Goal: Task Accomplishment & Management: Complete application form

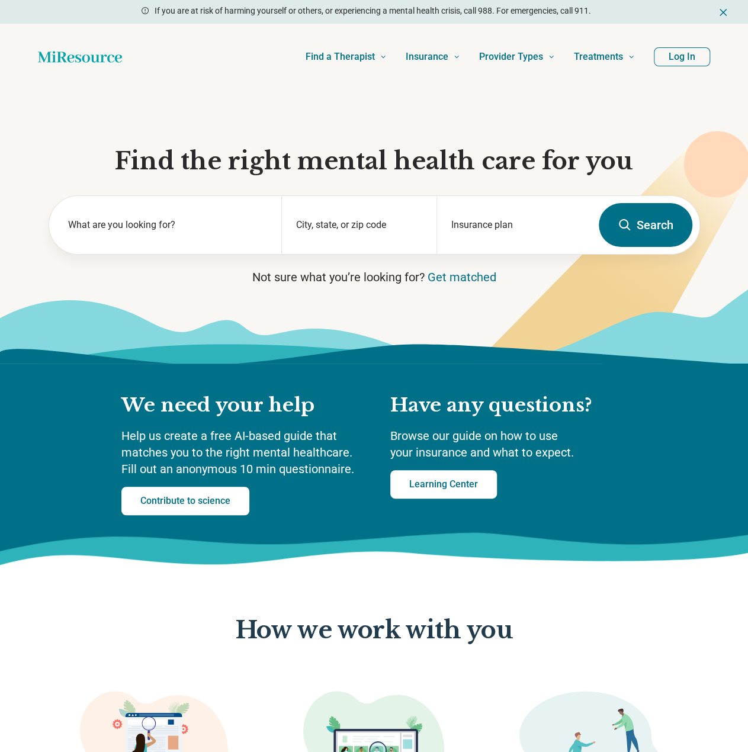
click at [691, 55] on button "Log In" at bounding box center [682, 56] width 56 height 19
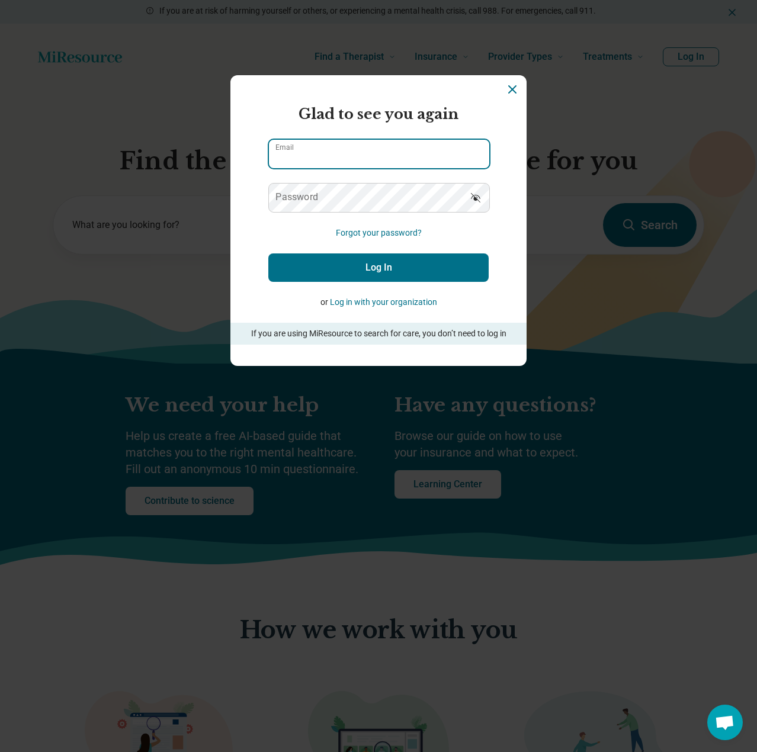
type input "**********"
click at [374, 271] on button "Log In" at bounding box center [378, 268] width 220 height 28
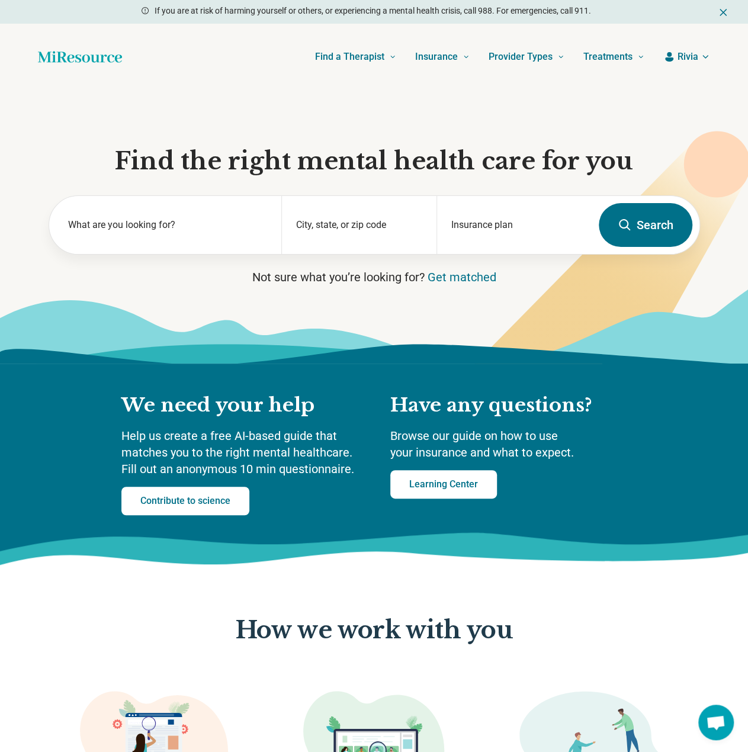
click at [698, 54] on button "Rivia" at bounding box center [686, 57] width 47 height 14
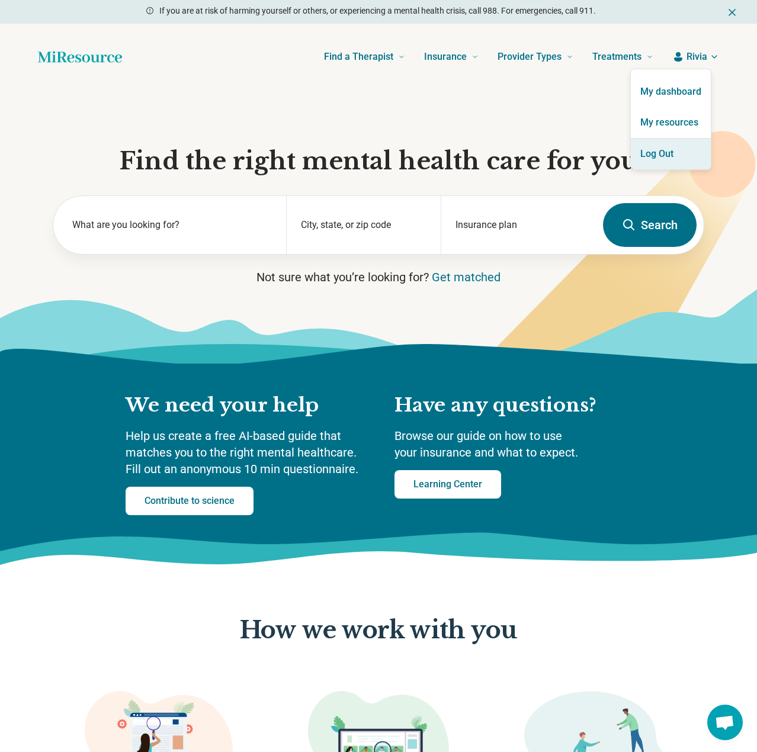
click at [669, 155] on button "Log Out" at bounding box center [671, 154] width 80 height 31
click at [660, 118] on link "My resources" at bounding box center [671, 122] width 80 height 31
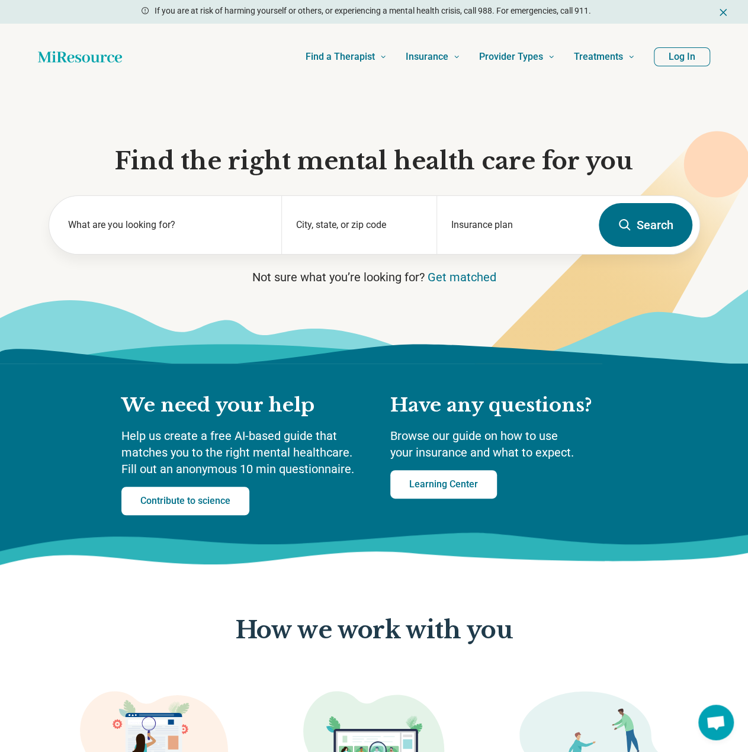
click at [679, 57] on button "Log In" at bounding box center [682, 56] width 56 height 19
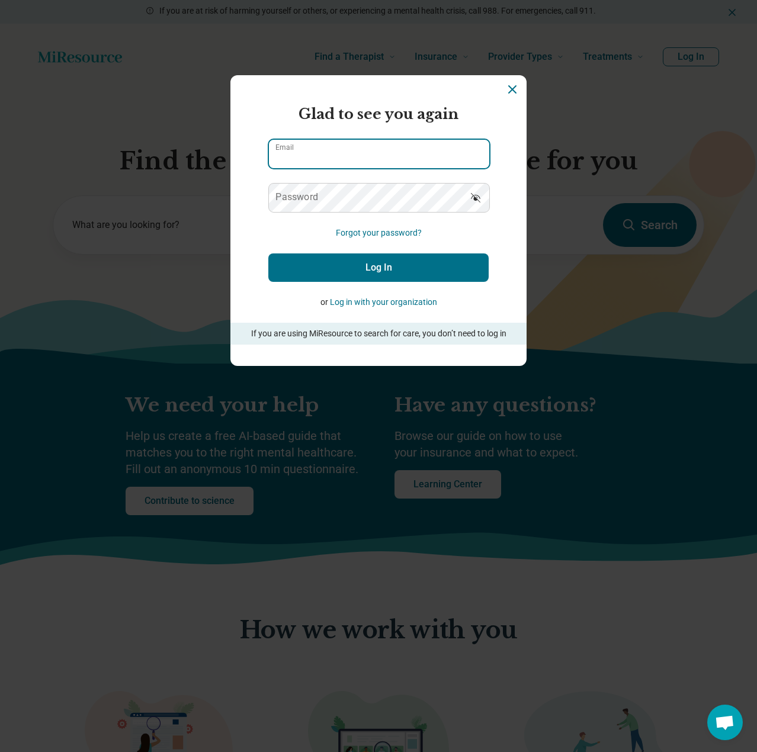
type input "**********"
click at [421, 264] on button "Log In" at bounding box center [378, 268] width 220 height 28
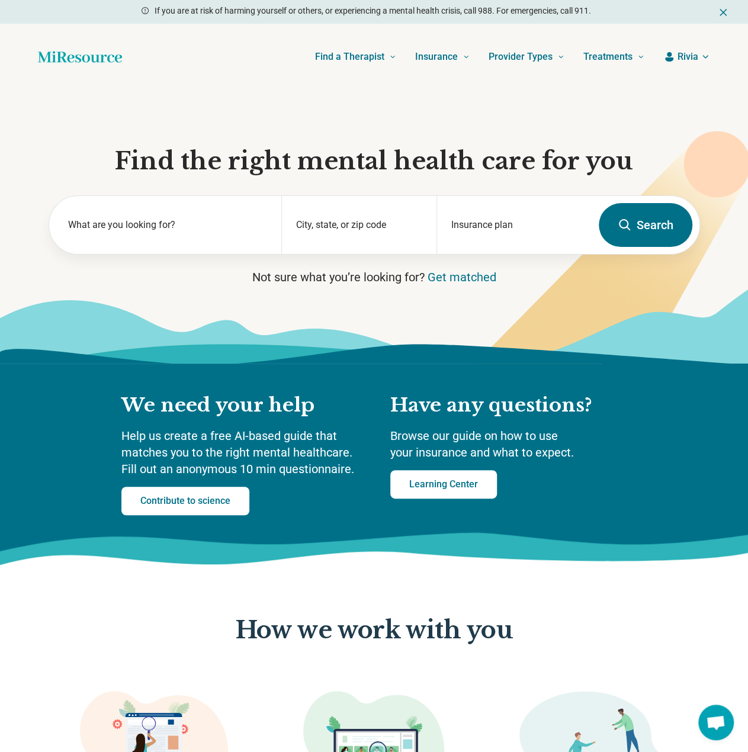
click at [689, 56] on span "Rivia" at bounding box center [688, 57] width 21 height 14
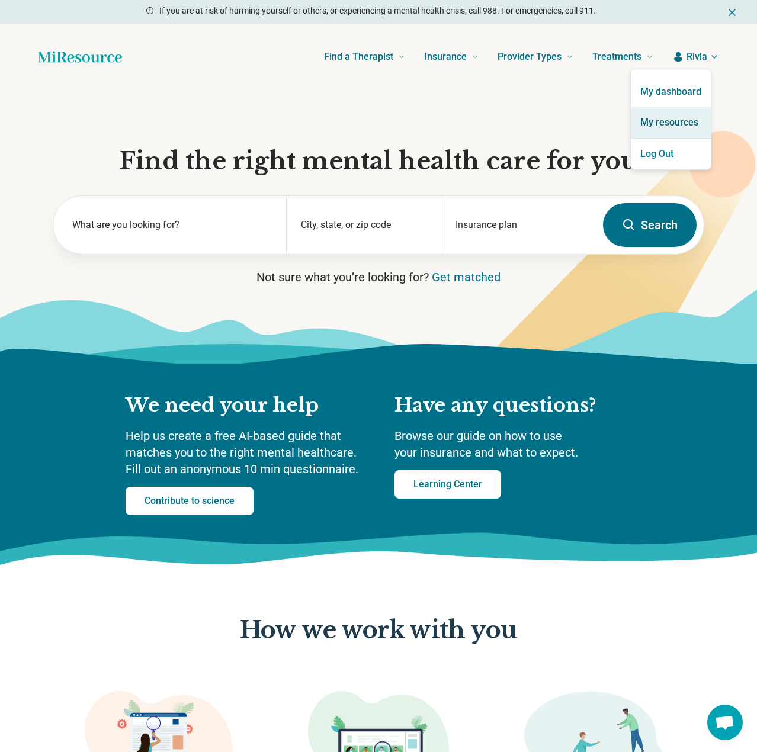
click at [667, 117] on link "My resources" at bounding box center [671, 122] width 80 height 31
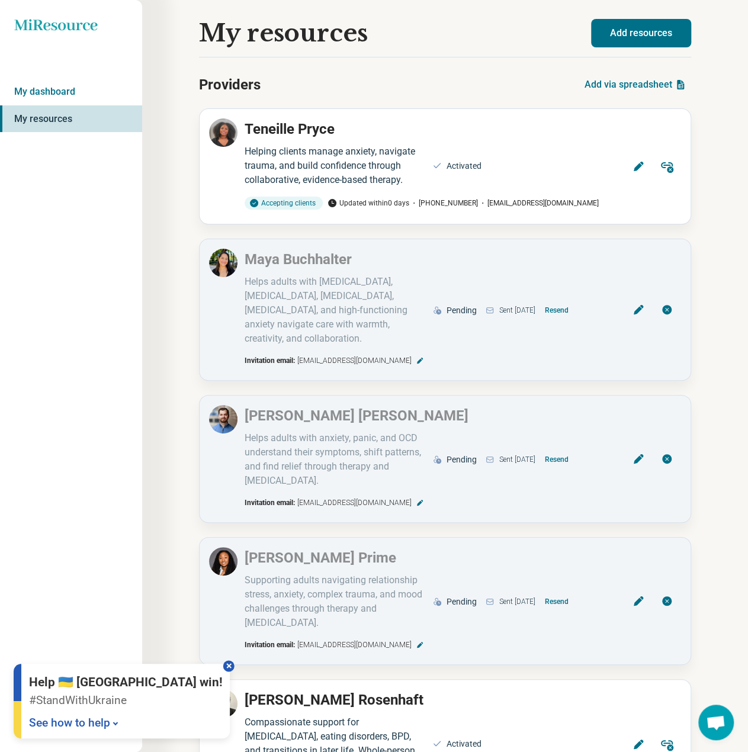
click at [223, 663] on div at bounding box center [228, 666] width 11 height 11
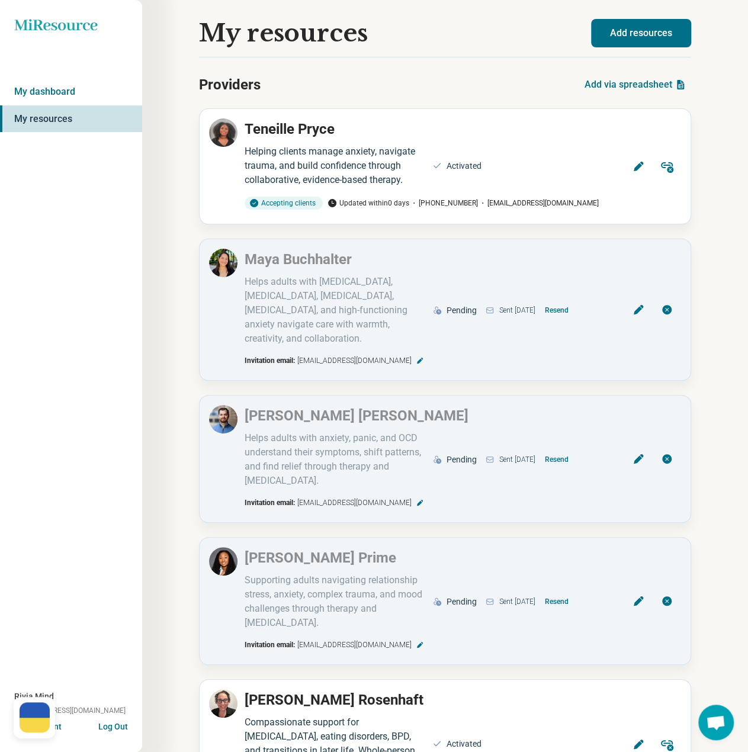
click at [628, 36] on button "Add resources" at bounding box center [641, 33] width 100 height 28
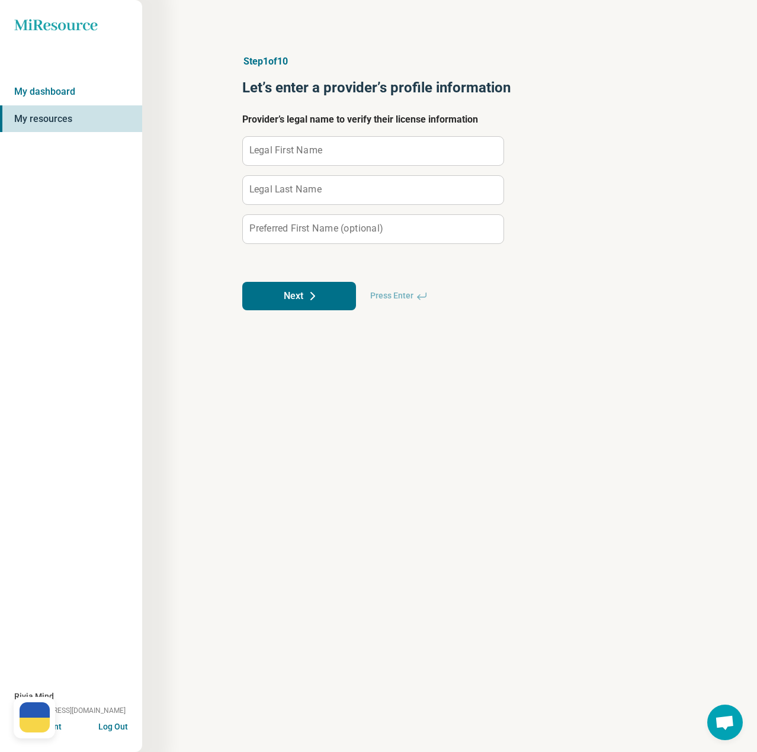
click at [315, 153] on label "Legal First Name" at bounding box center [285, 150] width 73 height 9
click at [315, 153] on input "Legal First Name" at bounding box center [373, 151] width 261 height 28
paste input "**********"
click at [284, 149] on input "**********" at bounding box center [373, 151] width 261 height 28
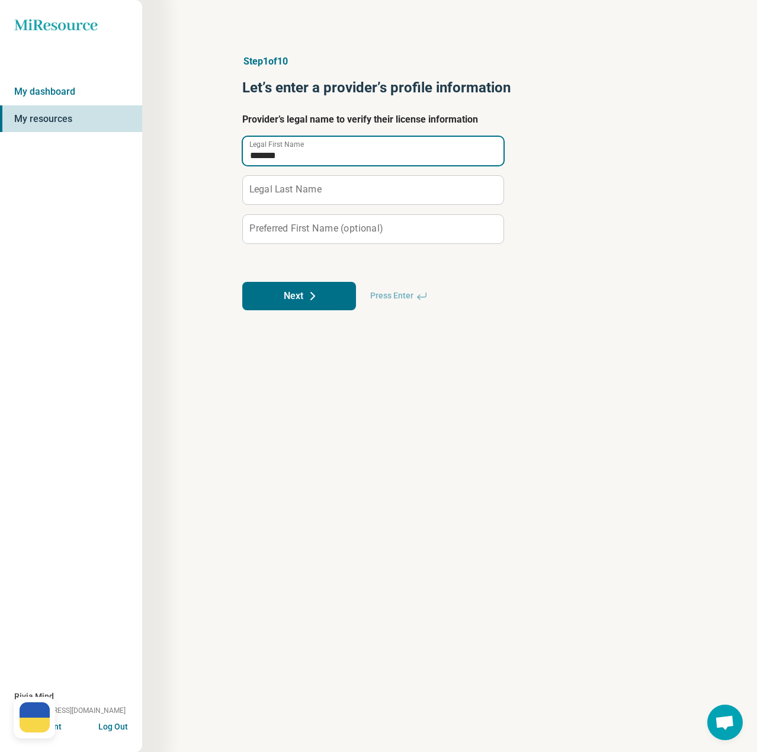
type input "*******"
click at [294, 186] on label "Legal Last Name" at bounding box center [285, 189] width 72 height 9
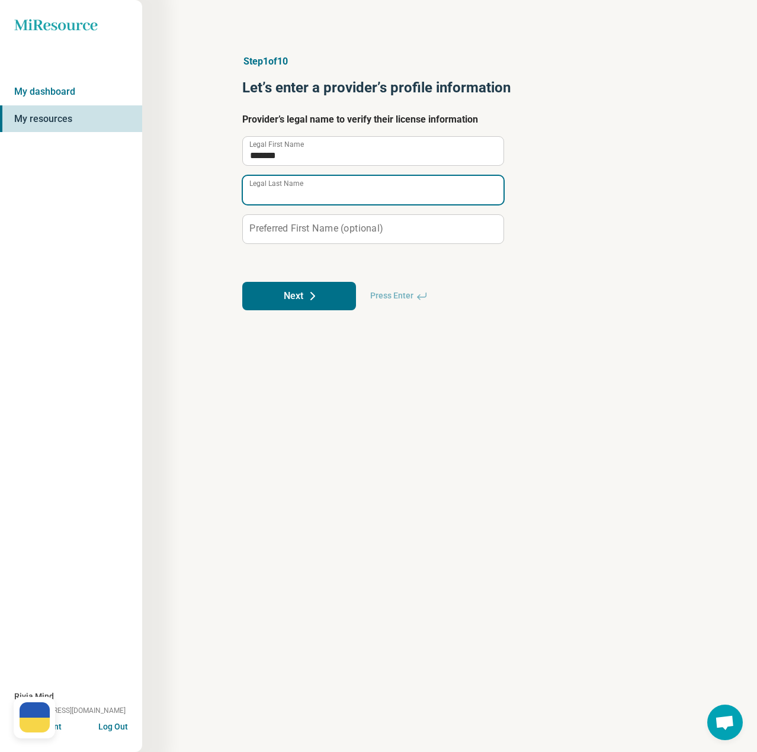
click at [294, 186] on input "Legal Last Name" at bounding box center [373, 190] width 261 height 28
paste input "*****"
type input "*****"
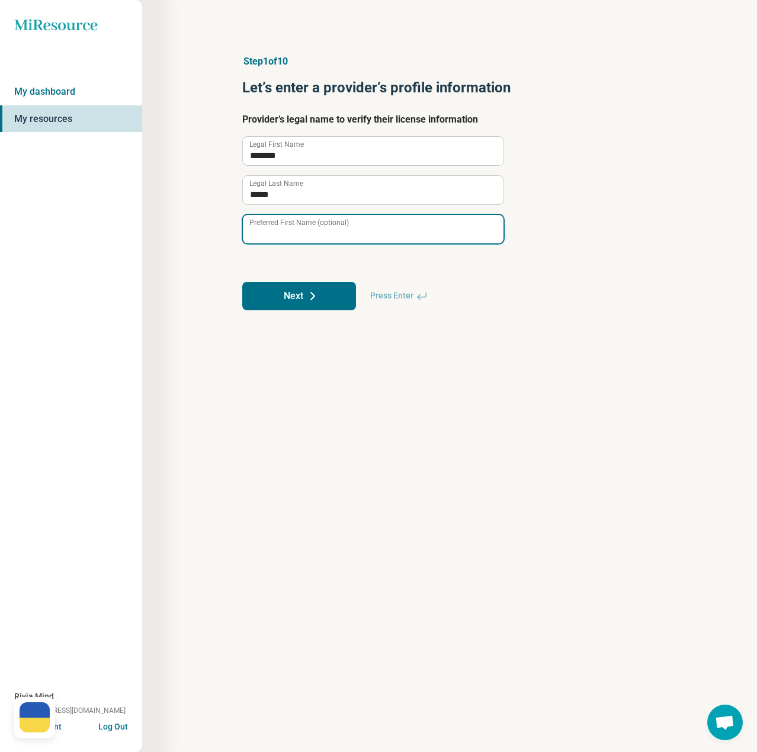
click at [328, 235] on input "Preferred First Name (optional)" at bounding box center [373, 229] width 261 height 28
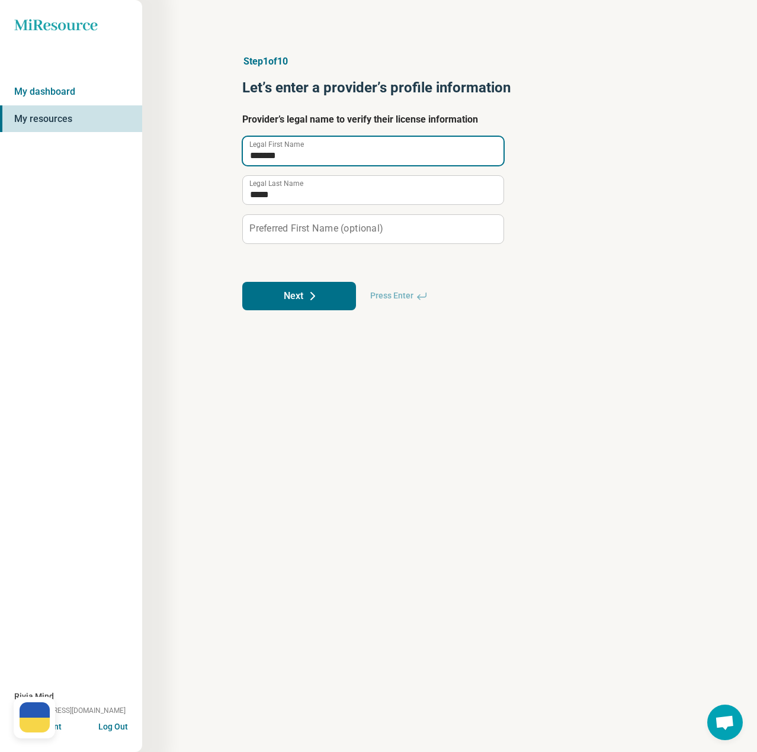
click at [268, 158] on input "*******" at bounding box center [373, 151] width 261 height 28
click at [330, 229] on label "Preferred First Name (optional)" at bounding box center [315, 228] width 133 height 9
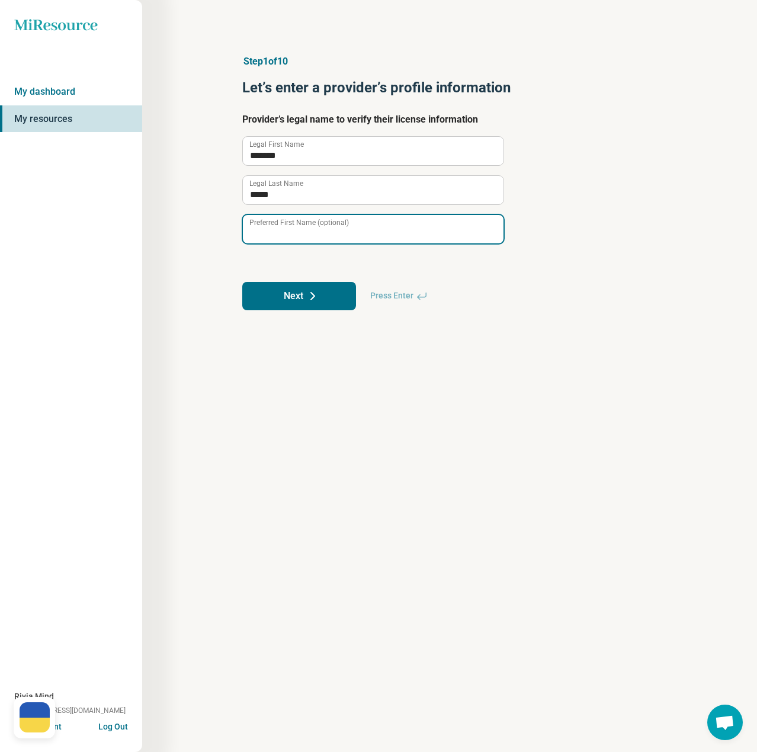
click at [330, 229] on input "Preferred First Name (optional)" at bounding box center [373, 229] width 261 height 28
paste input "*******"
type input "*******"
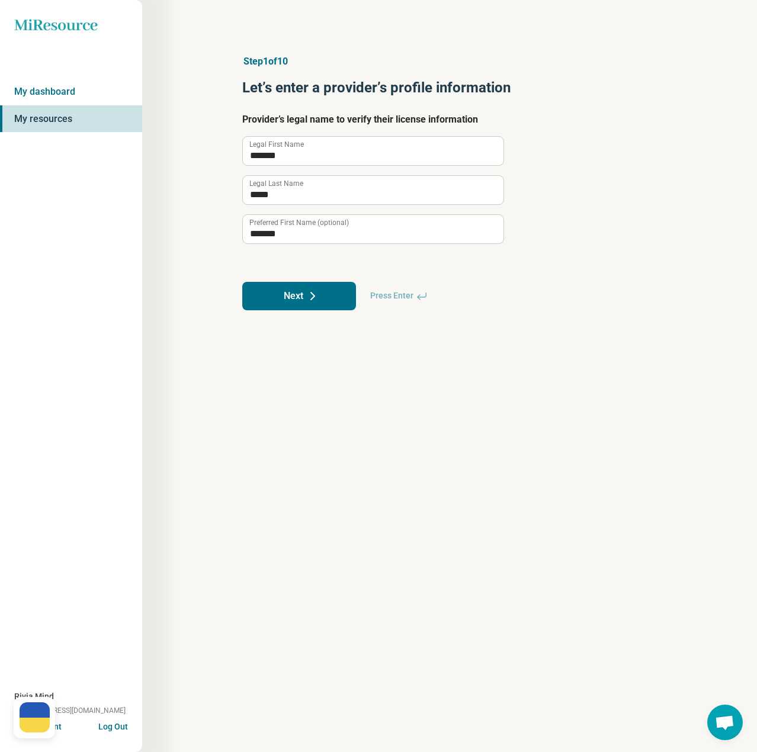
click at [302, 291] on button "Next" at bounding box center [299, 296] width 114 height 28
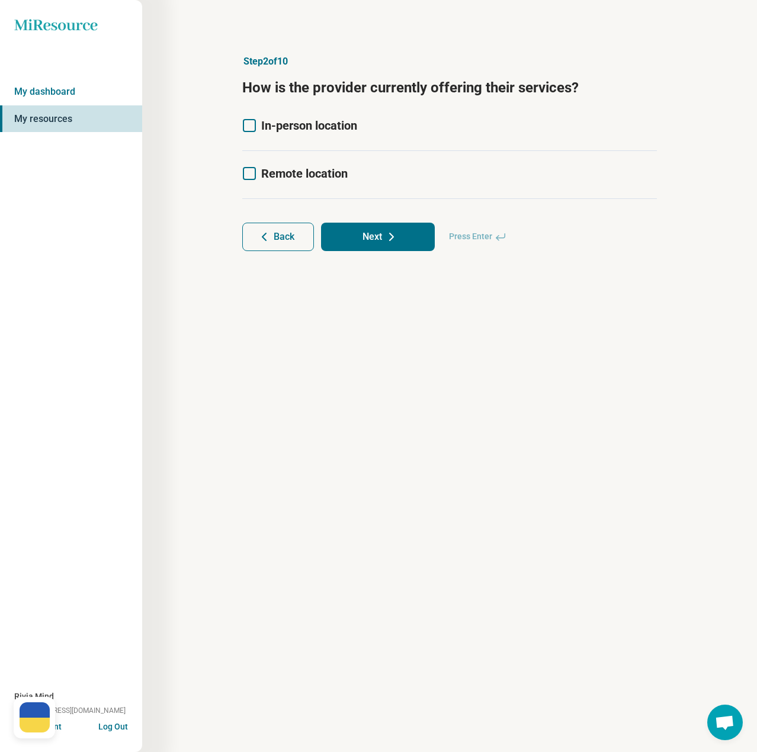
click at [255, 172] on icon at bounding box center [249, 173] width 13 height 13
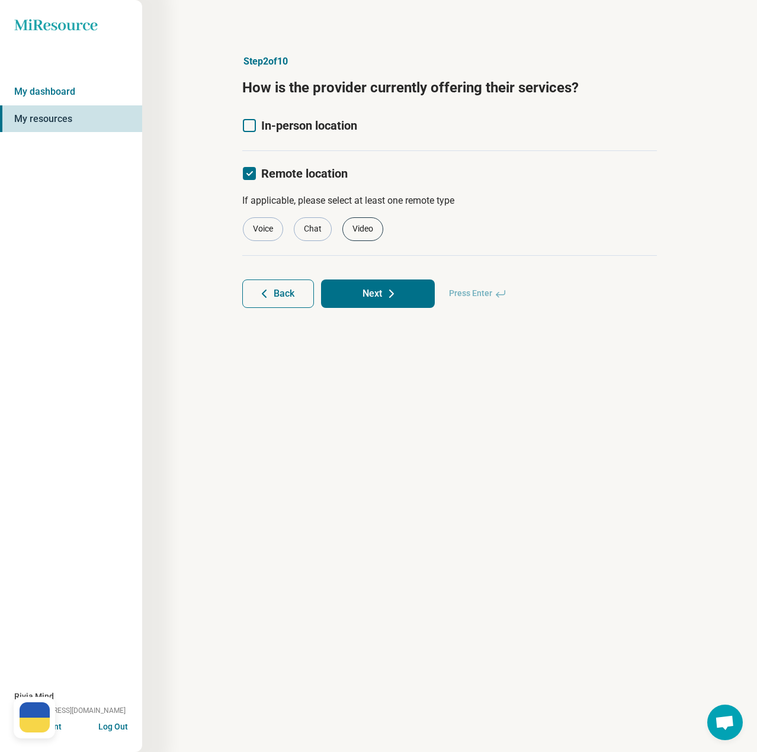
click at [370, 233] on div "Video" at bounding box center [362, 229] width 41 height 24
click at [371, 294] on button "Next" at bounding box center [378, 294] width 114 height 28
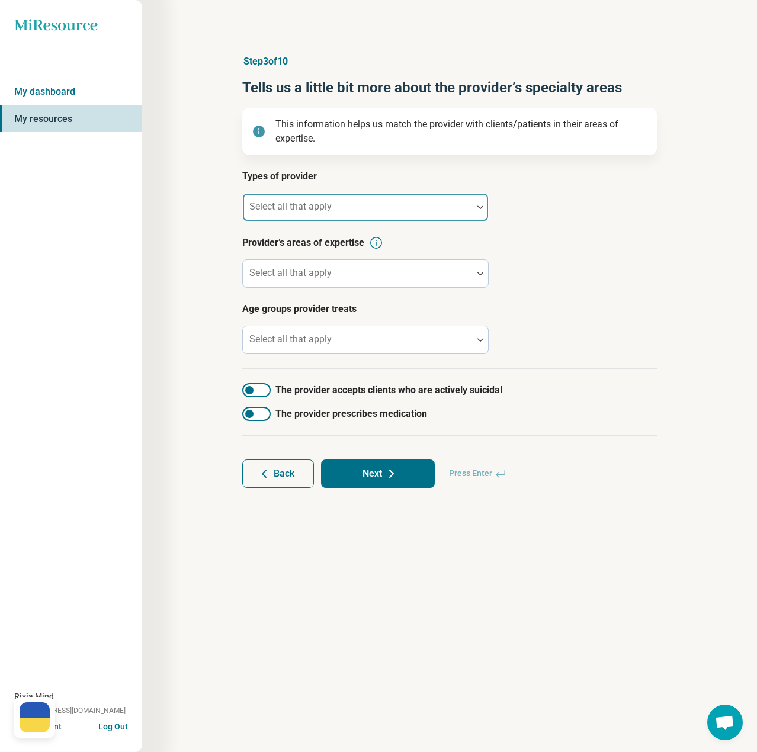
click at [361, 209] on div at bounding box center [358, 212] width 220 height 17
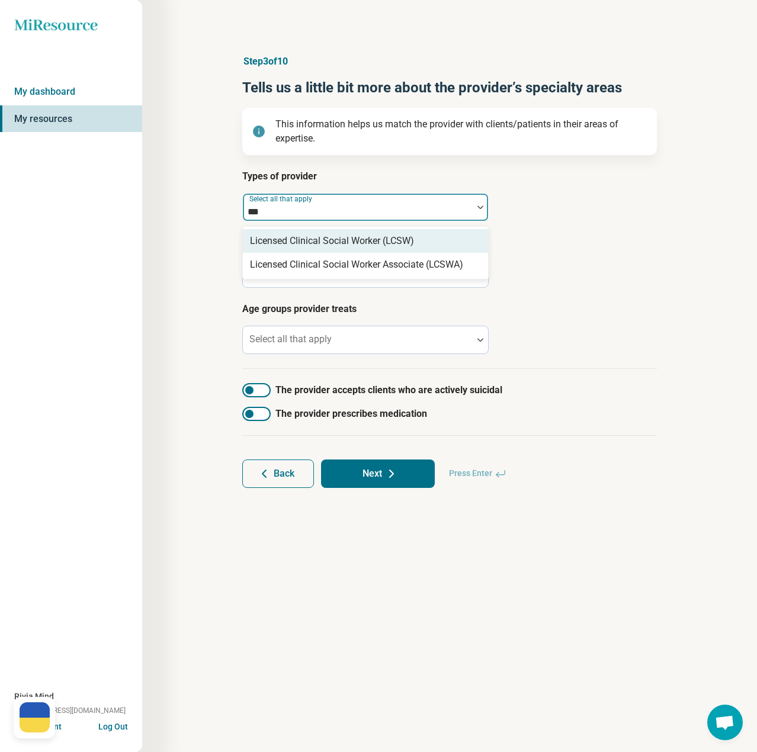
type input "****"
click at [357, 242] on div "Licensed Clinical Social Worker (LCSW)" at bounding box center [332, 241] width 164 height 14
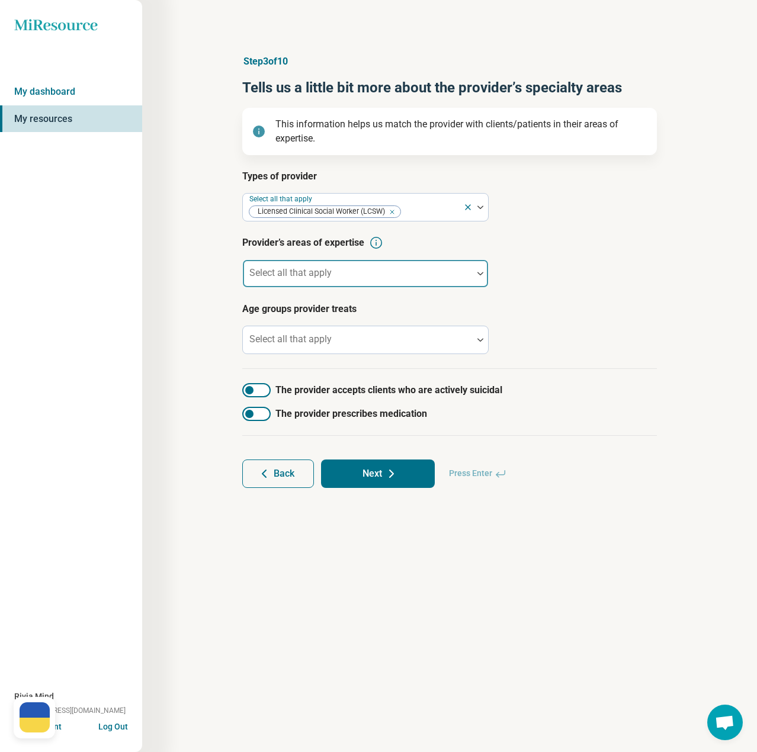
click at [338, 273] on div at bounding box center [358, 278] width 220 height 17
click at [289, 273] on div at bounding box center [358, 278] width 220 height 17
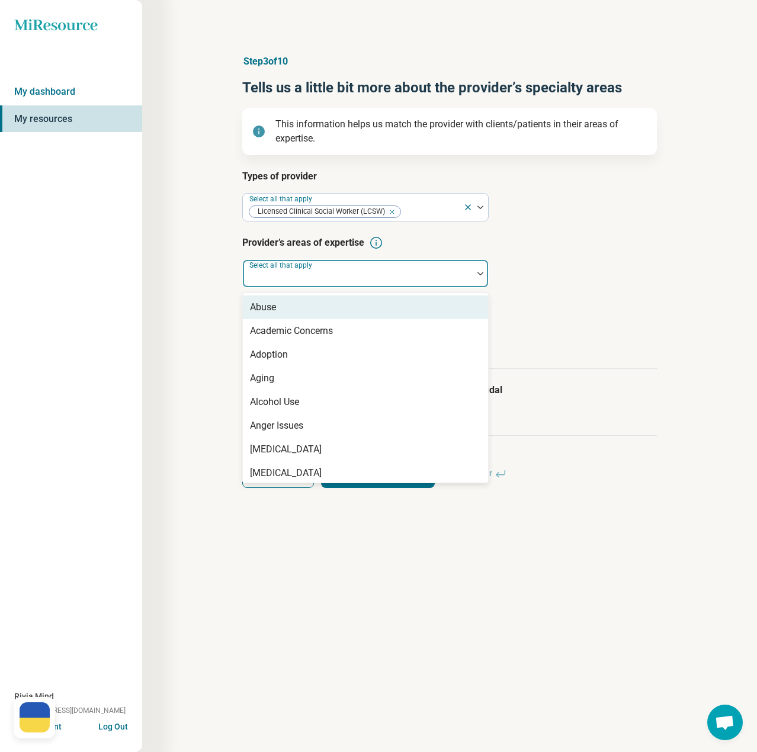
click at [291, 309] on div "Abuse" at bounding box center [365, 308] width 245 height 24
click at [291, 309] on div "Academic Concerns" at bounding box center [291, 307] width 83 height 14
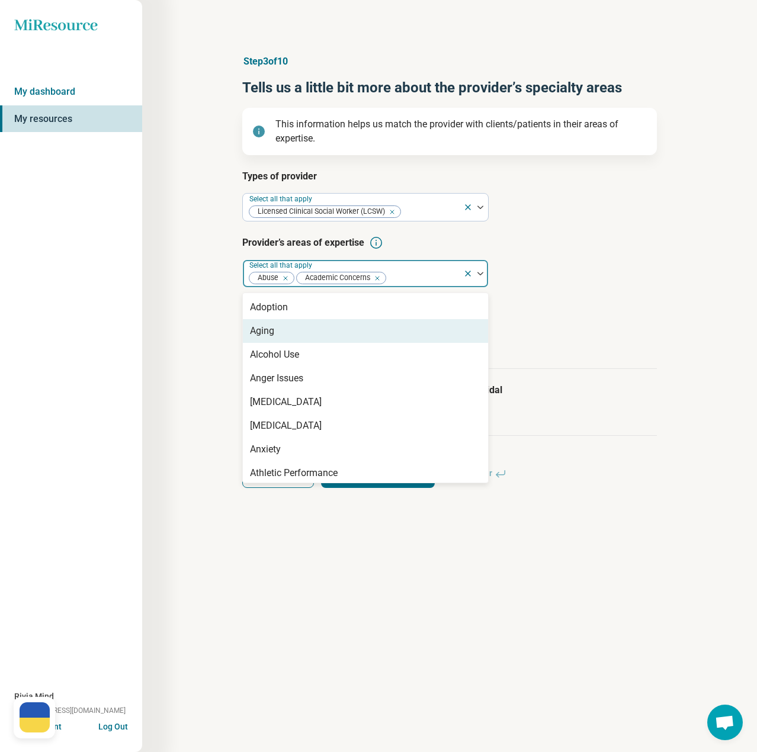
click at [288, 335] on div "Aging" at bounding box center [365, 331] width 245 height 24
click at [288, 335] on div "Alcohol Use" at bounding box center [274, 331] width 49 height 14
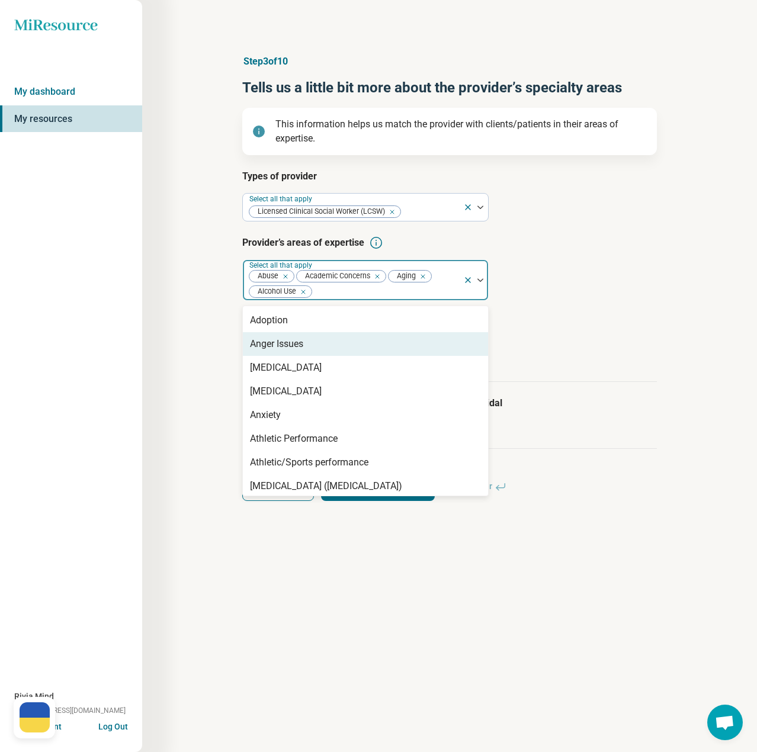
click at [291, 341] on div "Anger Issues" at bounding box center [276, 344] width 53 height 14
click at [293, 348] on div "[MEDICAL_DATA]" at bounding box center [286, 344] width 72 height 14
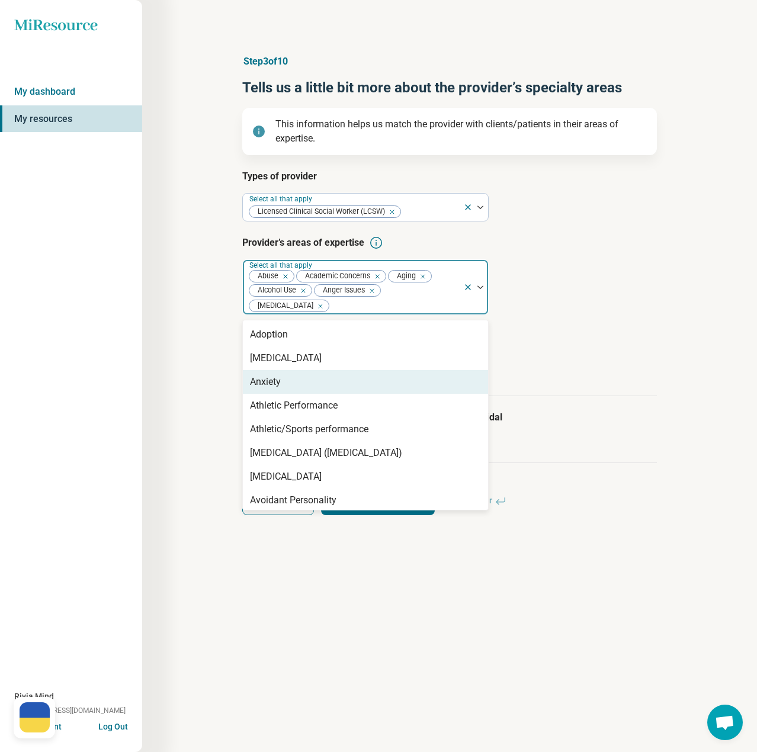
click at [288, 386] on div "Anxiety" at bounding box center [365, 382] width 245 height 24
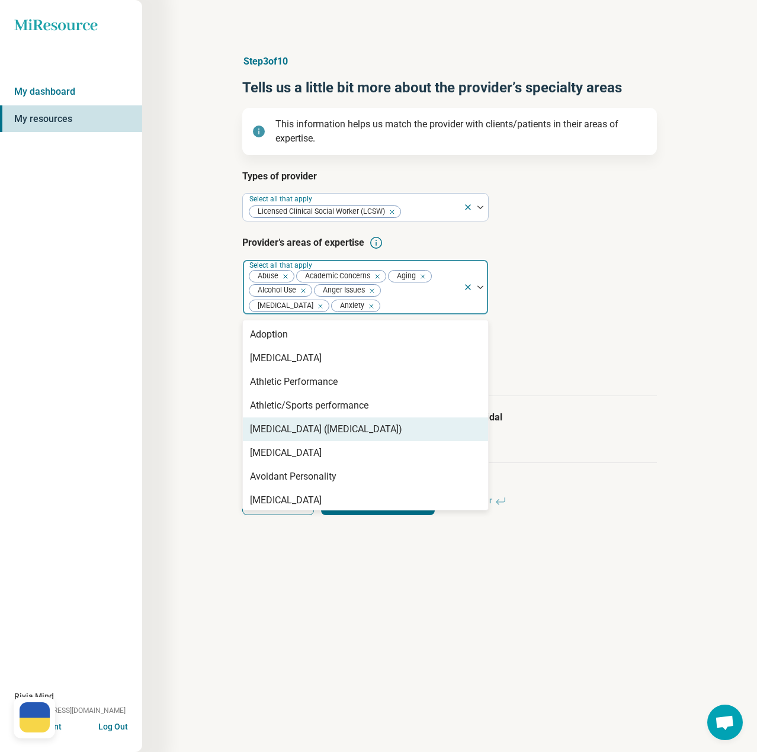
click at [299, 429] on div "[MEDICAL_DATA] ([MEDICAL_DATA])" at bounding box center [326, 429] width 152 height 14
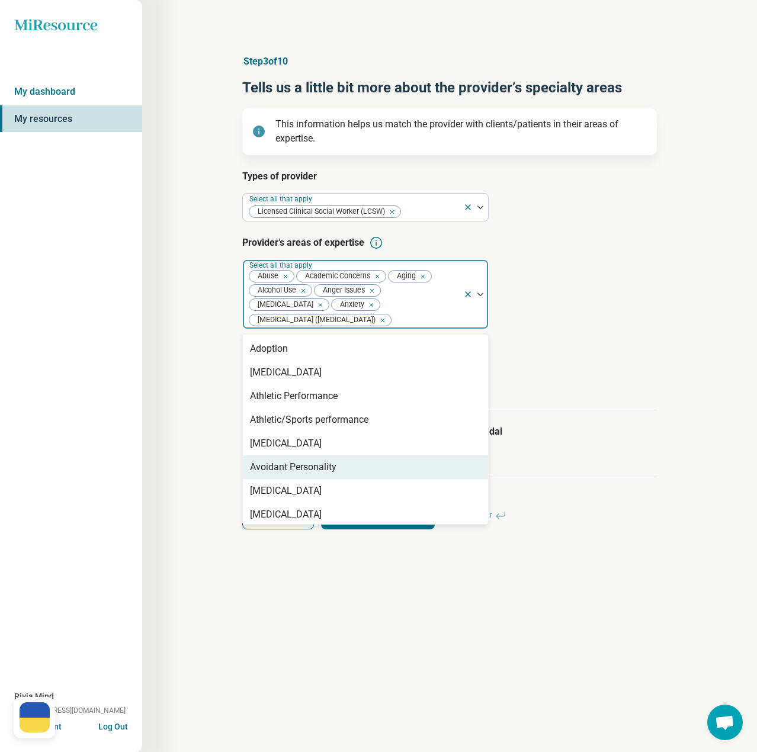
click at [301, 471] on div "Avoidant Personality" at bounding box center [293, 467] width 86 height 14
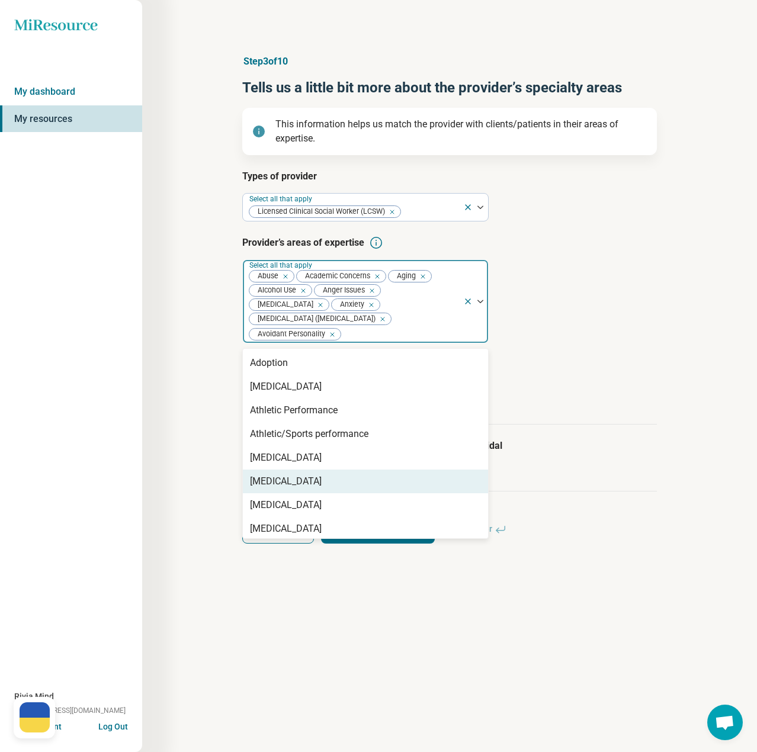
click at [303, 491] on div "[MEDICAL_DATA]" at bounding box center [365, 482] width 245 height 24
click at [306, 489] on div "[MEDICAL_DATA]" at bounding box center [286, 482] width 72 height 14
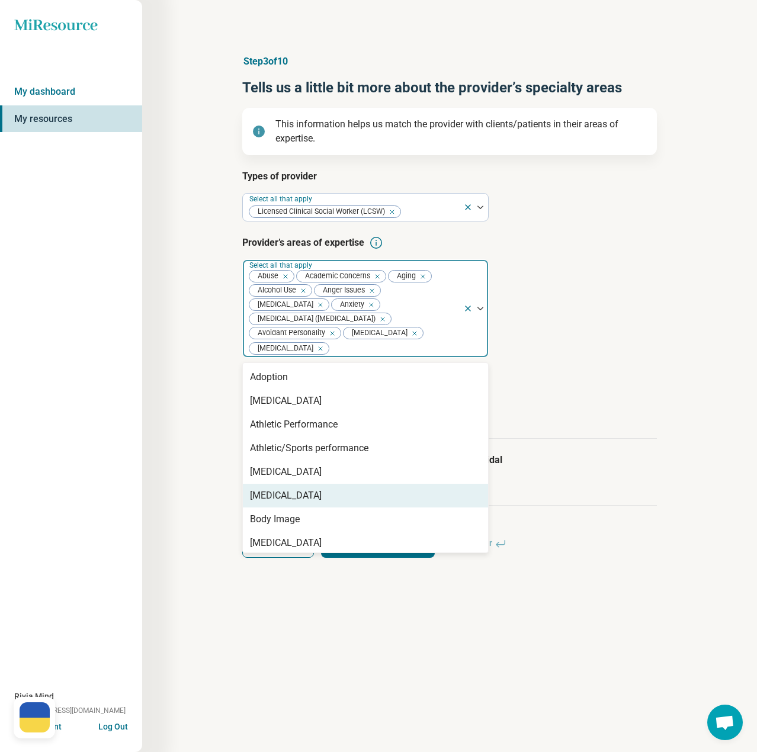
drag, startPoint x: 308, startPoint y: 511, endPoint x: 309, endPoint y: 518, distance: 7.2
click at [309, 503] on div "[MEDICAL_DATA]" at bounding box center [286, 496] width 72 height 14
click at [310, 508] on div "Body Image" at bounding box center [365, 496] width 245 height 24
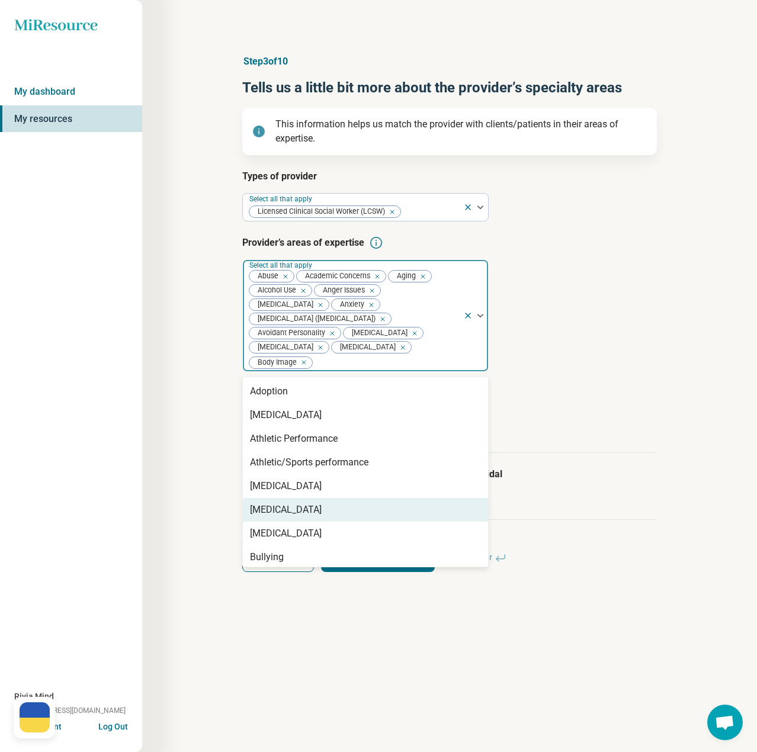
click at [312, 517] on div "[MEDICAL_DATA]" at bounding box center [286, 510] width 72 height 14
click at [313, 517] on div "[MEDICAL_DATA]" at bounding box center [286, 510] width 72 height 14
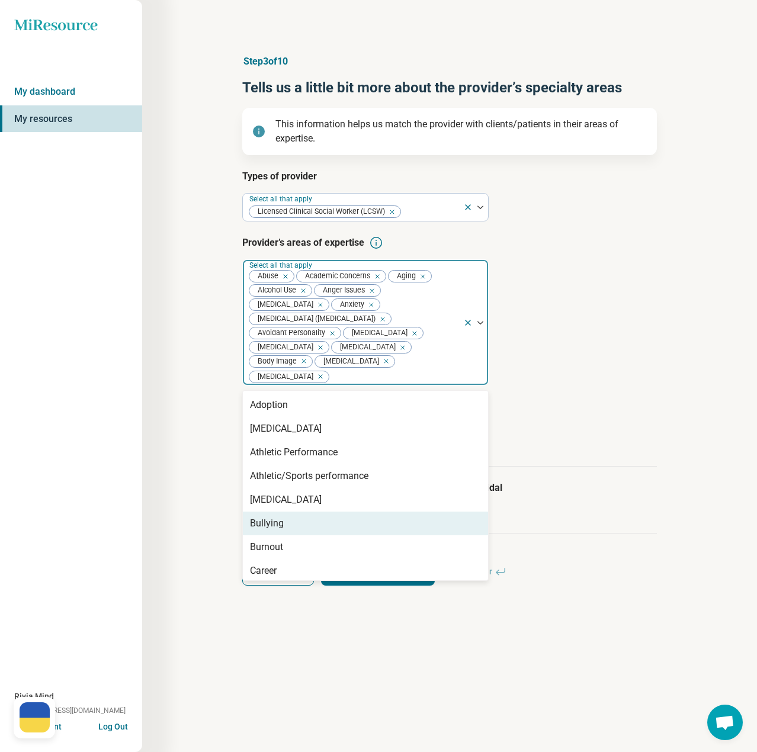
click at [313, 535] on div "Bullying" at bounding box center [365, 524] width 245 height 24
click at [312, 536] on div "Burnout" at bounding box center [365, 524] width 245 height 24
click at [312, 536] on div "Career" at bounding box center [365, 524] width 245 height 24
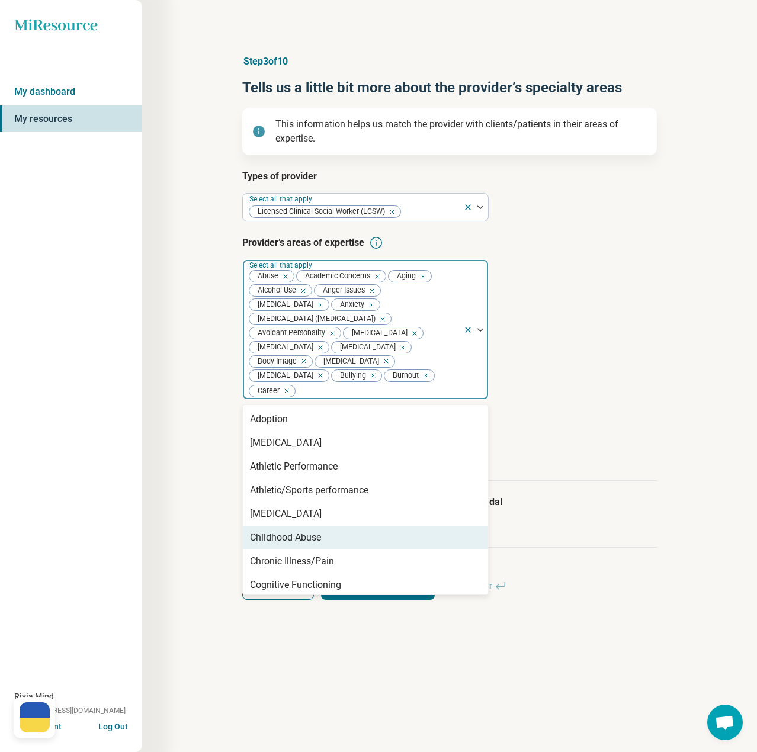
drag, startPoint x: 314, startPoint y: 551, endPoint x: 317, endPoint y: 556, distance: 6.1
click at [314, 545] on div "Childhood Abuse" at bounding box center [285, 538] width 71 height 14
click at [320, 545] on div "Chronic Illness/Pain" at bounding box center [292, 538] width 84 height 14
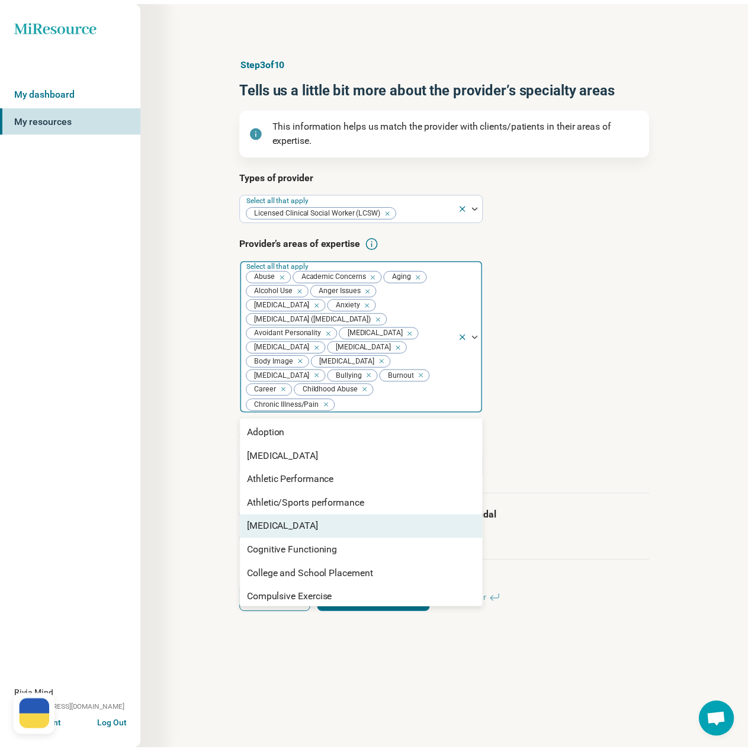
scroll to position [59, 0]
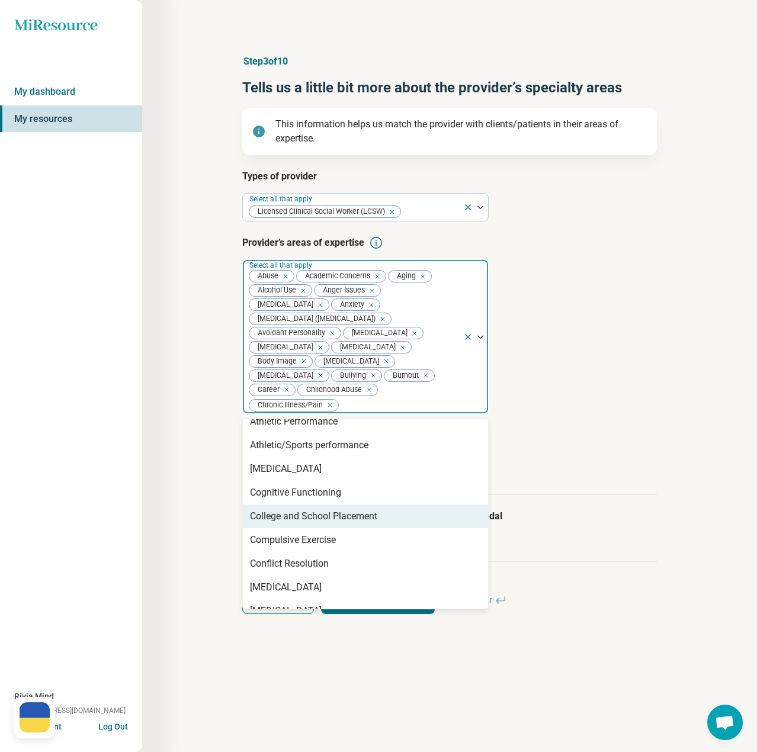
click at [302, 524] on div "College and School Placement" at bounding box center [313, 516] width 127 height 14
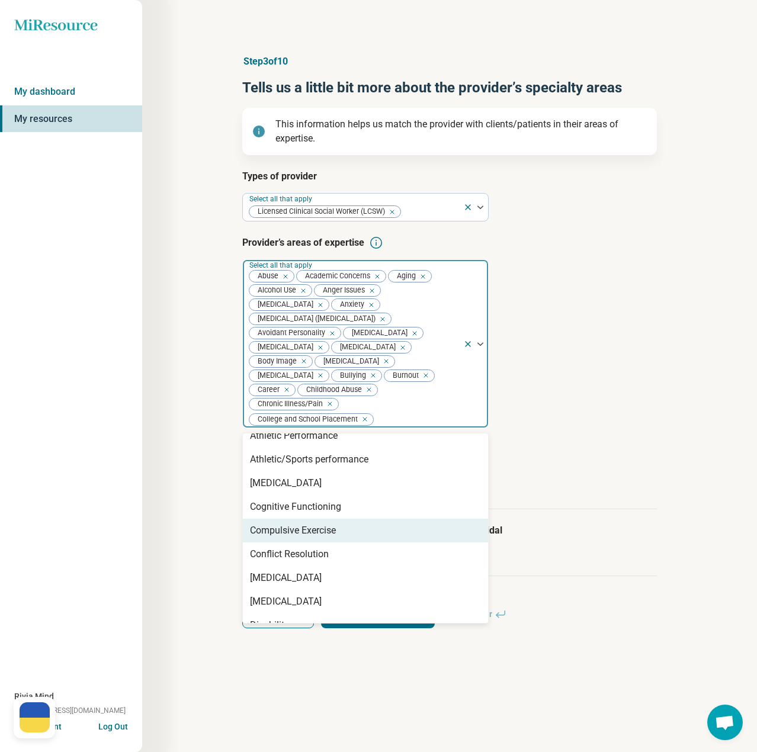
drag, startPoint x: 306, startPoint y: 547, endPoint x: 312, endPoint y: 568, distance: 21.6
click at [306, 538] on div "Compulsive Exercise" at bounding box center [293, 531] width 86 height 14
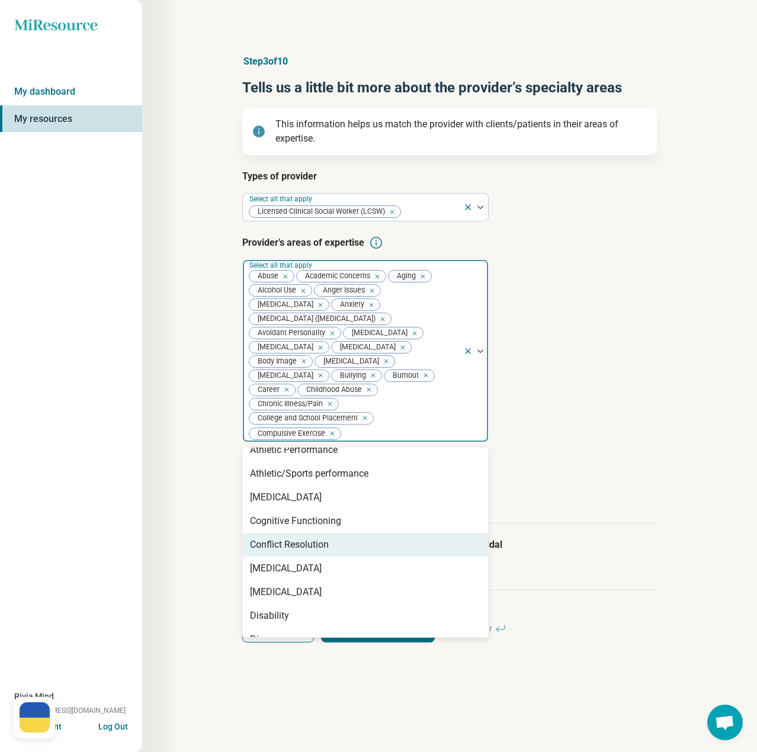
click at [318, 552] on div "Conflict Resolution" at bounding box center [289, 545] width 79 height 14
click at [312, 552] on div "[MEDICAL_DATA]" at bounding box center [286, 545] width 72 height 14
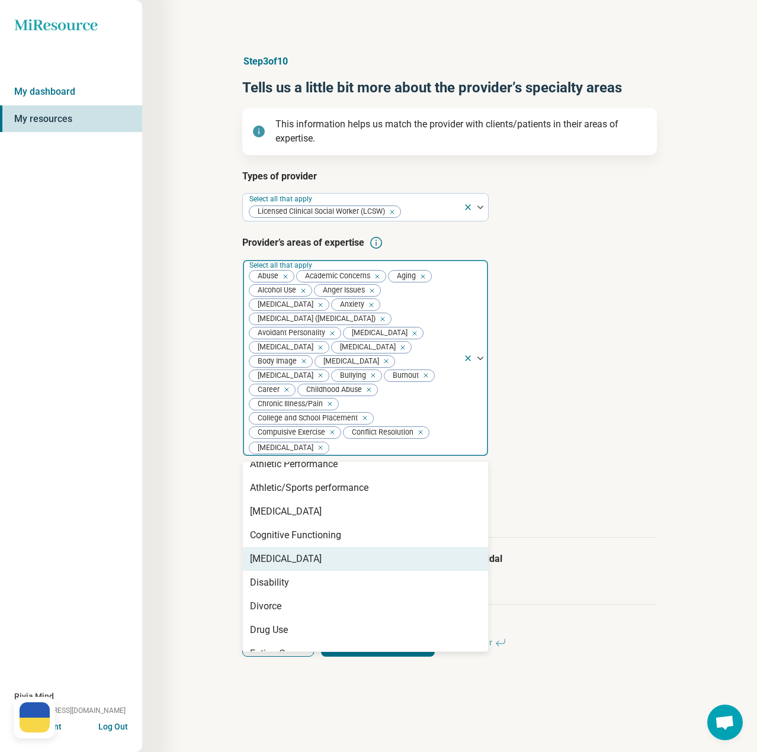
click at [312, 571] on div "[MEDICAL_DATA]" at bounding box center [365, 559] width 245 height 24
click at [313, 571] on div "Disability" at bounding box center [365, 559] width 245 height 24
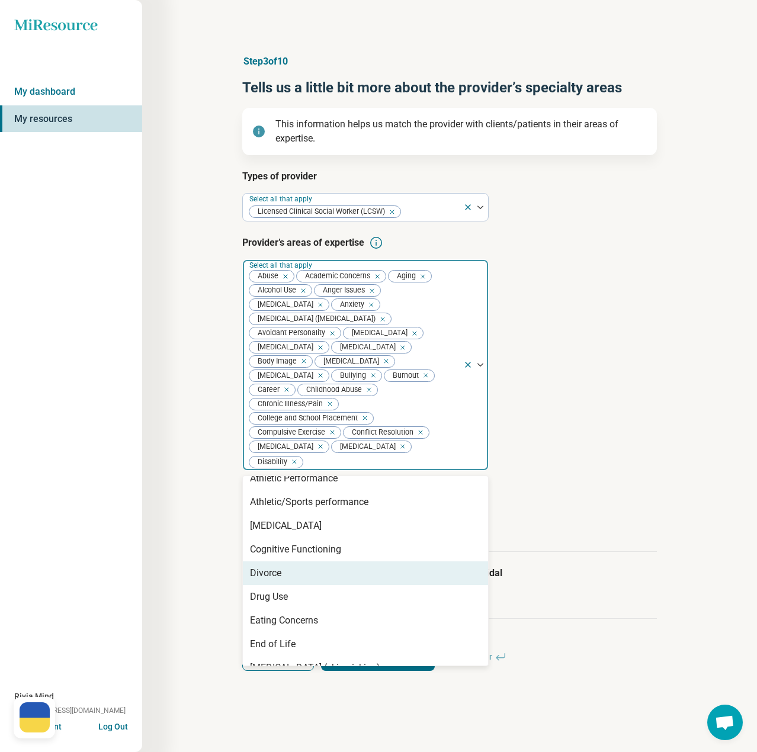
click at [312, 585] on div "Divorce" at bounding box center [365, 574] width 245 height 24
click at [313, 585] on div "Drug Use" at bounding box center [365, 574] width 245 height 24
click at [314, 585] on div "Eating Concerns" at bounding box center [365, 574] width 245 height 24
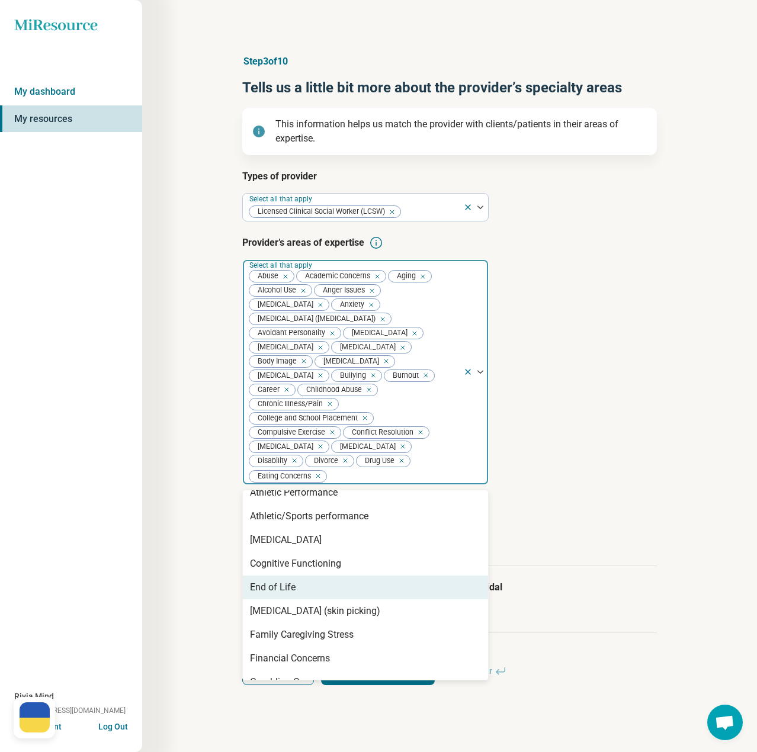
click at [319, 600] on div "End of Life" at bounding box center [365, 588] width 245 height 24
click at [326, 595] on div "[MEDICAL_DATA] (skin picking)" at bounding box center [315, 588] width 130 height 14
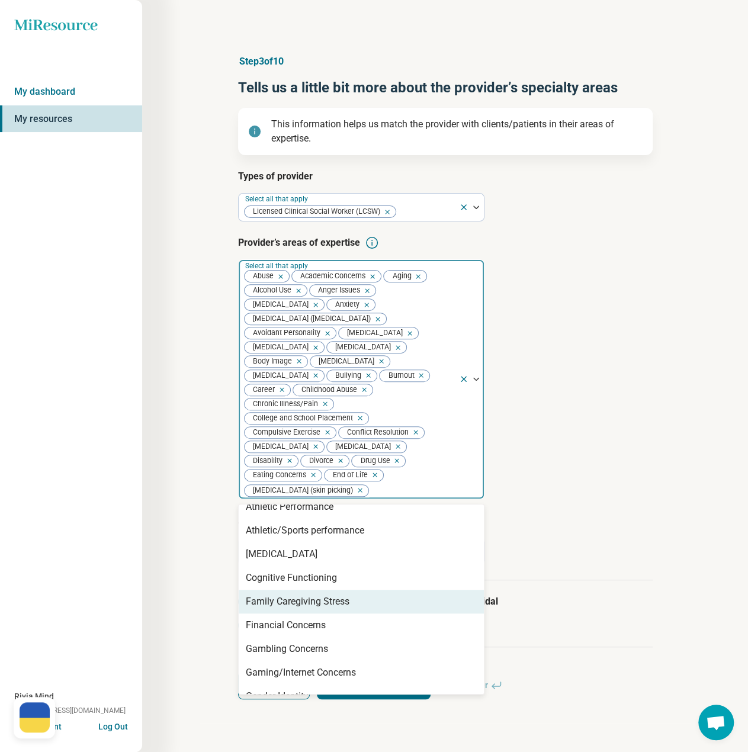
click at [328, 609] on div "Family Caregiving Stress" at bounding box center [298, 602] width 104 height 14
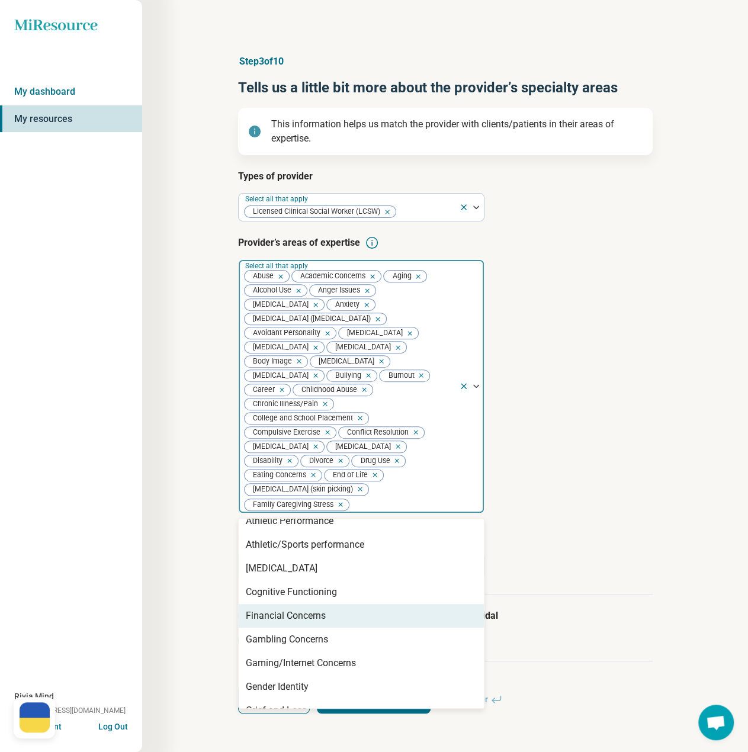
drag, startPoint x: 330, startPoint y: 627, endPoint x: 333, endPoint y: 636, distance: 9.4
click at [331, 627] on div "Financial Concerns" at bounding box center [361, 616] width 245 height 24
click at [334, 628] on div "Gambling Concerns" at bounding box center [361, 616] width 245 height 24
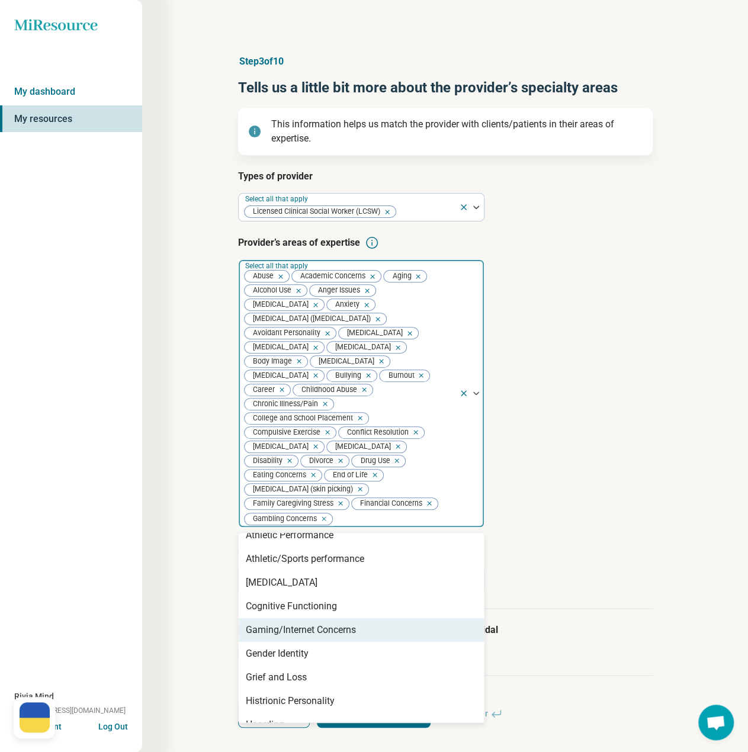
click at [340, 637] on div "Gaming/Internet Concerns" at bounding box center [301, 630] width 110 height 14
click at [339, 642] on div "Gender Identity" at bounding box center [361, 630] width 245 height 24
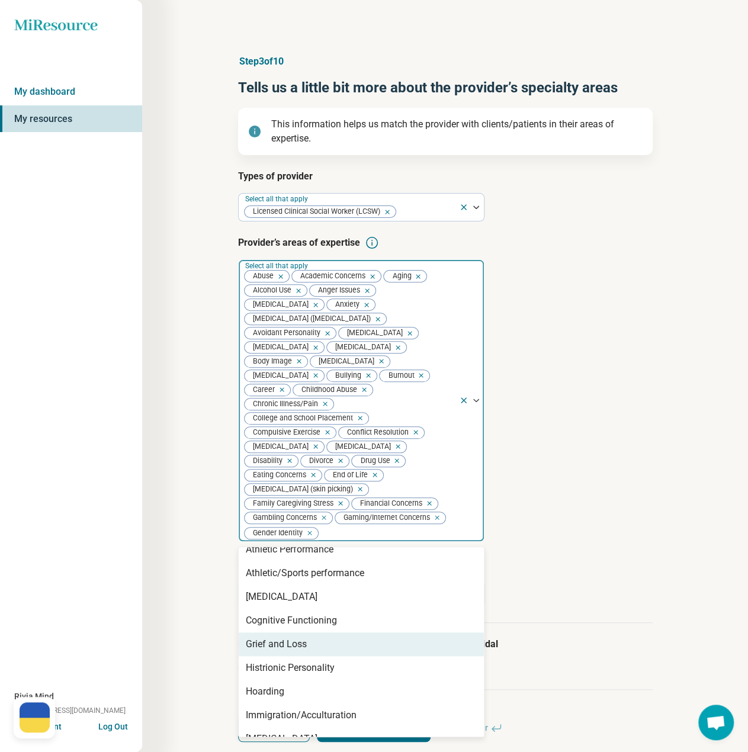
click at [340, 656] on div "Grief and Loss" at bounding box center [361, 645] width 245 height 24
click at [340, 656] on div "Histrionic Personality" at bounding box center [361, 645] width 245 height 24
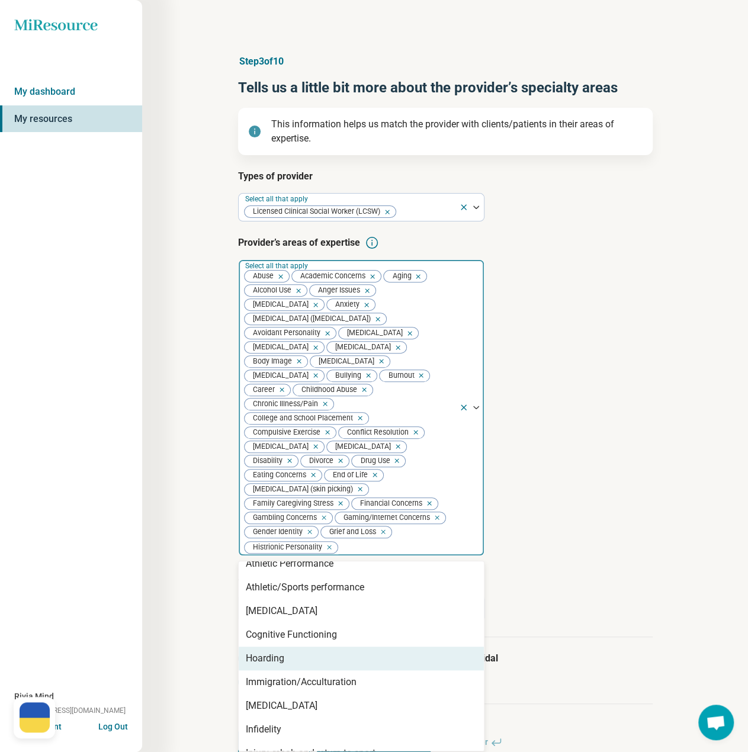
click at [340, 671] on div "Hoarding" at bounding box center [361, 659] width 245 height 24
click at [339, 666] on div "Immigration/Acculturation" at bounding box center [301, 659] width 111 height 14
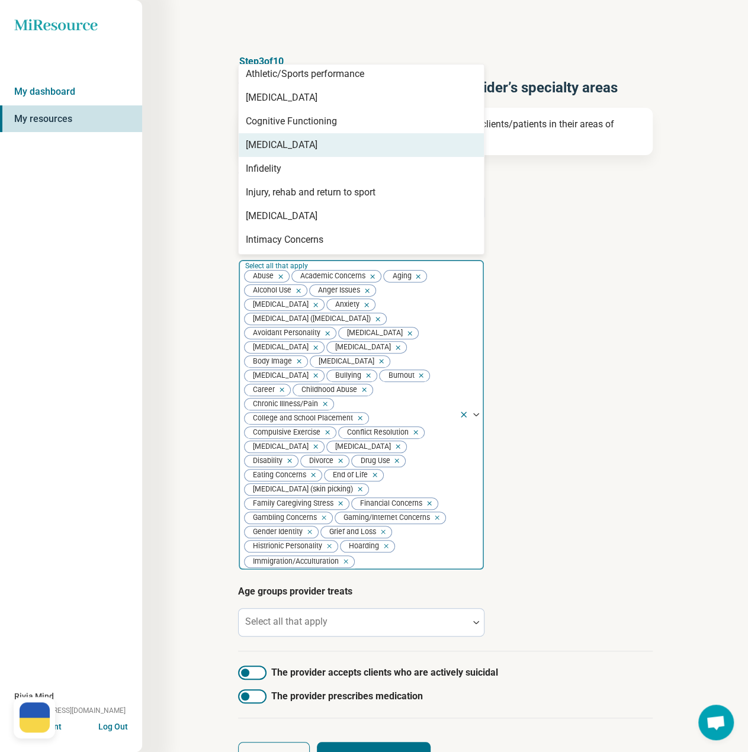
scroll to position [118, 0]
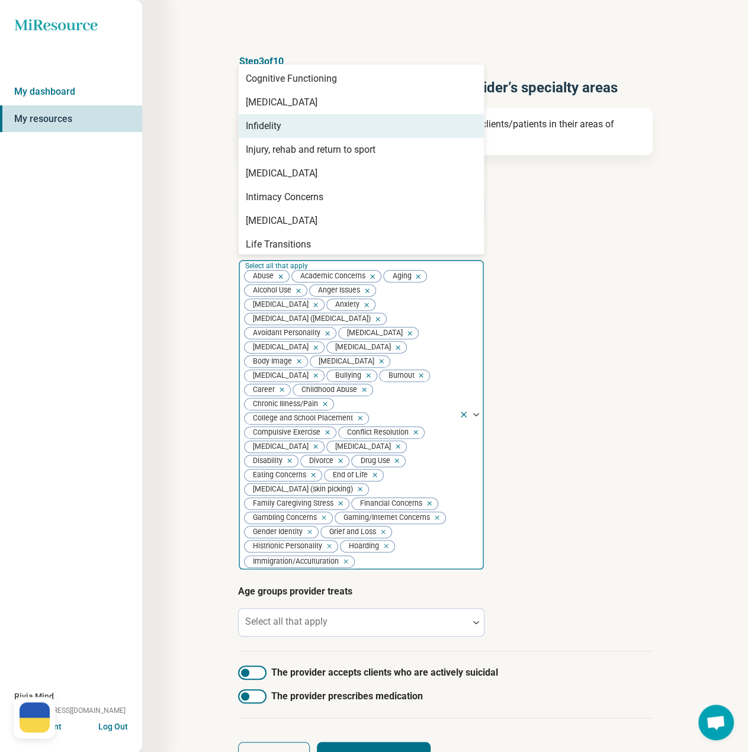
click at [263, 137] on div "Infidelity" at bounding box center [361, 126] width 245 height 24
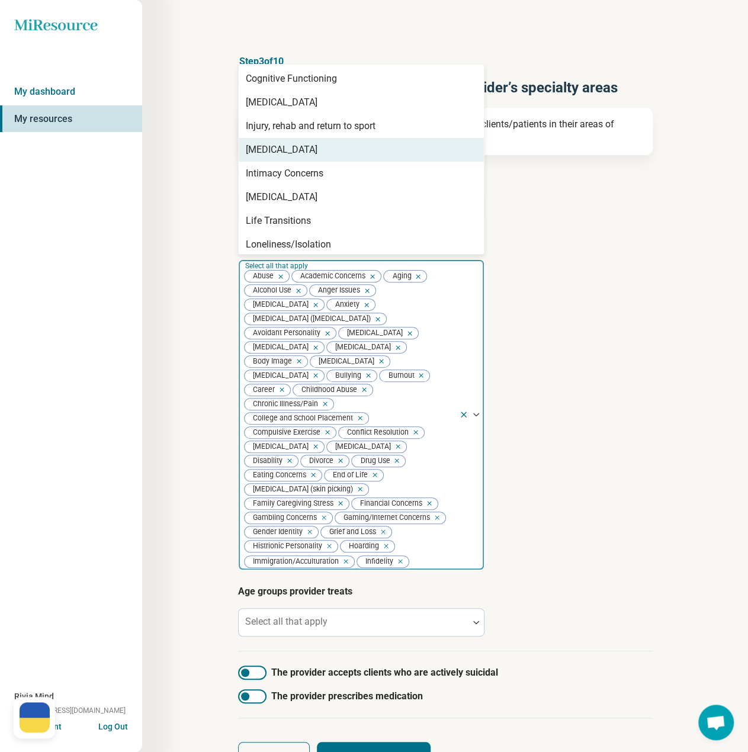
click at [272, 146] on div "[MEDICAL_DATA]" at bounding box center [282, 150] width 72 height 14
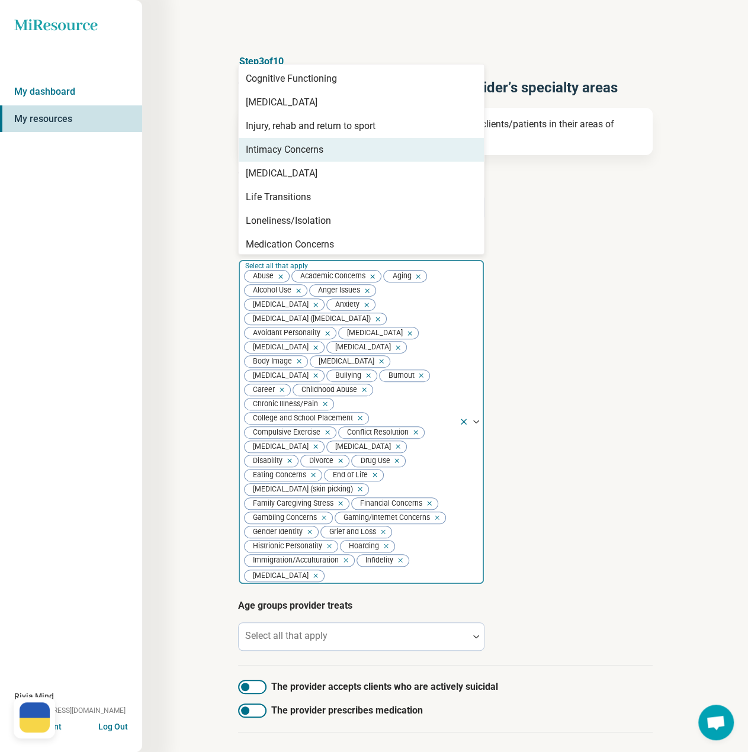
click at [272, 146] on div "Intimacy Concerns" at bounding box center [285, 150] width 78 height 14
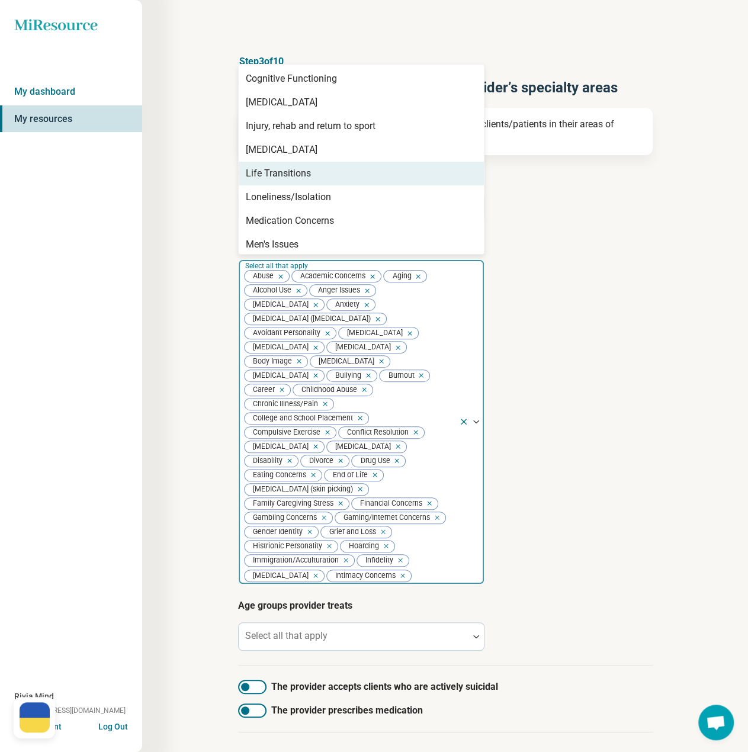
click at [269, 172] on div "Life Transitions" at bounding box center [278, 173] width 65 height 14
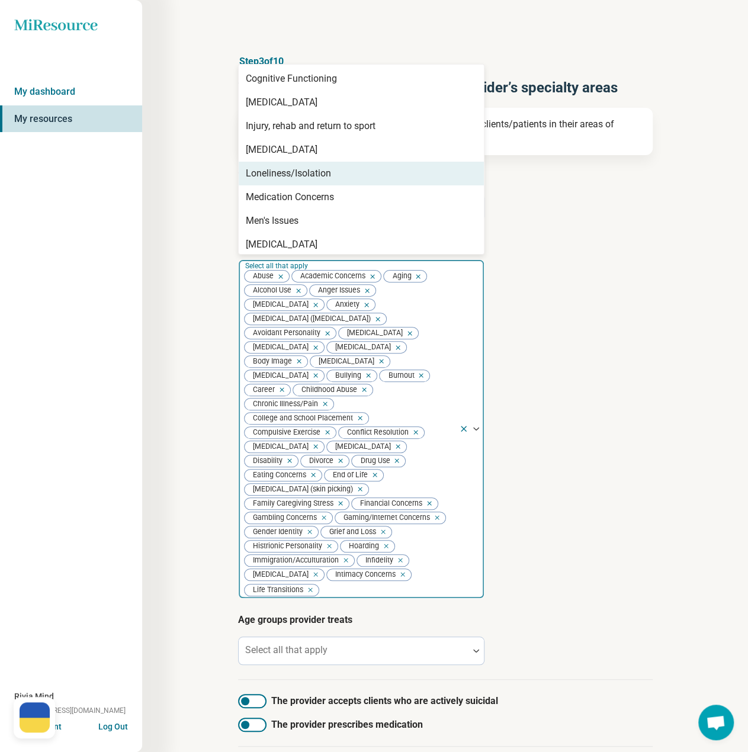
click at [269, 172] on div "Loneliness/Isolation" at bounding box center [288, 173] width 85 height 14
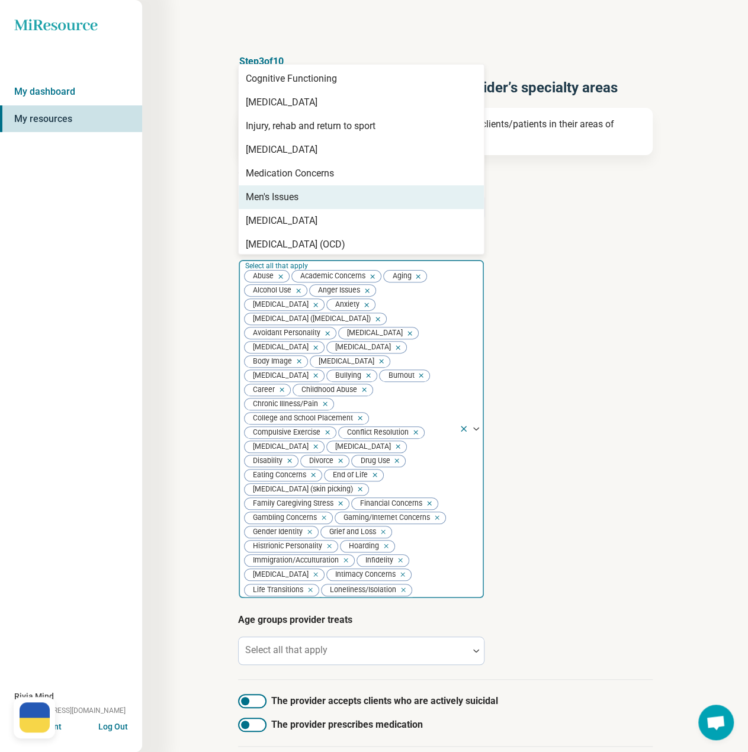
click at [266, 202] on div "Men's Issues" at bounding box center [272, 197] width 53 height 14
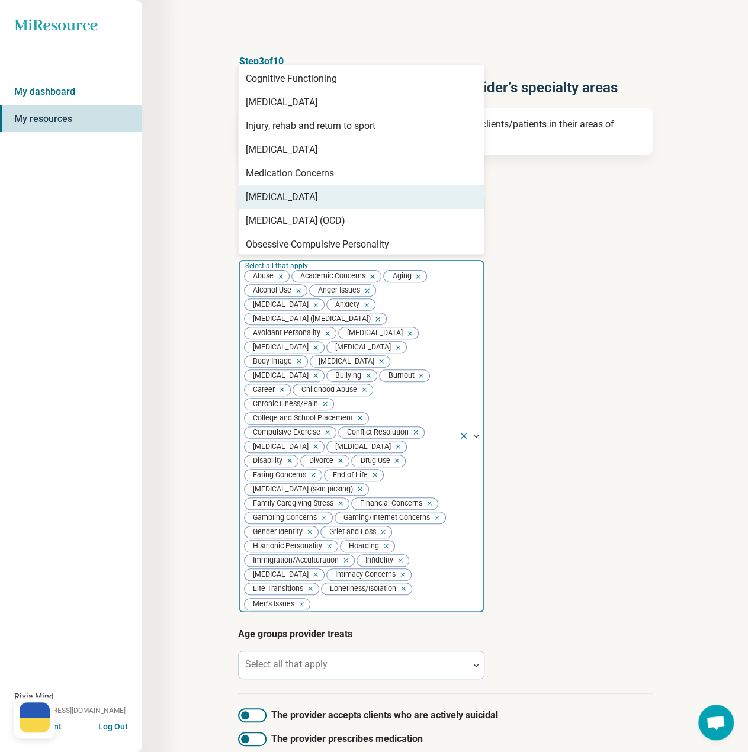
click at [266, 202] on div "[MEDICAL_DATA]" at bounding box center [282, 197] width 72 height 14
click at [266, 202] on div "[MEDICAL_DATA] (OCD)" at bounding box center [296, 197] width 100 height 14
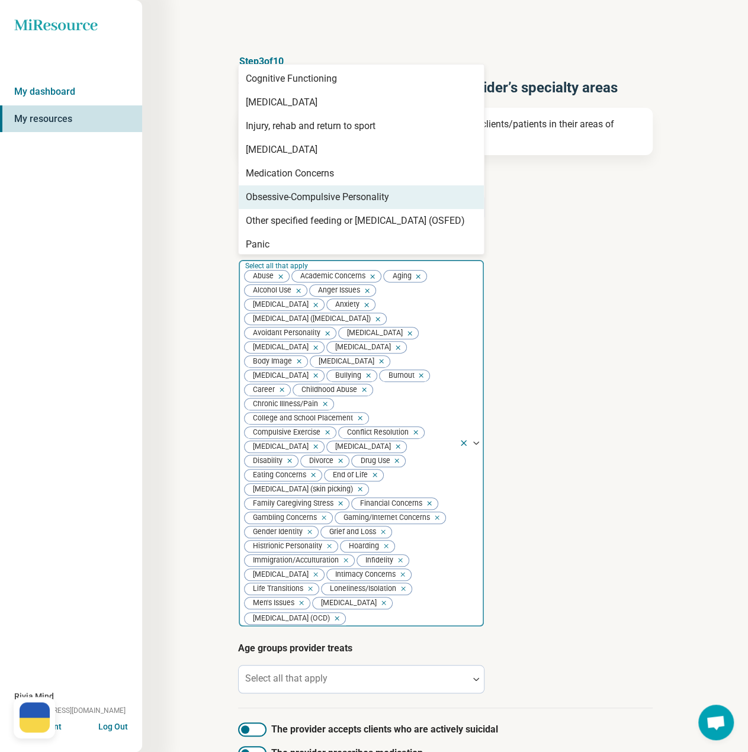
click at [266, 202] on div "Obsessive-Compulsive Personality" at bounding box center [317, 197] width 143 height 14
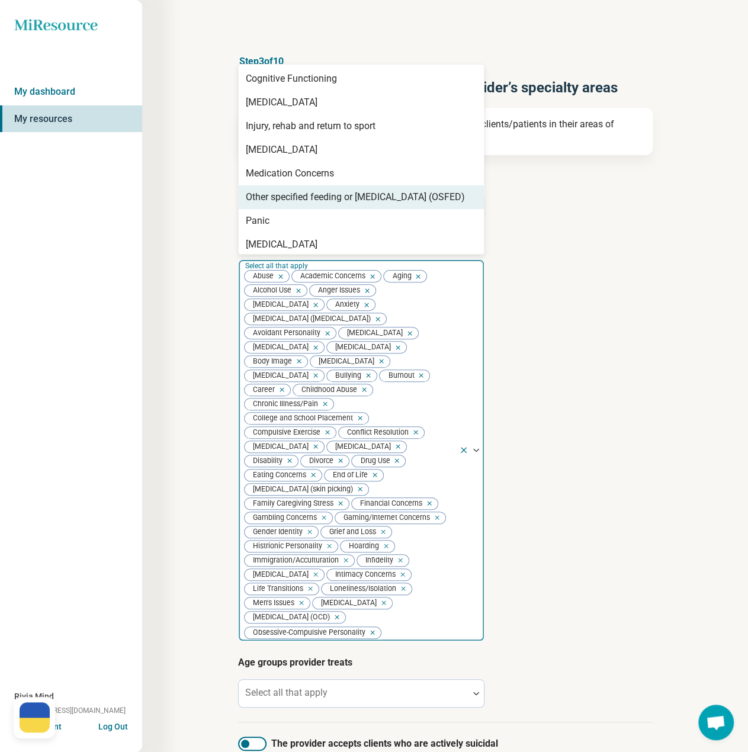
click at [266, 202] on div "Other specified feeding or [MEDICAL_DATA] (OSFED)" at bounding box center [355, 197] width 219 height 14
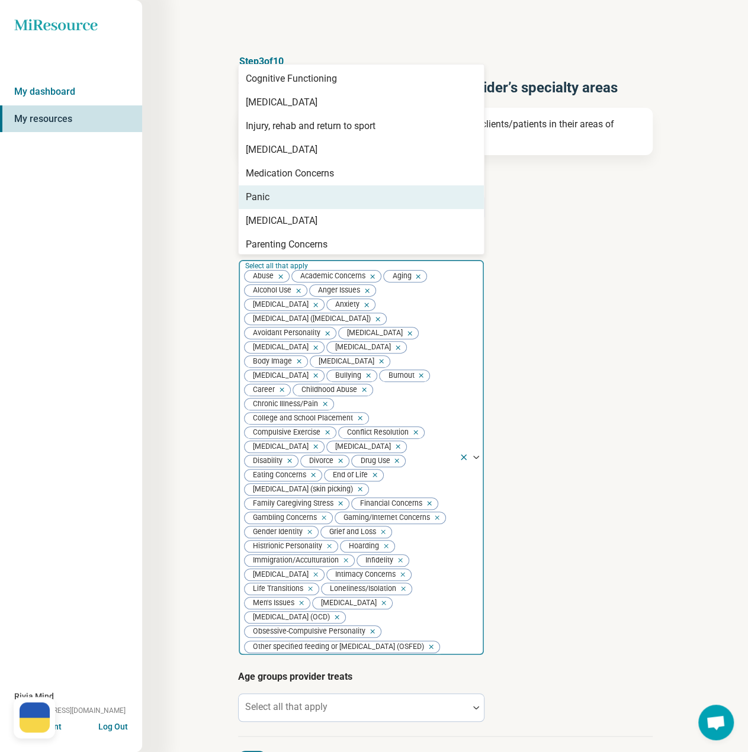
click at [266, 202] on div "Panic" at bounding box center [258, 197] width 24 height 14
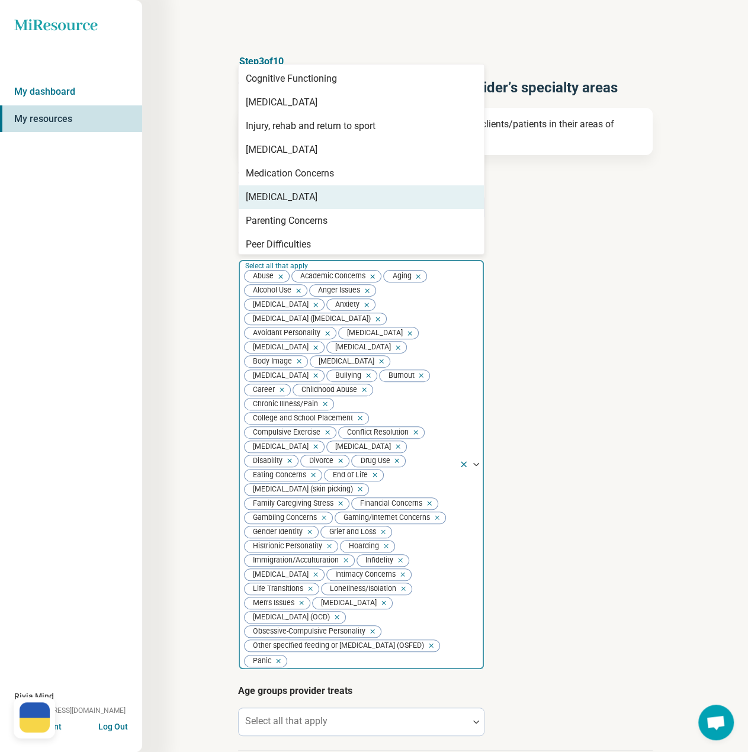
click at [266, 202] on div "[MEDICAL_DATA]" at bounding box center [282, 197] width 72 height 14
click at [266, 202] on div "Parenting Concerns" at bounding box center [287, 197] width 82 height 14
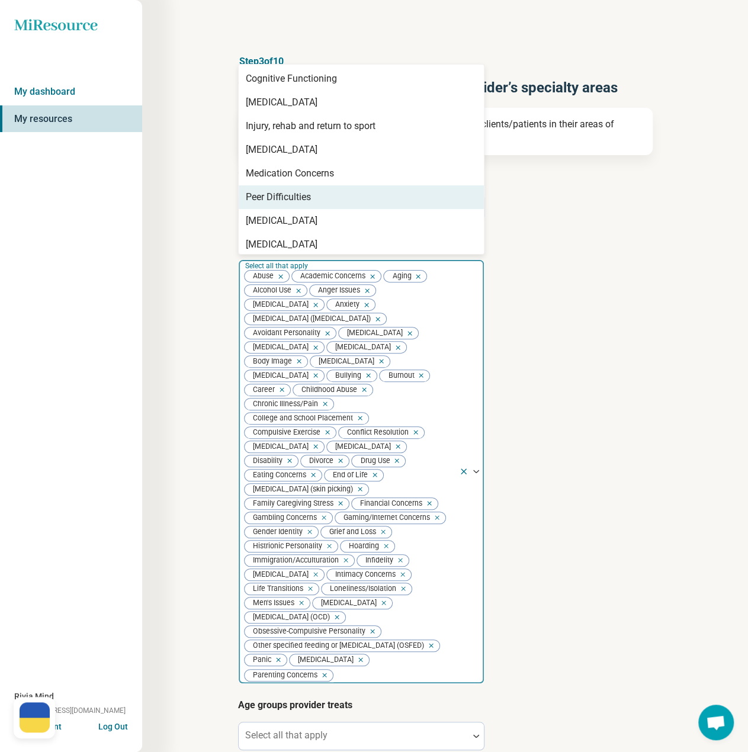
click at [266, 202] on div "Peer Difficulties" at bounding box center [278, 197] width 65 height 14
click at [266, 202] on div "[MEDICAL_DATA]" at bounding box center [282, 197] width 72 height 14
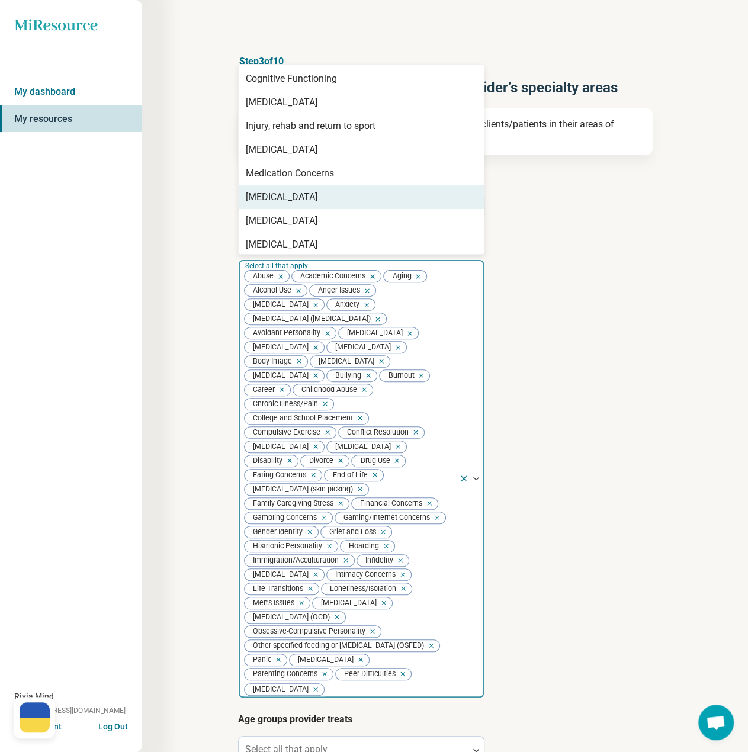
click at [266, 202] on div "[MEDICAL_DATA]" at bounding box center [282, 197] width 72 height 14
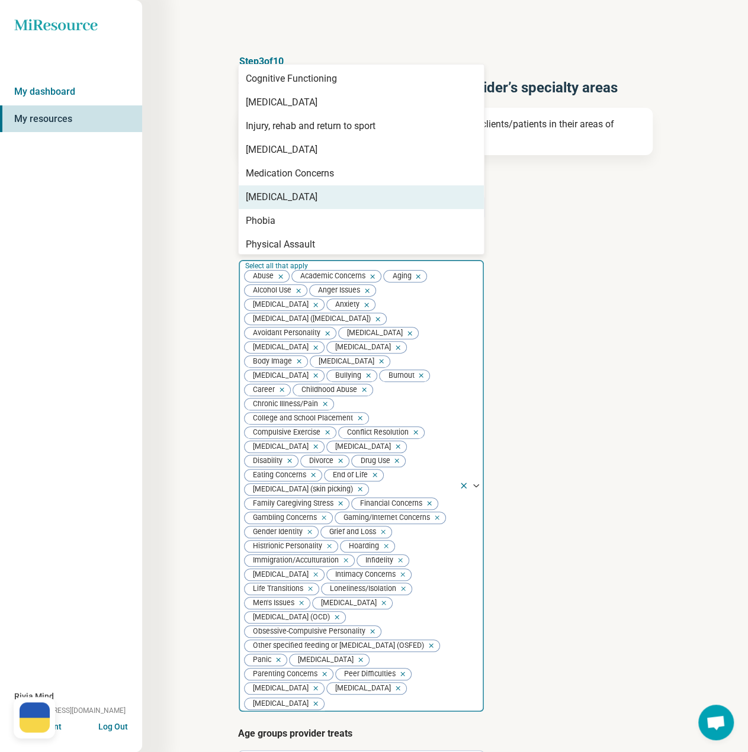
click at [266, 202] on div "[MEDICAL_DATA]" at bounding box center [282, 197] width 72 height 14
click at [266, 202] on div "Phobia" at bounding box center [261, 197] width 30 height 14
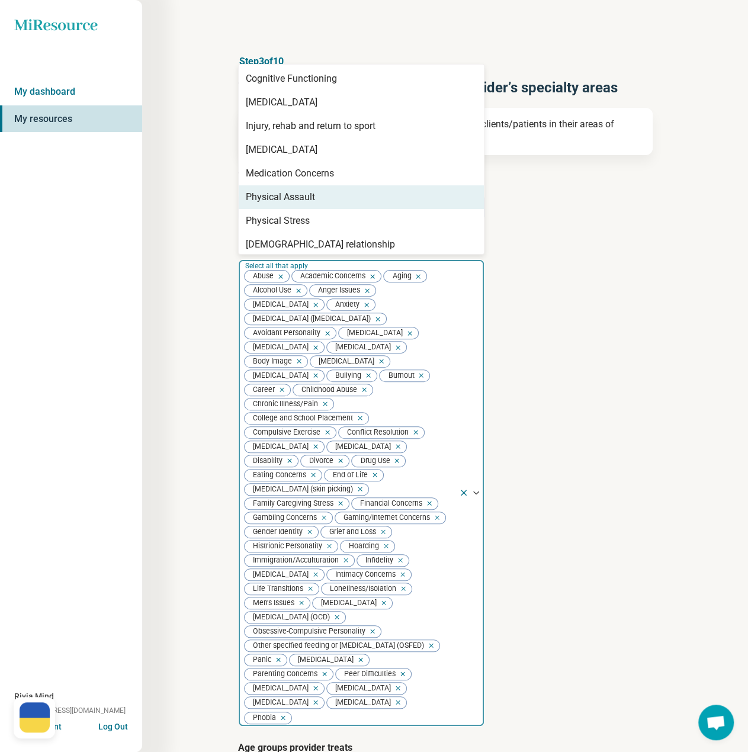
click at [266, 202] on div "Physical Assault" at bounding box center [280, 197] width 69 height 14
click at [266, 202] on div "Physical Stress" at bounding box center [278, 197] width 64 height 14
click at [266, 202] on div "[DEMOGRAPHIC_DATA] relationship" at bounding box center [320, 197] width 149 height 14
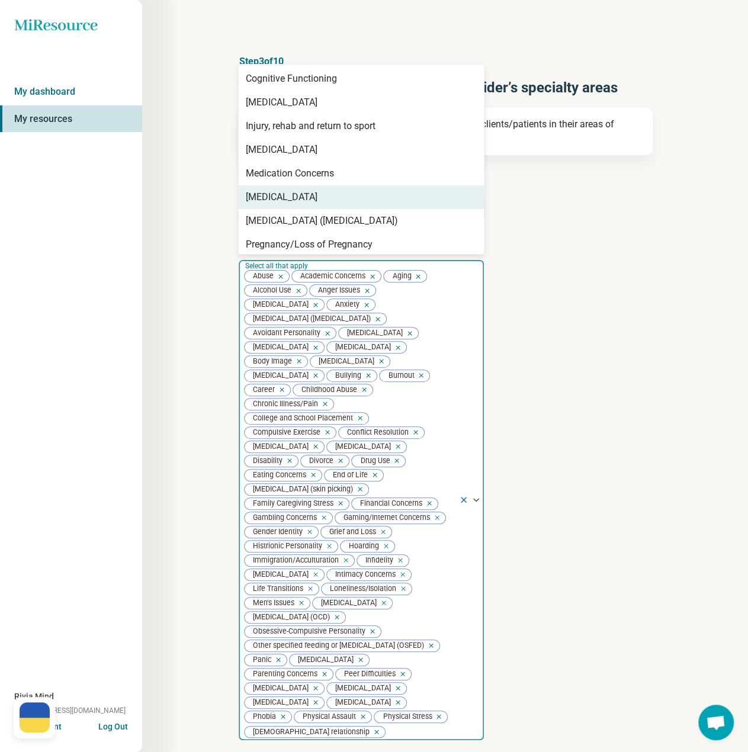
click at [266, 202] on div "[MEDICAL_DATA]" at bounding box center [282, 197] width 72 height 14
click at [266, 202] on div "[MEDICAL_DATA] ([MEDICAL_DATA])" at bounding box center [322, 197] width 152 height 14
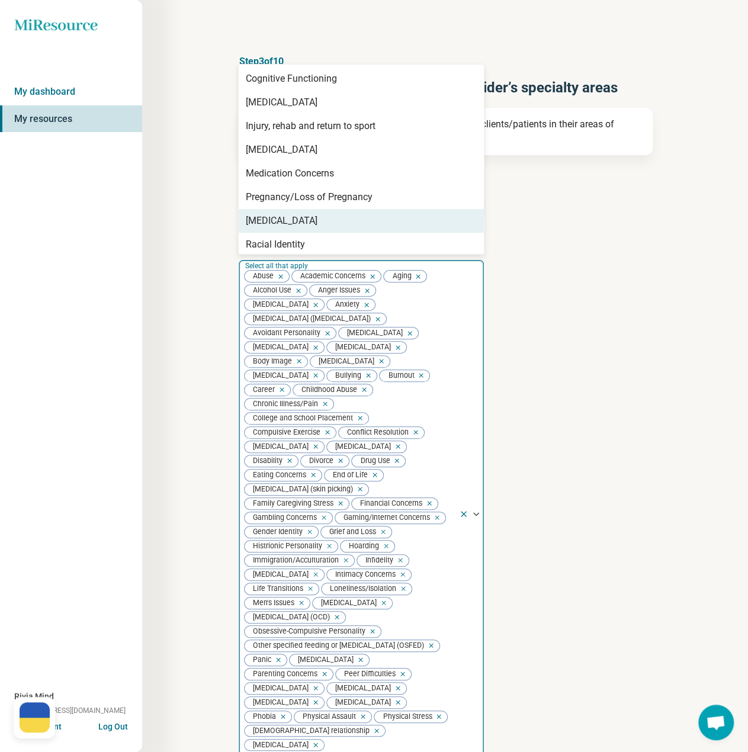
click at [270, 216] on div "[MEDICAL_DATA]" at bounding box center [282, 221] width 72 height 14
click at [270, 216] on div "Racial Identity" at bounding box center [275, 221] width 59 height 14
click at [270, 216] on div "Racial/Cultural Oppression or Trauma" at bounding box center [325, 221] width 158 height 14
click at [270, 216] on div "Relationship Violence/Stalking/Harassment" at bounding box center [338, 221] width 184 height 14
click at [270, 216] on div "Relationship(s) with Friends/Roommates" at bounding box center [332, 221] width 172 height 14
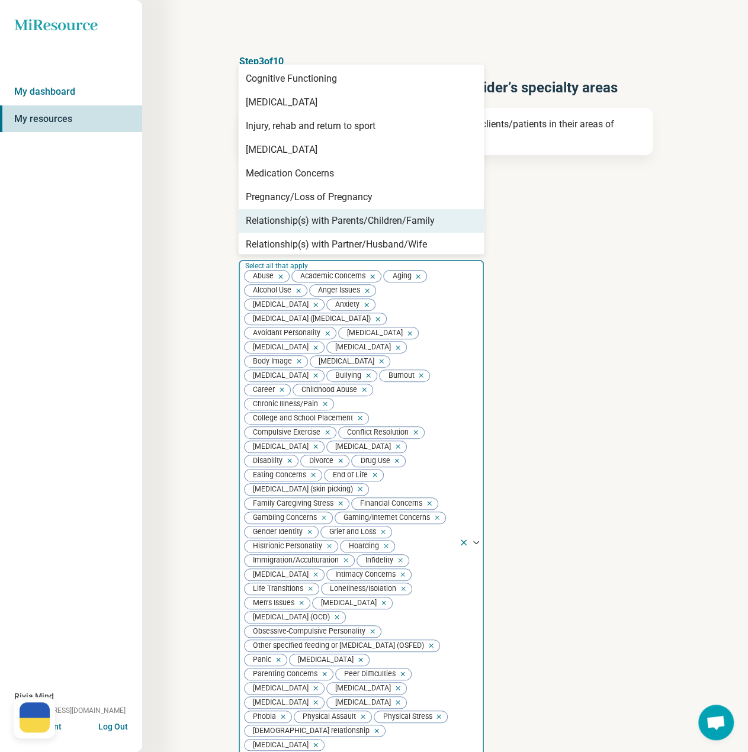
click at [270, 216] on div "Relationship(s) with Parents/Children/Family" at bounding box center [340, 221] width 189 height 14
click at [270, 216] on div "Relationship(s) with Partner/Husband/Wife" at bounding box center [336, 221] width 181 height 14
click at [270, 216] on div "Schizoaffective" at bounding box center [278, 221] width 65 height 14
click at [270, 216] on div "[MEDICAL_DATA], Schizophreniform and Brief [MEDICAL_DATA]" at bounding box center [361, 228] width 231 height 28
click at [270, 216] on div "School Concerns" at bounding box center [281, 221] width 70 height 14
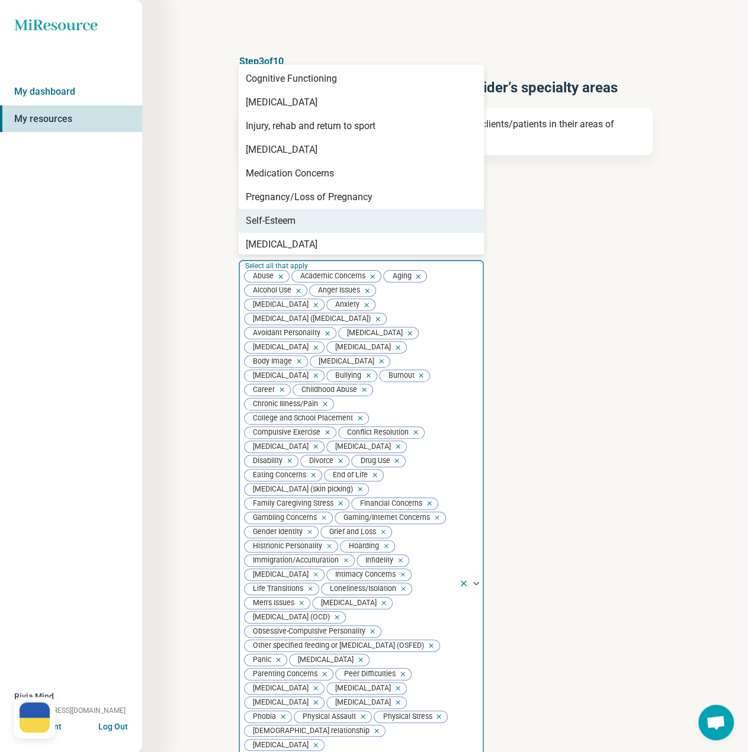
click at [270, 216] on div "Self-Esteem" at bounding box center [271, 221] width 50 height 14
click at [270, 216] on div "[MEDICAL_DATA]" at bounding box center [282, 221] width 72 height 14
click at [270, 216] on div "Sex Addiction/Pornography Concerns" at bounding box center [324, 221] width 157 height 14
click at [270, 216] on div "Sexual Assault" at bounding box center [277, 221] width 62 height 14
click at [270, 216] on div "Sexual Concerns" at bounding box center [281, 221] width 70 height 14
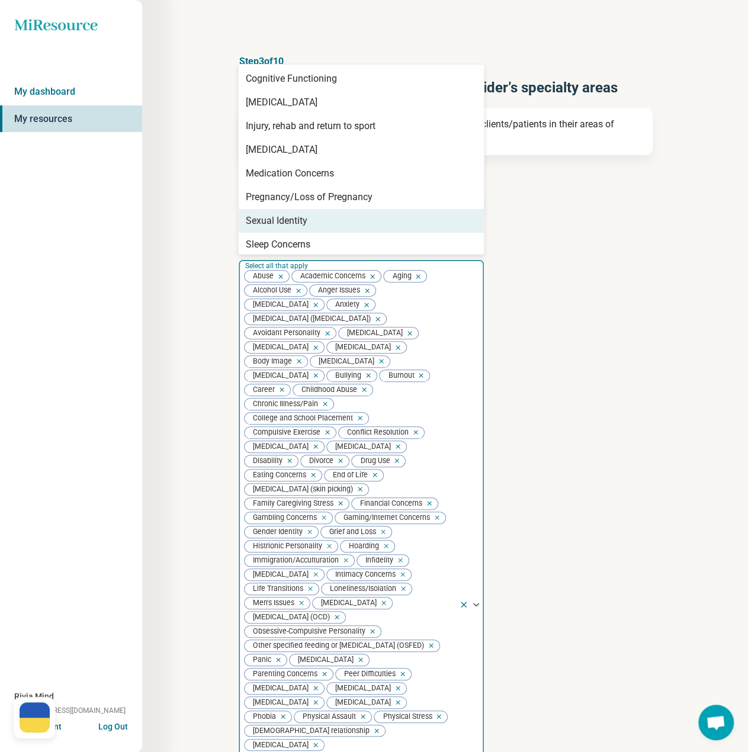
click at [270, 216] on div "Sexual Identity" at bounding box center [277, 221] width 62 height 14
click at [270, 216] on div "Sleep Concerns" at bounding box center [278, 221] width 65 height 14
click at [270, 216] on div "[MEDICAL_DATA]" at bounding box center [282, 221] width 72 height 14
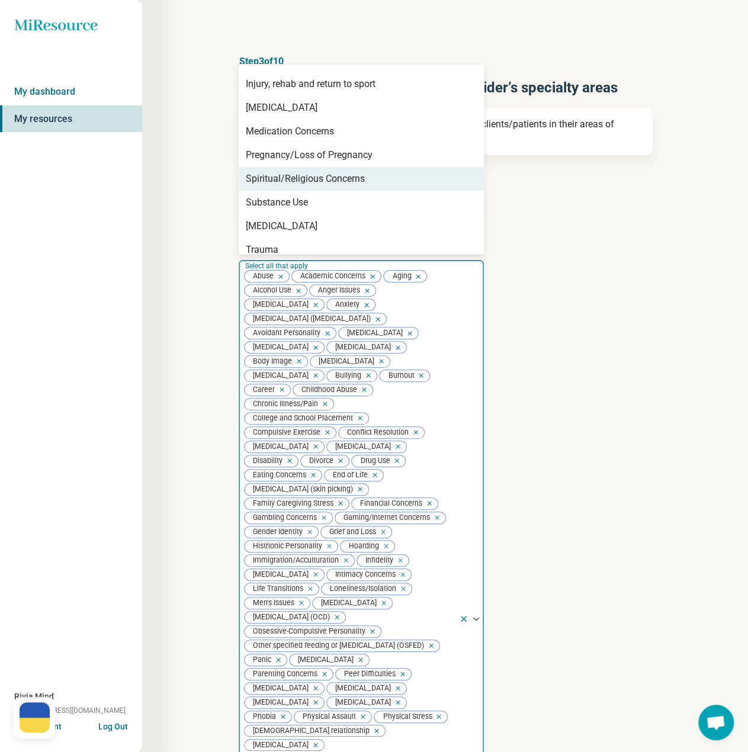
scroll to position [178, 0]
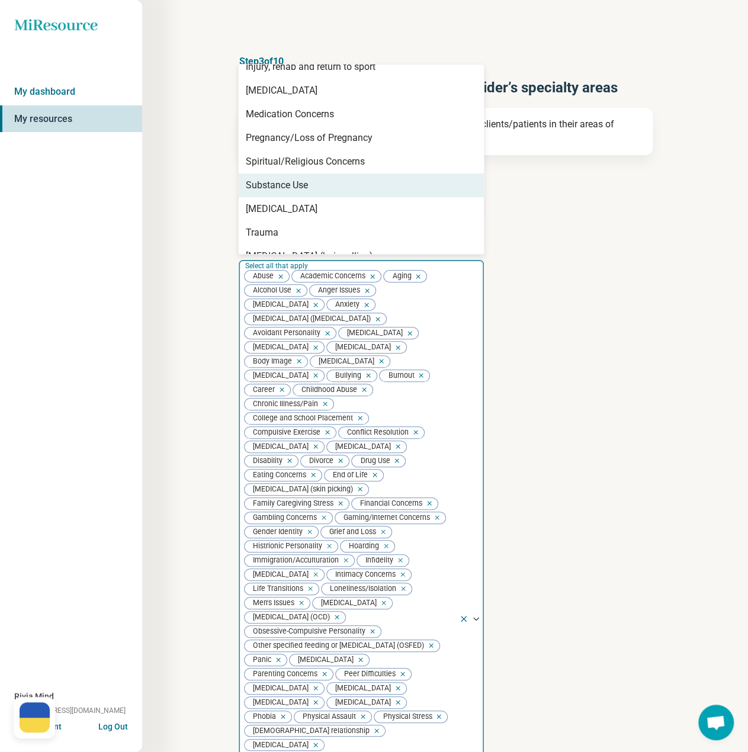
click at [272, 194] on div "Substance Use" at bounding box center [361, 186] width 245 height 24
click at [270, 187] on div "[MEDICAL_DATA]" at bounding box center [282, 185] width 72 height 14
click at [274, 187] on div "Trauma" at bounding box center [262, 185] width 33 height 14
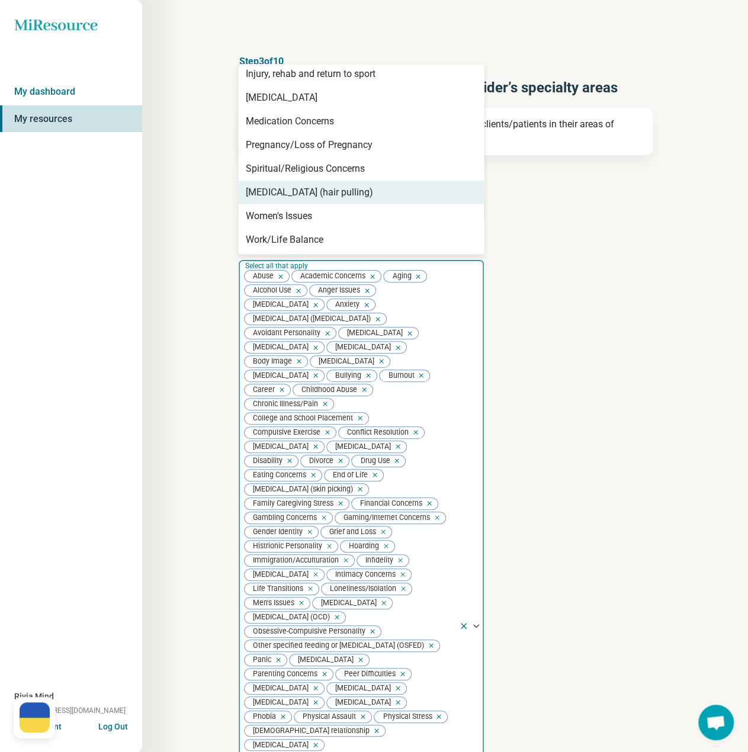
click at [273, 195] on div "[MEDICAL_DATA] (hair pulling)" at bounding box center [309, 192] width 127 height 14
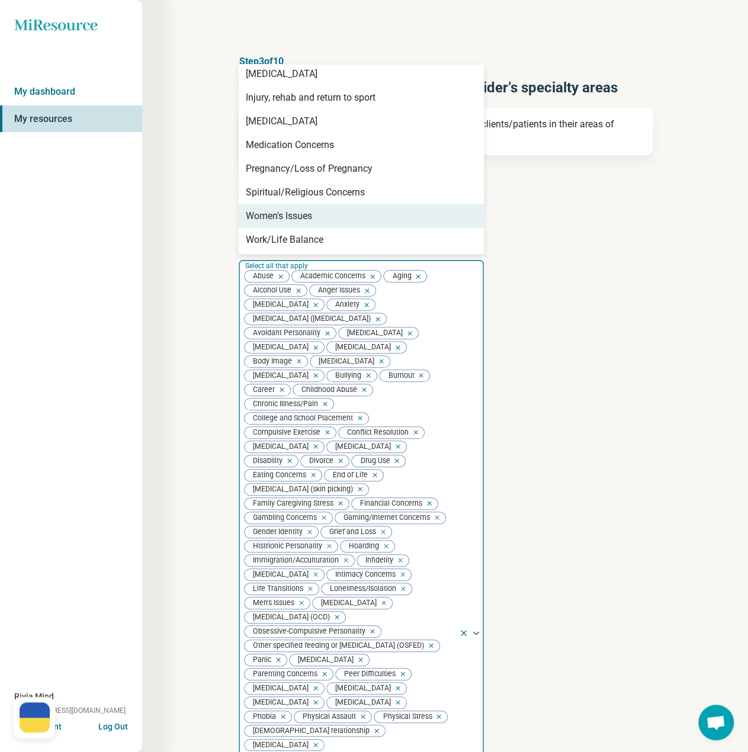
click at [274, 211] on div "Women's Issues" at bounding box center [279, 216] width 66 height 14
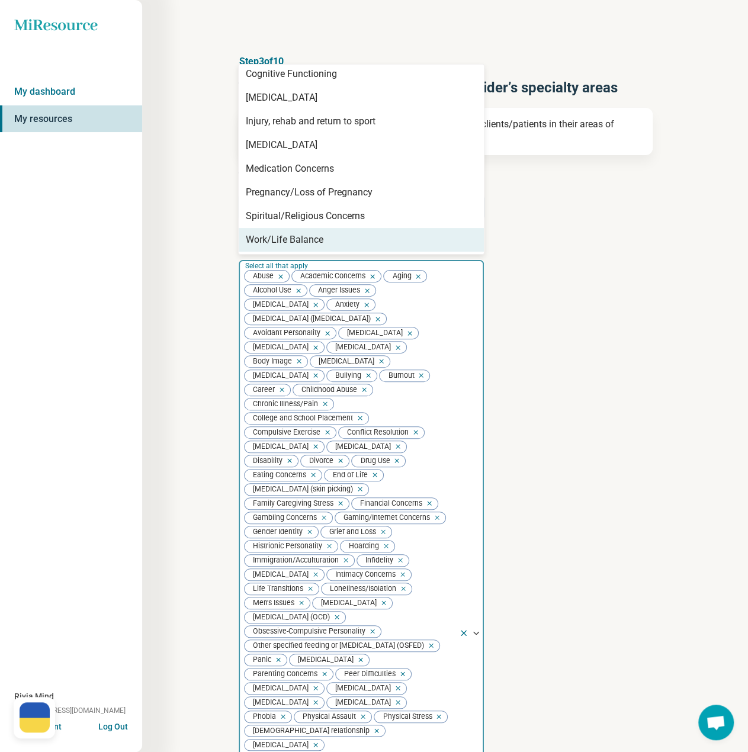
click at [277, 238] on div "Work/Life Balance" at bounding box center [285, 240] width 78 height 14
click at [185, 312] on div "Step 3 of 10 Tells us a little bit more about the provider’s specialty areas Th…" at bounding box center [445, 632] width 606 height 1265
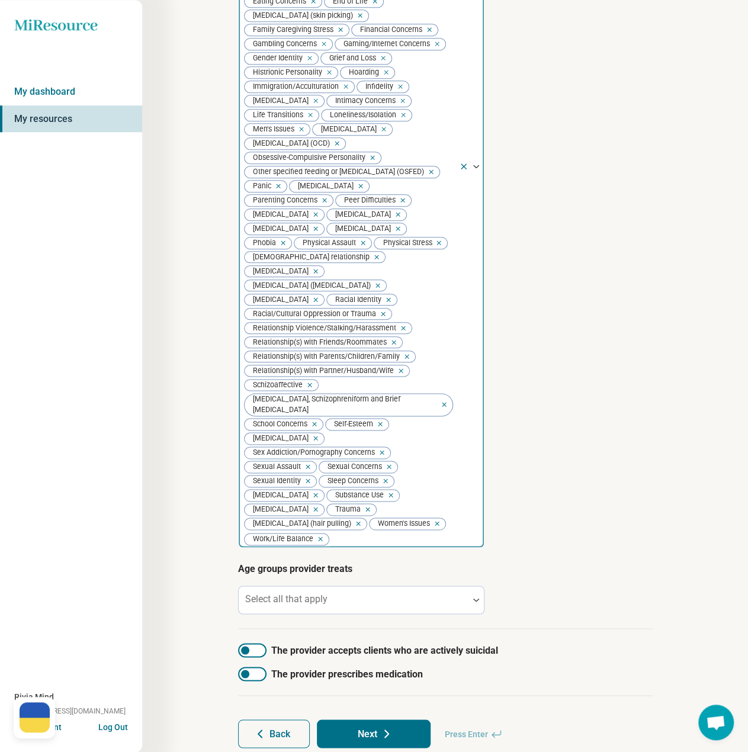
scroll to position [515, 0]
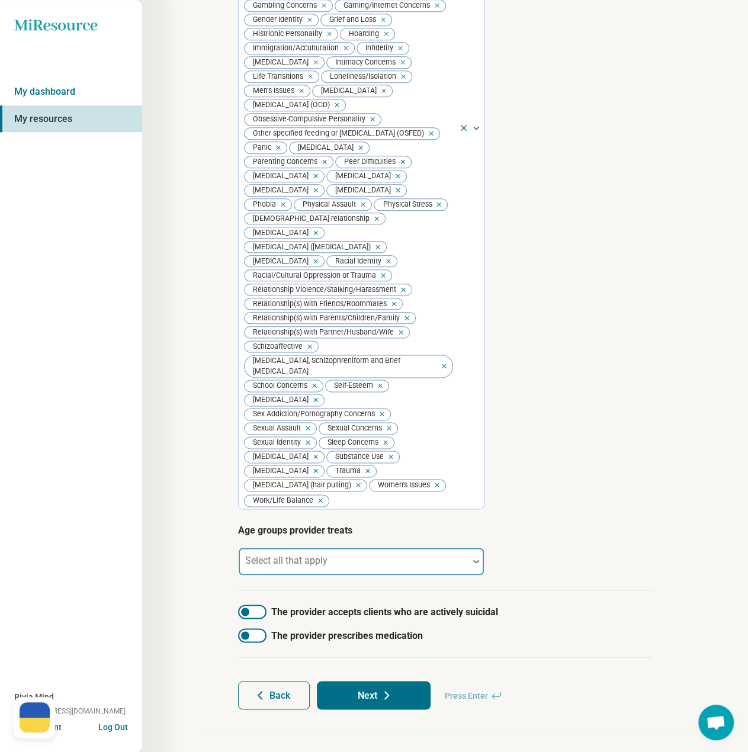
click at [306, 569] on div at bounding box center [353, 566] width 220 height 17
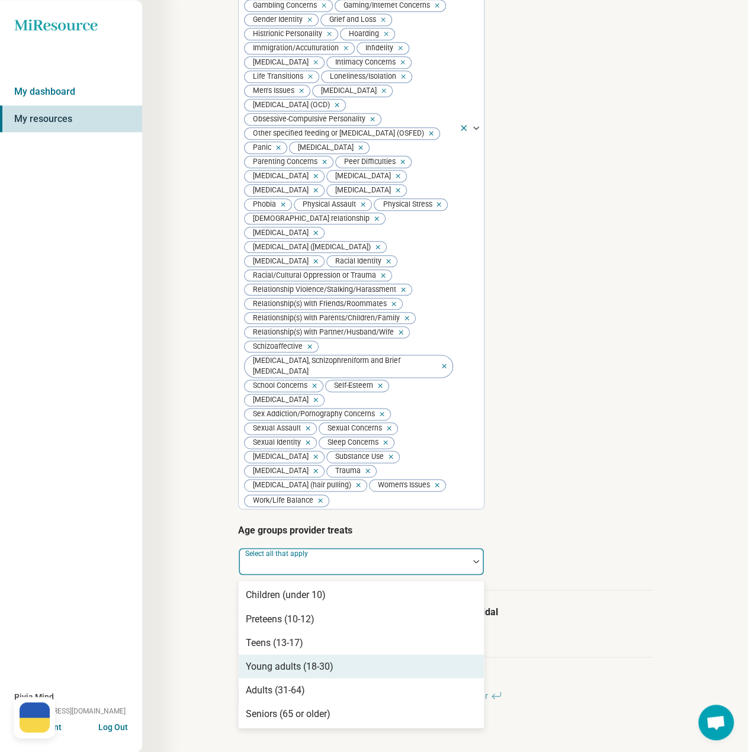
click at [258, 669] on div "Young adults (18-30)" at bounding box center [290, 666] width 88 height 14
click at [261, 672] on div "Adults (31-64)" at bounding box center [275, 666] width 59 height 14
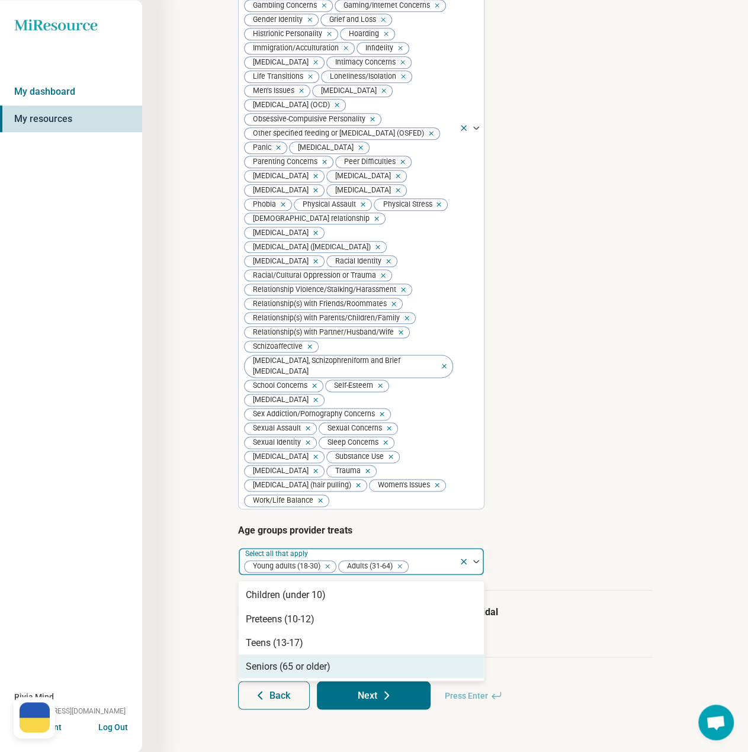
click at [264, 669] on div "Seniors (65 or older)" at bounding box center [288, 666] width 85 height 14
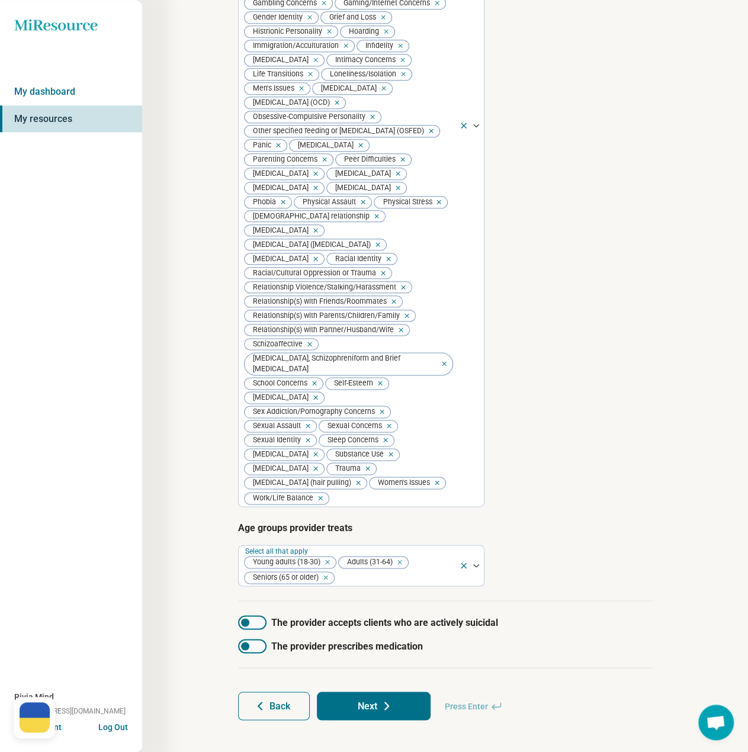
click at [210, 599] on div "Step 3 of 10 Tells us a little bit more about the provider’s specialty areas Th…" at bounding box center [445, 130] width 492 height 1228
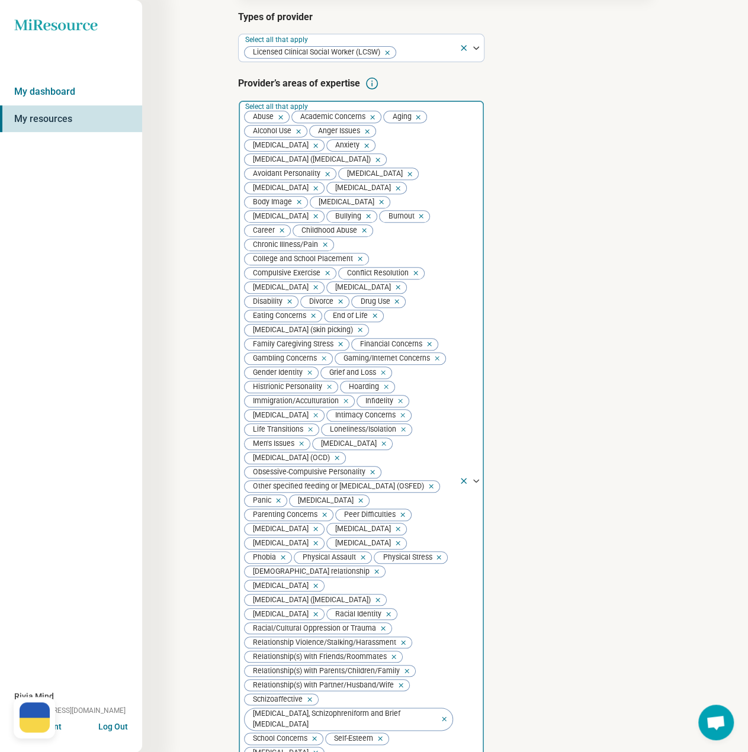
scroll to position [527, 0]
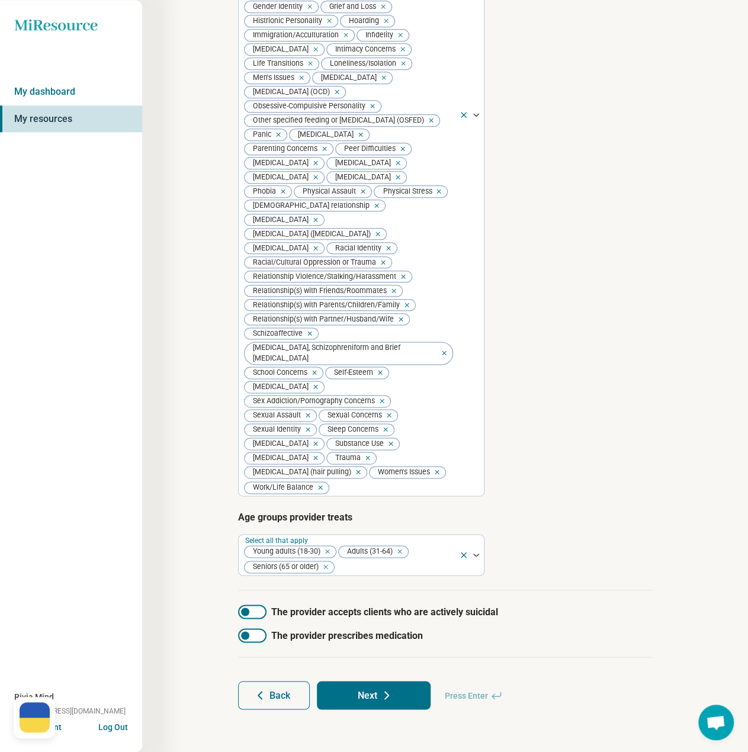
click at [257, 613] on div at bounding box center [252, 612] width 28 height 14
click at [380, 695] on icon at bounding box center [387, 695] width 14 height 14
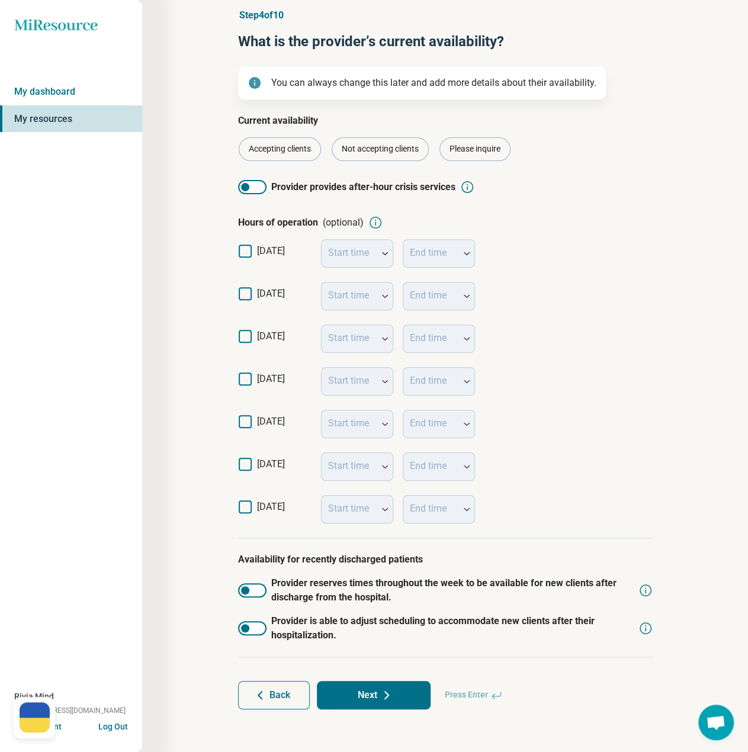
scroll to position [45, 0]
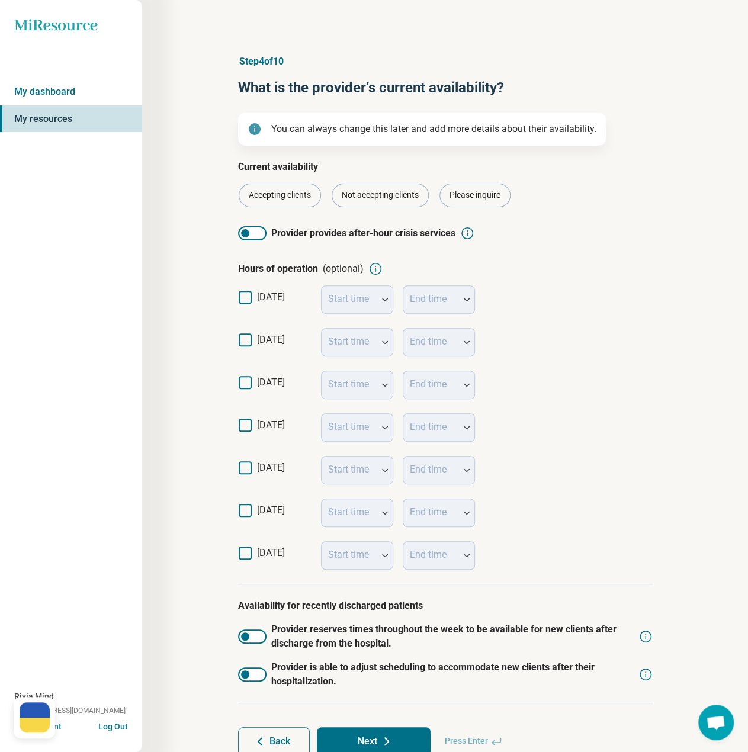
click at [251, 341] on icon at bounding box center [245, 340] width 13 height 13
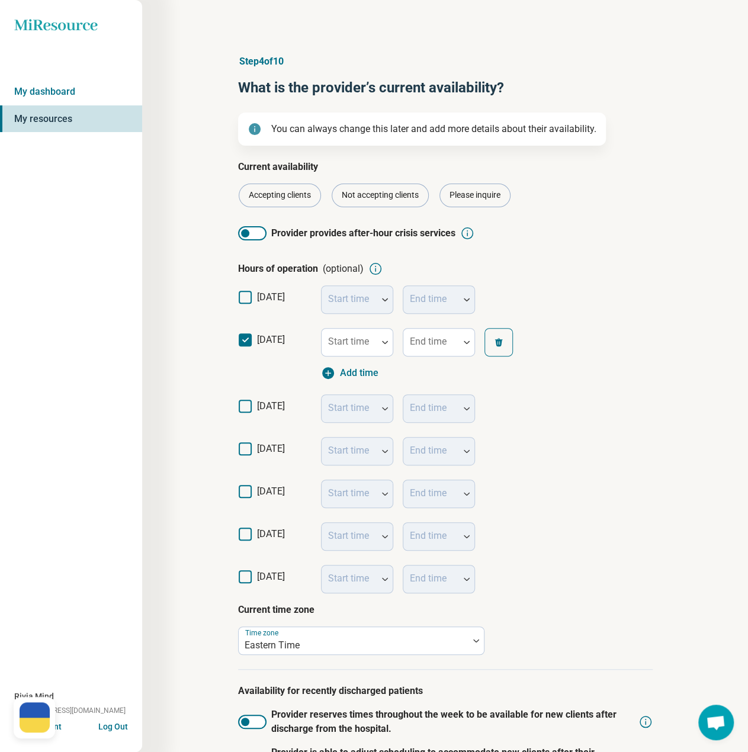
scroll to position [6, 0]
click at [248, 405] on icon at bounding box center [245, 406] width 13 height 13
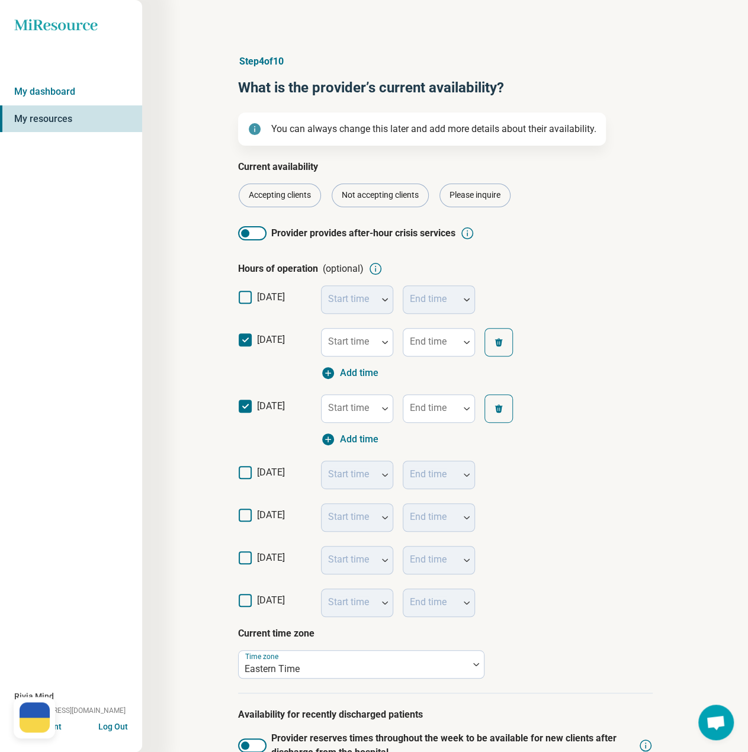
click at [248, 471] on icon at bounding box center [245, 472] width 13 height 13
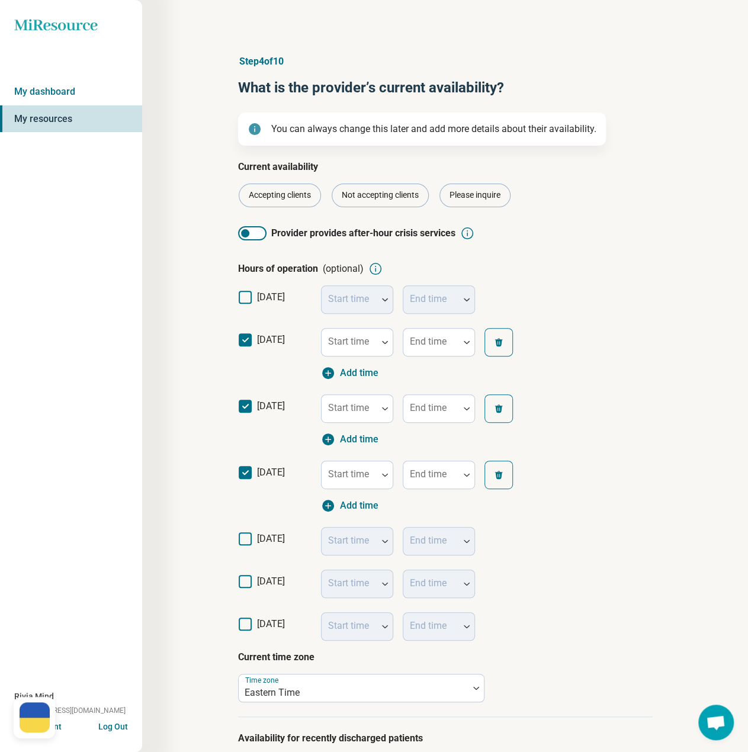
click at [246, 528] on div "[DATE] Start time End time" at bounding box center [445, 541] width 415 height 43
drag, startPoint x: 249, startPoint y: 544, endPoint x: 249, endPoint y: 560, distance: 16.0
click at [249, 545] on icon at bounding box center [245, 539] width 13 height 13
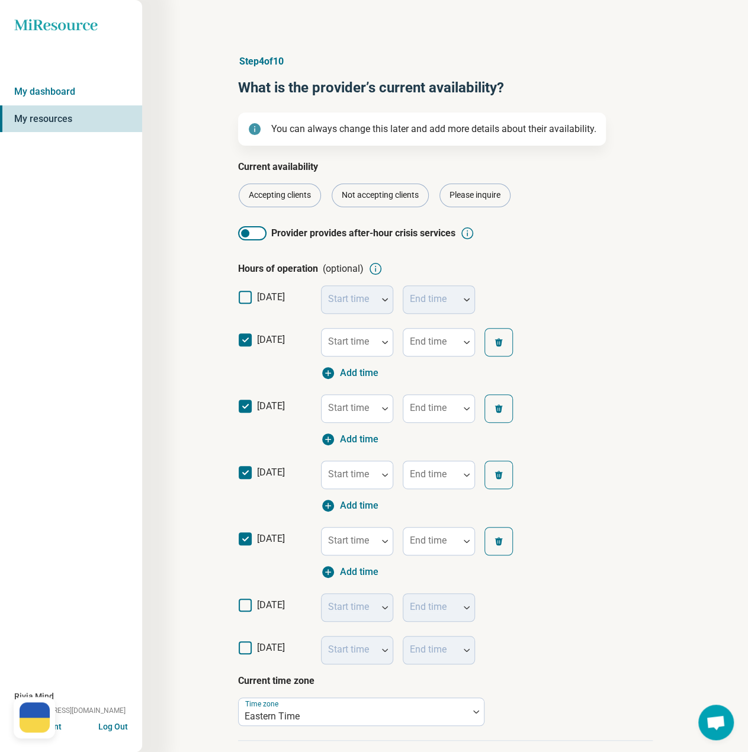
click at [249, 602] on icon at bounding box center [245, 605] width 13 height 13
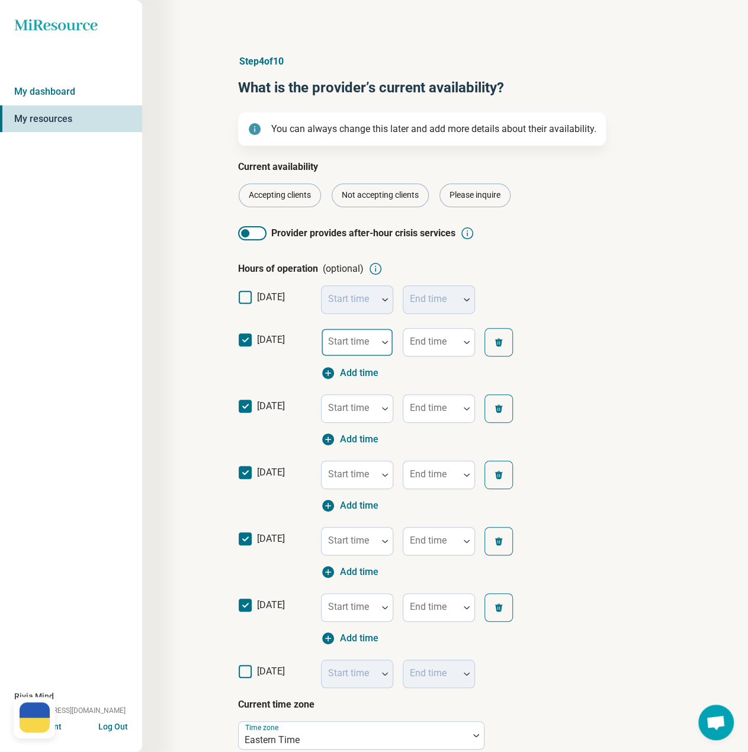
click at [365, 337] on div "Start time" at bounding box center [357, 342] width 72 height 28
type input "****"
click at [342, 368] on div "9:30 am" at bounding box center [357, 376] width 71 height 24
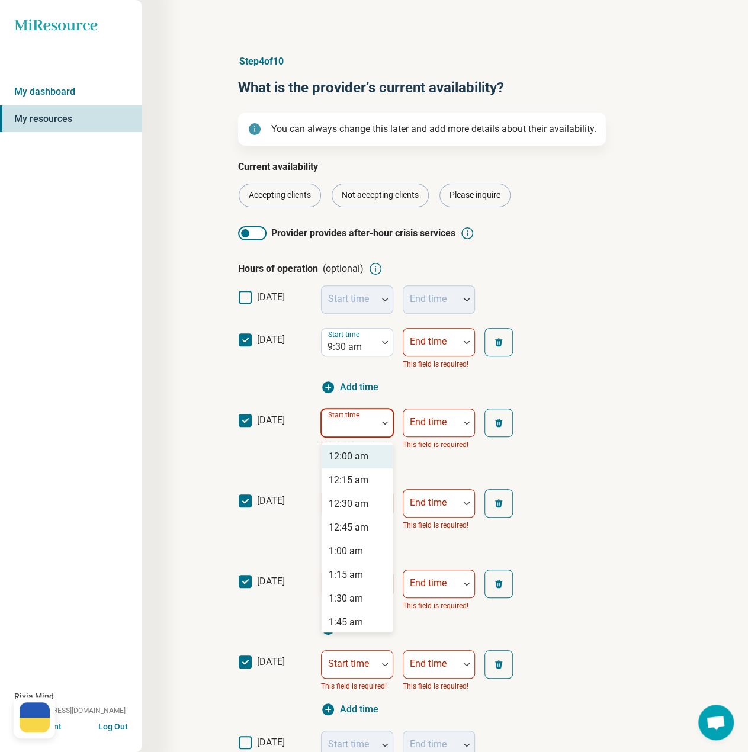
click at [346, 424] on div "Start time" at bounding box center [357, 423] width 72 height 28
type input "*"
click at [352, 507] on div "9:30 am" at bounding box center [346, 504] width 34 height 14
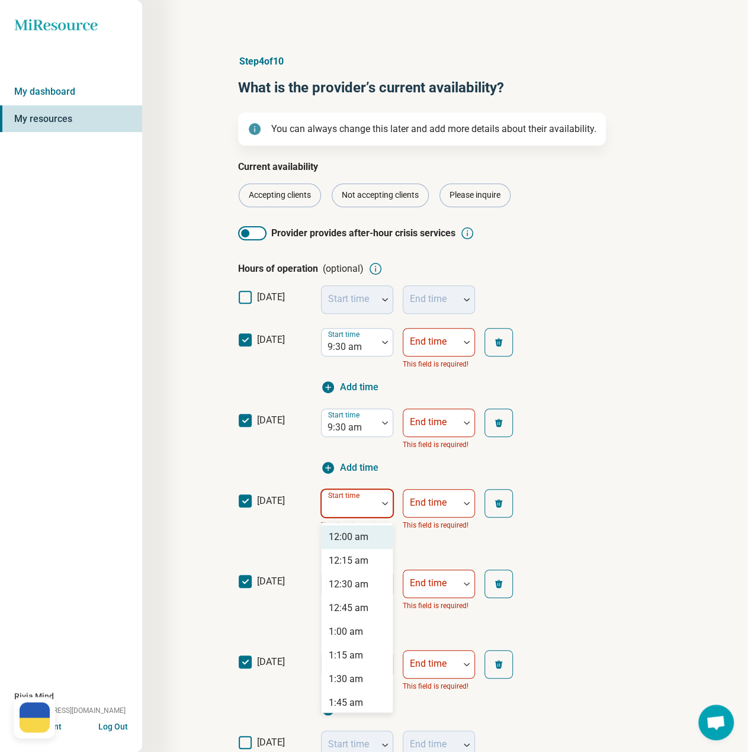
click at [352, 507] on div "Start time" at bounding box center [357, 503] width 72 height 28
type input "*"
click at [350, 540] on div "9:00 am" at bounding box center [346, 537] width 34 height 14
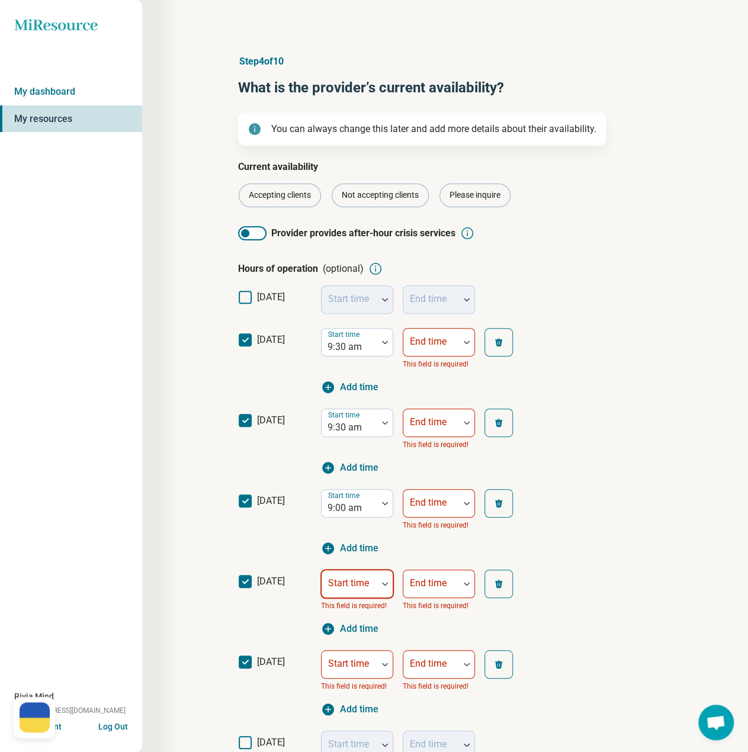
click at [345, 582] on div "Start time" at bounding box center [357, 584] width 72 height 28
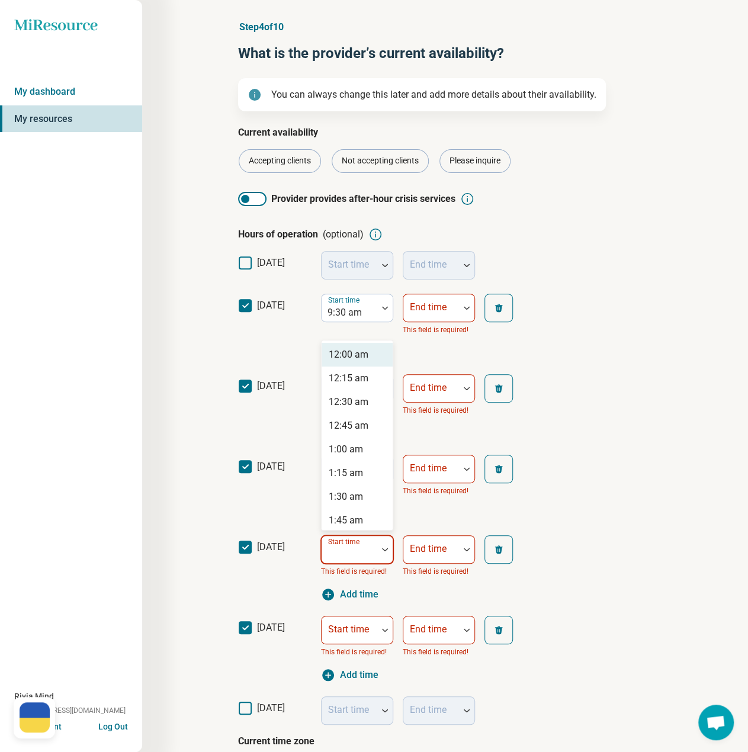
type input "*"
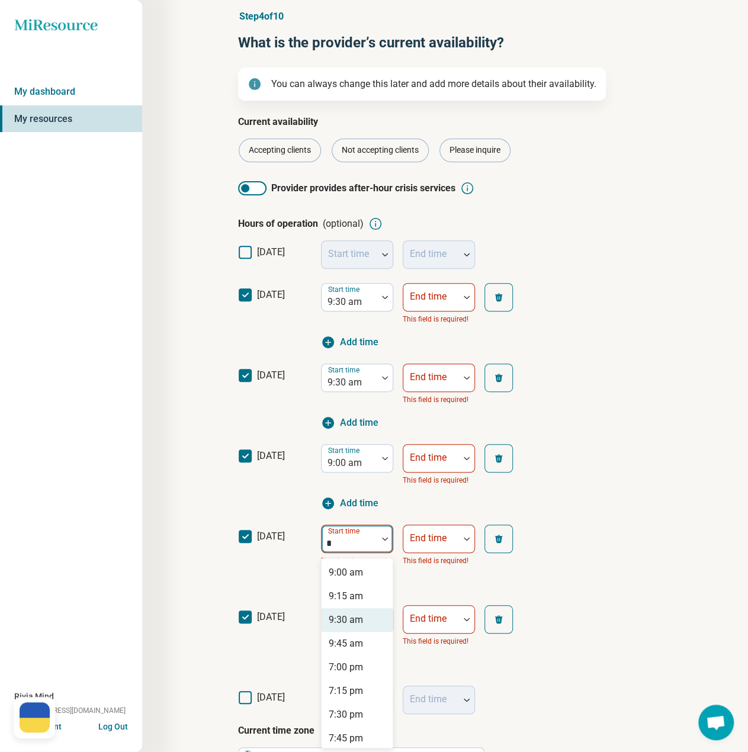
click at [346, 618] on div "9:30 am" at bounding box center [346, 620] width 34 height 14
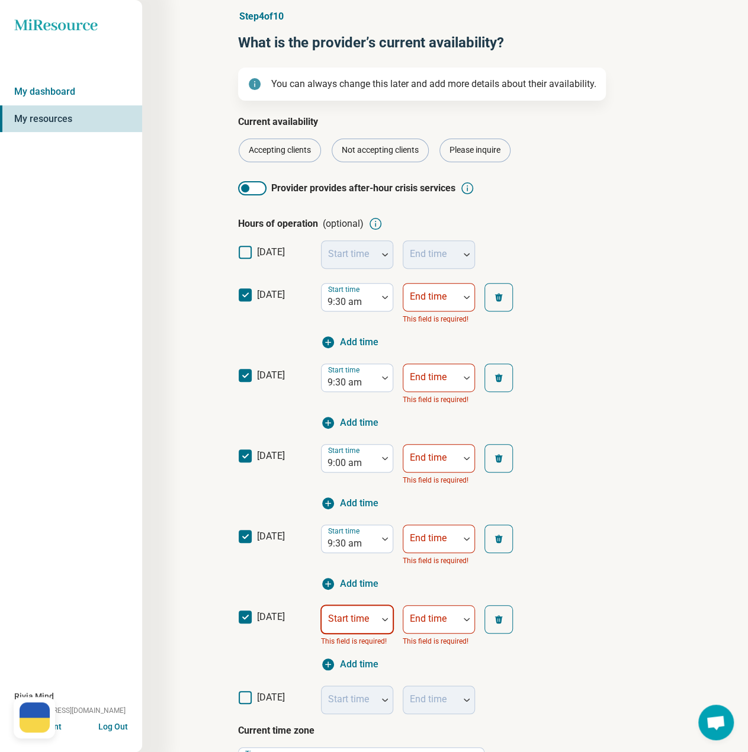
click at [346, 613] on label "Start time" at bounding box center [348, 618] width 41 height 11
type input "*"
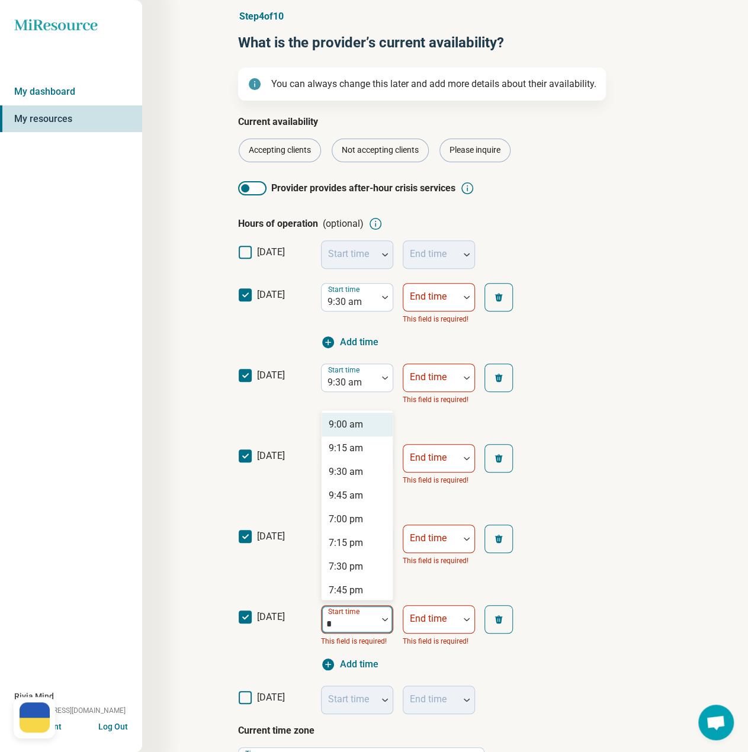
click at [343, 429] on div "9:00 am" at bounding box center [346, 425] width 34 height 14
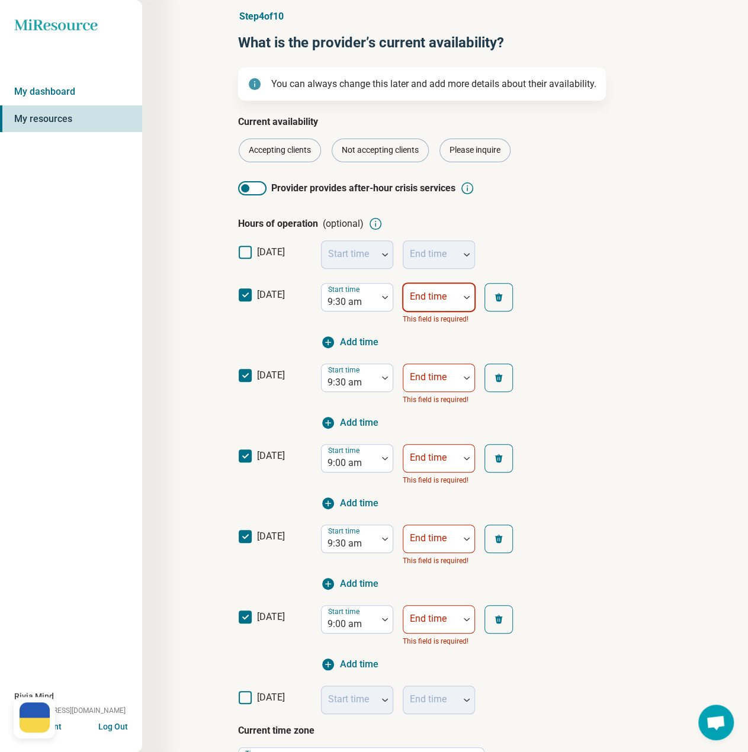
click at [433, 294] on div "End time" at bounding box center [439, 297] width 72 height 28
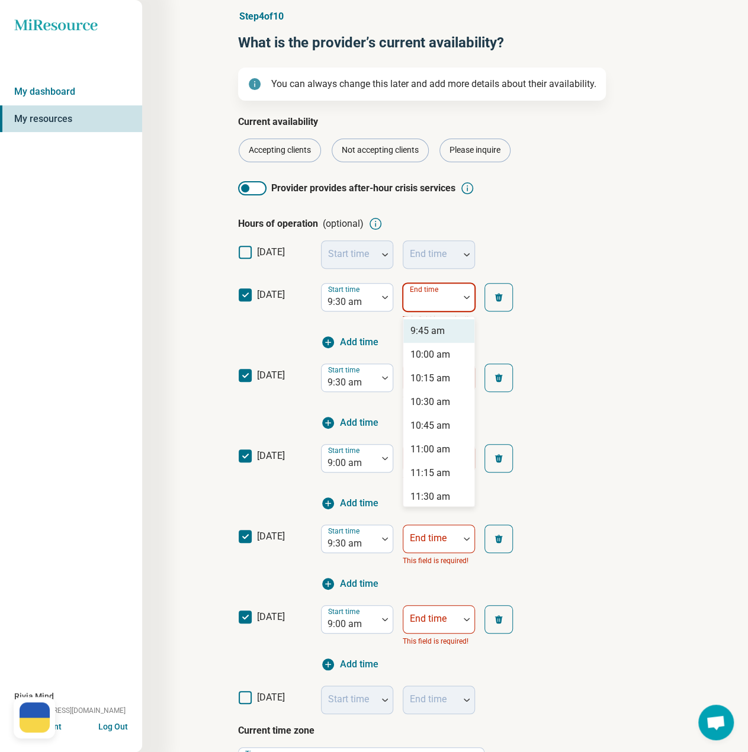
type input "*"
click at [440, 473] on div "7:30 pm" at bounding box center [428, 473] width 34 height 14
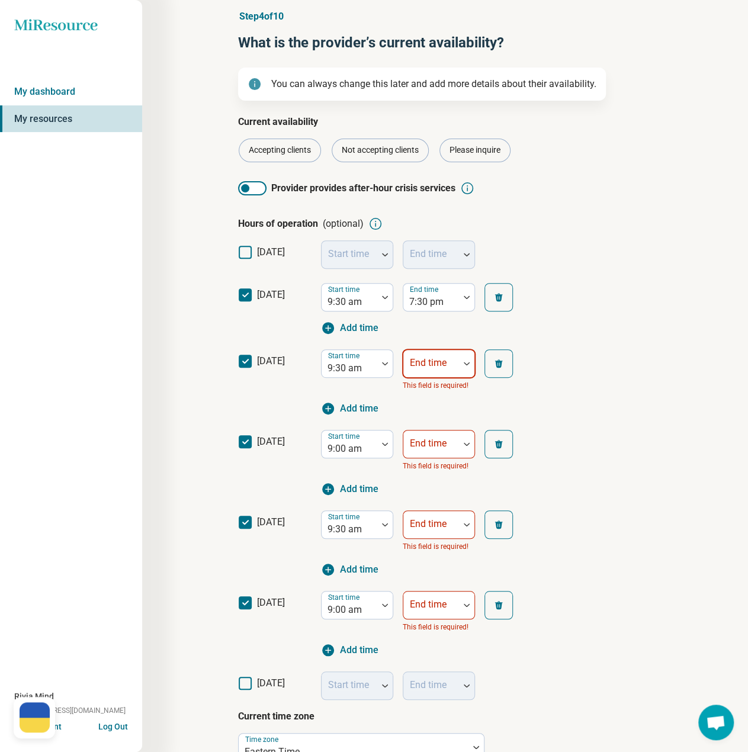
click at [425, 363] on div "End time" at bounding box center [439, 364] width 72 height 28
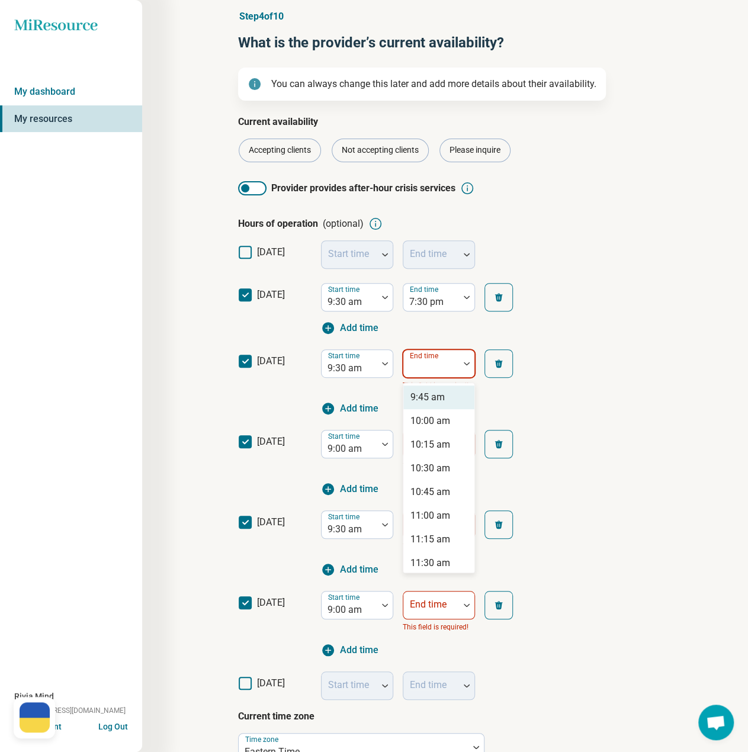
type input "*"
click at [435, 533] on div "7:30 pm" at bounding box center [428, 540] width 34 height 14
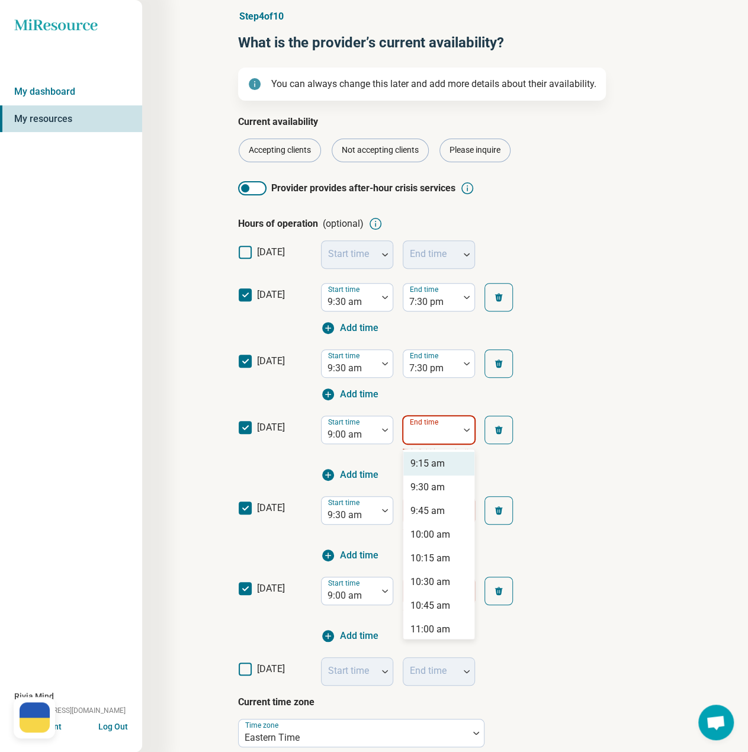
click at [431, 432] on div "End time" at bounding box center [439, 430] width 72 height 28
type input "*"
drag, startPoint x: 434, startPoint y: 602, endPoint x: 435, endPoint y: 579, distance: 23.7
click at [434, 602] on div "7:30 pm" at bounding box center [428, 606] width 34 height 14
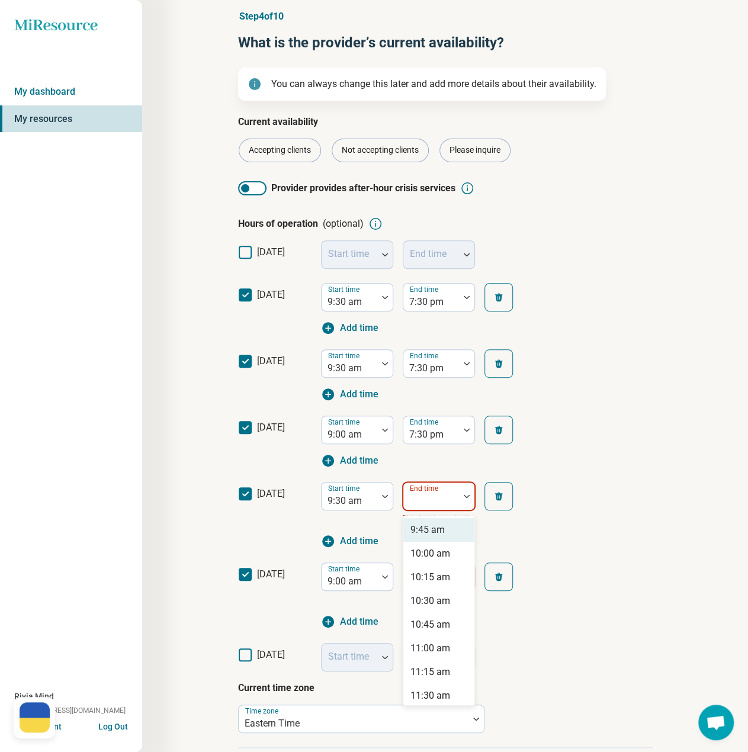
click at [438, 496] on div "End time" at bounding box center [439, 496] width 72 height 28
type input "*"
click at [422, 668] on div "7:30 pm" at bounding box center [428, 672] width 34 height 14
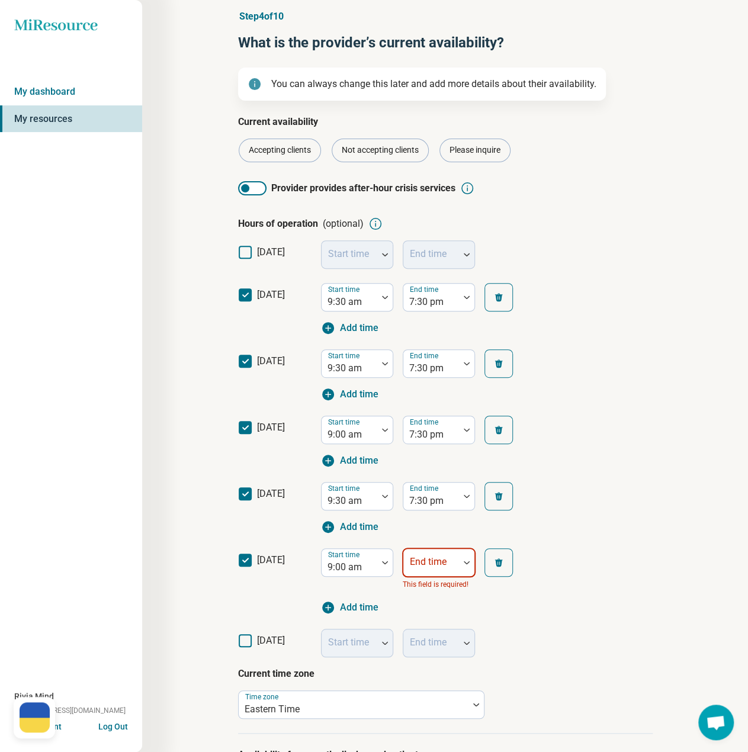
click at [440, 563] on div "End time This field is required!" at bounding box center [439, 570] width 72 height 43
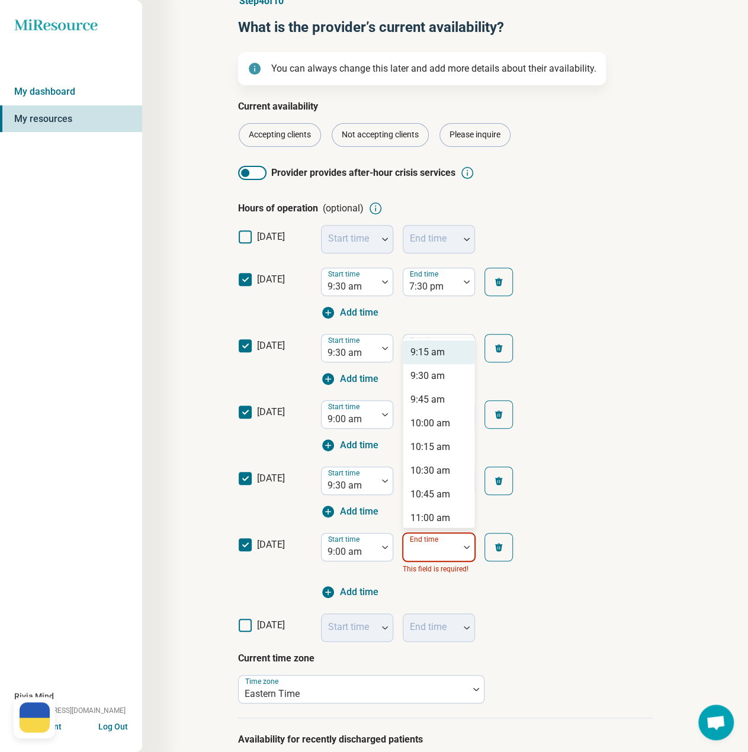
scroll to position [69, 0]
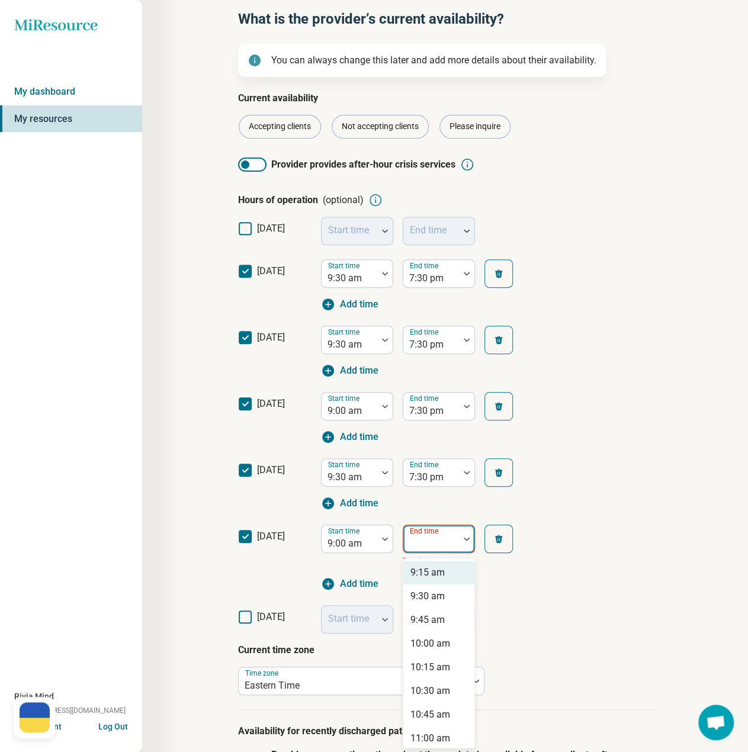
type input "*"
click at [433, 584] on div "5:00 pm" at bounding box center [428, 585] width 34 height 14
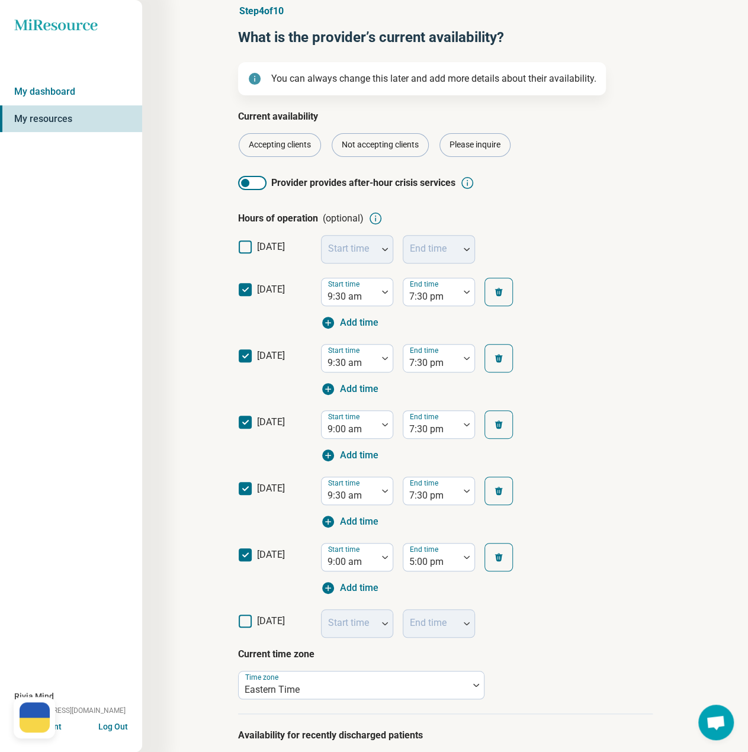
scroll to position [225, 0]
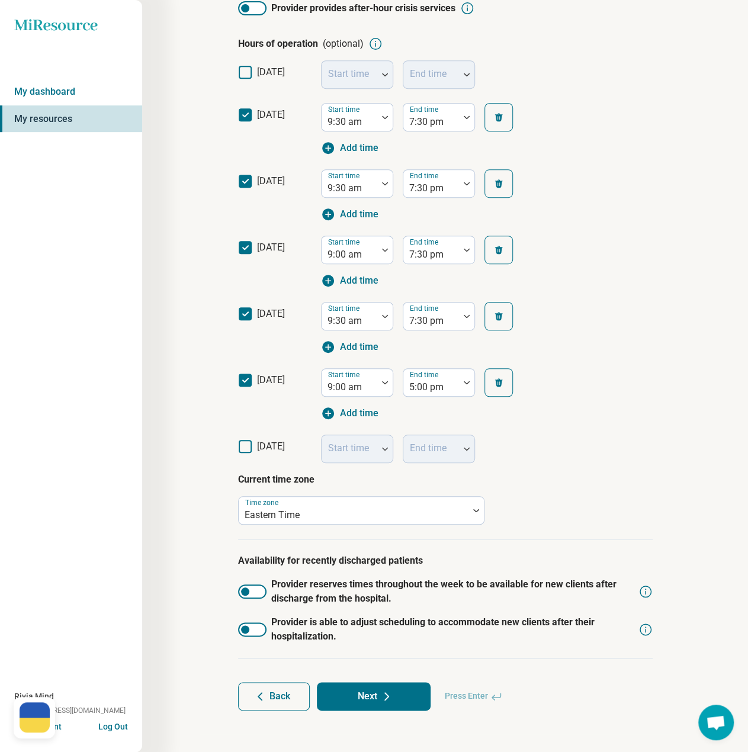
click at [262, 593] on div at bounding box center [252, 592] width 28 height 14
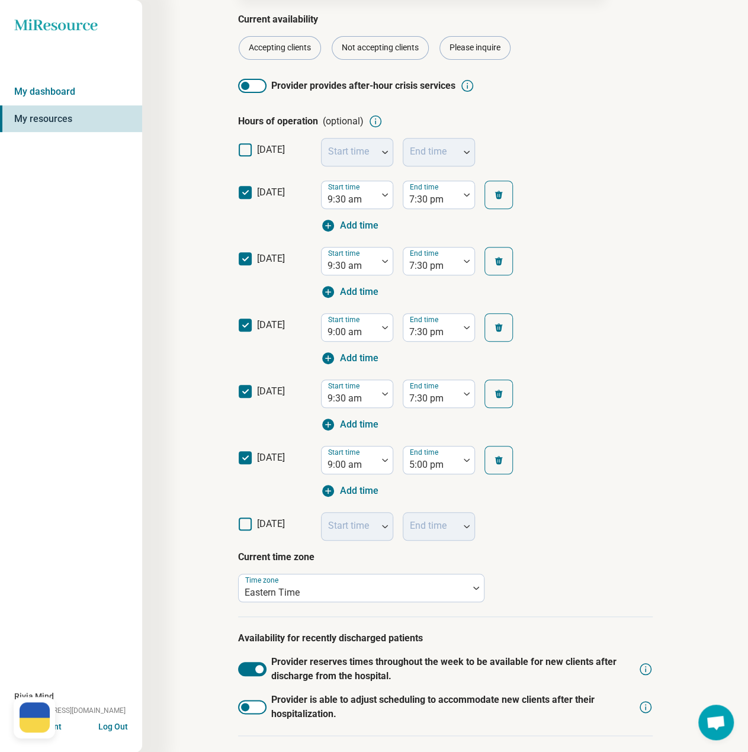
scroll to position [306, 0]
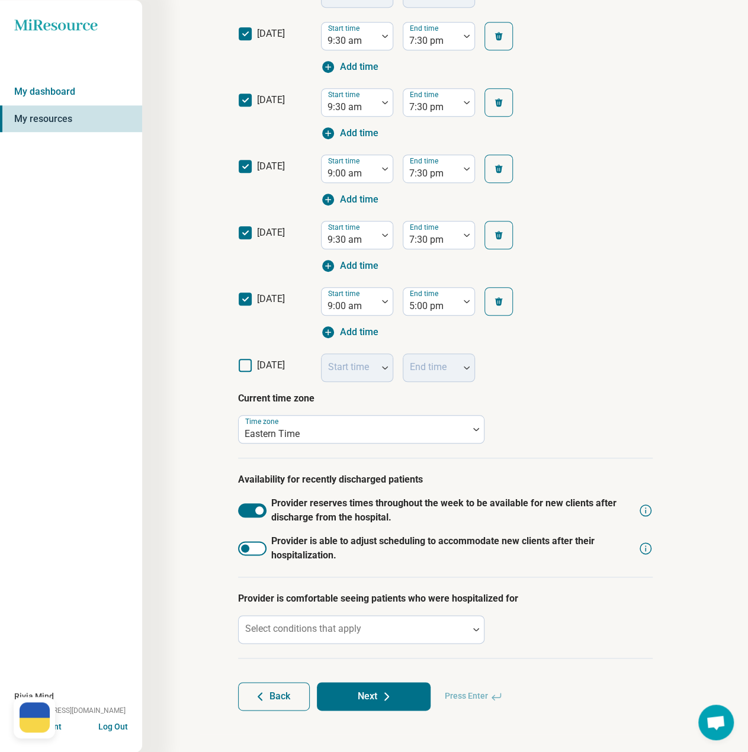
click at [259, 550] on div at bounding box center [252, 548] width 28 height 14
click at [340, 627] on div "Select conditions that apply" at bounding box center [361, 630] width 246 height 28
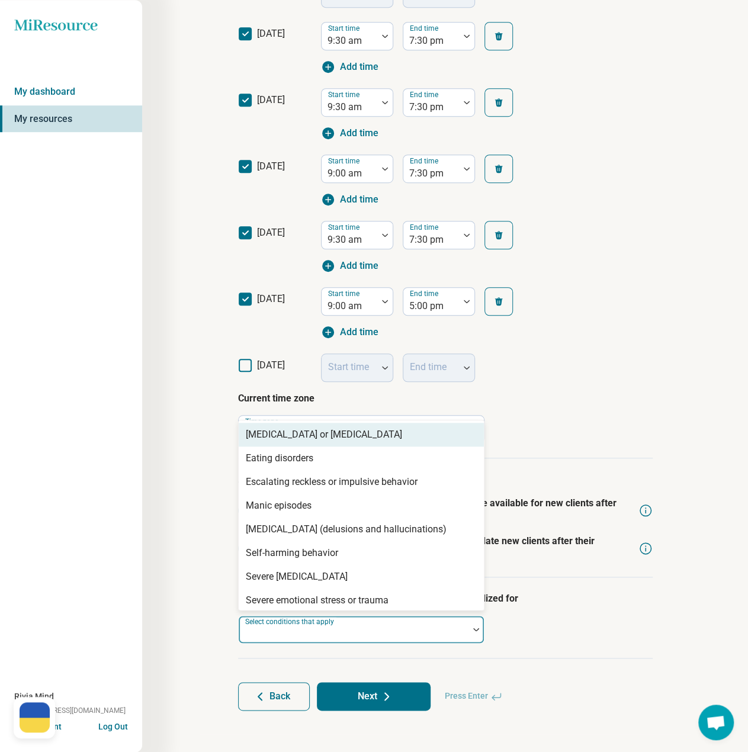
click at [366, 626] on div at bounding box center [353, 634] width 220 height 17
click at [357, 429] on div "[MEDICAL_DATA] or [MEDICAL_DATA]" at bounding box center [324, 435] width 156 height 14
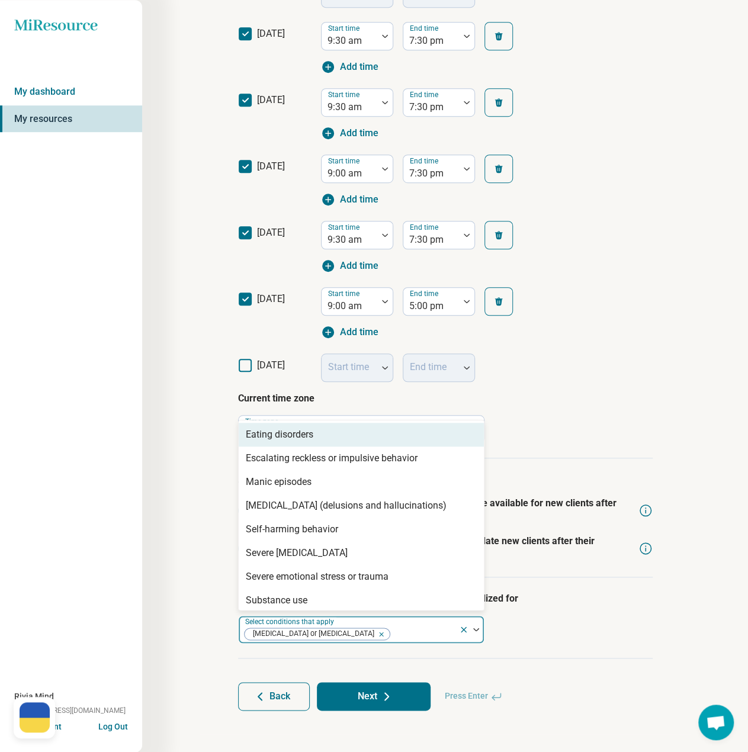
click at [357, 429] on div "Eating disorders" at bounding box center [361, 435] width 245 height 24
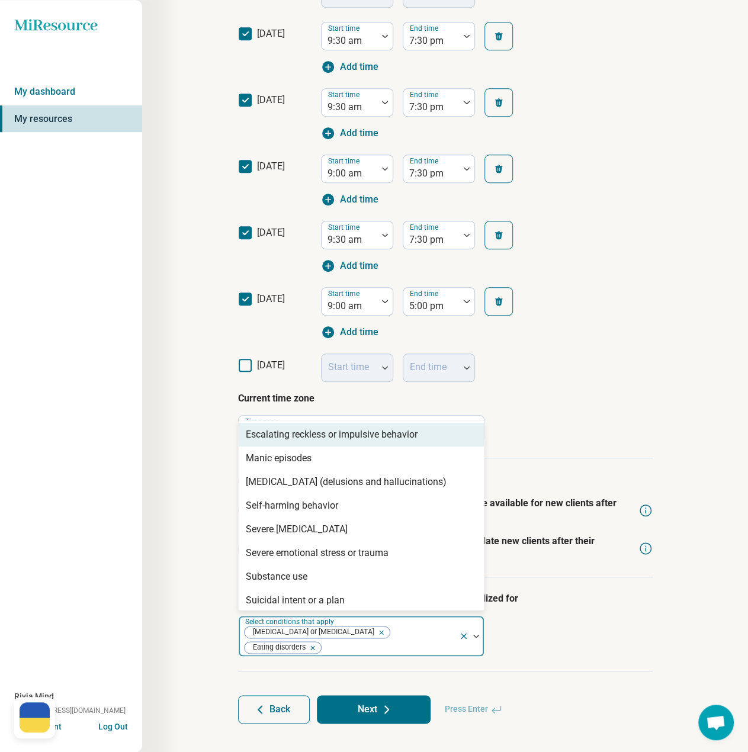
click at [357, 438] on div "Escalating reckless or impulsive behavior" at bounding box center [332, 435] width 172 height 14
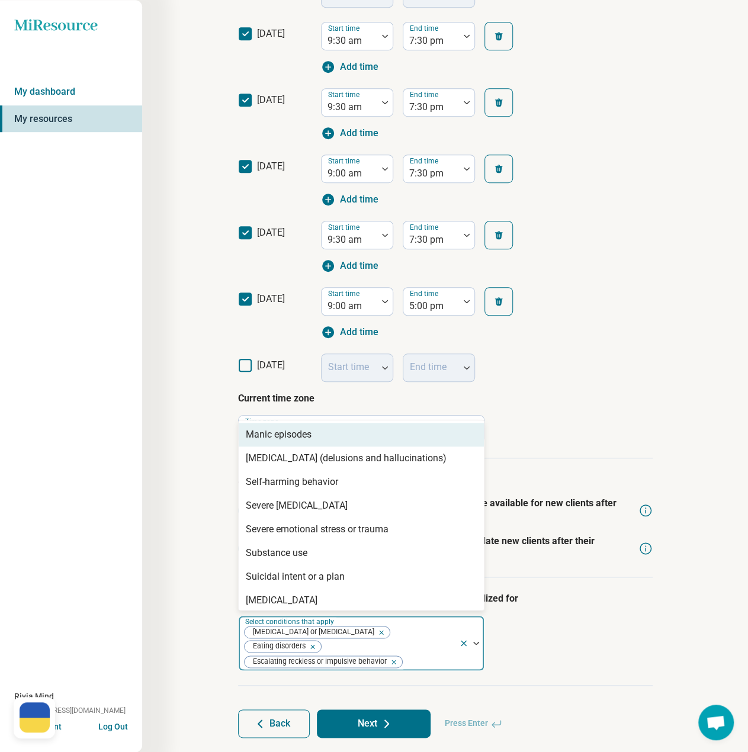
click at [358, 443] on div "Manic episodes" at bounding box center [361, 435] width 245 height 24
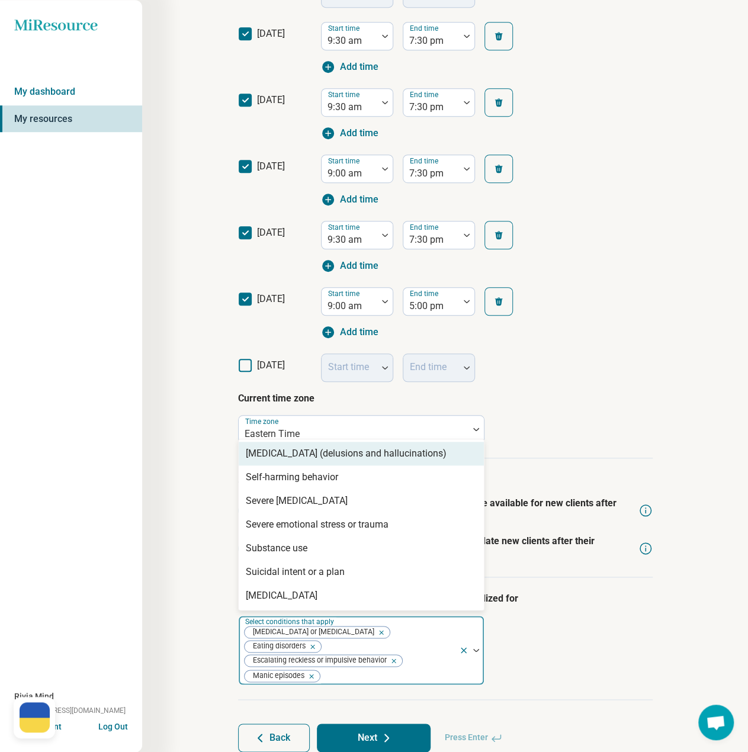
click at [361, 453] on div "[MEDICAL_DATA] (delusions and hallucinations)" at bounding box center [346, 454] width 201 height 14
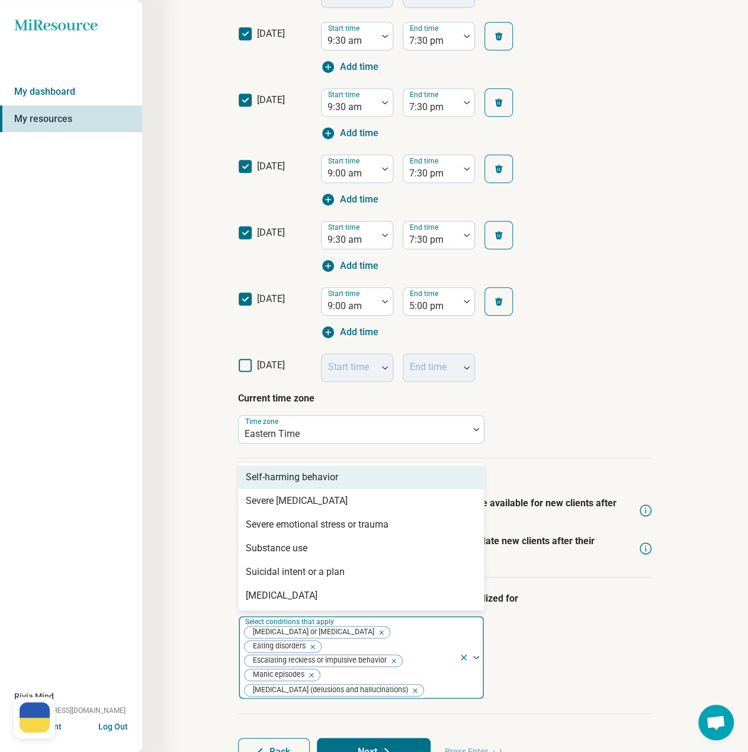
click at [363, 477] on div "Self-harming behavior" at bounding box center [361, 478] width 245 height 24
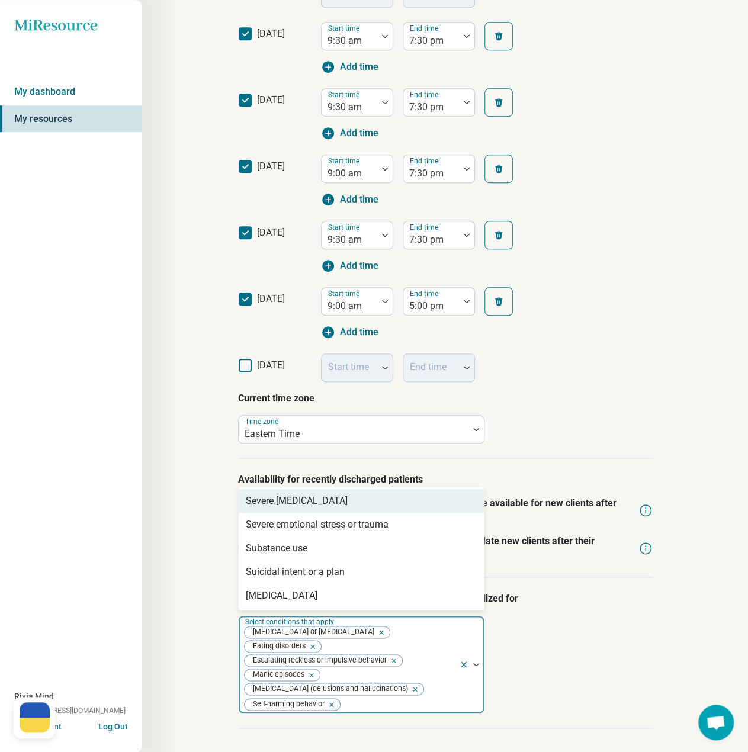
click at [363, 501] on div "Severe [MEDICAL_DATA]" at bounding box center [361, 501] width 245 height 24
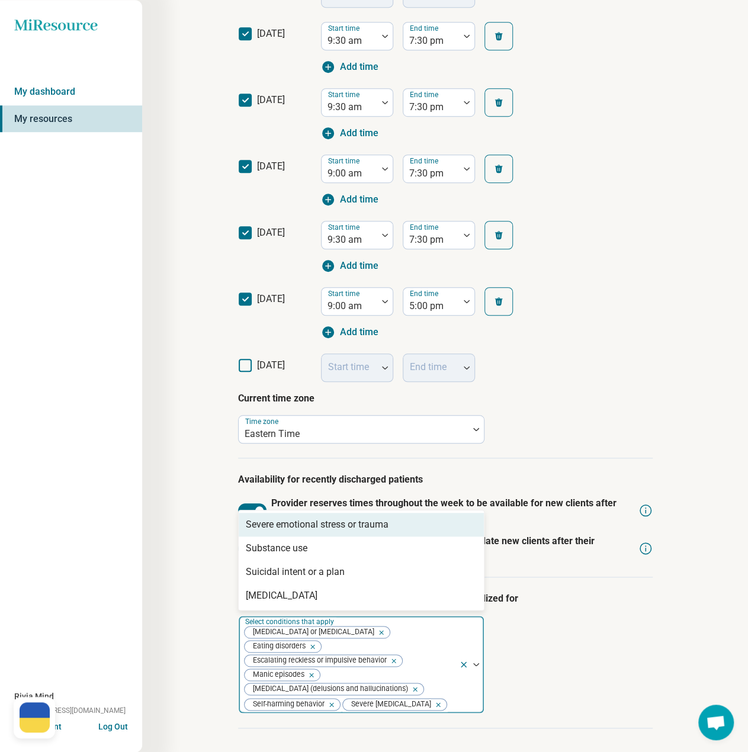
click at [363, 521] on div "Severe emotional stress or trauma" at bounding box center [317, 525] width 143 height 14
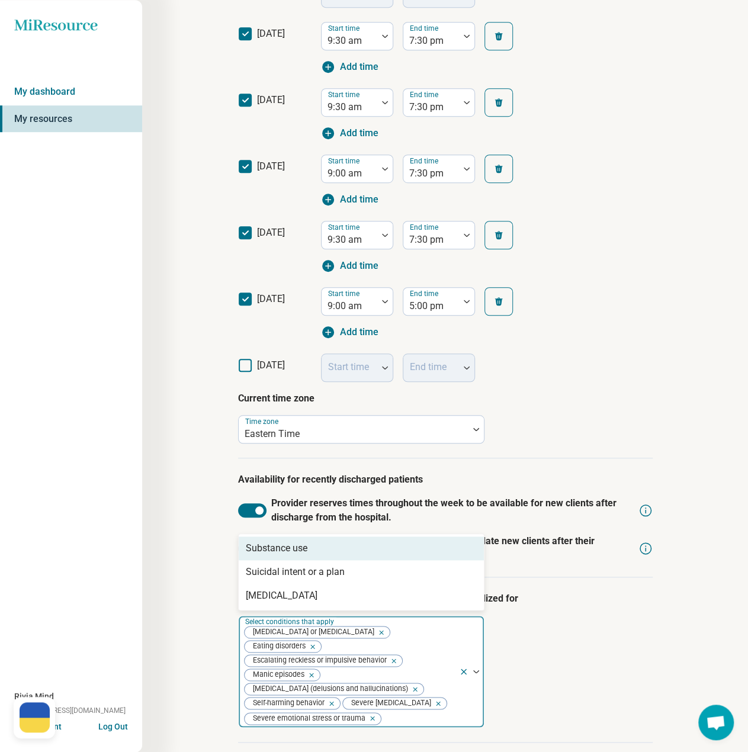
drag, startPoint x: 355, startPoint y: 550, endPoint x: 350, endPoint y: 562, distance: 13.2
click at [355, 550] on div "Substance use" at bounding box center [361, 549] width 245 height 24
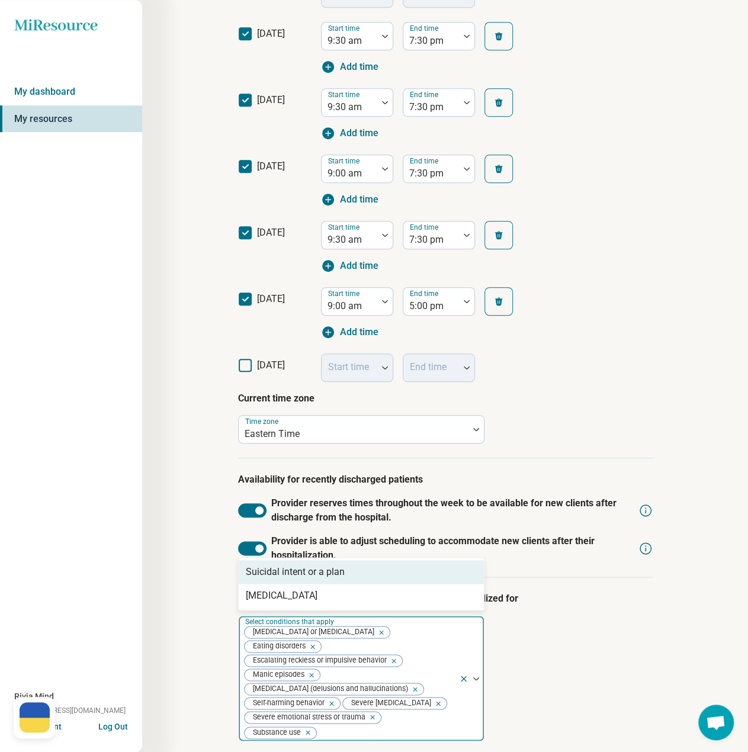
click at [343, 573] on div "Suicidal intent or a plan" at bounding box center [295, 572] width 99 height 14
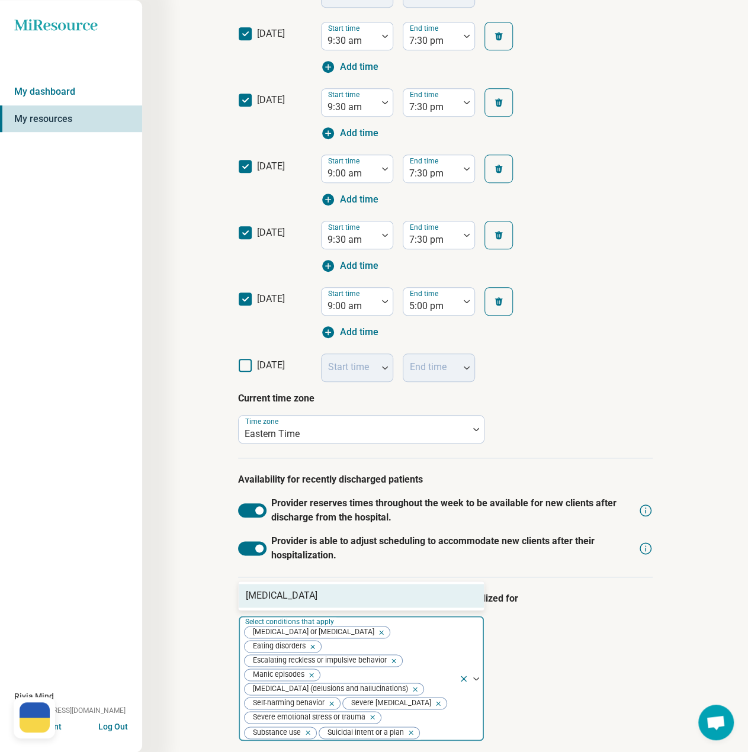
click at [340, 591] on div "[MEDICAL_DATA]" at bounding box center [361, 596] width 245 height 24
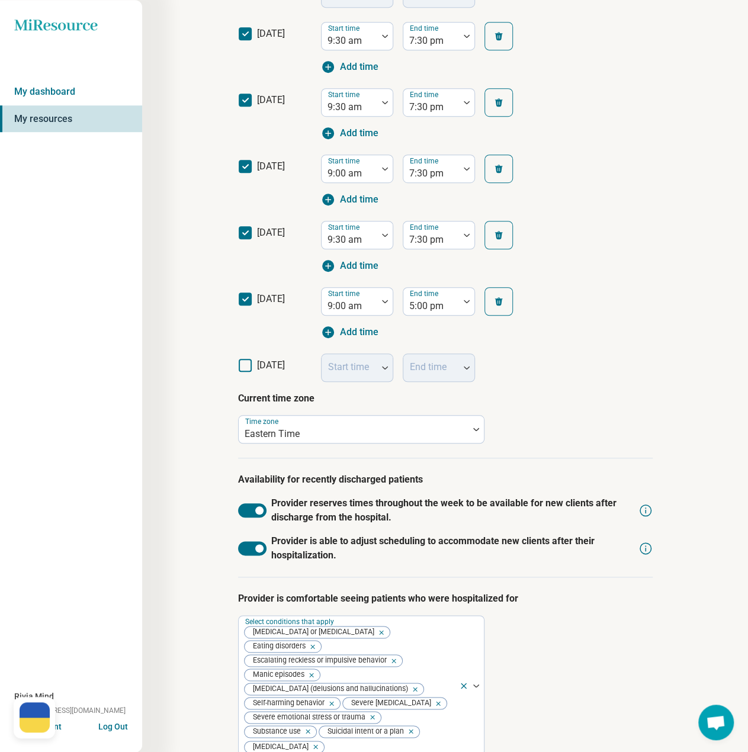
click at [174, 604] on div "Step 4 of 10 What is the provider’s current availability? You can always change…" at bounding box center [445, 280] width 606 height 1172
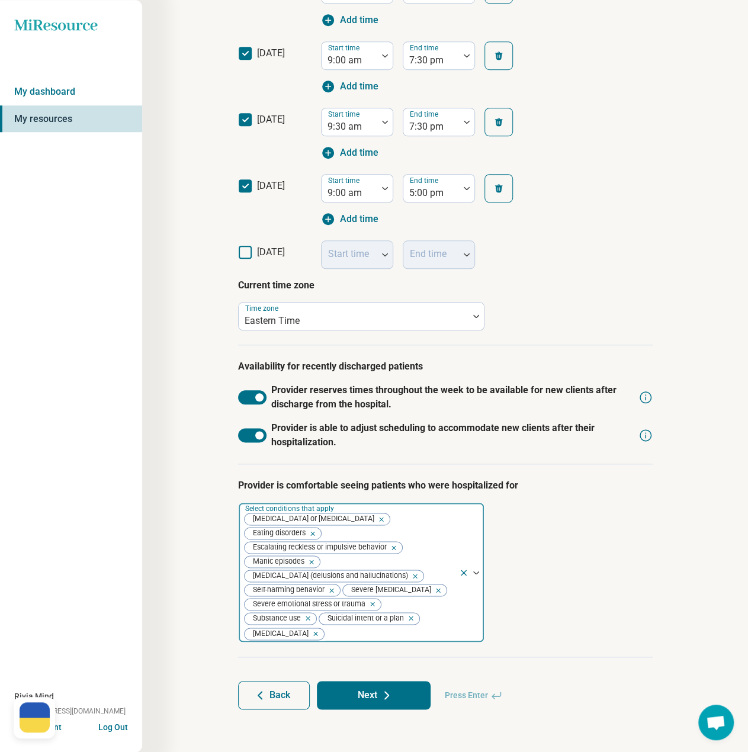
scroll to position [421, 0]
click at [393, 696] on icon at bounding box center [387, 695] width 14 height 14
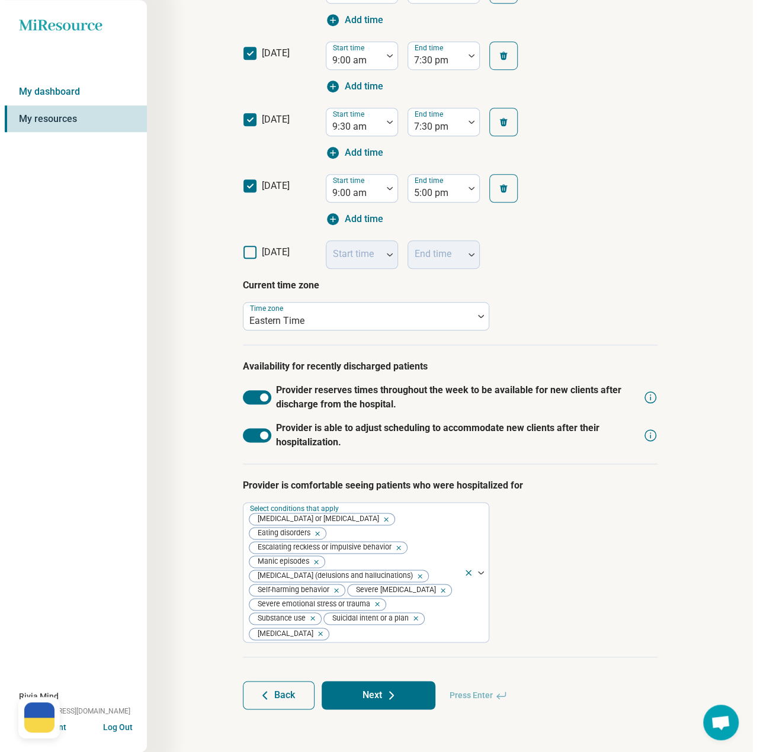
scroll to position [0, 0]
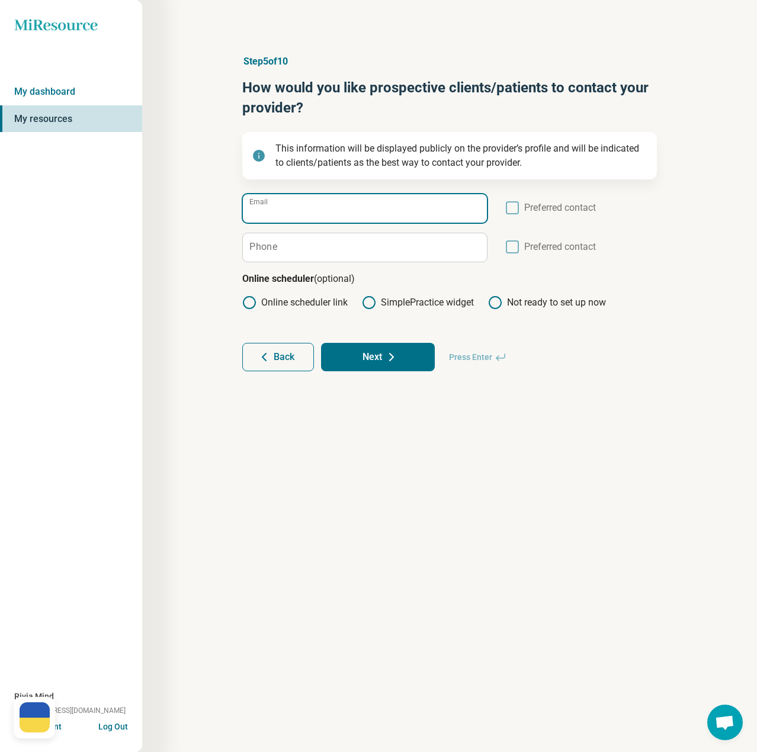
drag, startPoint x: 322, startPoint y: 211, endPoint x: 316, endPoint y: 219, distance: 9.6
click at [322, 211] on input "Email" at bounding box center [365, 208] width 244 height 28
paste input "**********"
type input "**********"
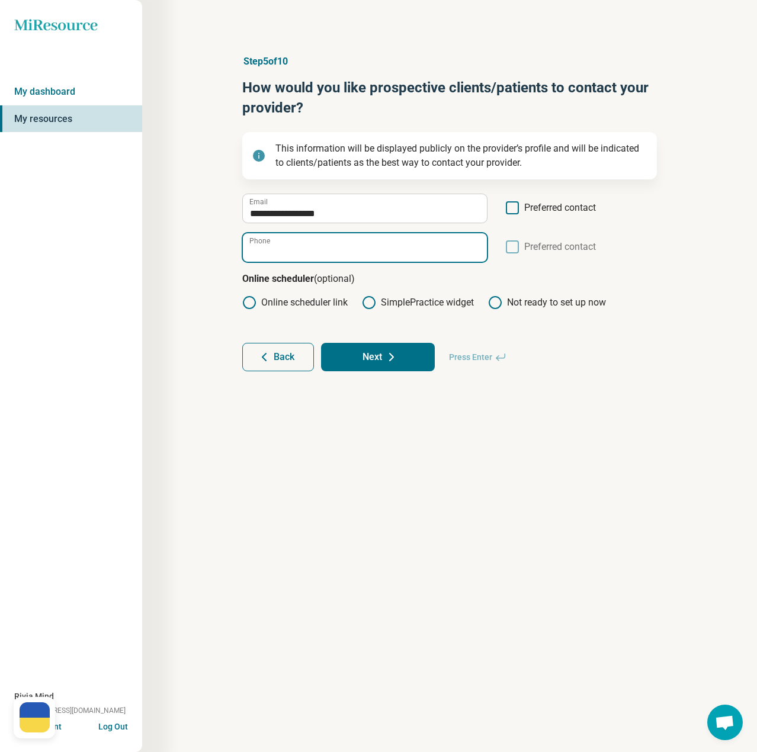
click at [357, 246] on input "Phone" at bounding box center [365, 247] width 244 height 28
paste input "**********"
type input "**********"
click at [254, 300] on icon at bounding box center [249, 303] width 14 height 14
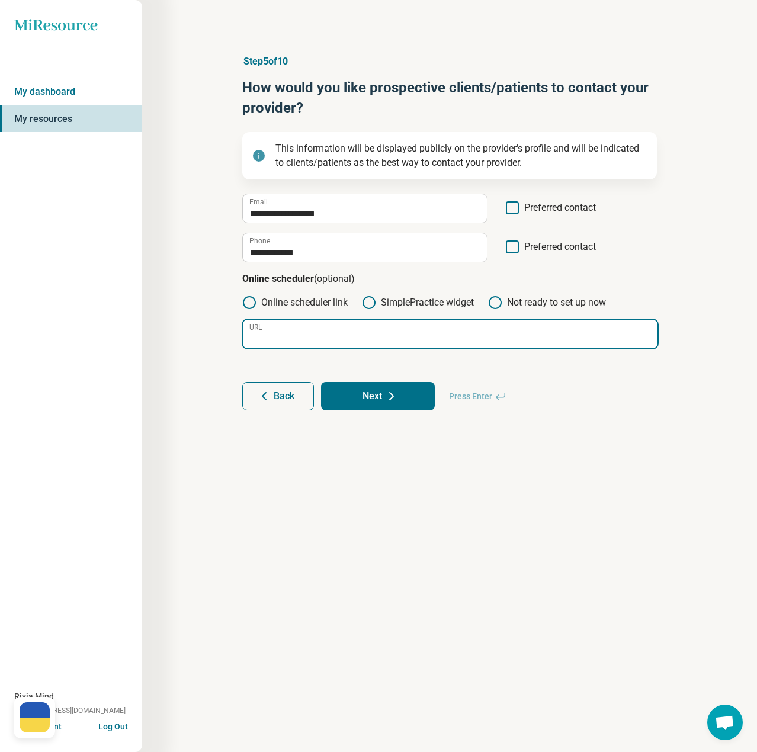
click at [312, 334] on input "URL" at bounding box center [450, 334] width 415 height 28
paste input "**********"
type input "**********"
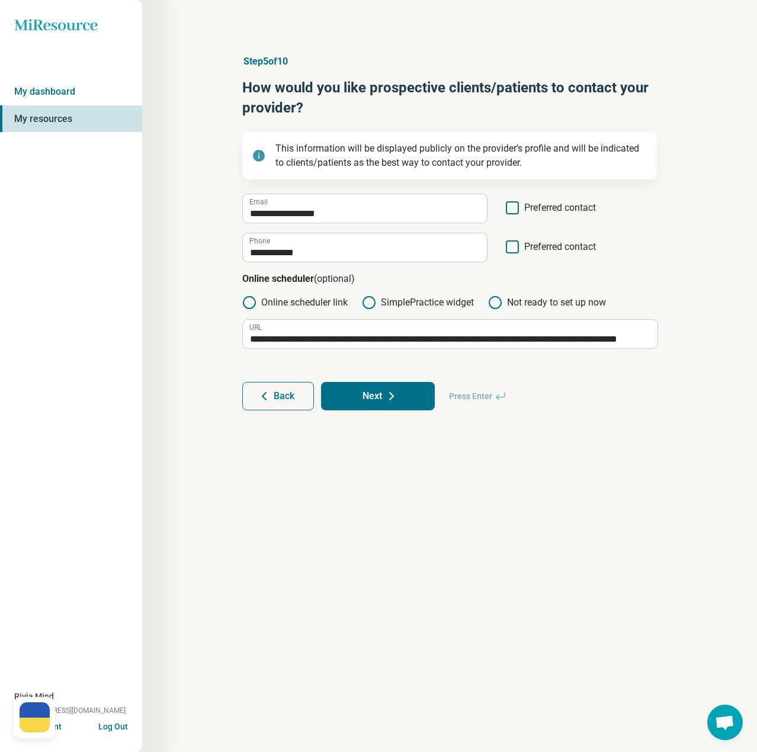
click at [513, 200] on div "**********" at bounding box center [449, 209] width 415 height 30
click at [512, 213] on icon at bounding box center [512, 207] width 13 height 13
click at [513, 247] on icon at bounding box center [512, 247] width 13 height 13
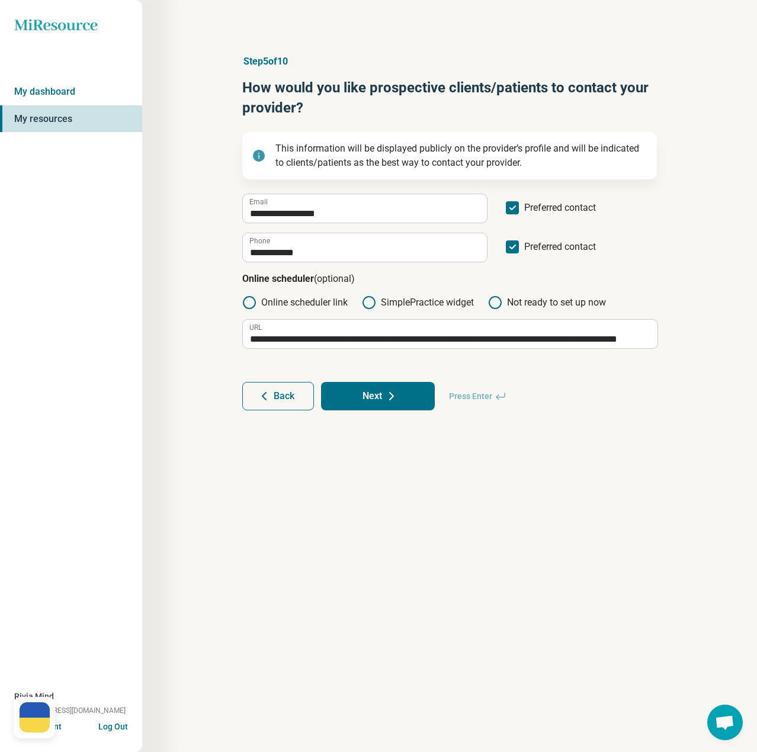
click at [400, 397] on button "Next" at bounding box center [378, 396] width 114 height 28
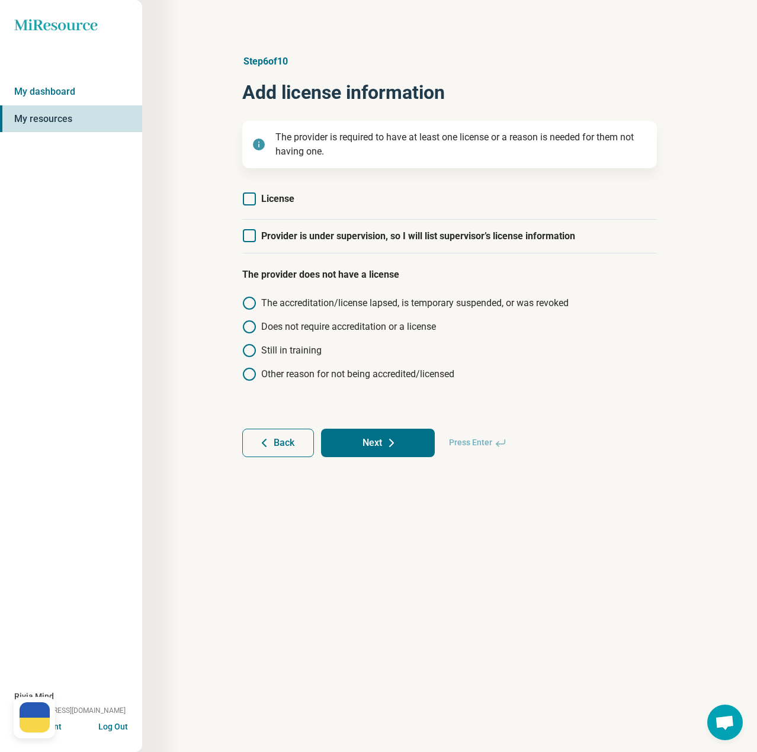
click at [255, 200] on icon at bounding box center [249, 199] width 13 height 13
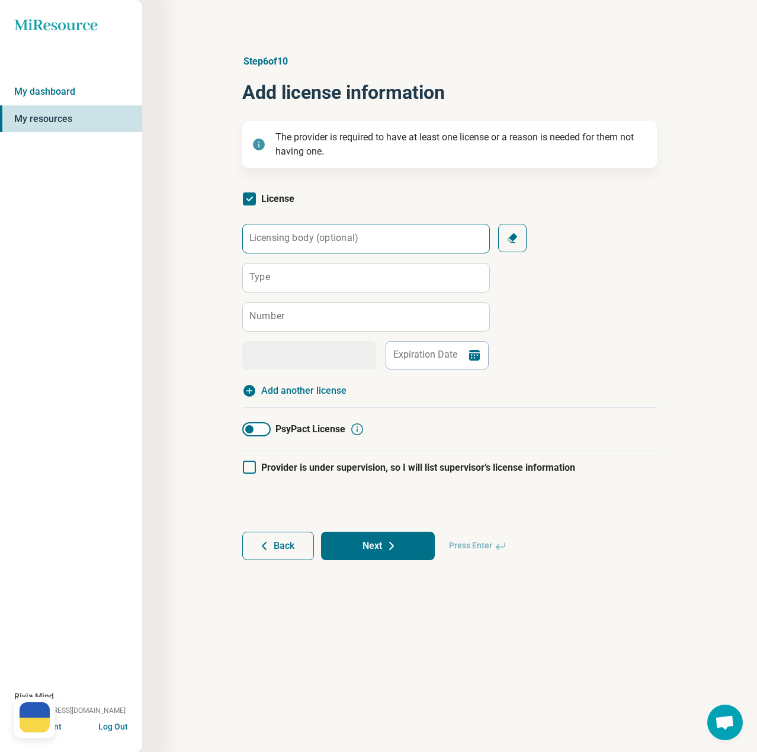
scroll to position [6, 0]
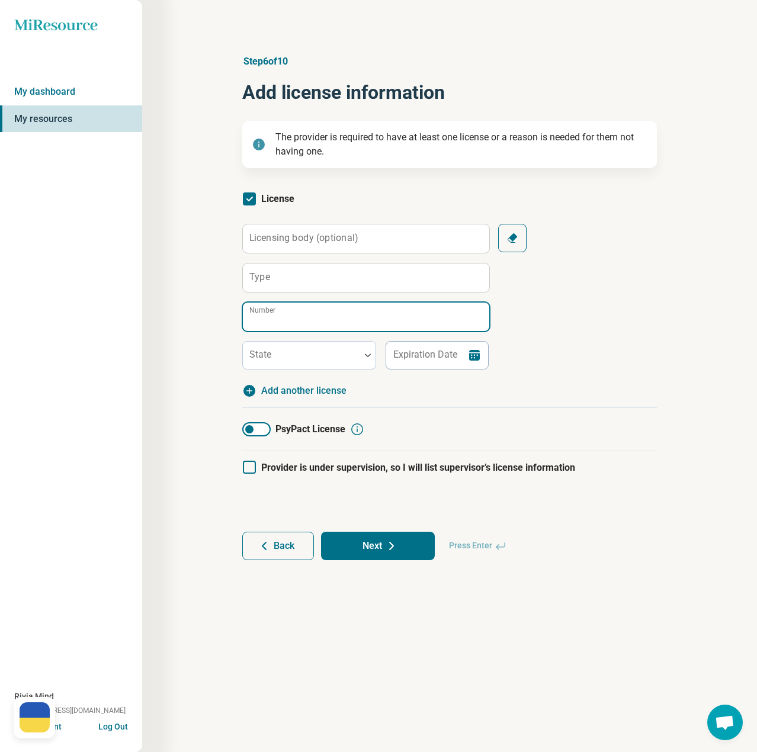
click at [318, 325] on input "Number" at bounding box center [366, 317] width 246 height 28
paste input "******"
type input "******"
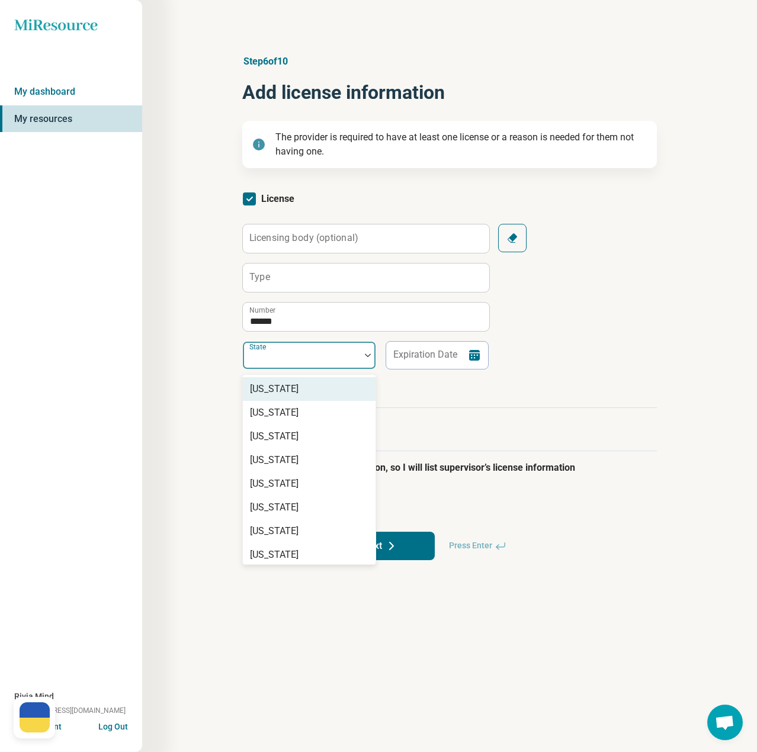
click at [302, 357] on div at bounding box center [302, 360] width 108 height 17
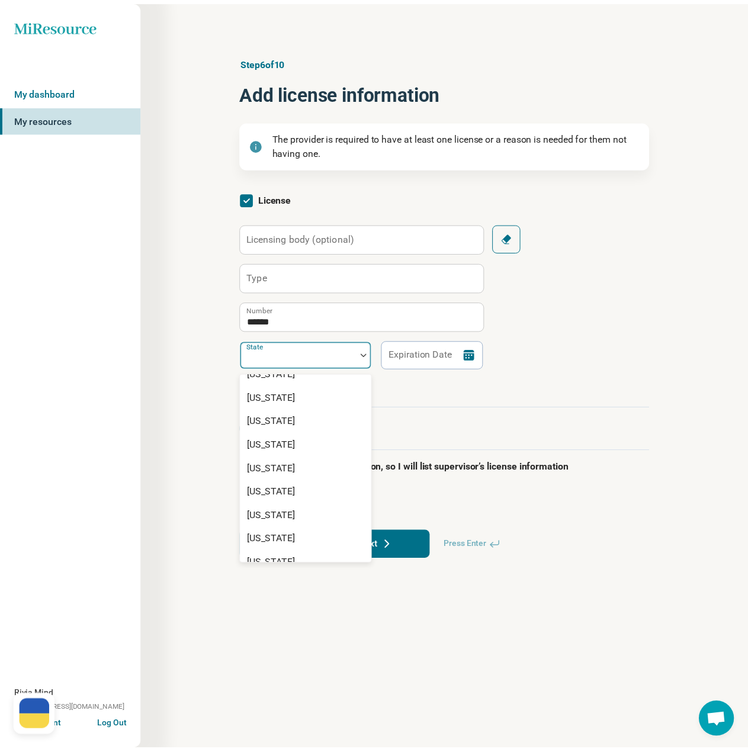
scroll to position [592, 0]
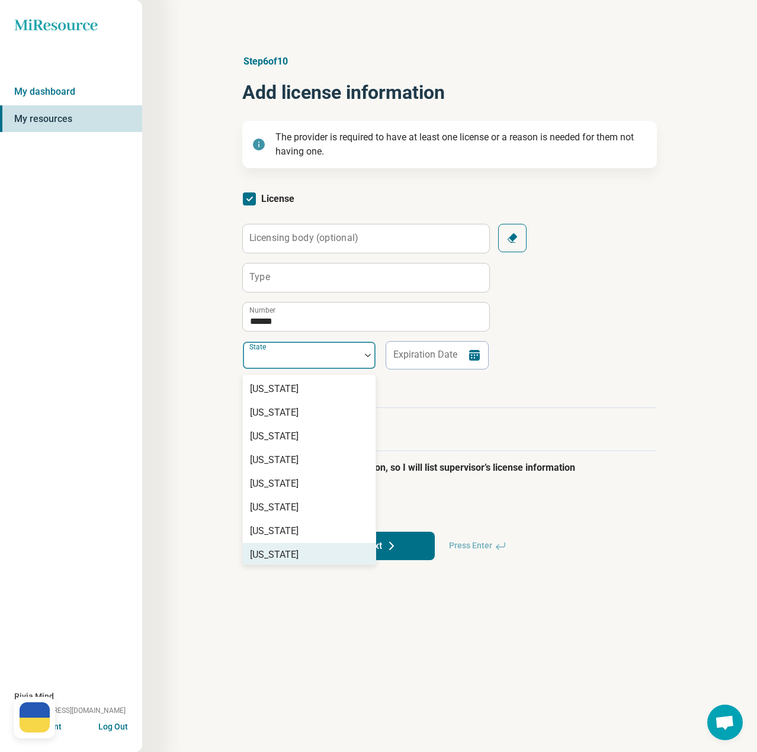
click at [287, 549] on div "[US_STATE]" at bounding box center [274, 555] width 49 height 14
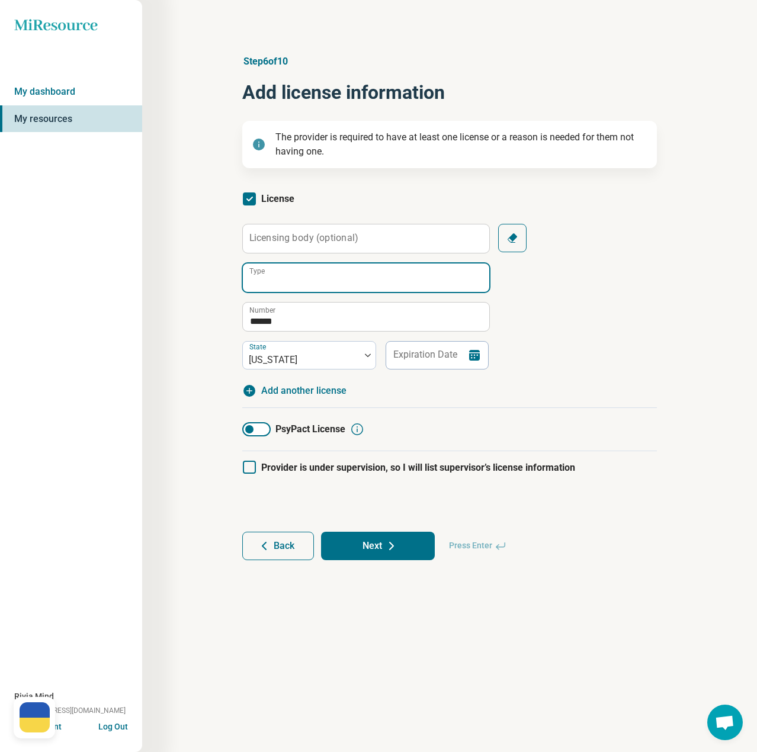
click at [307, 281] on input "Type" at bounding box center [366, 278] width 246 height 28
paste input "**********"
type input "**********"
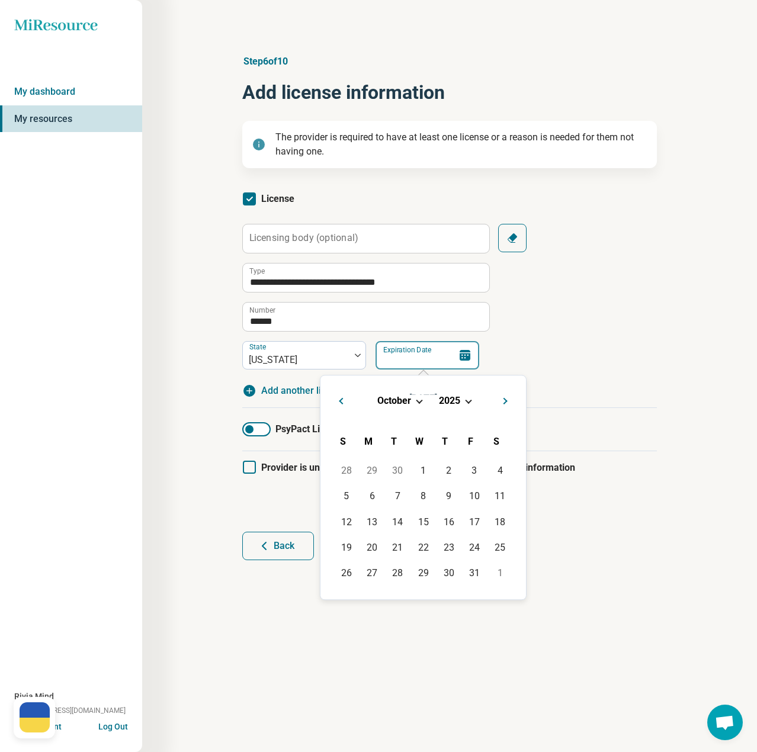
click at [425, 355] on input "Expiration Date" at bounding box center [428, 355] width 104 height 28
paste input "**********"
type input "**********"
click at [629, 357] on div "**********" at bounding box center [449, 297] width 415 height 146
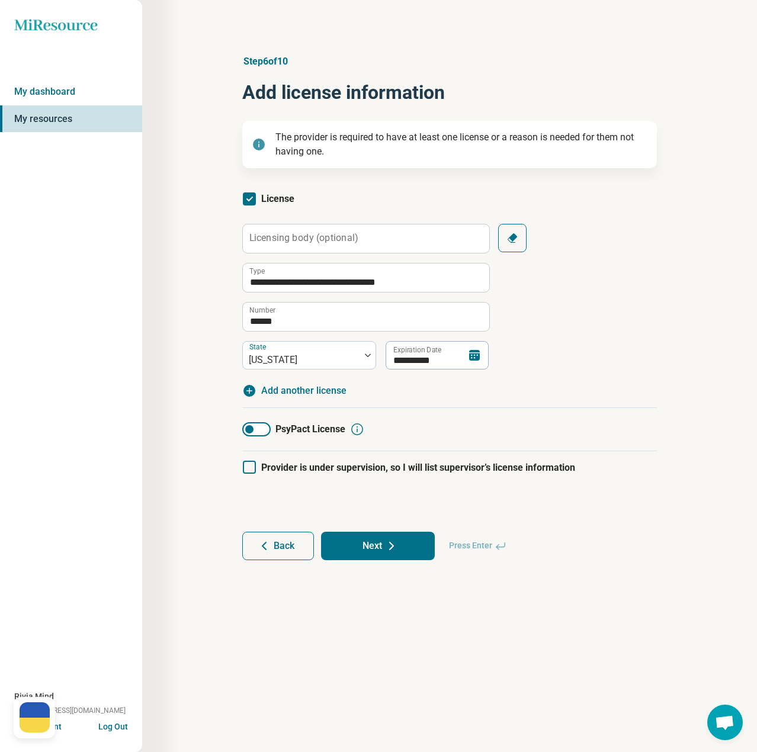
click at [312, 390] on span "Add another license" at bounding box center [303, 391] width 85 height 14
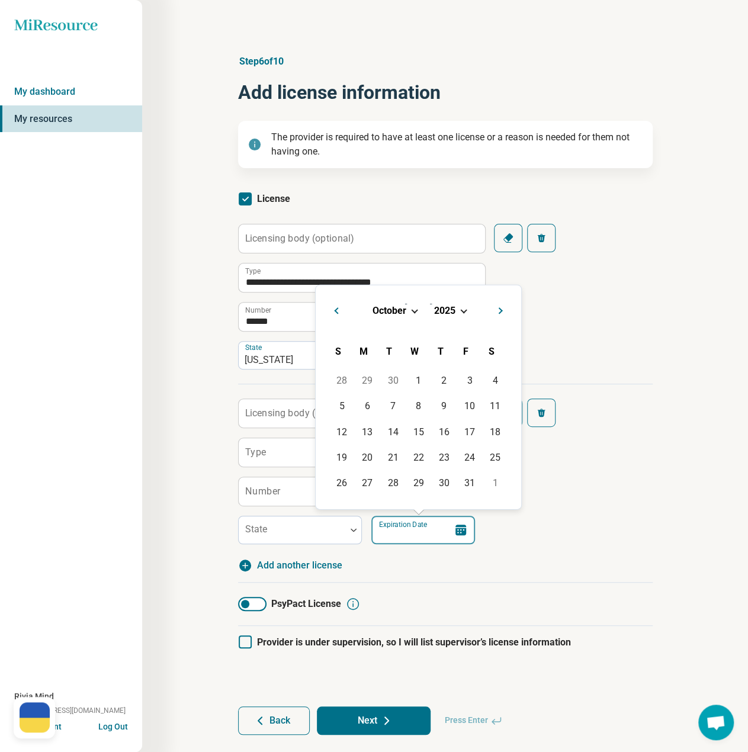
click at [427, 530] on input "Expiration Date" at bounding box center [423, 530] width 104 height 28
paste input "**********"
type input "**********"
click at [344, 479] on div "28" at bounding box center [341, 482] width 25 height 25
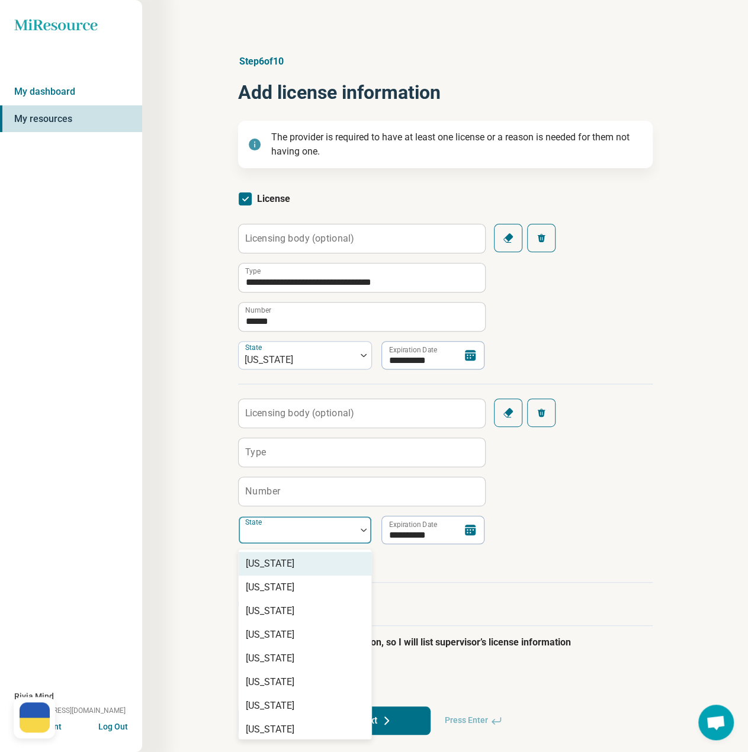
click at [271, 534] on div at bounding box center [297, 535] width 108 height 17
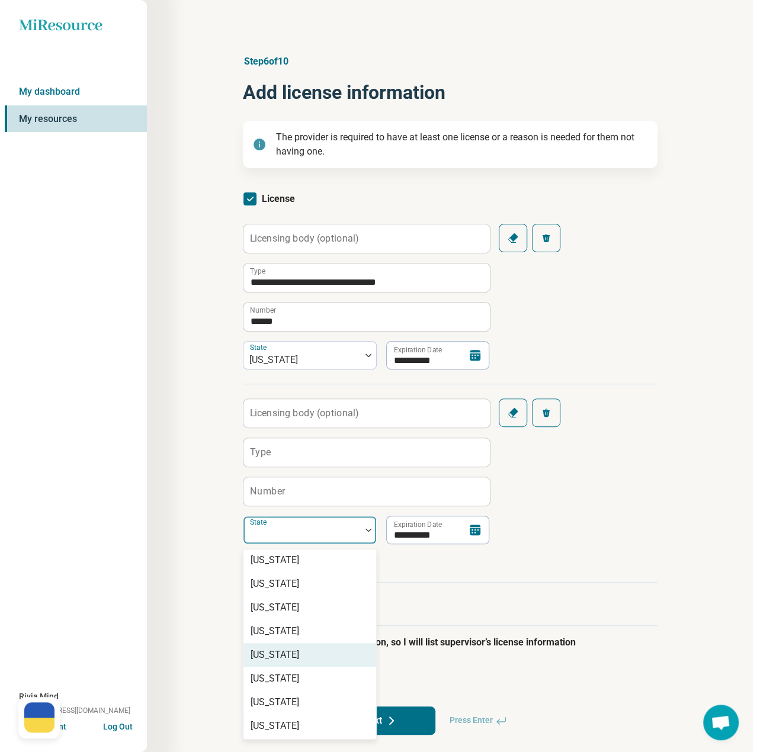
scroll to position [178, 0]
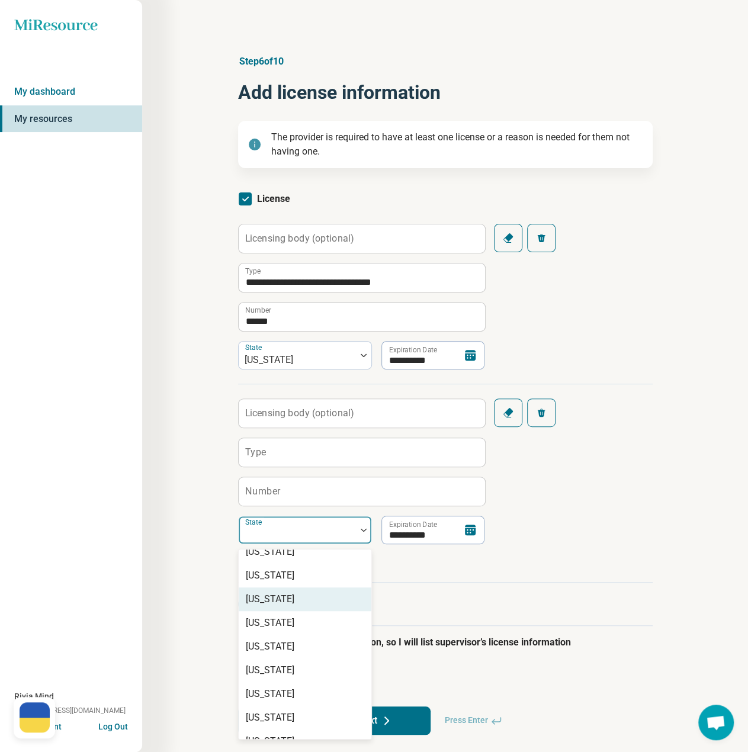
click at [269, 594] on div "[US_STATE]" at bounding box center [270, 599] width 49 height 14
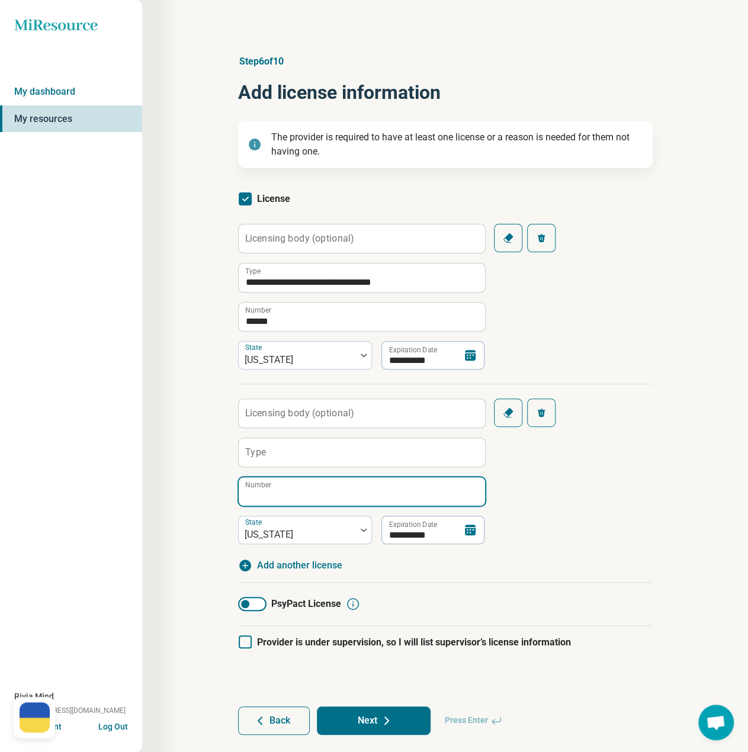
click at [295, 493] on input "Number" at bounding box center [362, 491] width 246 height 28
paste input "********"
type input "********"
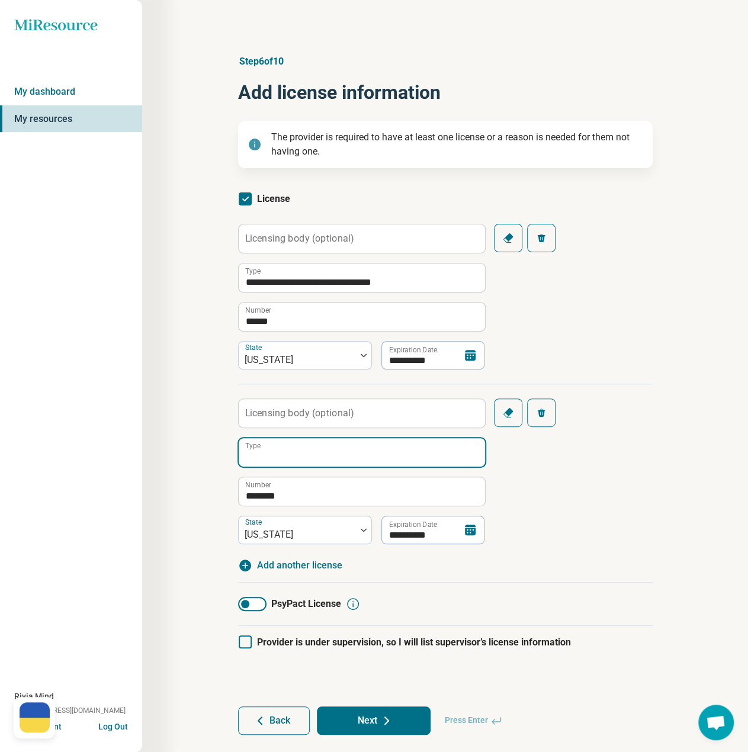
click at [276, 454] on input "Type" at bounding box center [362, 452] width 246 height 28
paste input "**********"
type input "**********"
click at [409, 719] on button "Next" at bounding box center [374, 721] width 114 height 28
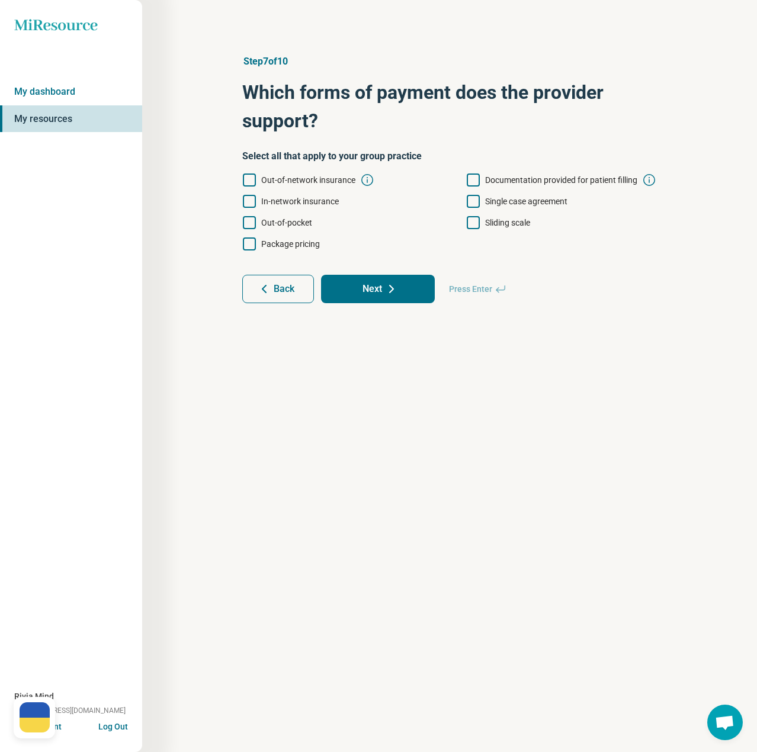
click at [246, 201] on icon at bounding box center [249, 201] width 13 height 13
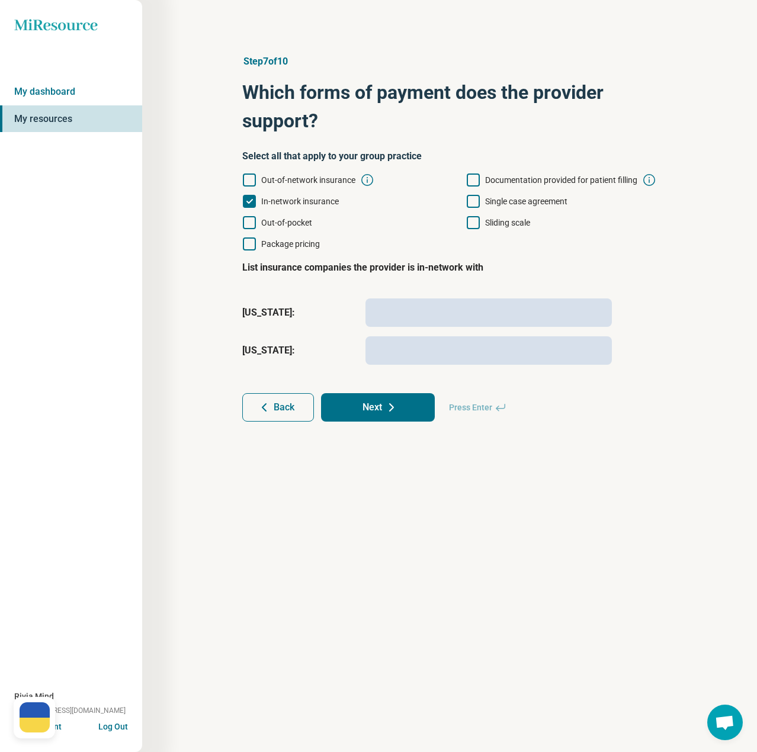
click at [250, 226] on icon at bounding box center [249, 222] width 13 height 13
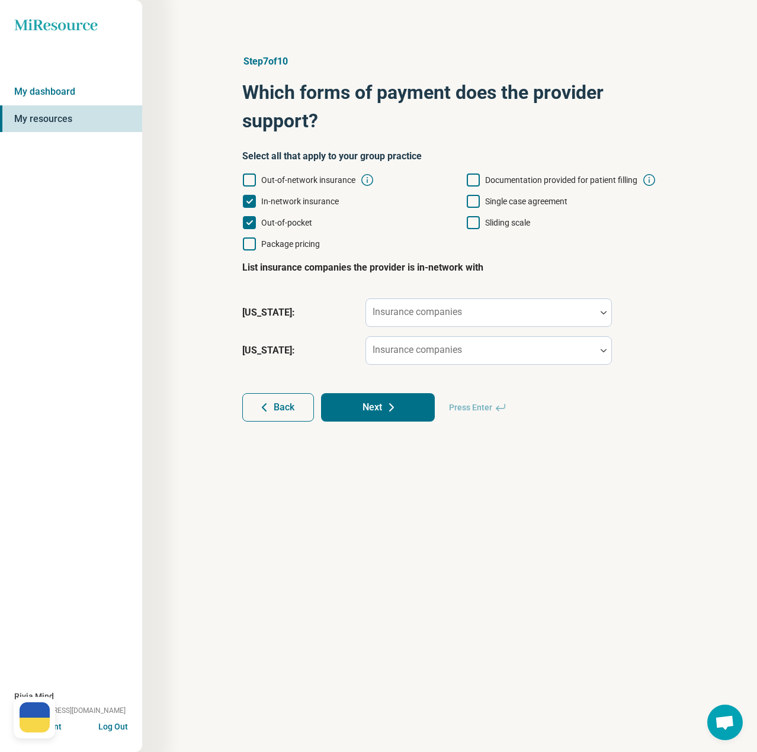
click at [469, 179] on icon at bounding box center [473, 180] width 13 height 13
click at [409, 351] on div "Insurance companies" at bounding box center [489, 350] width 246 height 28
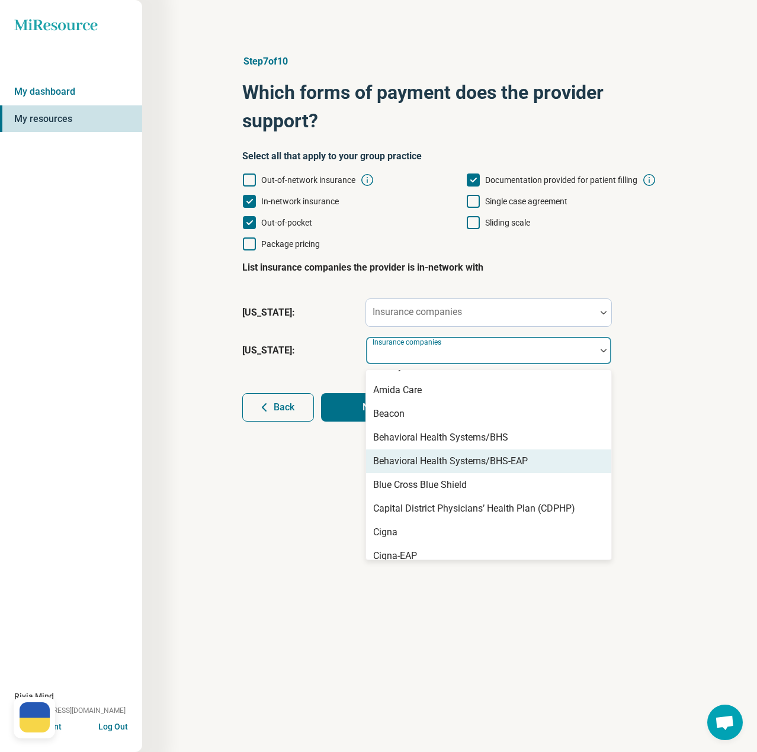
scroll to position [59, 0]
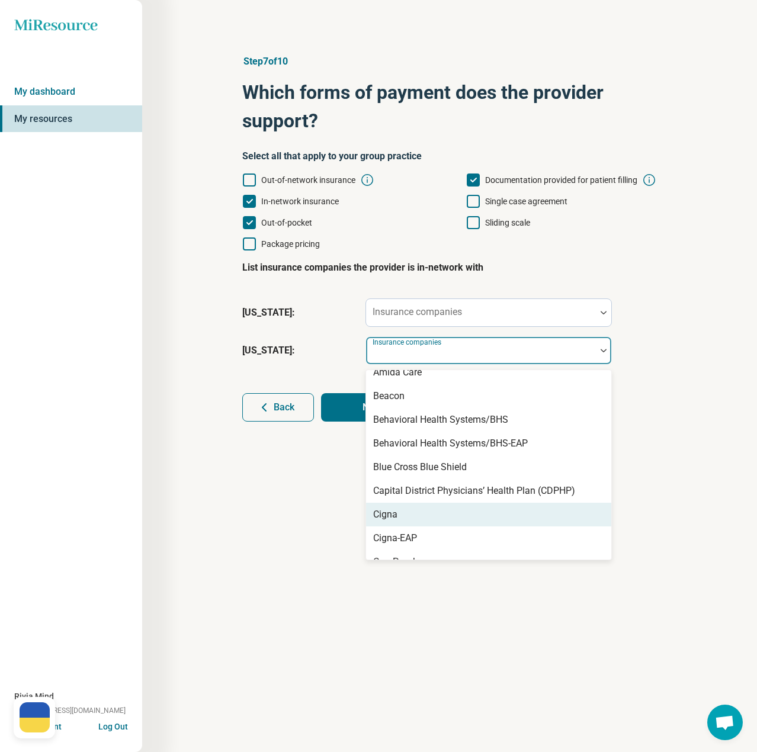
click at [416, 512] on div "Cigna" at bounding box center [488, 515] width 245 height 24
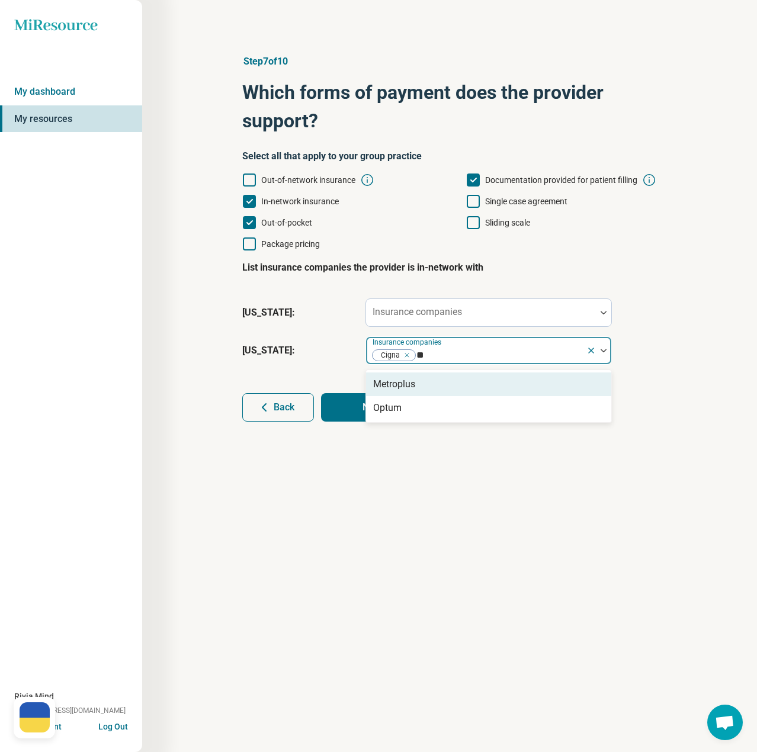
type input "***"
click at [448, 383] on div "Optum" at bounding box center [488, 385] width 245 height 24
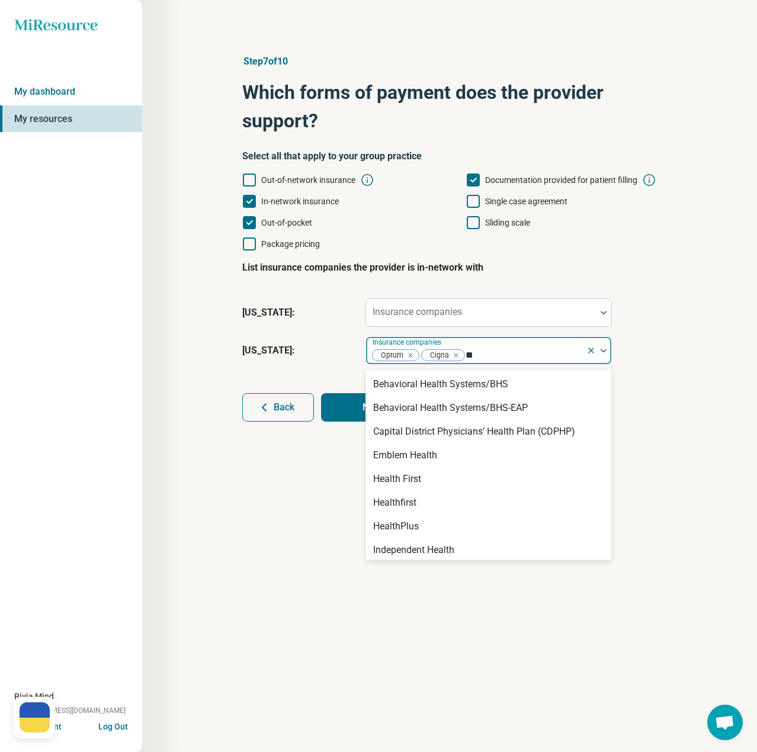
type input "*"
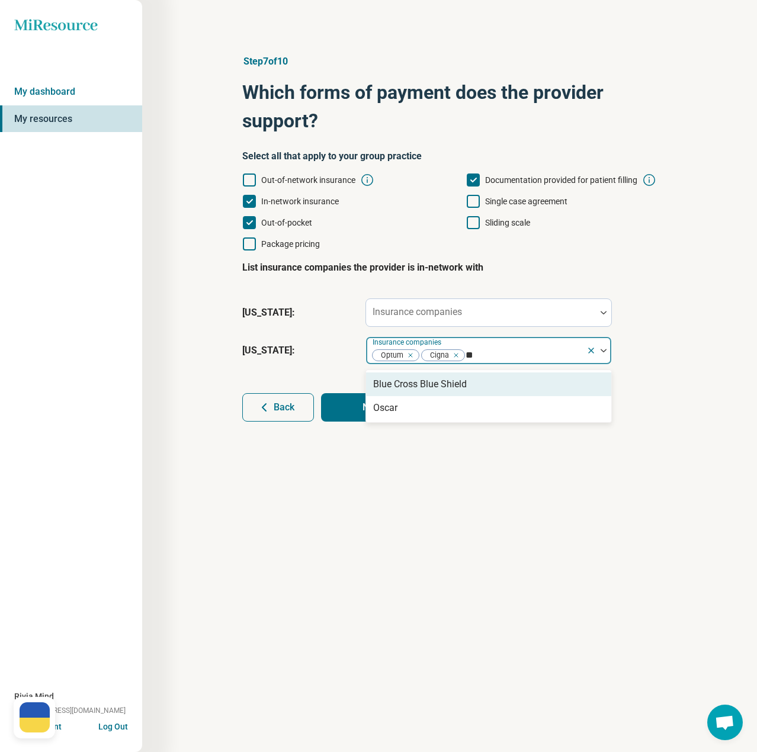
type input "***"
click at [448, 384] on div "Oscar" at bounding box center [488, 385] width 245 height 24
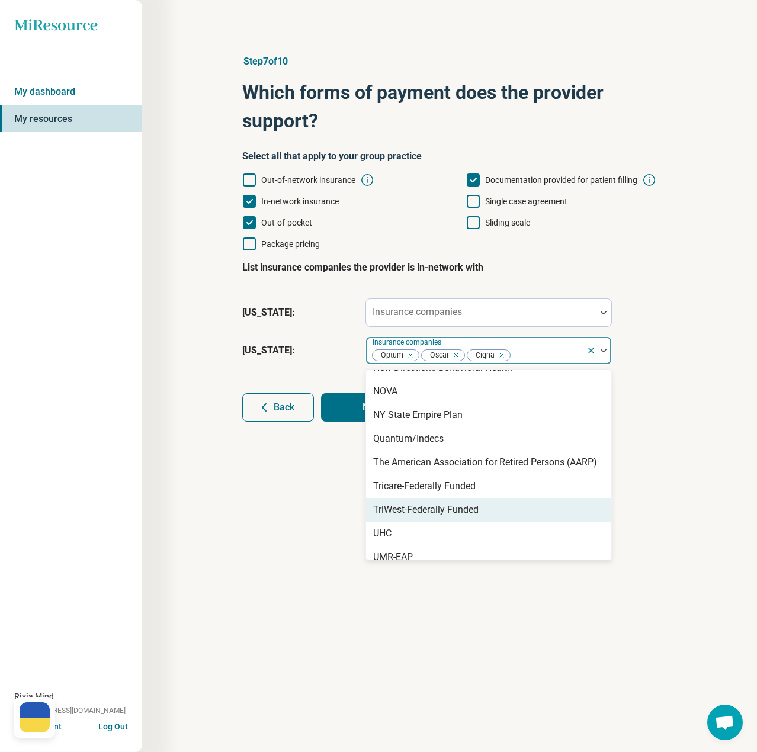
scroll to position [597, 0]
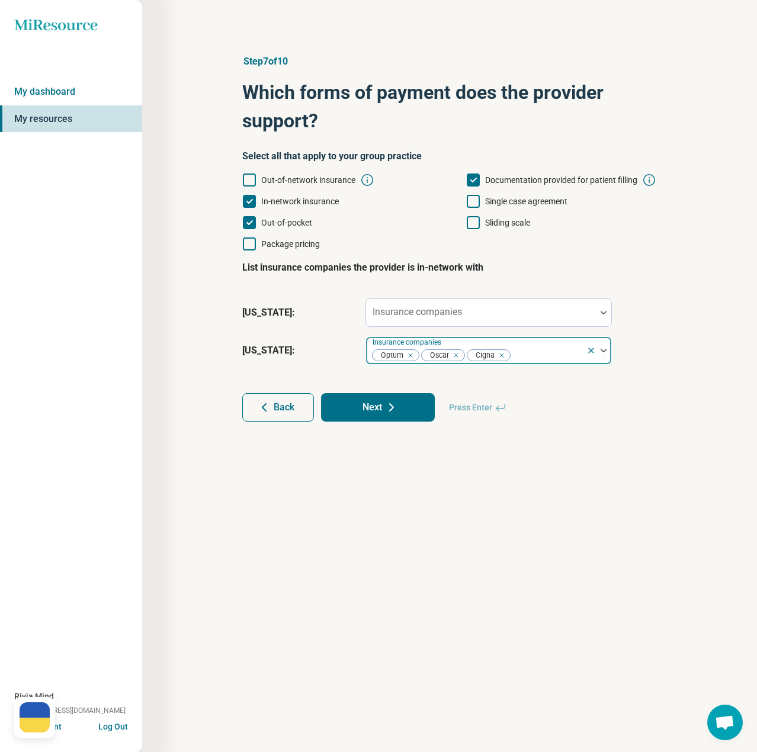
click at [527, 358] on div at bounding box center [547, 355] width 70 height 17
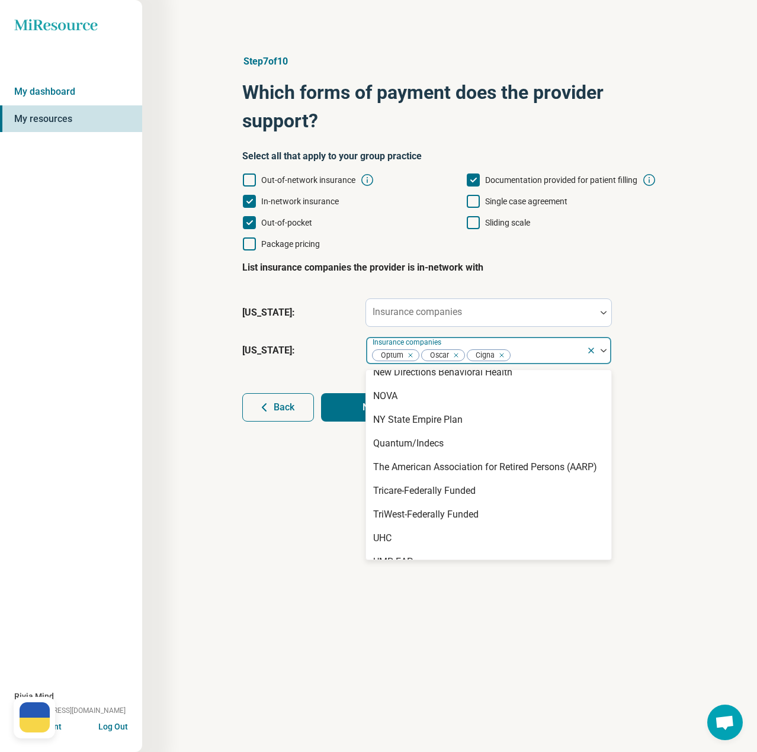
scroll to position [716, 0]
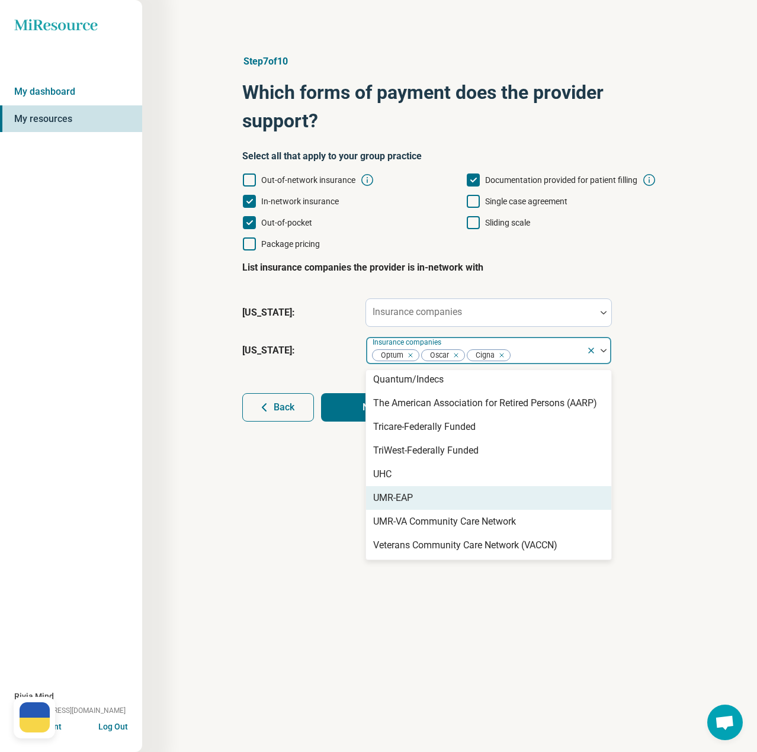
click at [432, 499] on div "UMR-EAP" at bounding box center [488, 498] width 245 height 24
click at [432, 499] on div "UHC" at bounding box center [488, 498] width 245 height 24
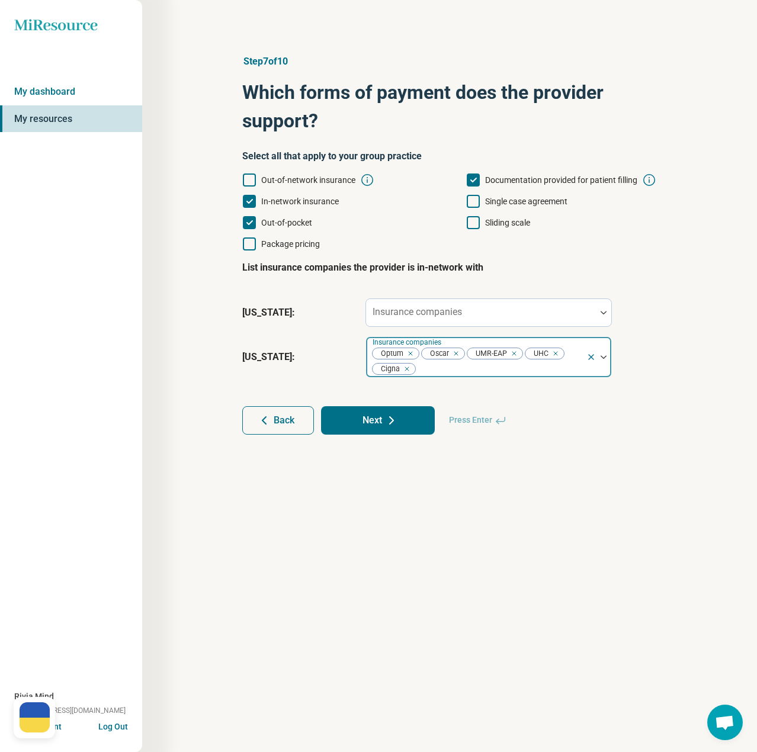
click at [515, 373] on div at bounding box center [498, 369] width 165 height 17
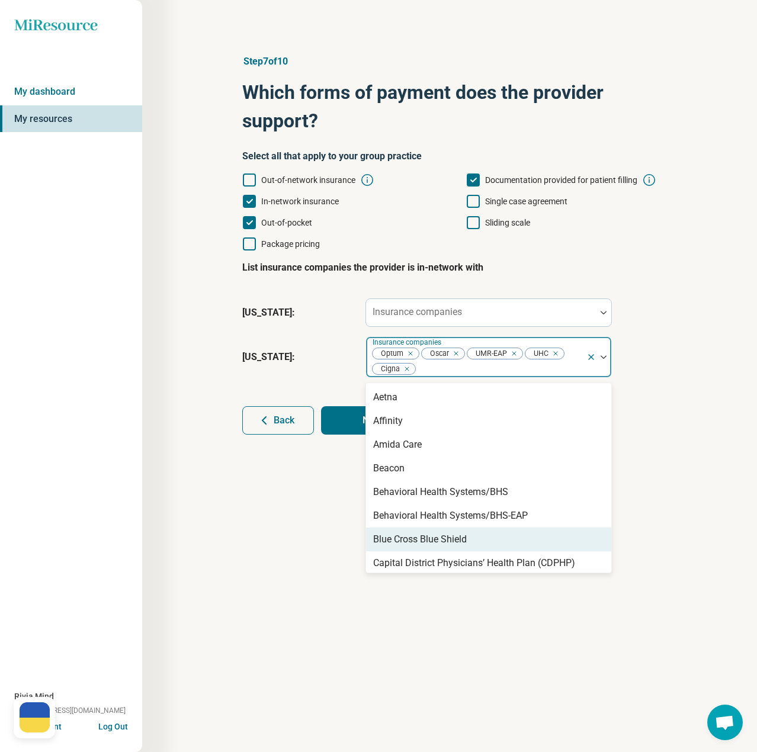
click at [412, 540] on div "Blue Cross Blue Shield" at bounding box center [420, 540] width 94 height 14
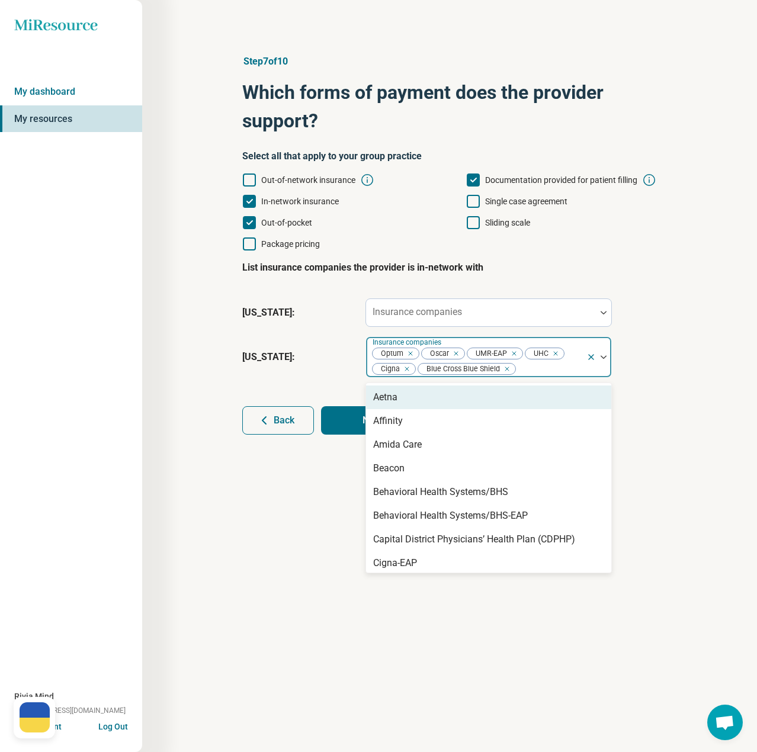
click at [568, 368] on div at bounding box center [549, 369] width 65 height 17
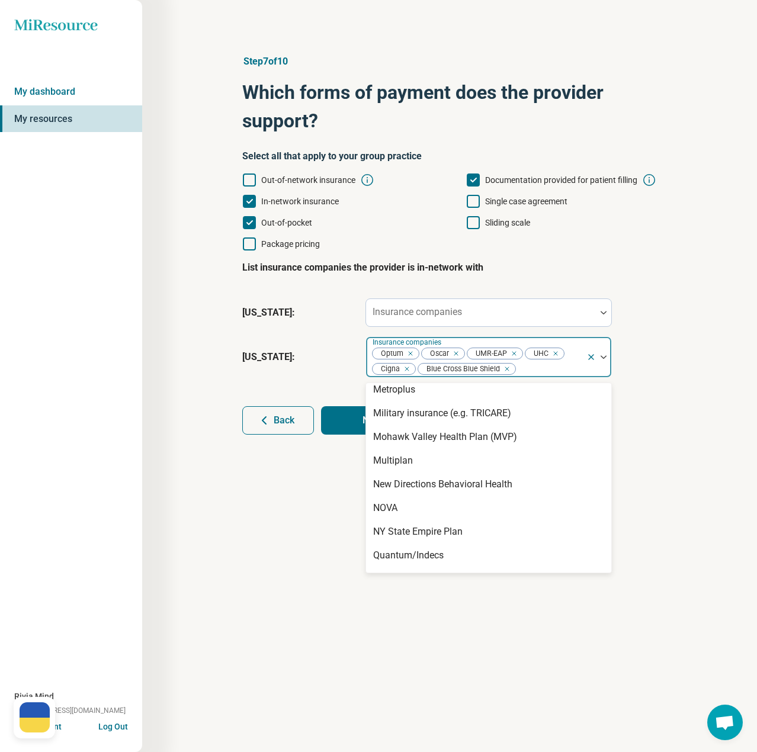
scroll to position [533, 0]
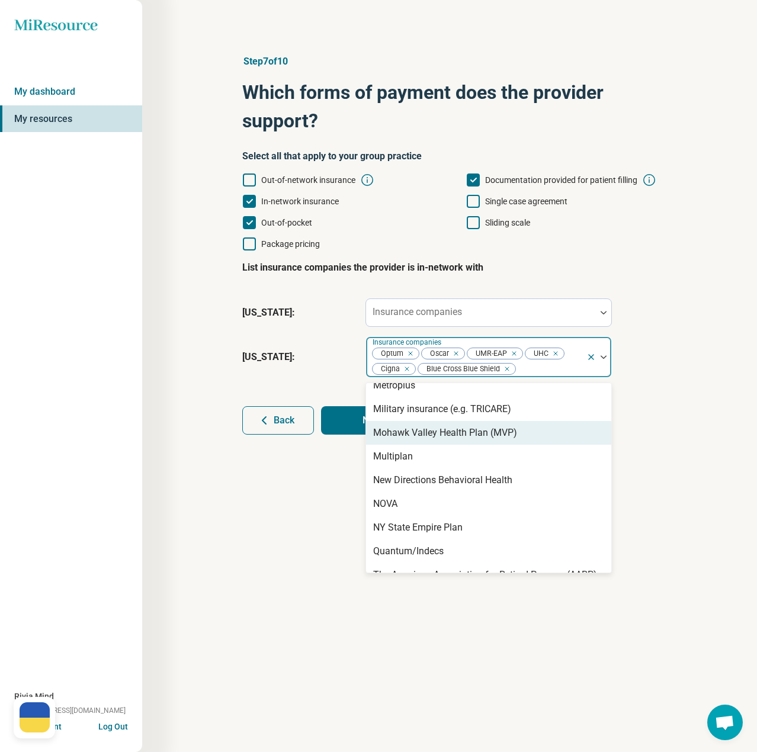
click at [448, 434] on div "Mohawk Valley Health Plan (MVP)" at bounding box center [445, 433] width 144 height 14
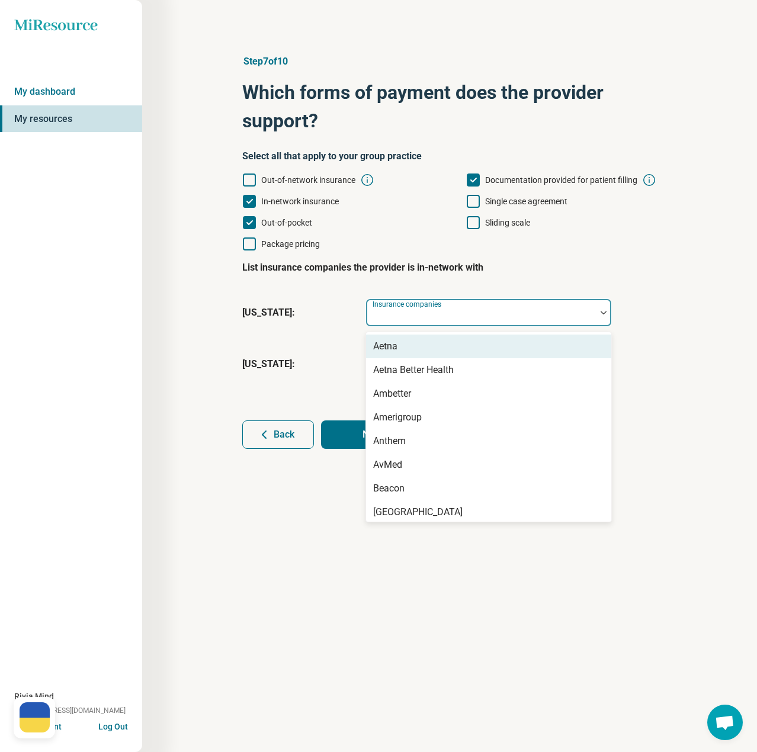
click at [473, 299] on div "Insurance companies" at bounding box center [489, 313] width 246 height 28
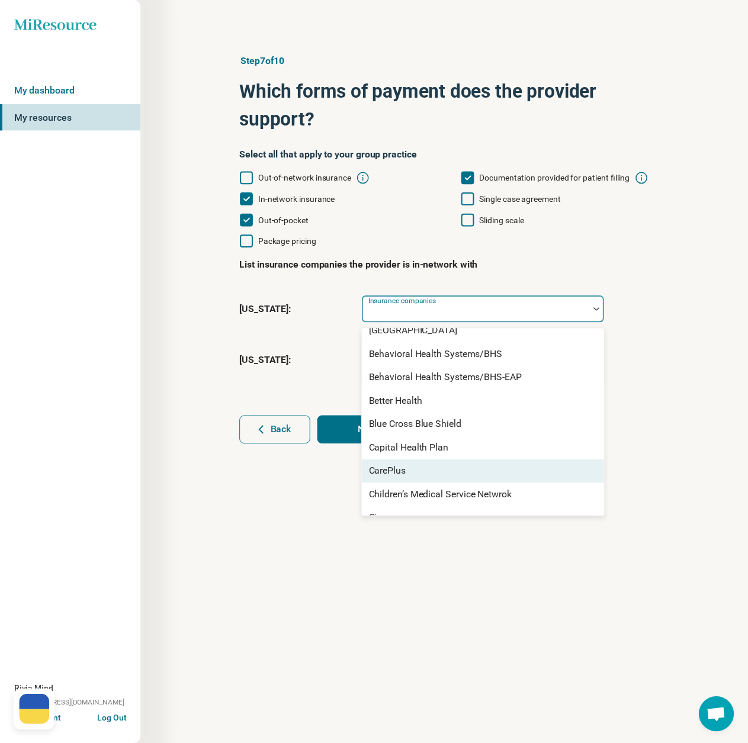
scroll to position [237, 0]
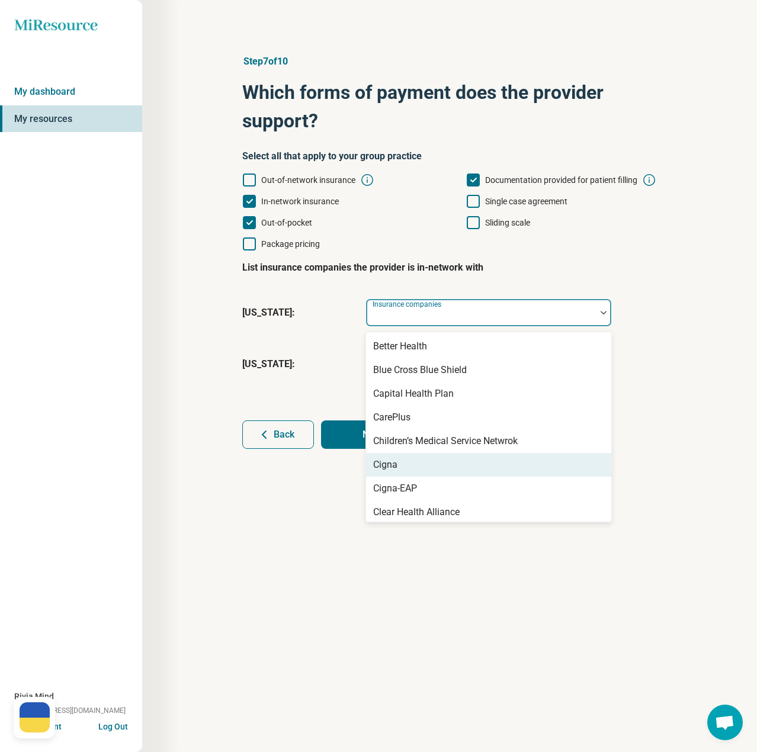
click at [399, 467] on div "Cigna" at bounding box center [488, 465] width 245 height 24
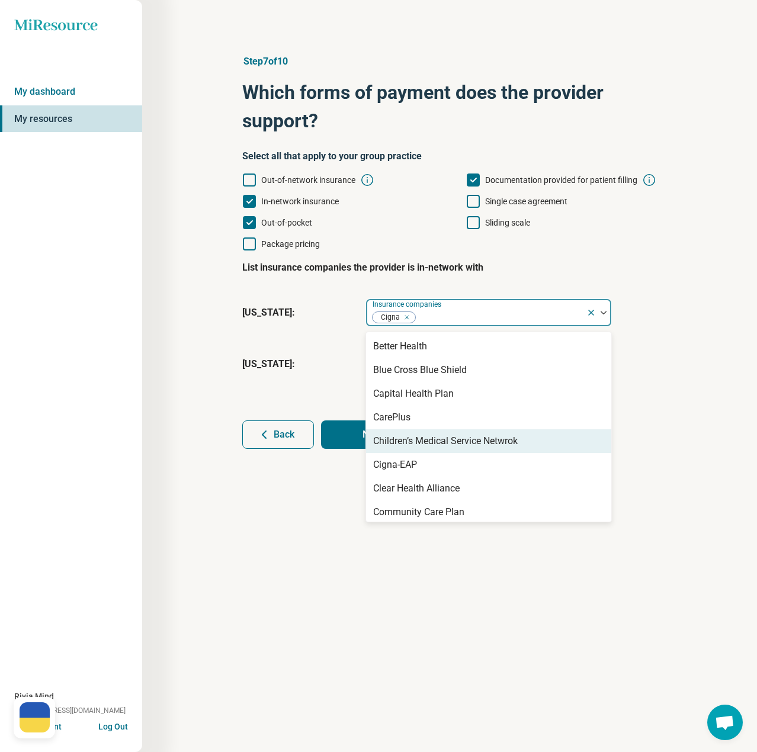
click at [350, 435] on button "Next" at bounding box center [378, 435] width 114 height 28
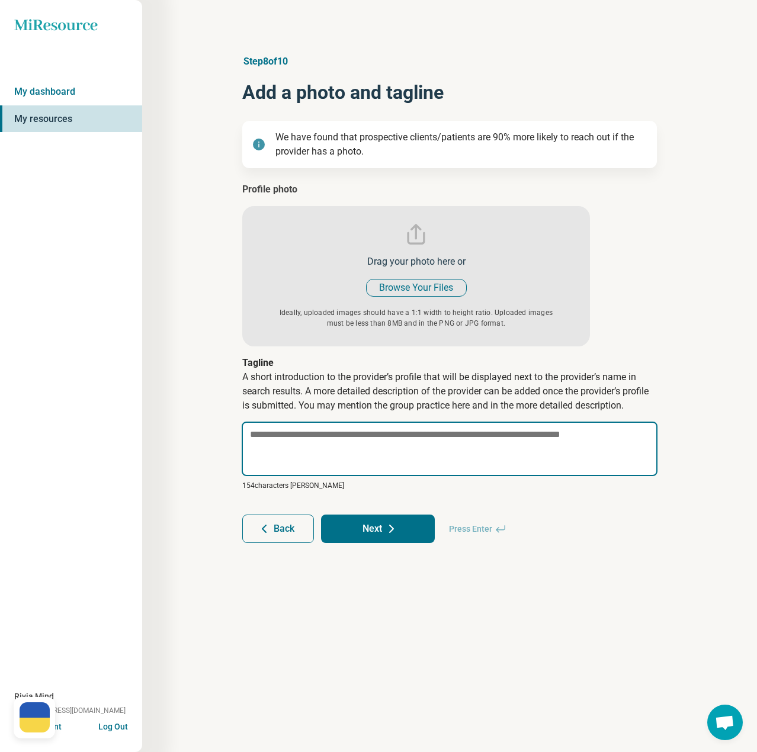
click at [390, 443] on textarea at bounding box center [450, 449] width 416 height 55
paste textarea "**********"
type textarea "*"
type textarea "**********"
click at [605, 436] on textarea "**********" at bounding box center [450, 449] width 416 height 55
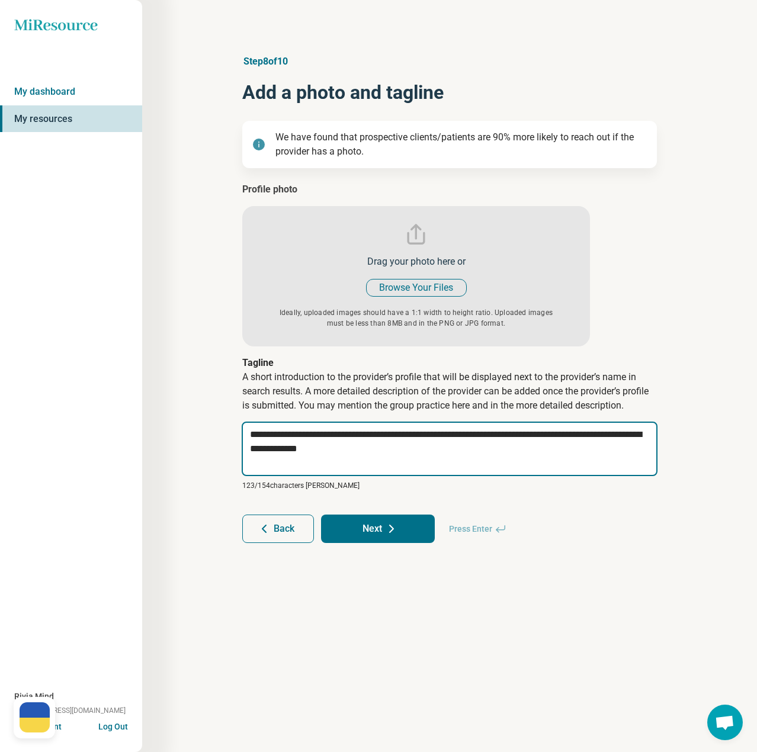
type textarea "*"
type textarea "**********"
type textarea "*"
type textarea "**********"
type textarea "*"
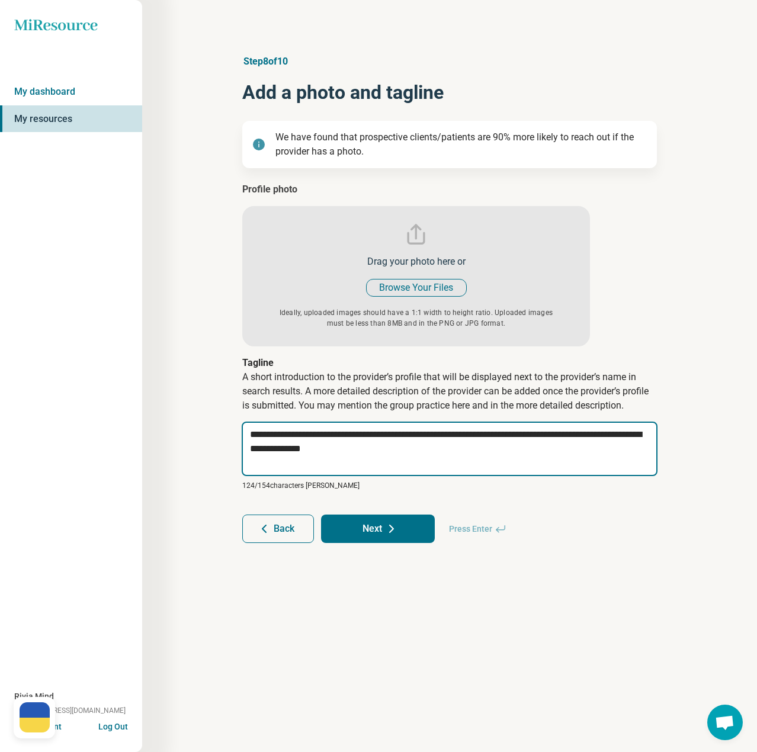
type textarea "**********"
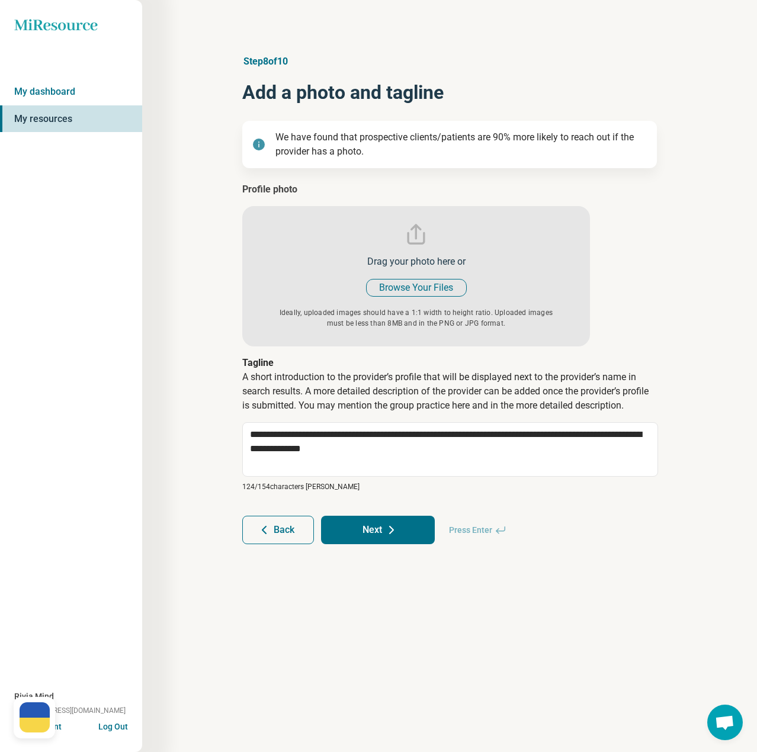
click at [400, 290] on input "file" at bounding box center [416, 264] width 348 height 164
type input "**********"
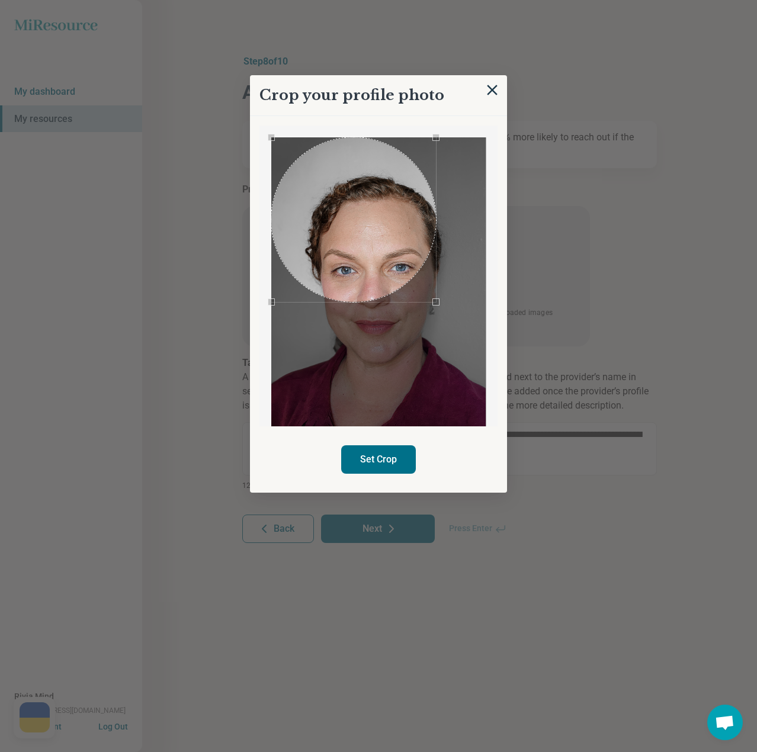
click at [242, 347] on div "Crop your profile photo Set Crop" at bounding box center [449, 347] width 415 height 0
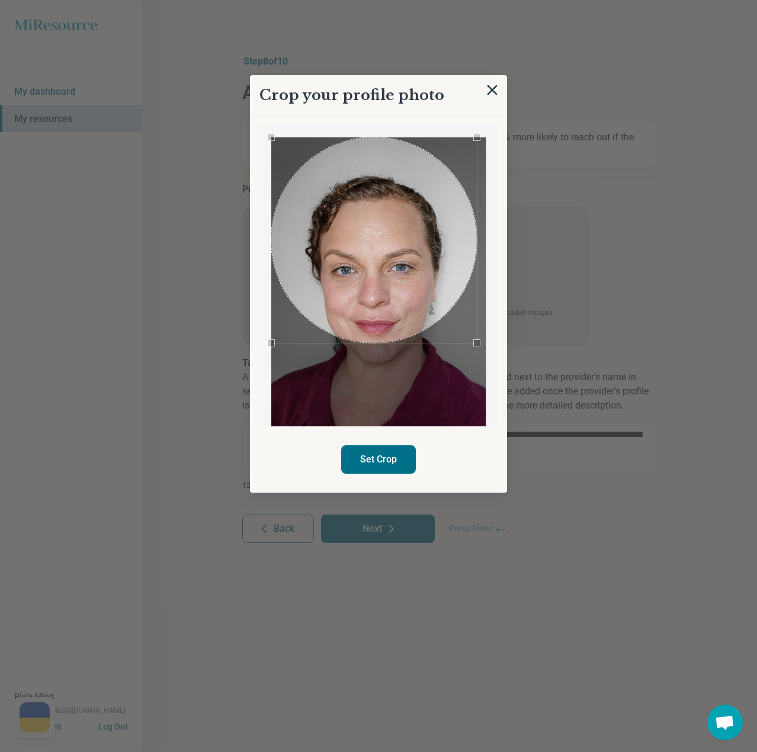
click at [526, 347] on div "Crop your profile photo Set Crop" at bounding box center [449, 347] width 415 height 0
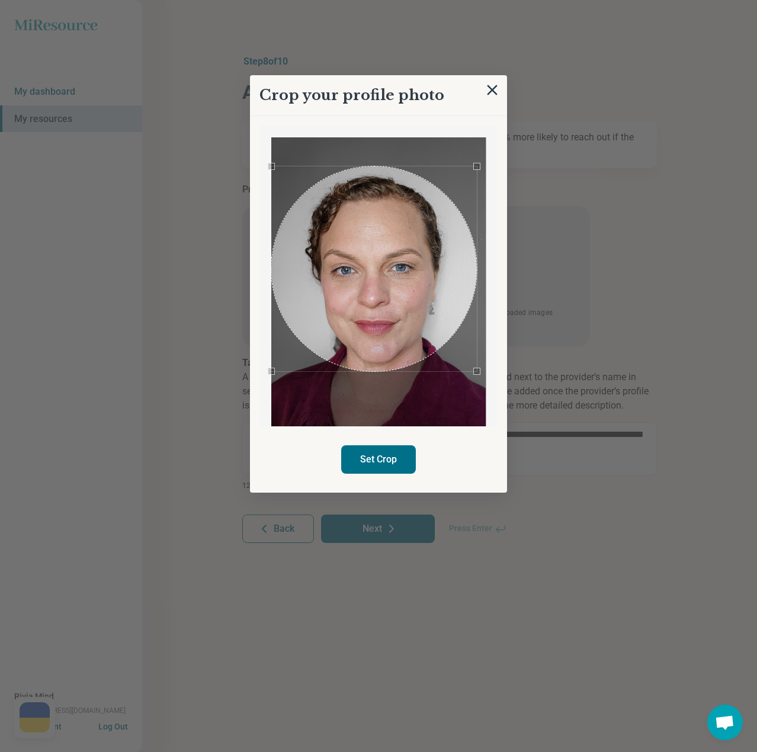
click at [364, 273] on div "Use the arrow keys to move the crop selection area" at bounding box center [374, 269] width 206 height 206
click at [389, 458] on button "Set Crop" at bounding box center [378, 459] width 75 height 28
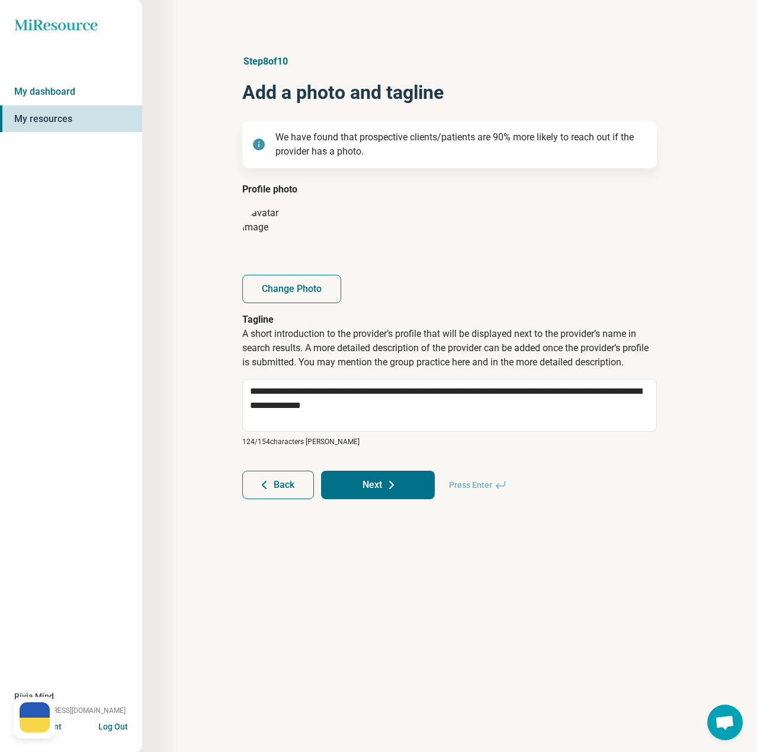
click at [390, 486] on icon at bounding box center [391, 485] width 14 height 14
type textarea "*"
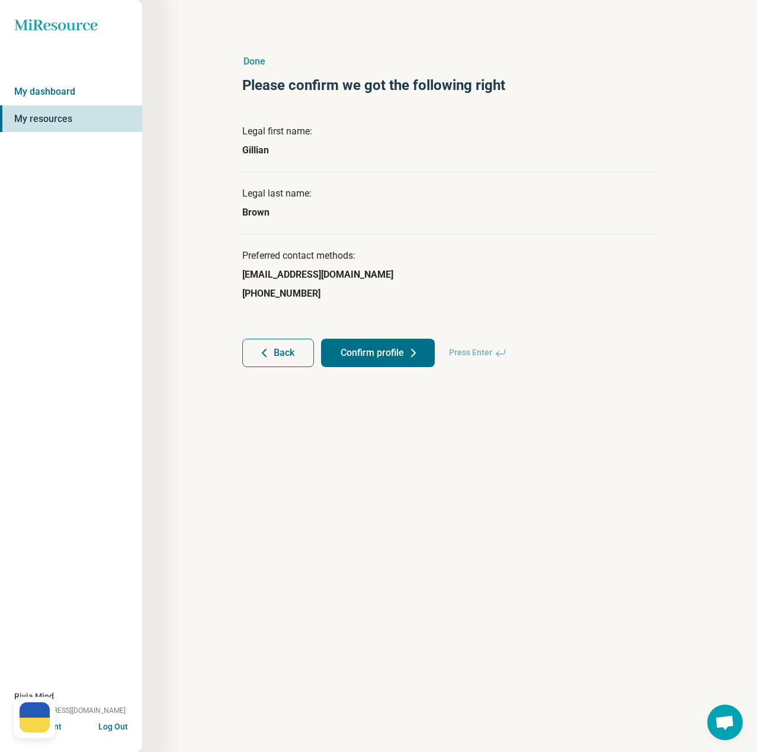
click at [392, 350] on button "Confirm profile" at bounding box center [378, 353] width 114 height 28
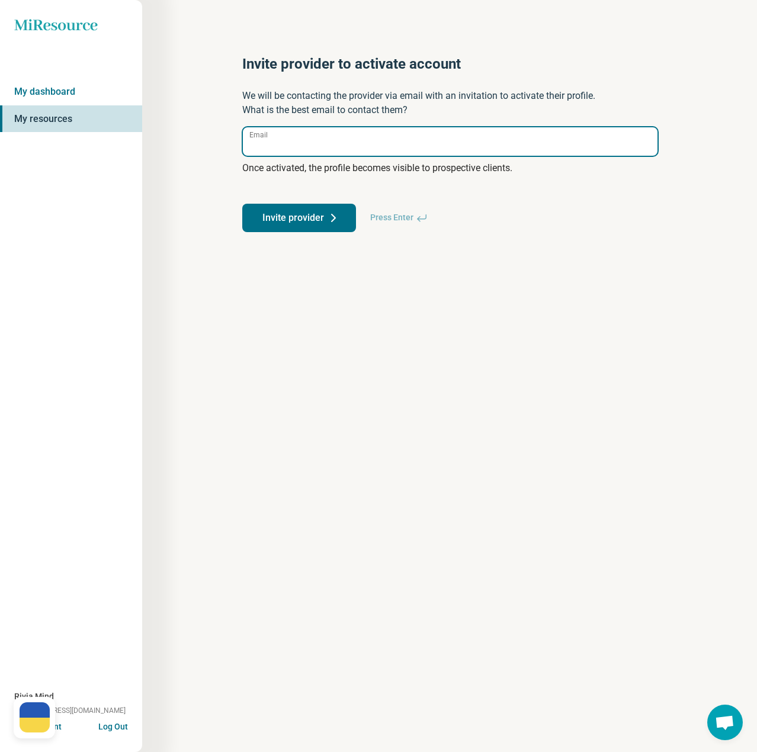
click at [317, 140] on input "Email" at bounding box center [450, 141] width 415 height 28
paste input "**********"
type input "**********"
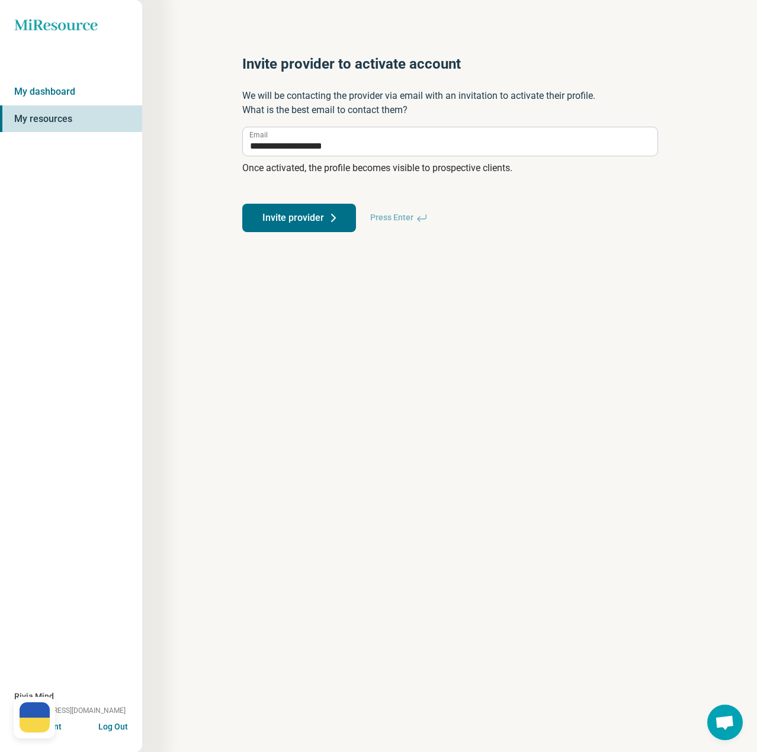
click at [289, 217] on button "Invite provider" at bounding box center [299, 218] width 114 height 28
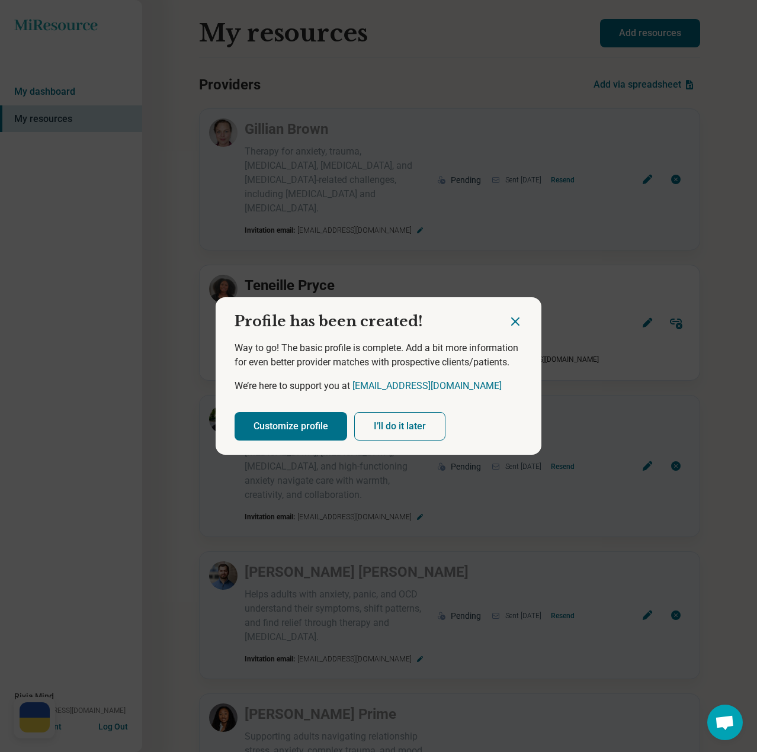
click at [289, 428] on button "Customize profile" at bounding box center [291, 426] width 113 height 28
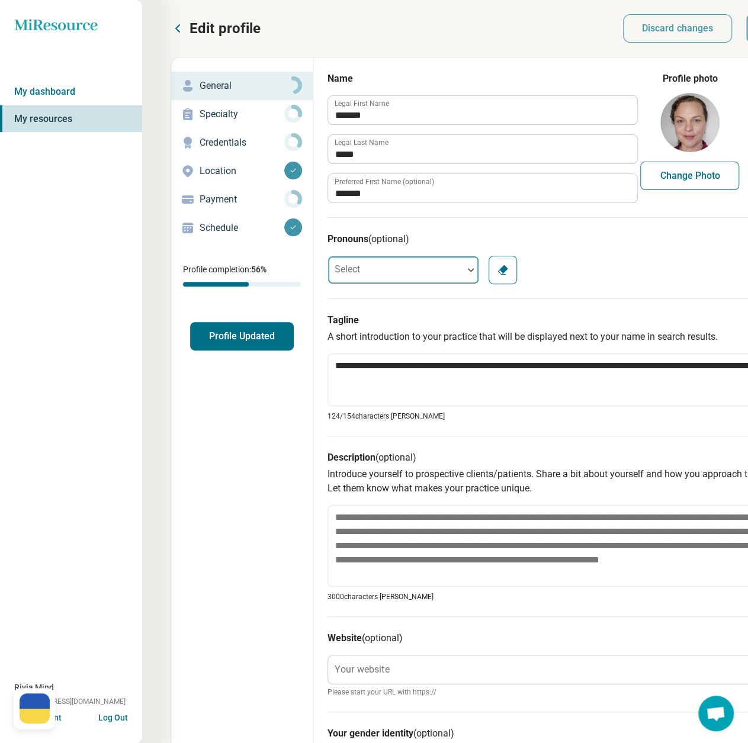
click at [395, 264] on div at bounding box center [395, 270] width 135 height 24
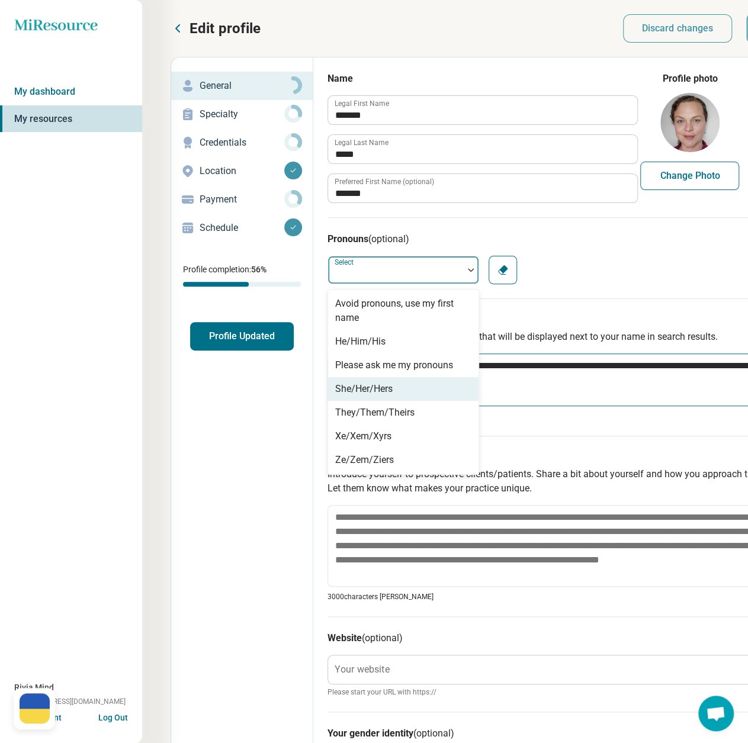
click at [367, 390] on div "She/Her/Hers" at bounding box center [363, 389] width 57 height 14
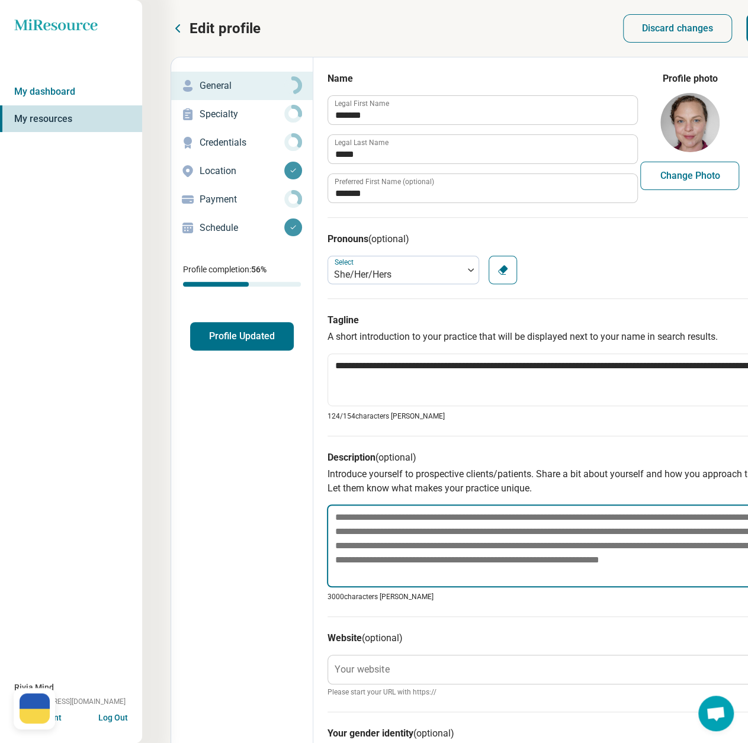
click at [366, 536] on textarea at bounding box center [559, 546] width 465 height 83
paste textarea "**********"
type textarea "*"
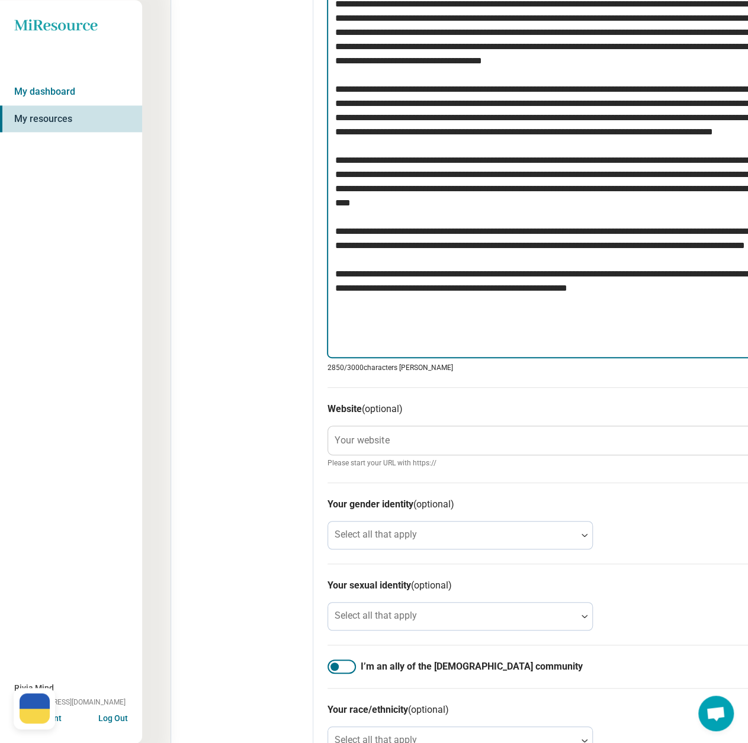
scroll to position [706, 0]
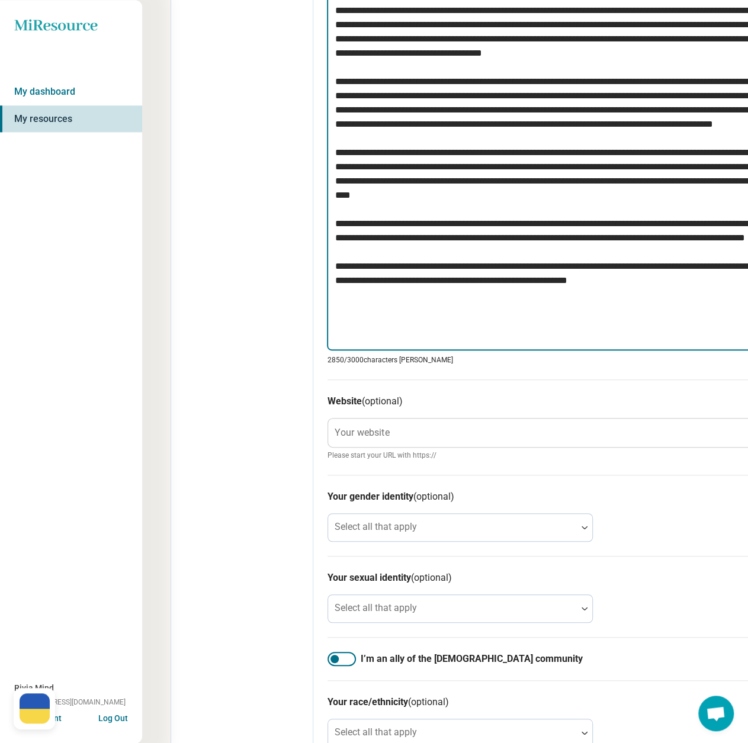
type textarea "**********"
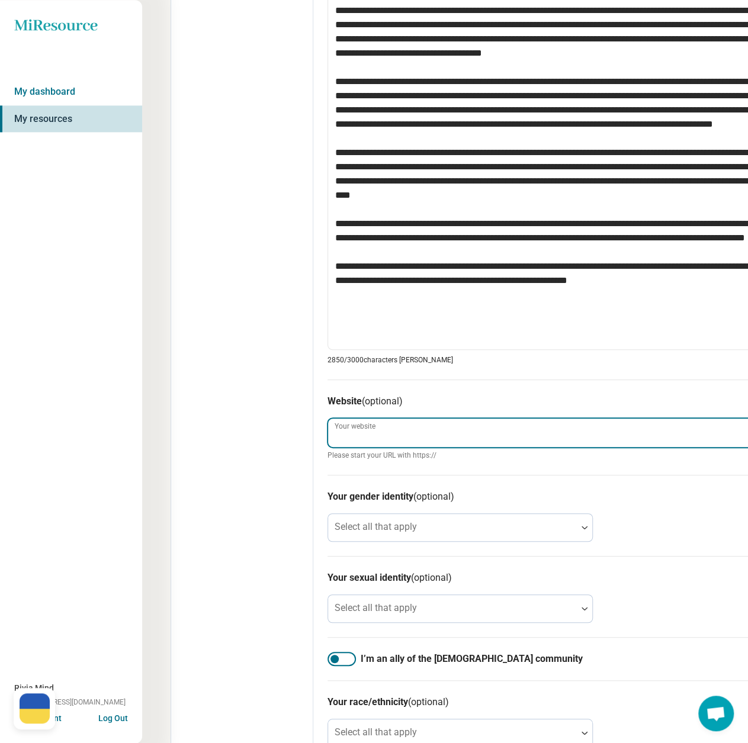
click at [406, 436] on input "Your website" at bounding box center [560, 433] width 464 height 28
paste input "**********"
type textarea "*"
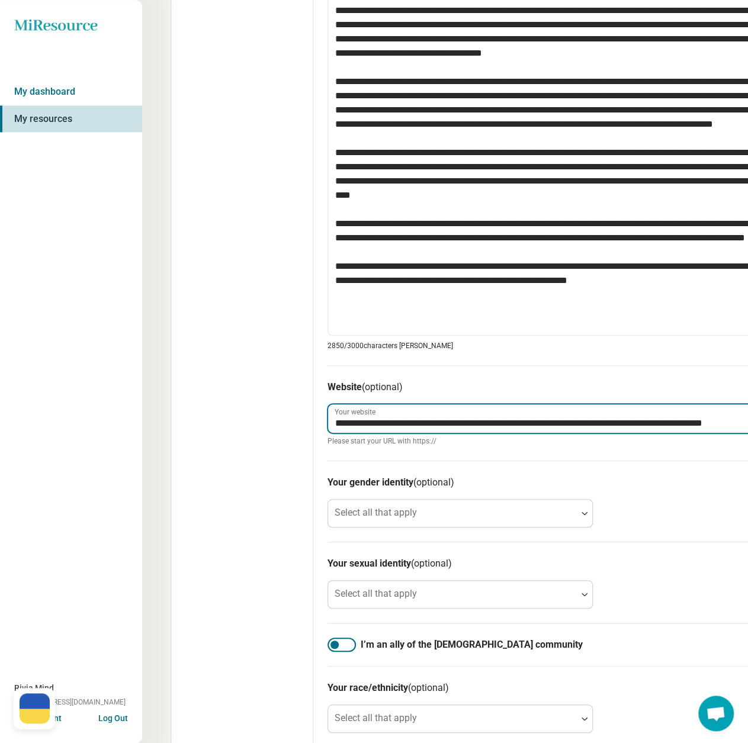
scroll to position [706, 36]
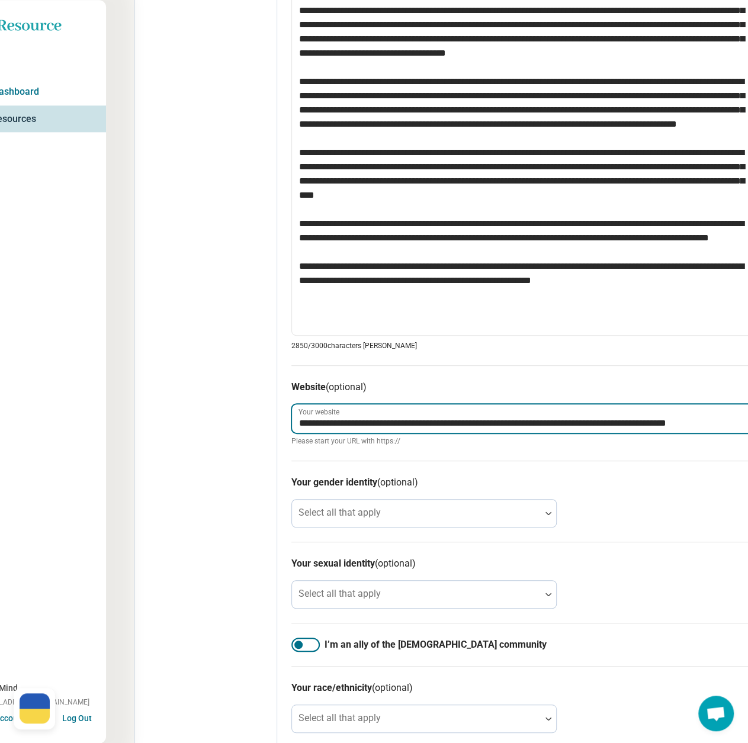
type input "**********"
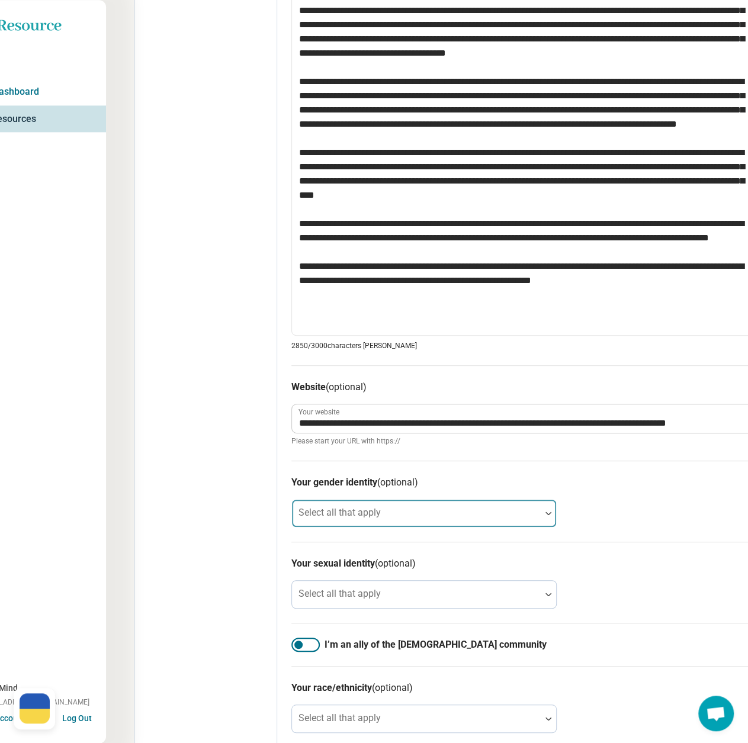
click at [385, 516] on div at bounding box center [416, 518] width 239 height 17
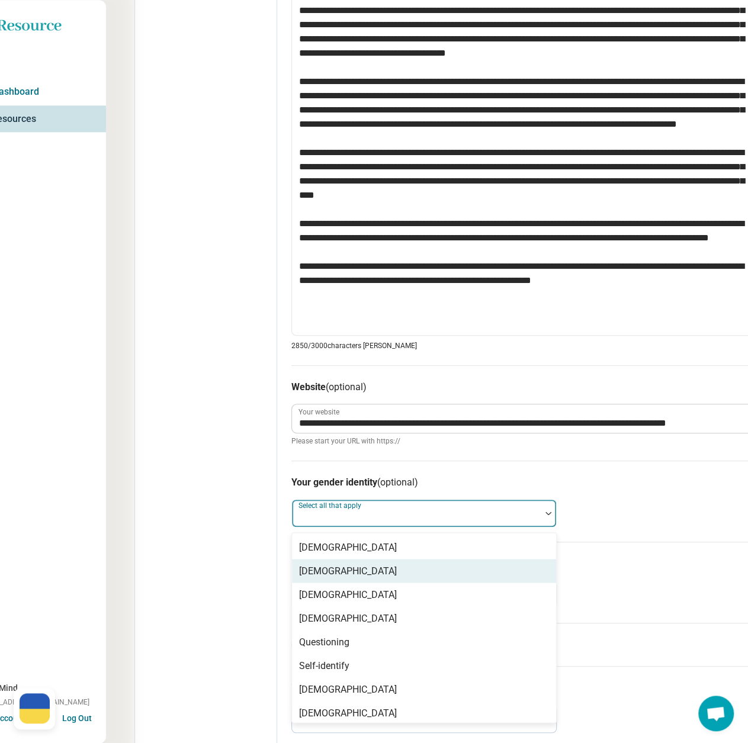
click at [378, 566] on div "[DEMOGRAPHIC_DATA]" at bounding box center [424, 571] width 264 height 24
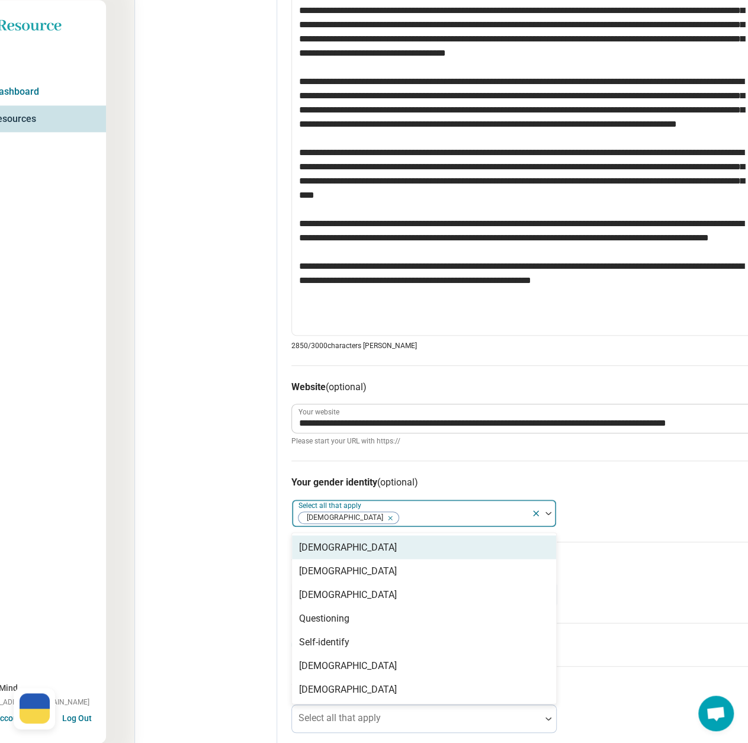
click at [248, 501] on div "Edit profile General Specialty Credentials Location Payment Schedule Profile co…" at bounding box center [206, 97] width 142 height 1492
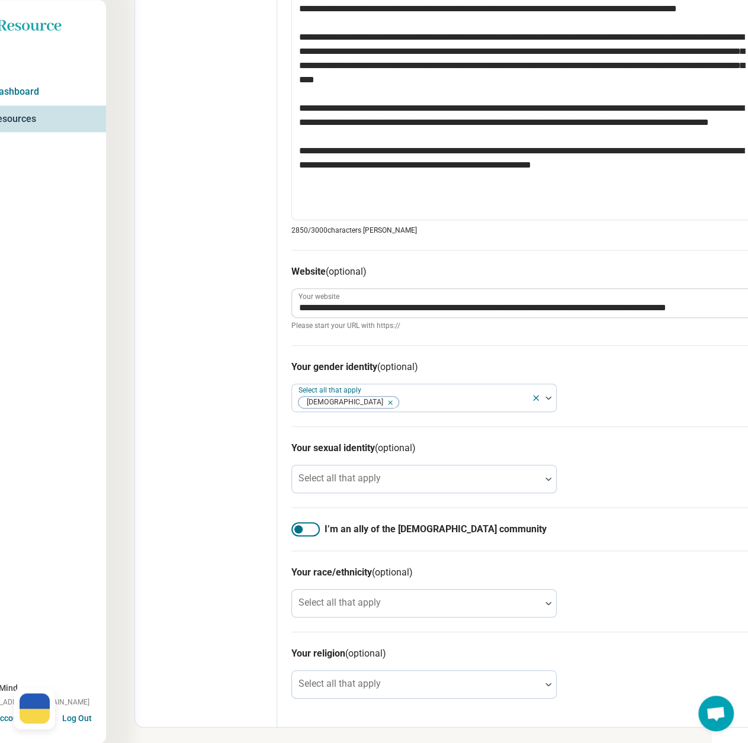
scroll to position [823, 36]
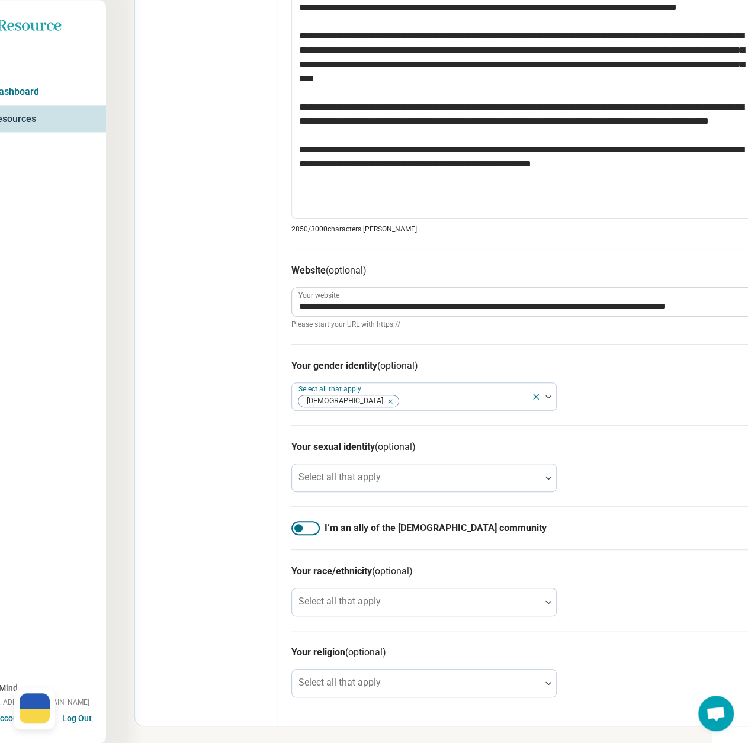
click at [310, 523] on div at bounding box center [305, 528] width 28 height 14
click at [351, 603] on div "Select all that apply" at bounding box center [423, 602] width 265 height 28
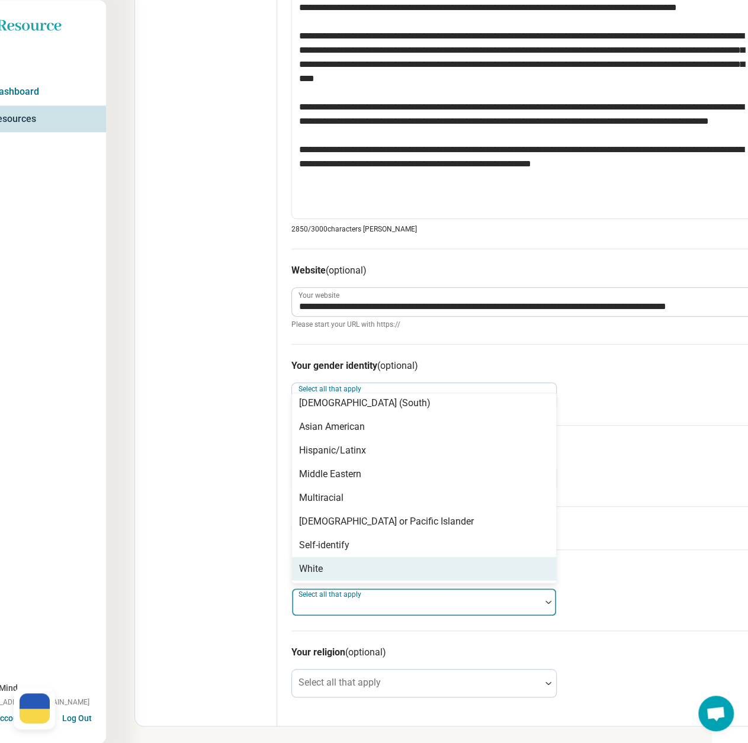
click at [330, 568] on div "White" at bounding box center [424, 569] width 264 height 24
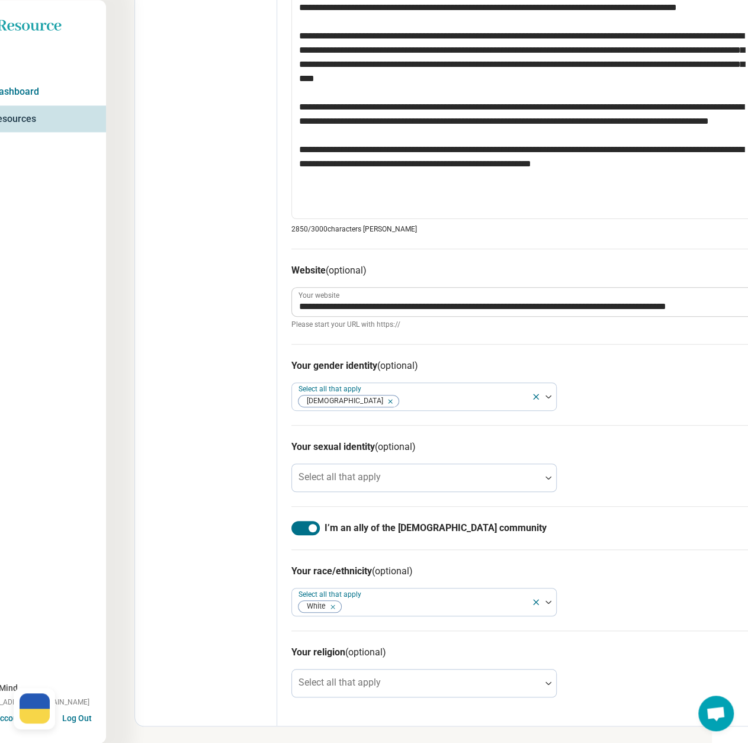
click at [351, 686] on div at bounding box center [416, 688] width 239 height 17
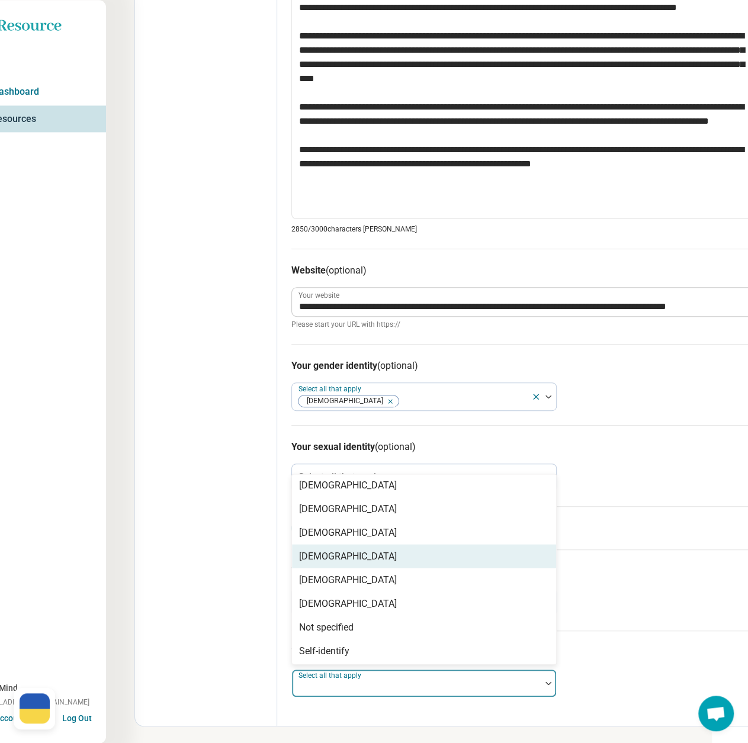
scroll to position [171, 0]
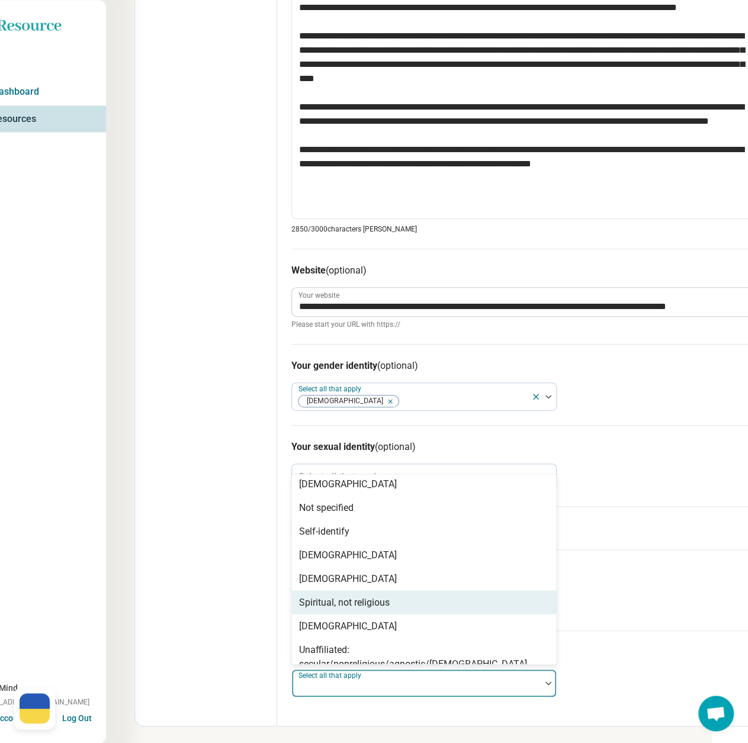
click at [357, 605] on div "Spiritual, not religious" at bounding box center [344, 602] width 91 height 14
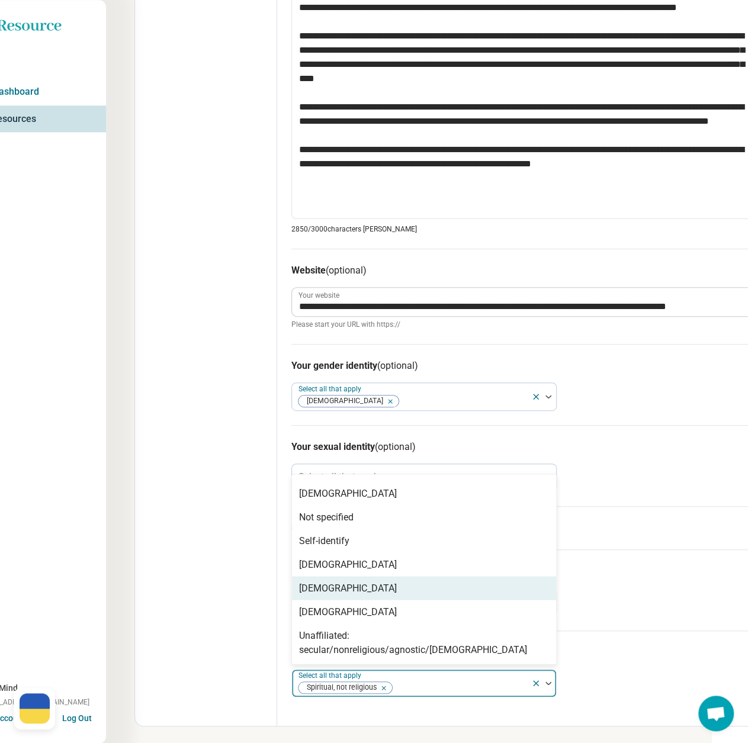
scroll to position [147, 0]
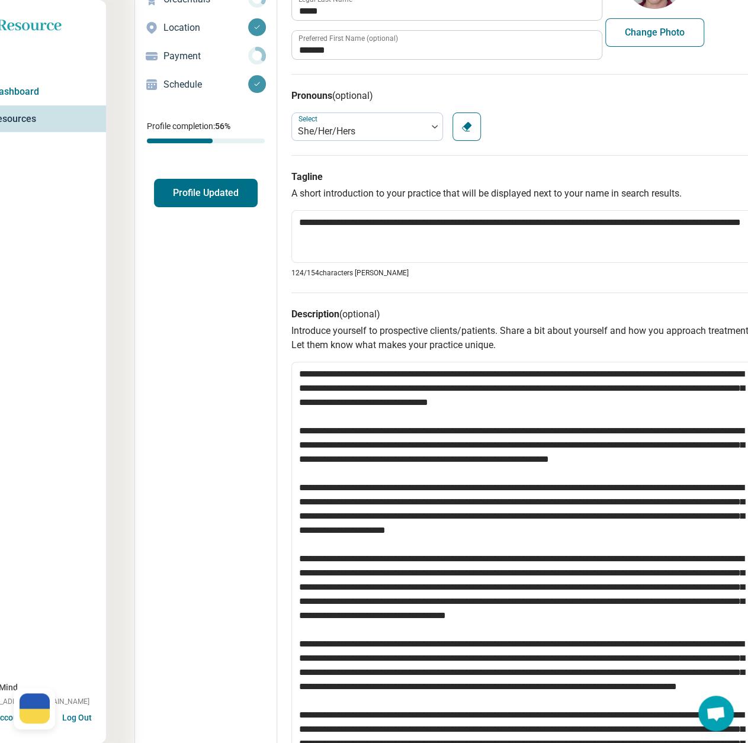
scroll to position [0, 36]
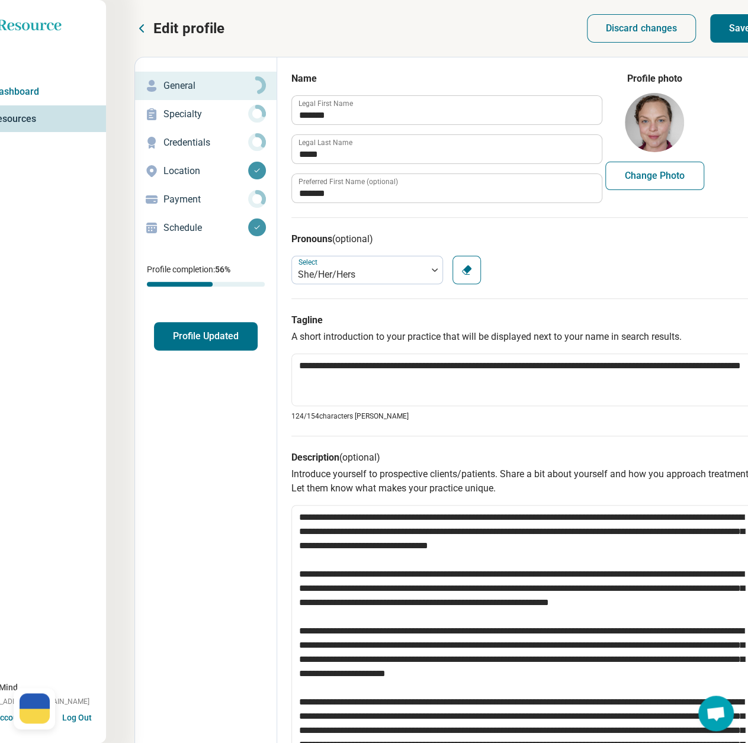
click at [736, 25] on button "Save" at bounding box center [739, 28] width 59 height 28
click at [191, 111] on p "Specialty" at bounding box center [206, 114] width 85 height 14
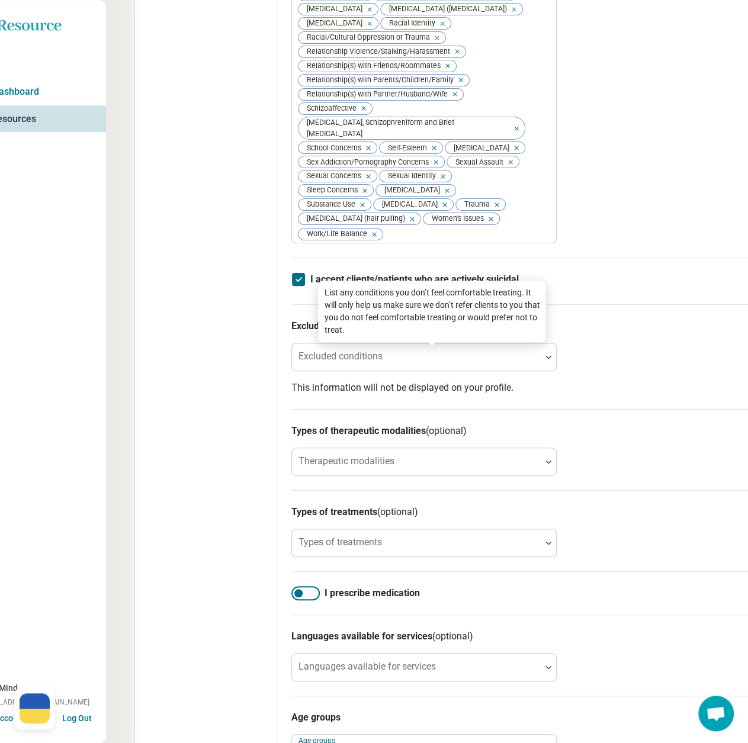
scroll to position [704, 36]
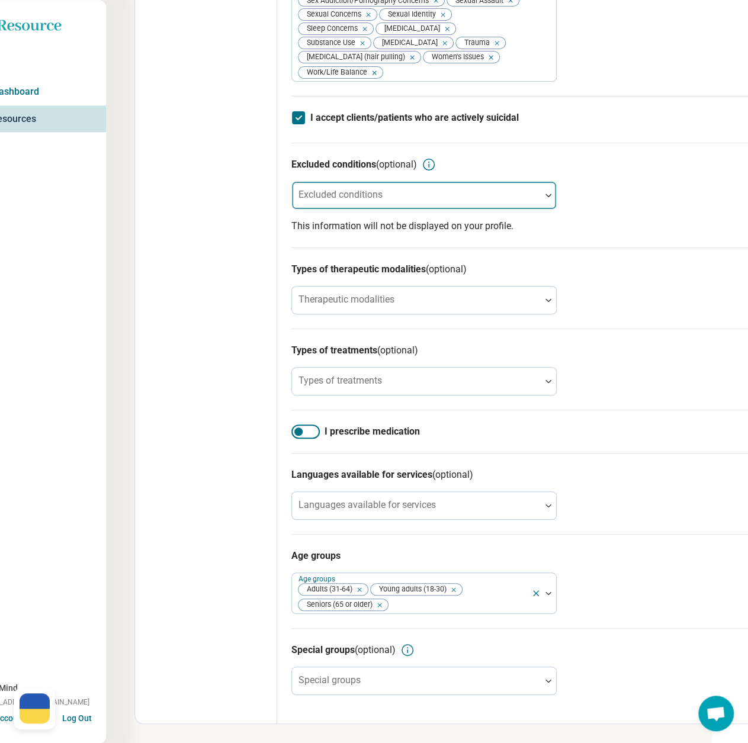
click at [338, 192] on label "Excluded conditions" at bounding box center [341, 194] width 84 height 11
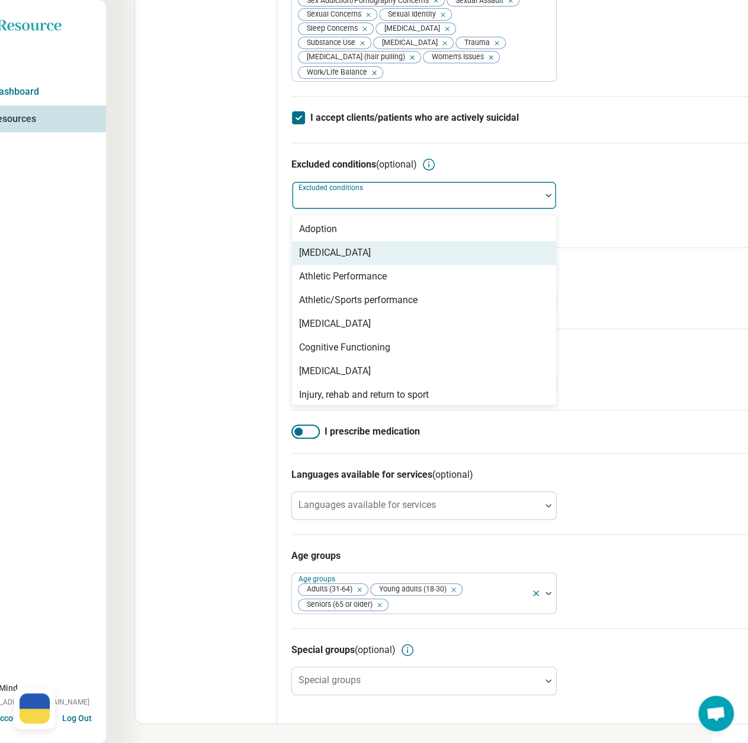
click at [335, 253] on div "[MEDICAL_DATA]" at bounding box center [335, 253] width 72 height 14
click at [194, 246] on div "Edit profile General Specialty Credentials Location Payment Schedule Profile co…" at bounding box center [206, 52] width 142 height 1344
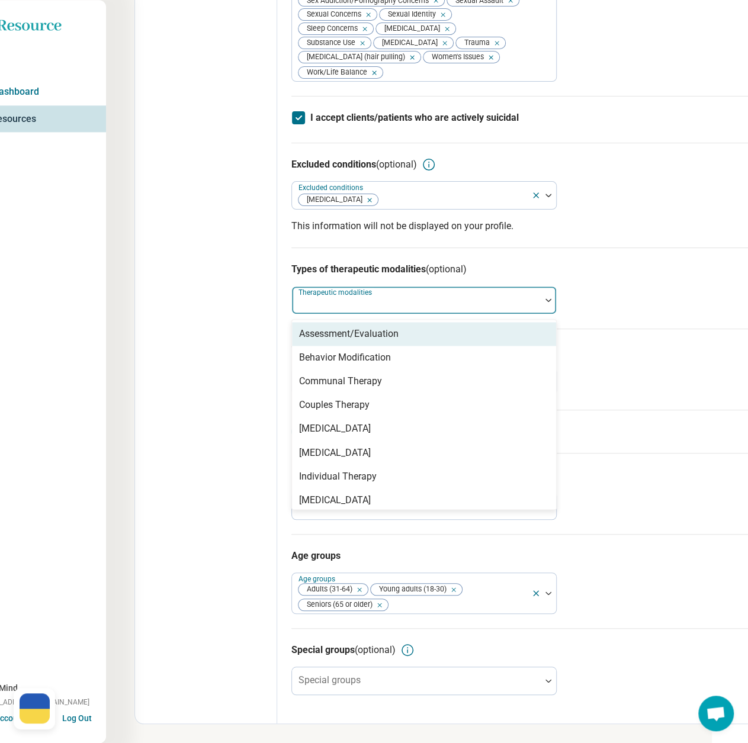
click at [340, 296] on label "Therapeutic modalities" at bounding box center [337, 292] width 76 height 8
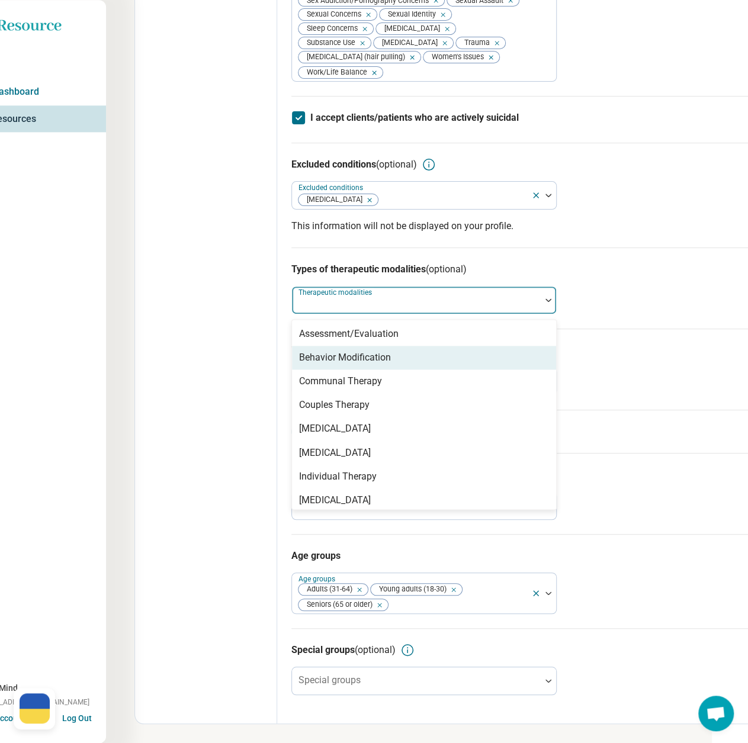
click at [340, 358] on div "Behavior Modification" at bounding box center [345, 358] width 92 height 14
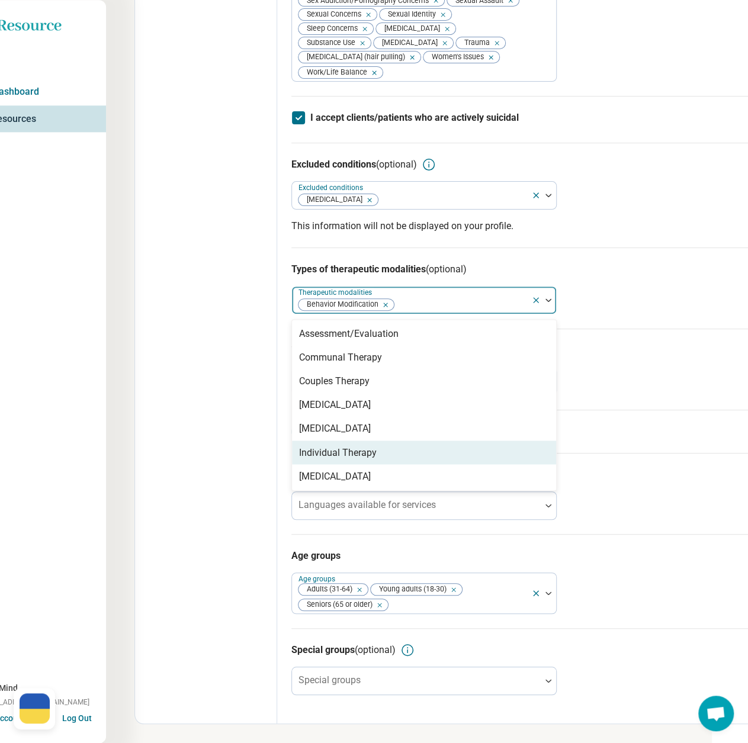
click at [347, 448] on div "Individual Therapy" at bounding box center [338, 452] width 78 height 14
click at [182, 422] on div "Edit profile General Specialty Credentials Location Payment Schedule Profile co…" at bounding box center [206, 52] width 142 height 1344
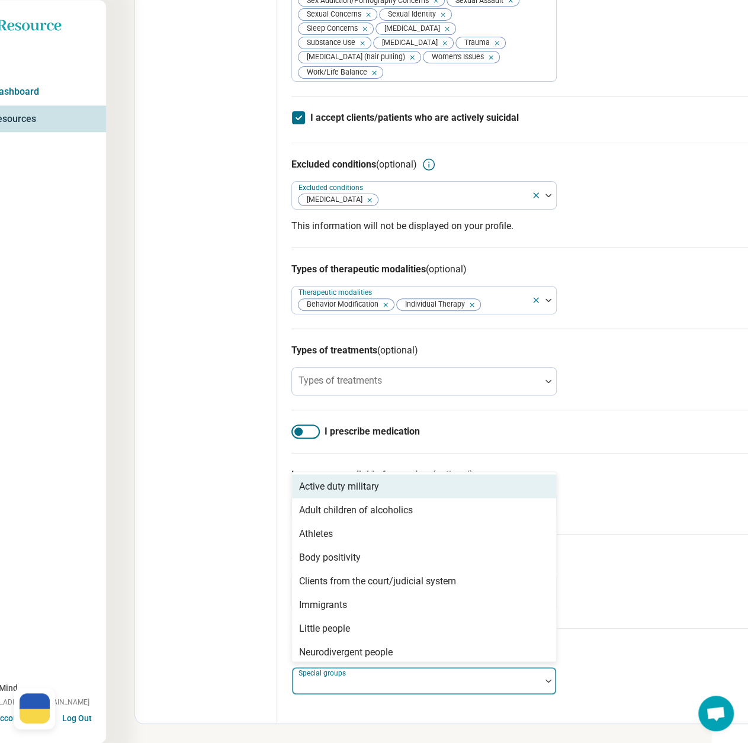
click at [408, 690] on div at bounding box center [416, 686] width 239 height 17
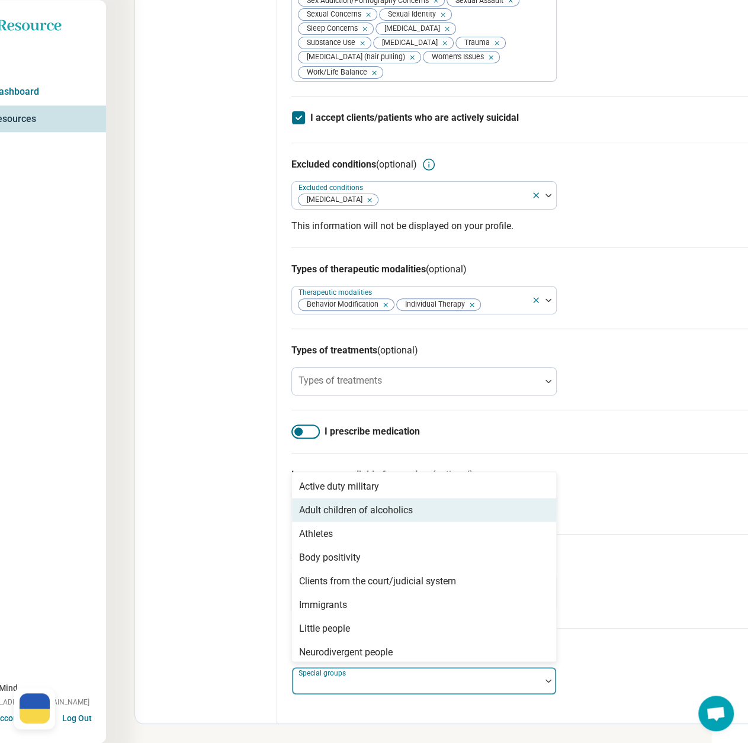
click at [325, 510] on div "Adult children of alcoholics" at bounding box center [356, 510] width 114 height 14
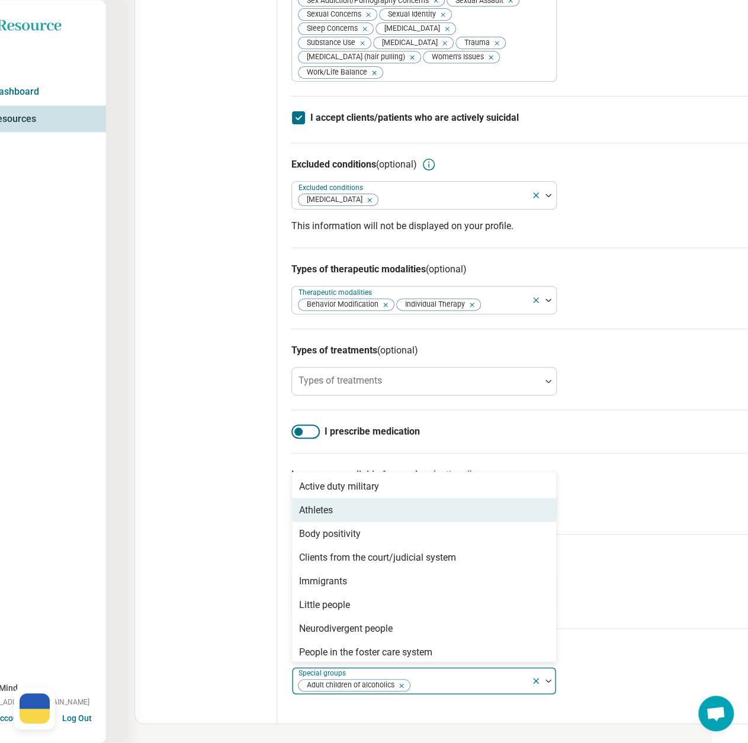
click at [325, 511] on div "Athletes" at bounding box center [316, 510] width 34 height 14
click at [325, 511] on div "Body positivity" at bounding box center [330, 510] width 62 height 14
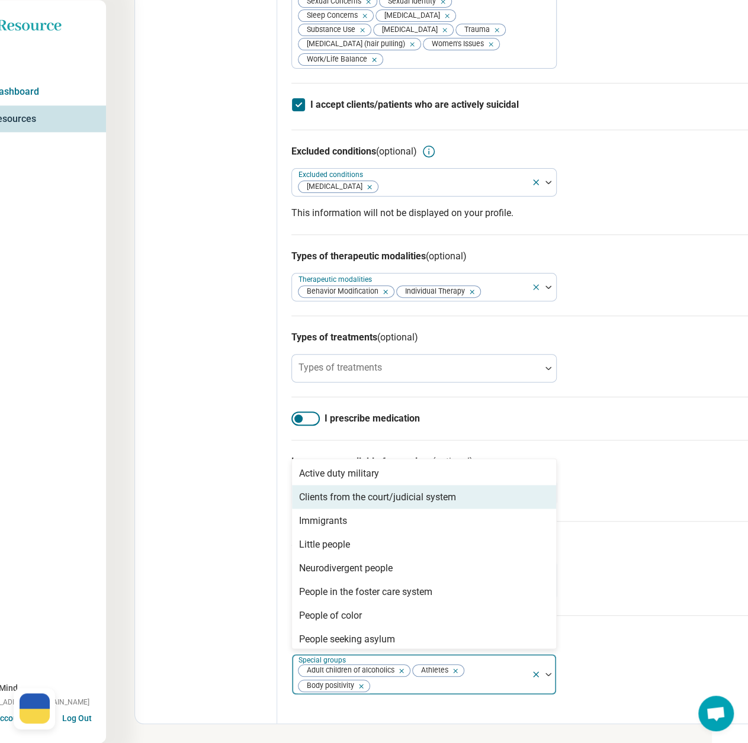
click at [327, 504] on div "Clients from the court/judicial system" at bounding box center [377, 497] width 157 height 14
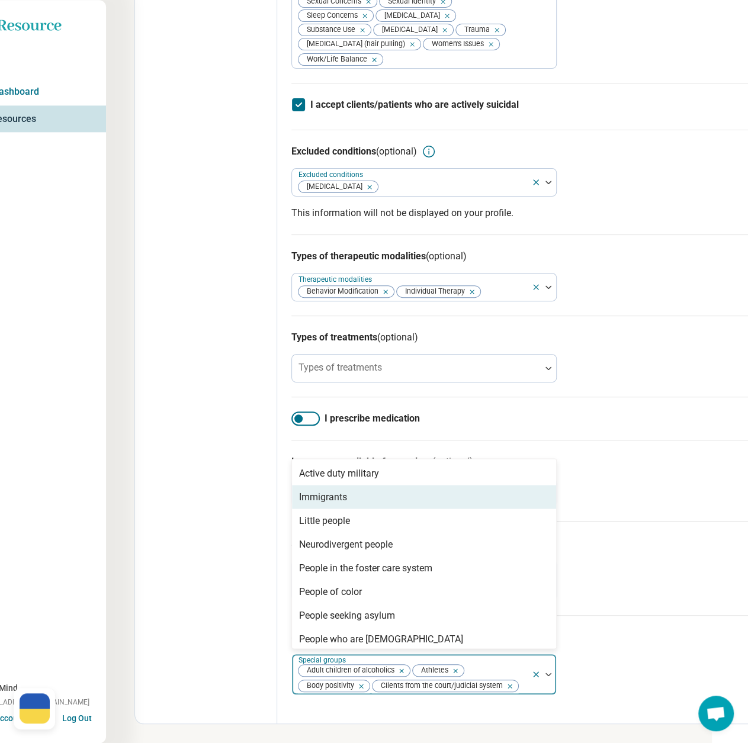
click at [327, 504] on div "Immigrants" at bounding box center [323, 497] width 48 height 14
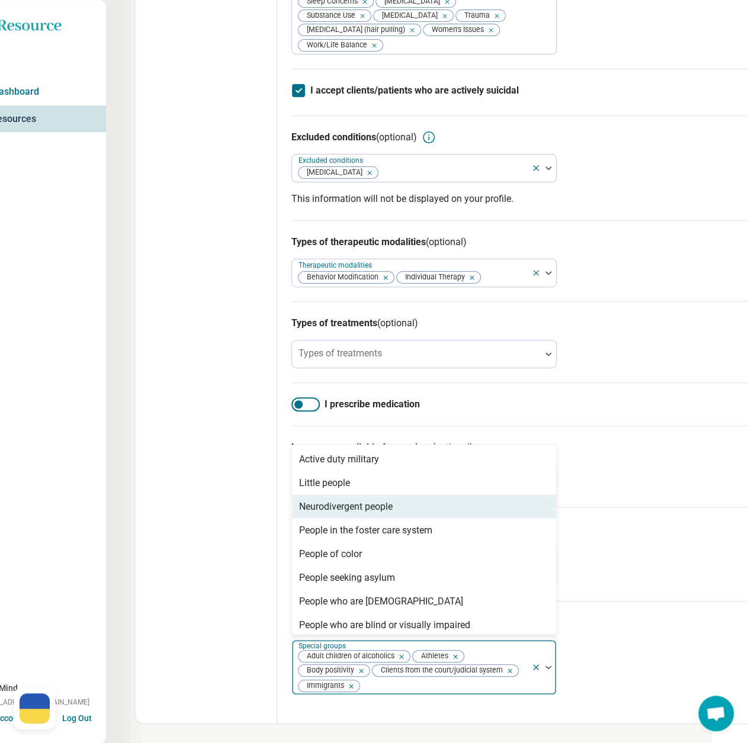
click at [328, 514] on div "Neurodivergent people" at bounding box center [346, 506] width 94 height 14
click at [328, 514] on div "People in the foster care system" at bounding box center [365, 506] width 133 height 14
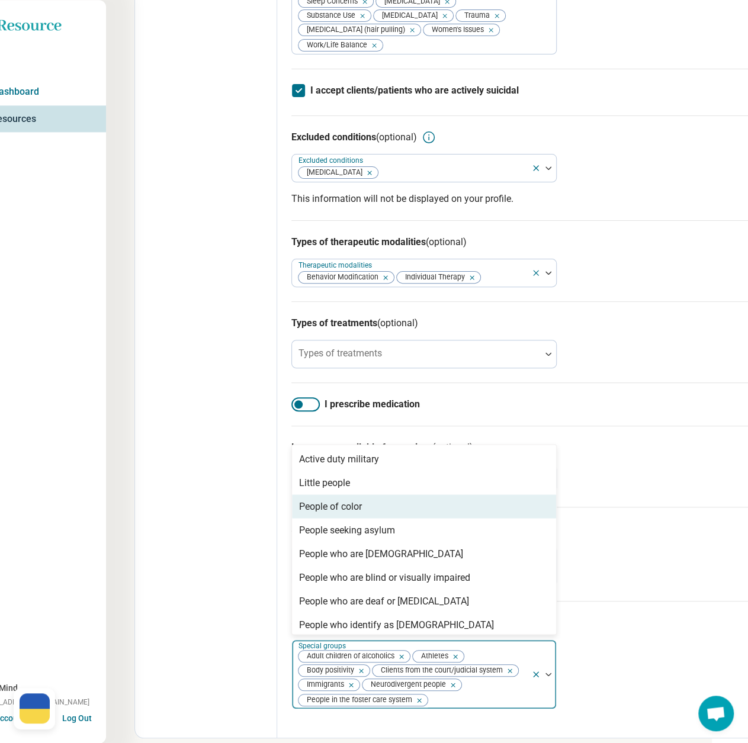
click at [329, 514] on div "People of color" at bounding box center [330, 506] width 63 height 14
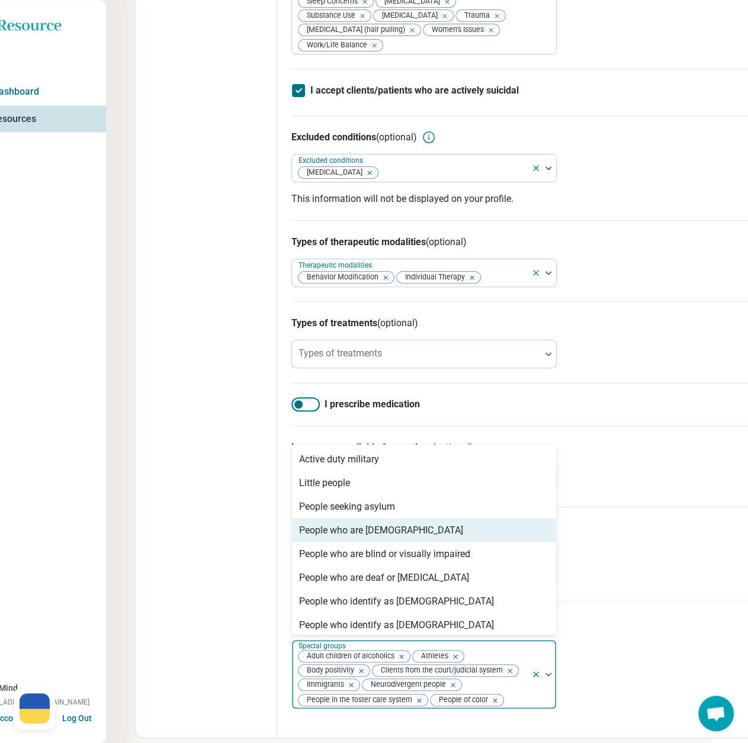
click at [357, 537] on div "People who are [DEMOGRAPHIC_DATA]" at bounding box center [381, 530] width 164 height 14
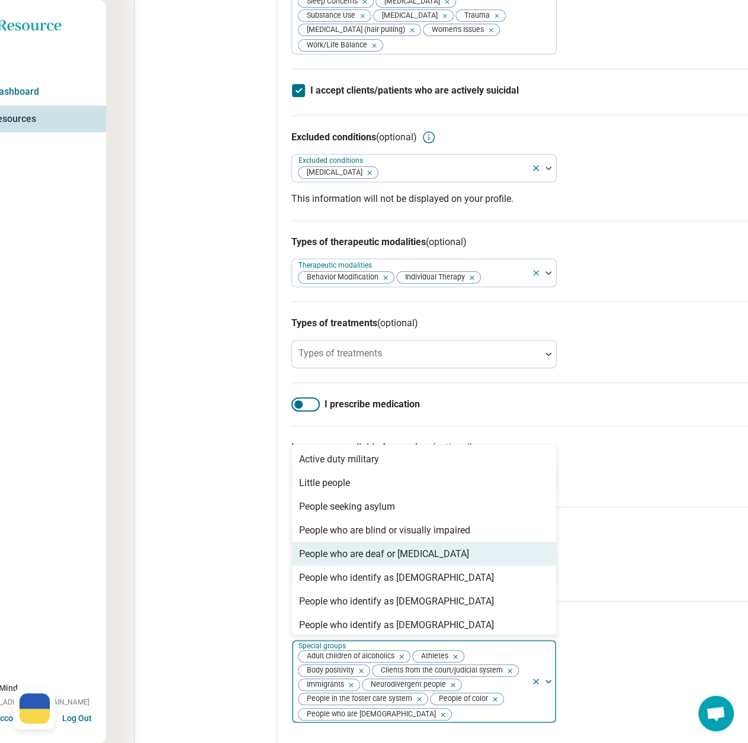
click at [396, 561] on div "People who are deaf or [MEDICAL_DATA]" at bounding box center [384, 554] width 170 height 14
click at [396, 561] on div "People who identify as [DEMOGRAPHIC_DATA]" at bounding box center [396, 554] width 195 height 14
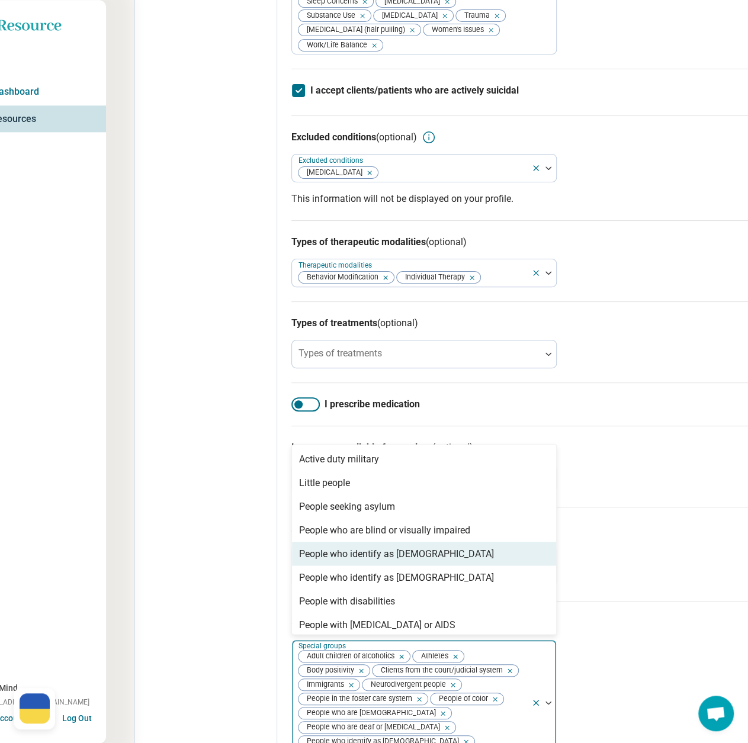
click at [396, 561] on div "People who identify as [DEMOGRAPHIC_DATA]" at bounding box center [396, 554] width 195 height 14
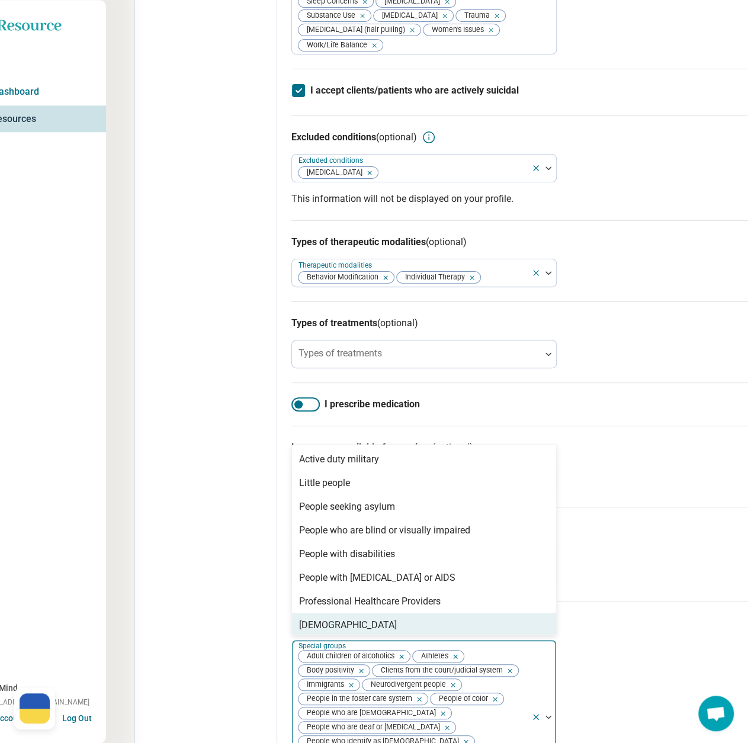
click at [383, 637] on div "[DEMOGRAPHIC_DATA]" at bounding box center [424, 625] width 264 height 24
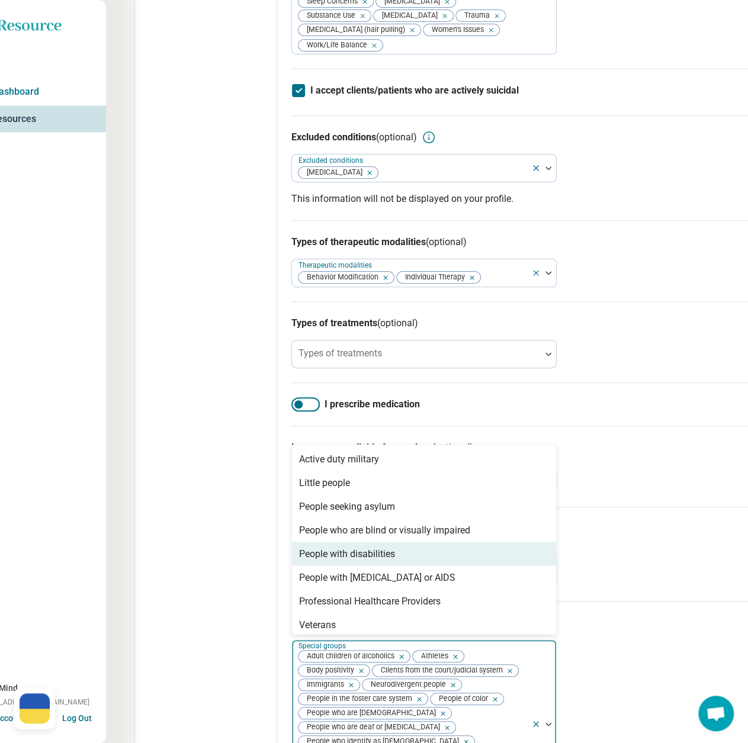
click at [386, 566] on div "People with disabilities" at bounding box center [424, 554] width 264 height 24
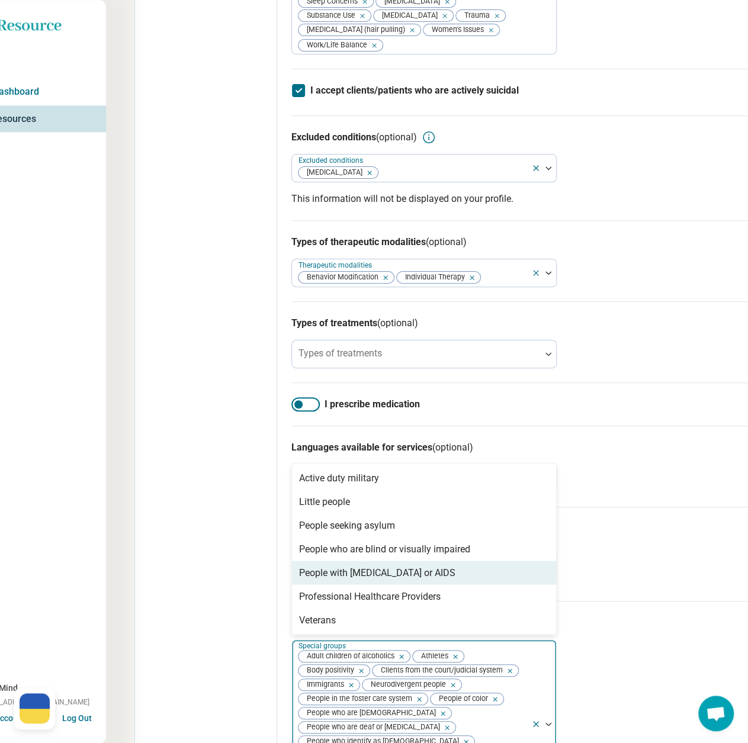
click at [386, 580] on div "People with [MEDICAL_DATA] or AIDS" at bounding box center [377, 573] width 156 height 14
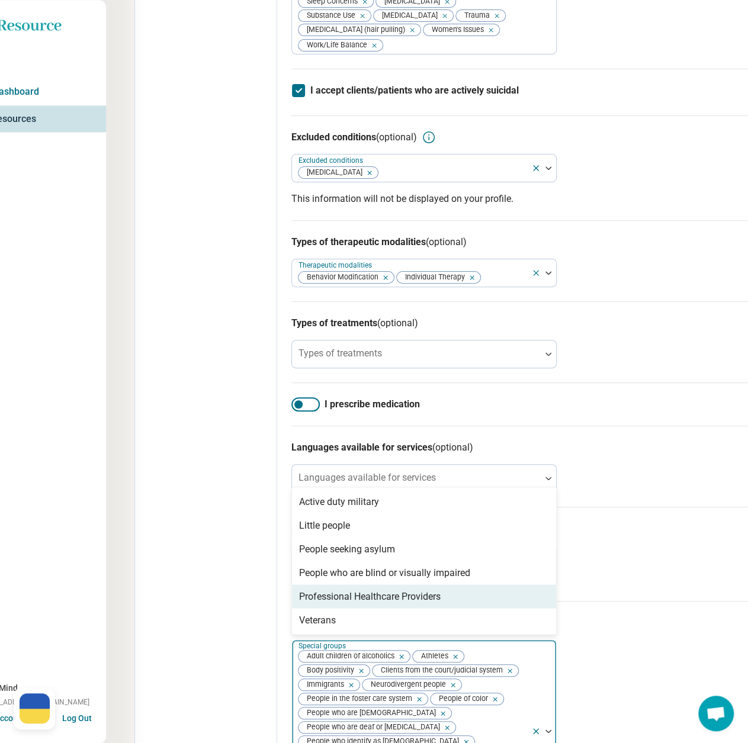
click at [386, 604] on div "Professional Healthcare Providers" at bounding box center [370, 596] width 142 height 14
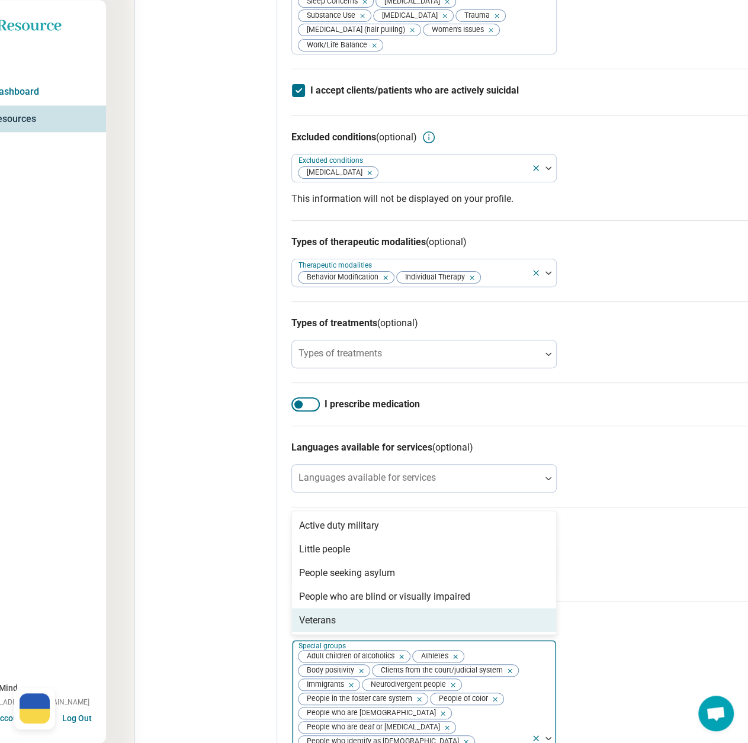
click at [386, 632] on div "Veterans" at bounding box center [424, 620] width 264 height 24
click at [174, 611] on div "Edit profile General Specialty Credentials Location Payment Schedule Profile co…" at bounding box center [206, 109] width 142 height 1513
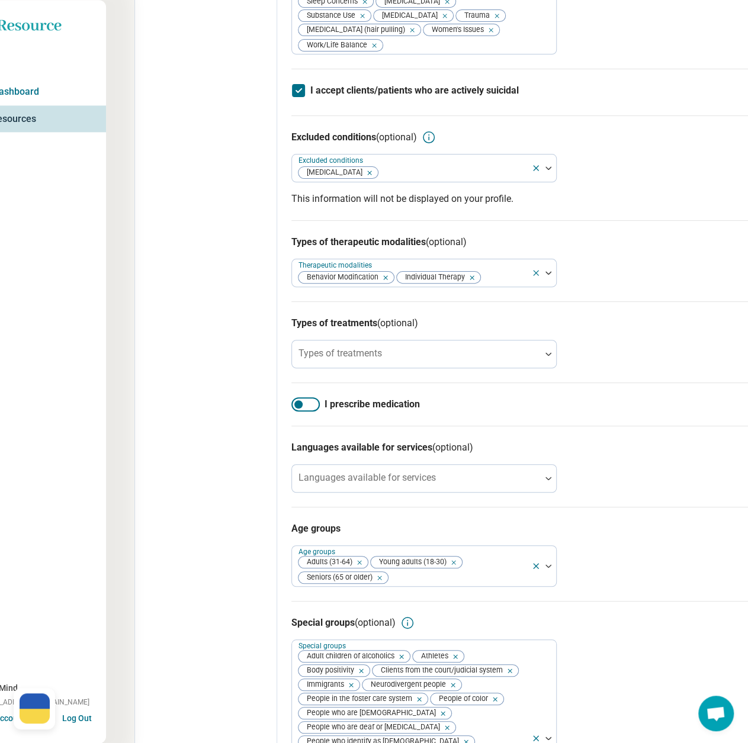
scroll to position [764, 36]
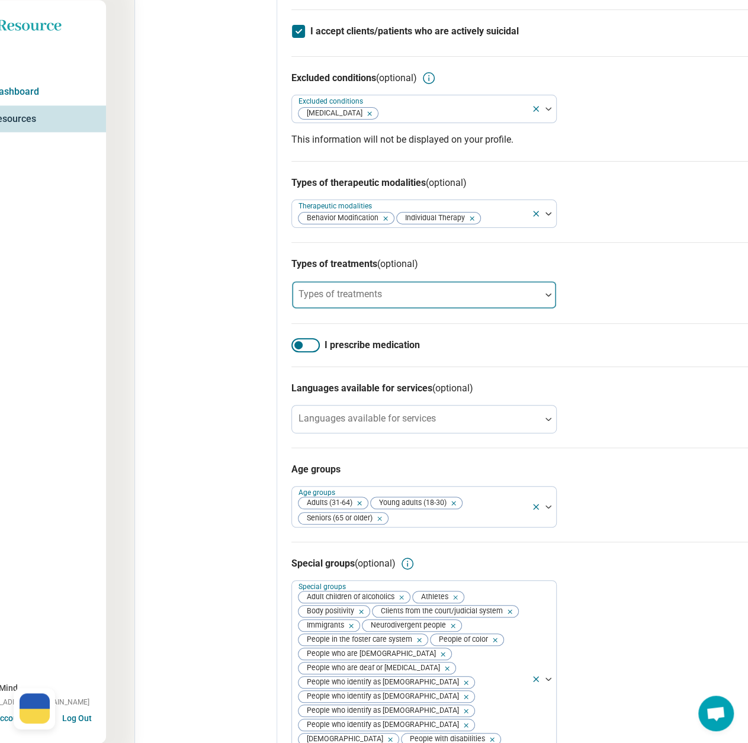
click at [375, 309] on div "Types of treatments" at bounding box center [423, 295] width 265 height 28
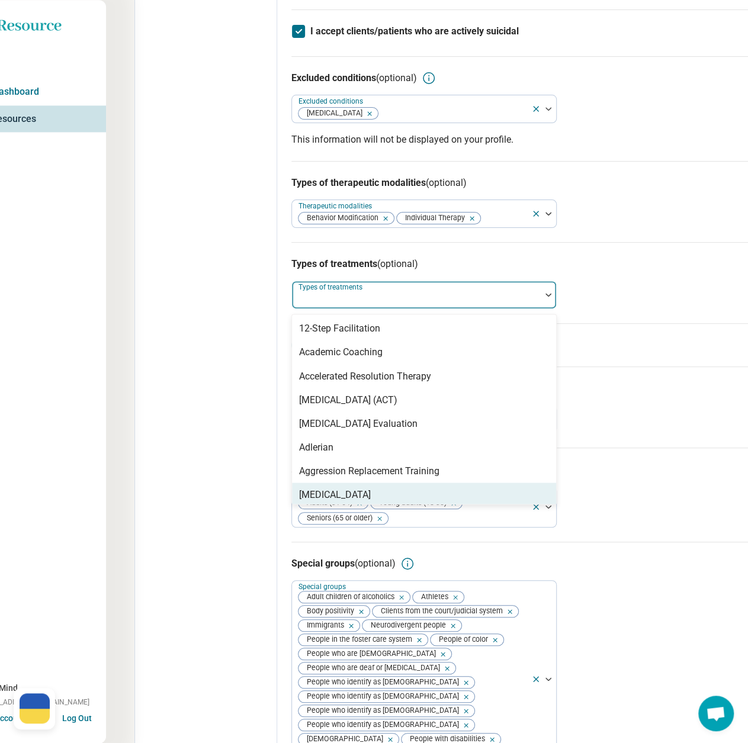
click at [367, 502] on div "[MEDICAL_DATA]" at bounding box center [335, 495] width 72 height 14
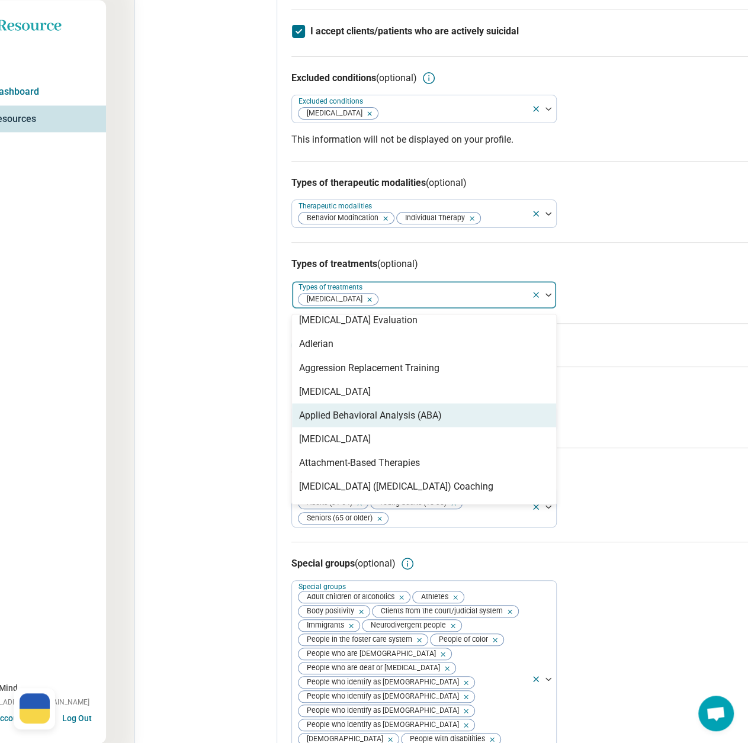
scroll to position [118, 0]
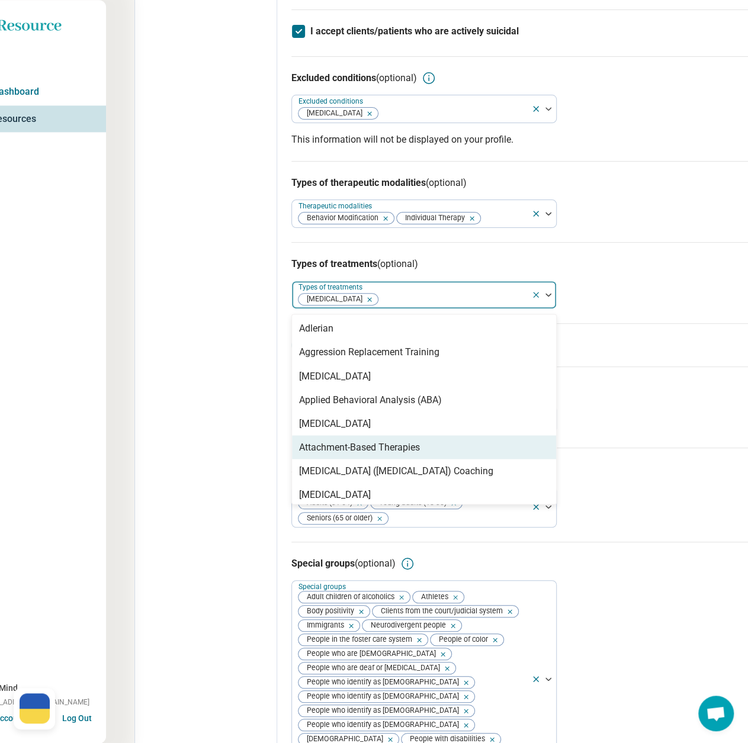
click at [382, 454] on div "Attachment-Based Therapies" at bounding box center [359, 447] width 121 height 14
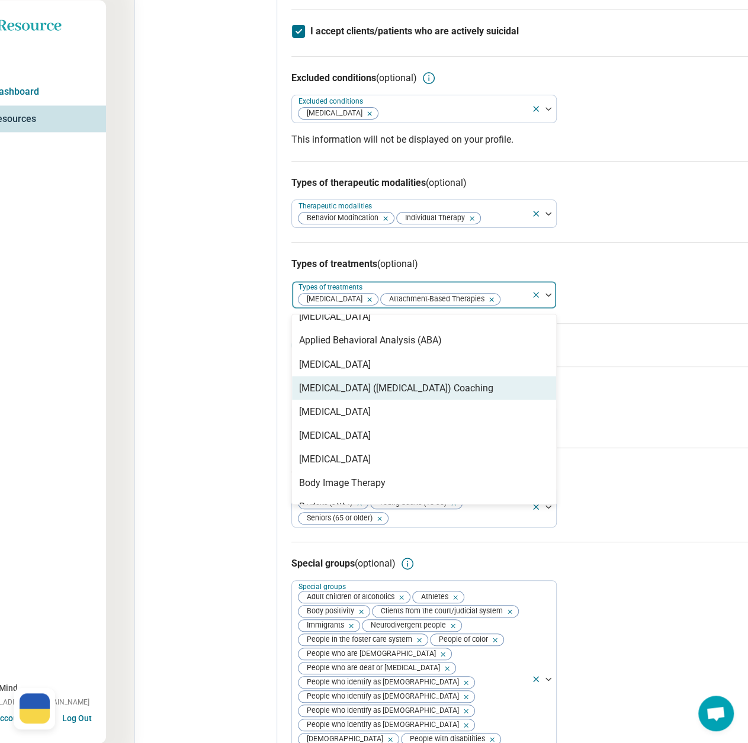
click at [393, 395] on div "[MEDICAL_DATA] ([MEDICAL_DATA]) Coaching" at bounding box center [396, 388] width 194 height 14
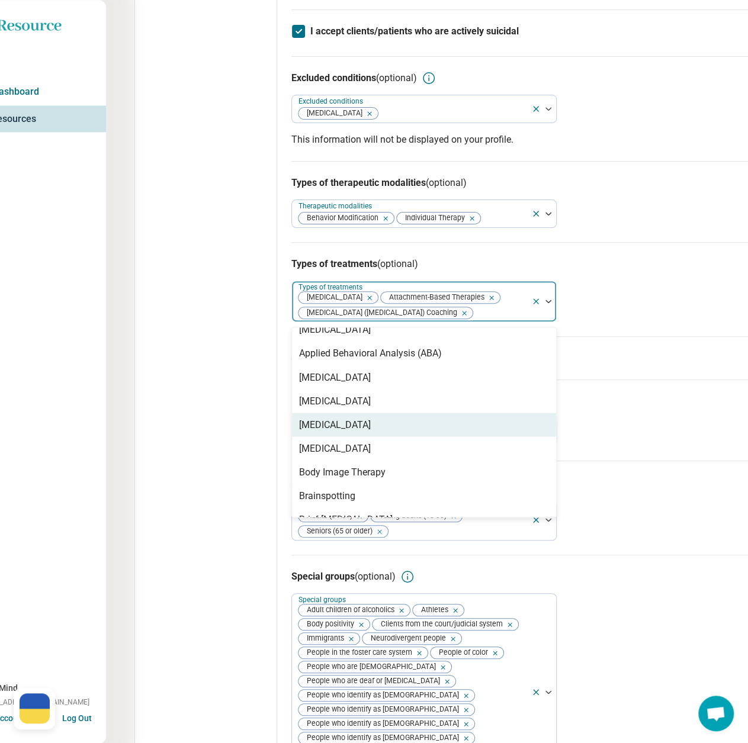
click at [384, 437] on div "[MEDICAL_DATA]" at bounding box center [424, 425] width 264 height 24
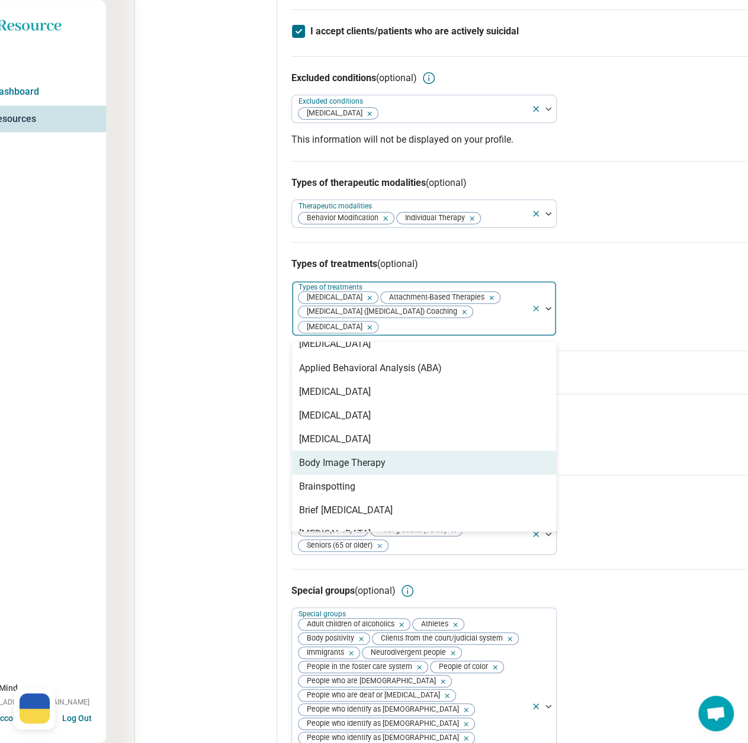
click at [367, 470] on div "Body Image Therapy" at bounding box center [342, 463] width 86 height 14
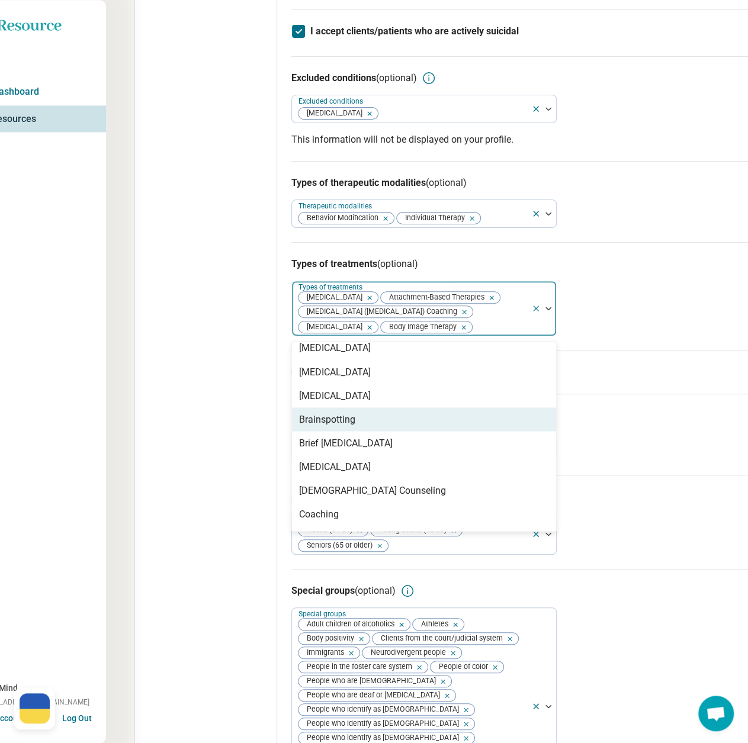
scroll to position [237, 0]
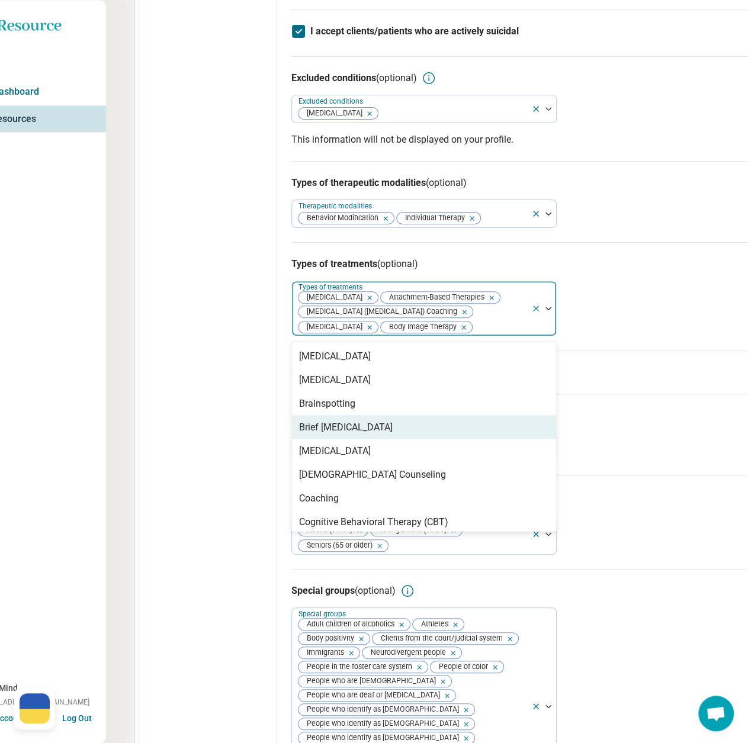
click at [367, 439] on div "Brief [MEDICAL_DATA]" at bounding box center [424, 427] width 264 height 24
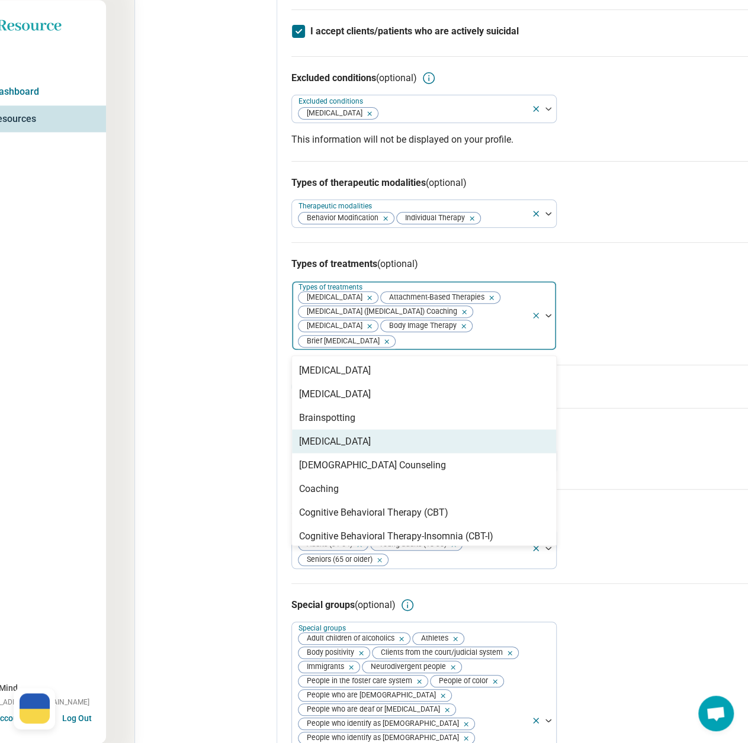
click at [367, 448] on div "[MEDICAL_DATA]" at bounding box center [335, 441] width 72 height 14
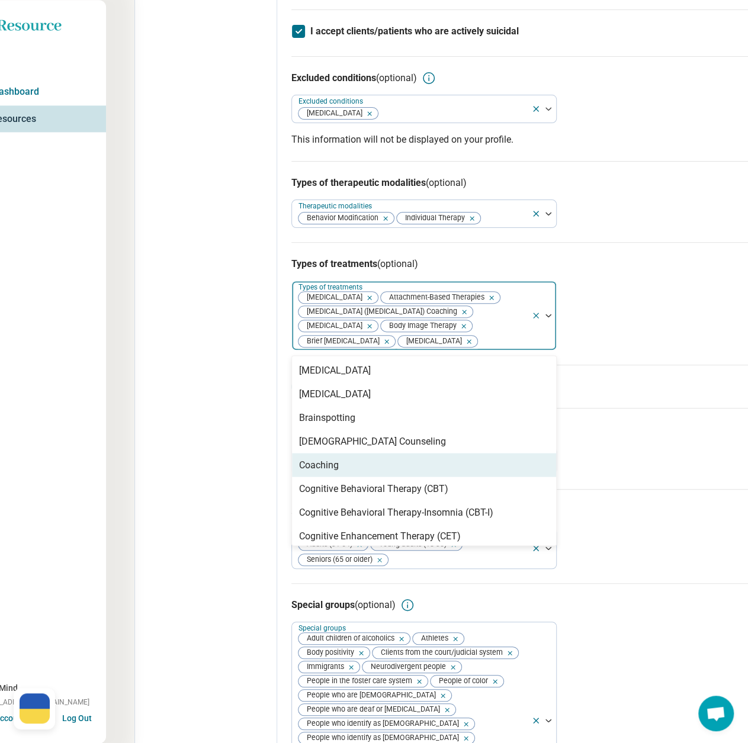
scroll to position [296, 0]
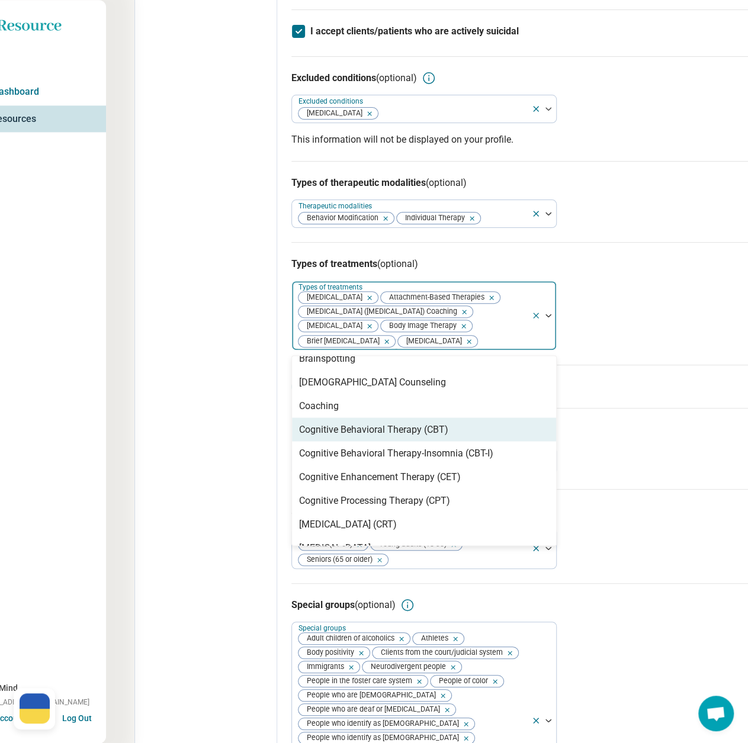
click at [431, 437] on div "Cognitive Behavioral Therapy (CBT)" at bounding box center [373, 429] width 149 height 14
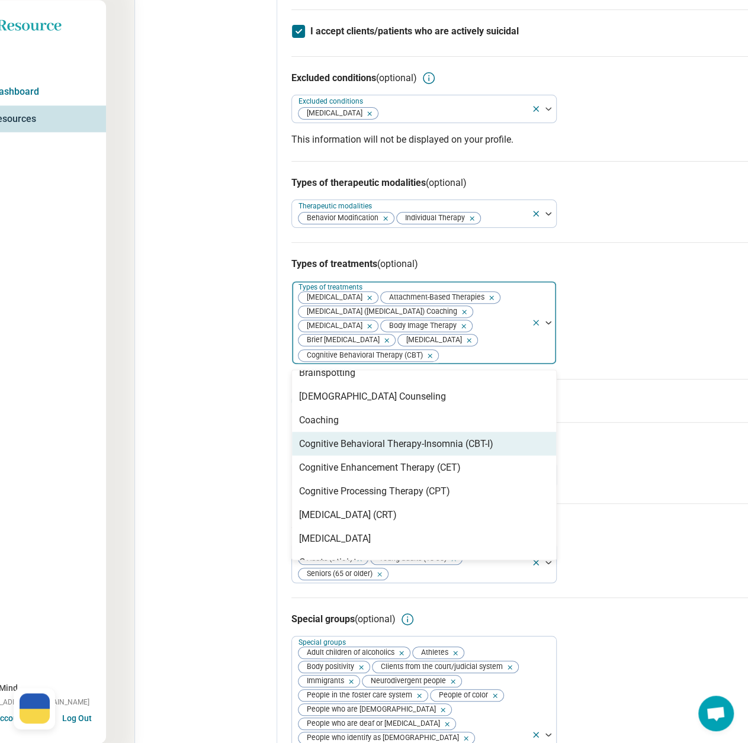
click at [438, 451] on div "Cognitive Behavioral Therapy-Insomnia (CBT-I)" at bounding box center [396, 444] width 194 height 14
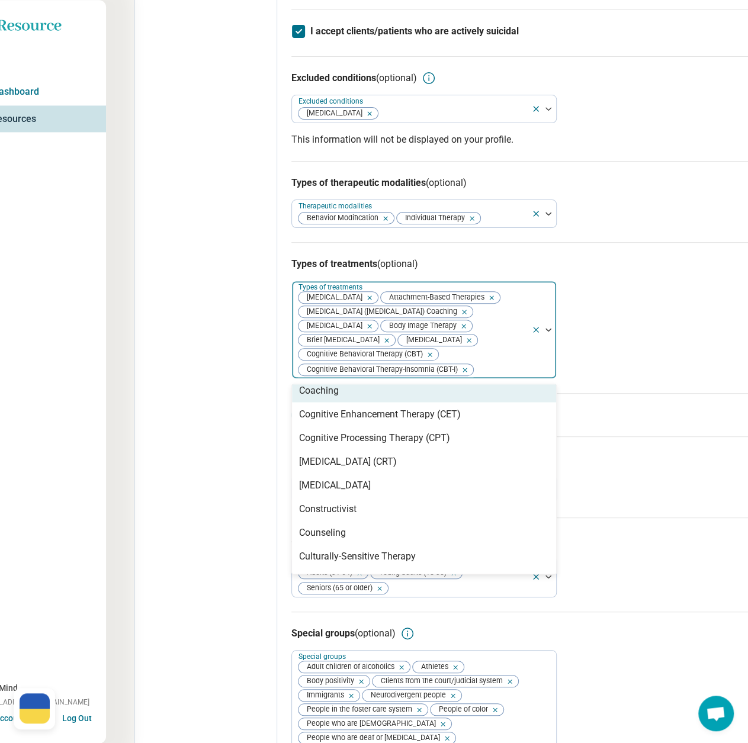
scroll to position [355, 0]
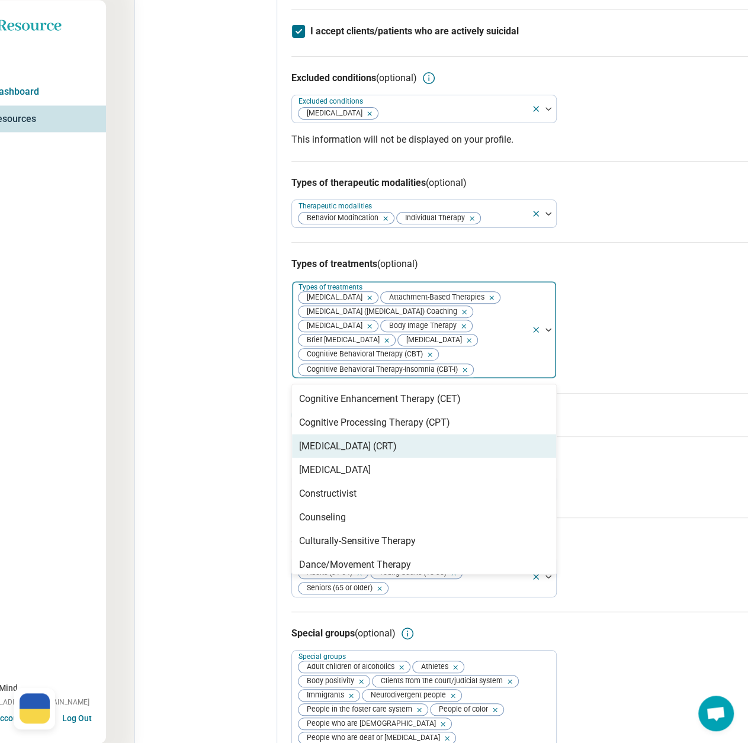
click at [397, 453] on div "[MEDICAL_DATA] (CRT)" at bounding box center [348, 446] width 98 height 14
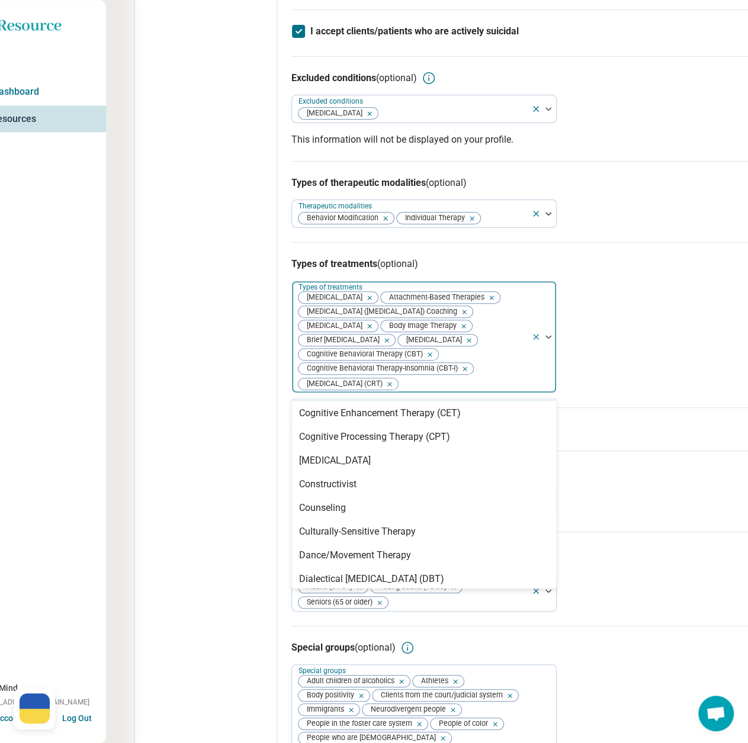
click at [391, 389] on icon "Remove [object Object]" at bounding box center [387, 384] width 8 height 8
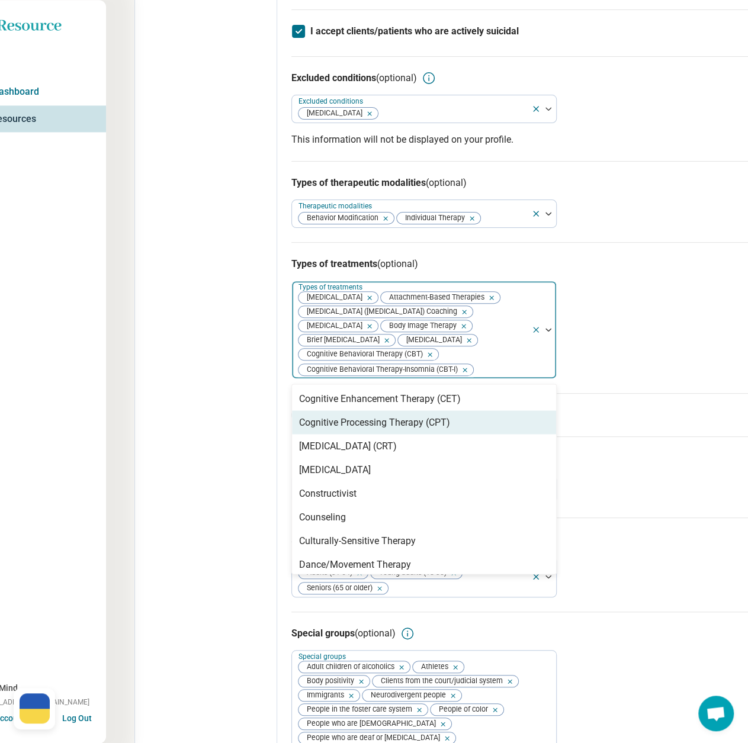
click at [454, 434] on div "Cognitive Processing Therapy (CPT)" at bounding box center [424, 423] width 264 height 24
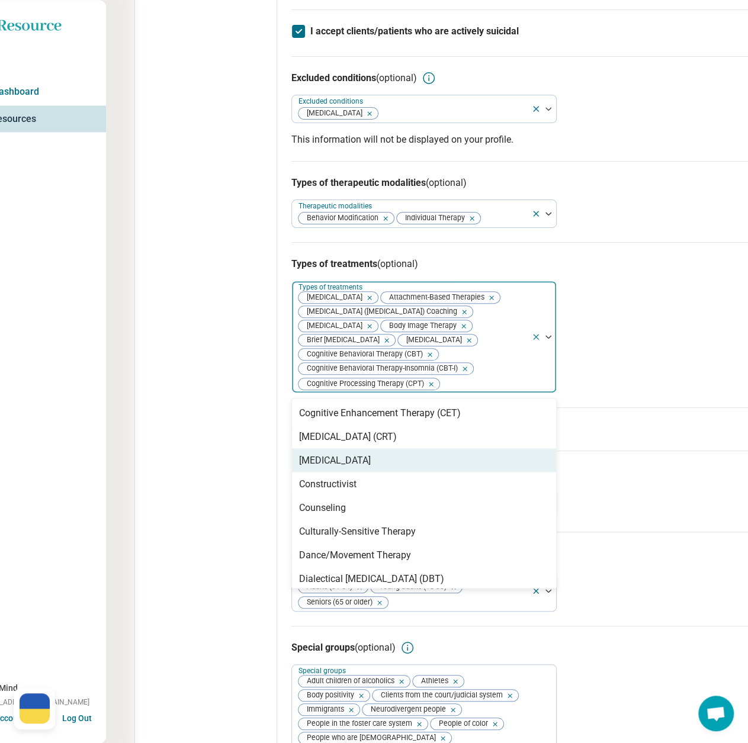
click at [410, 472] on div "[MEDICAL_DATA]" at bounding box center [424, 460] width 264 height 24
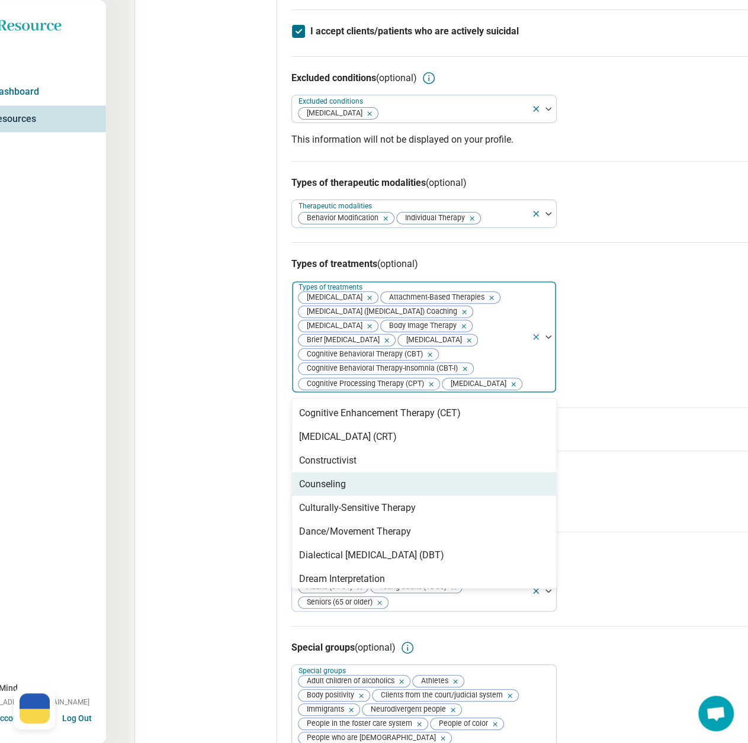
click at [382, 496] on div "Counseling" at bounding box center [424, 484] width 264 height 24
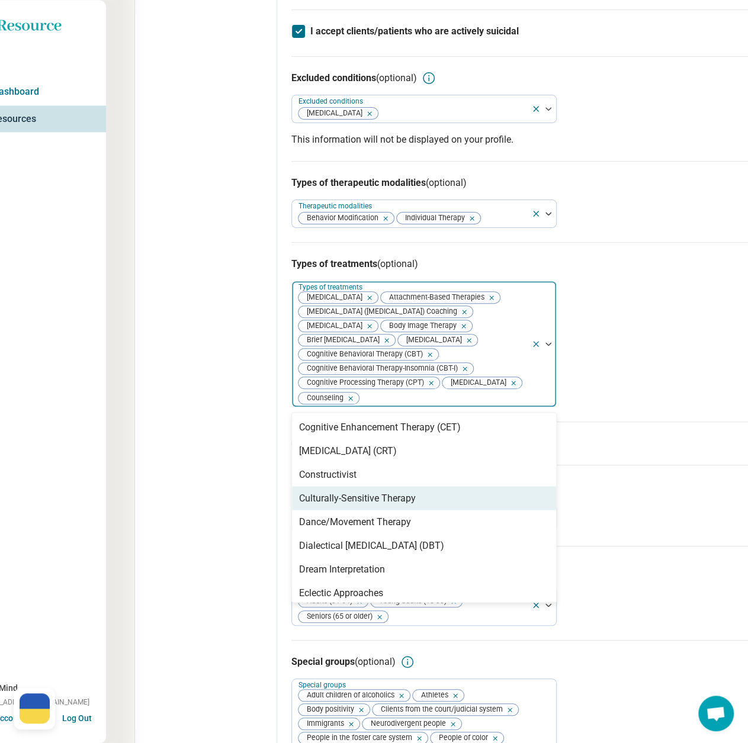
click at [383, 505] on div "Culturally-Sensitive Therapy" at bounding box center [357, 498] width 117 height 14
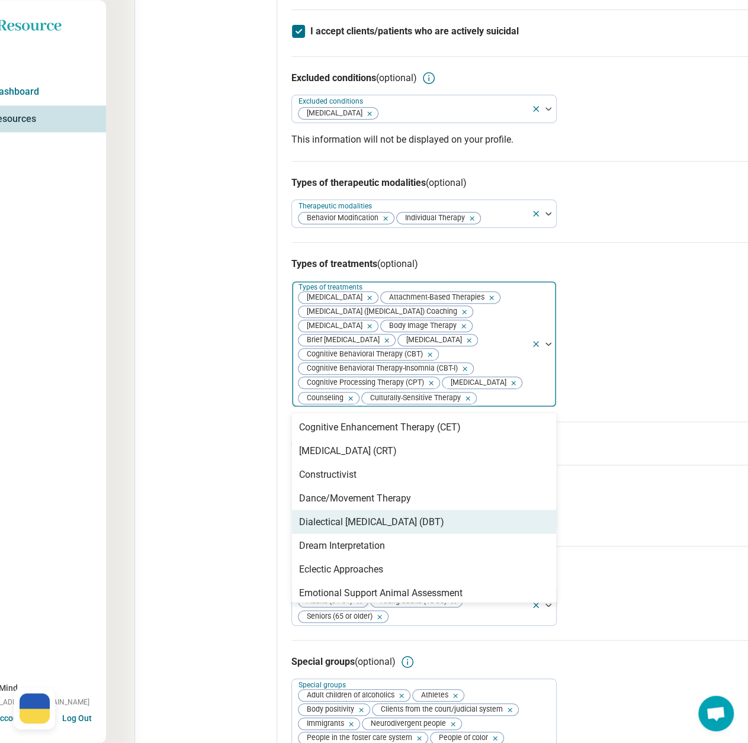
click at [412, 529] on div "Dialectical [MEDICAL_DATA] (DBT)" at bounding box center [371, 522] width 145 height 14
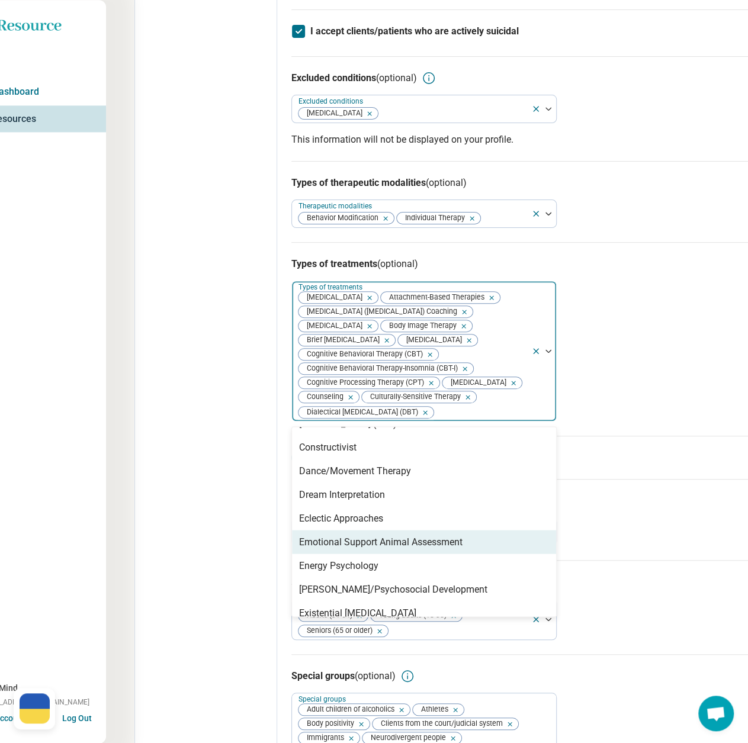
scroll to position [415, 0]
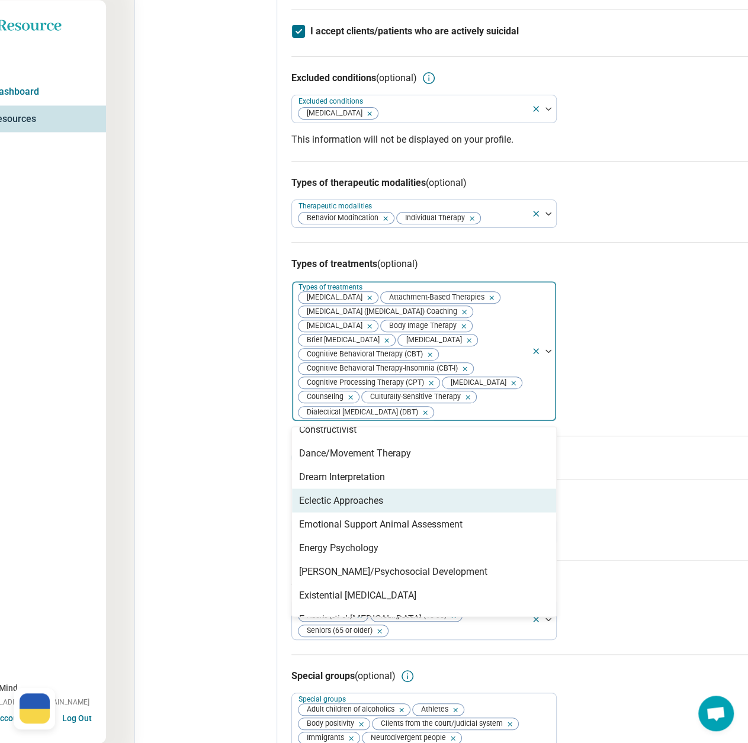
click at [410, 512] on div "Eclectic Approaches" at bounding box center [424, 501] width 264 height 24
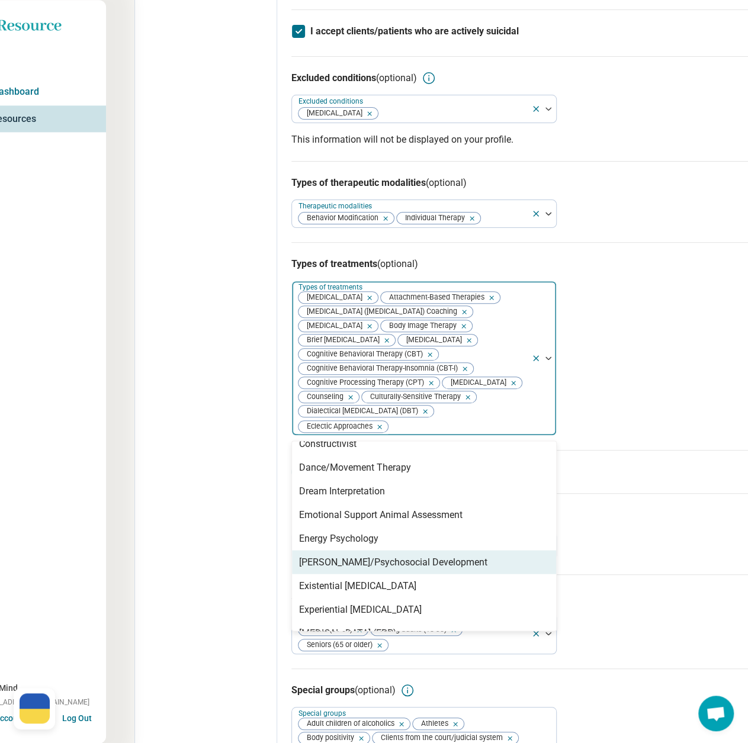
click at [397, 569] on div "[PERSON_NAME]/Psychosocial Development" at bounding box center [393, 562] width 188 height 14
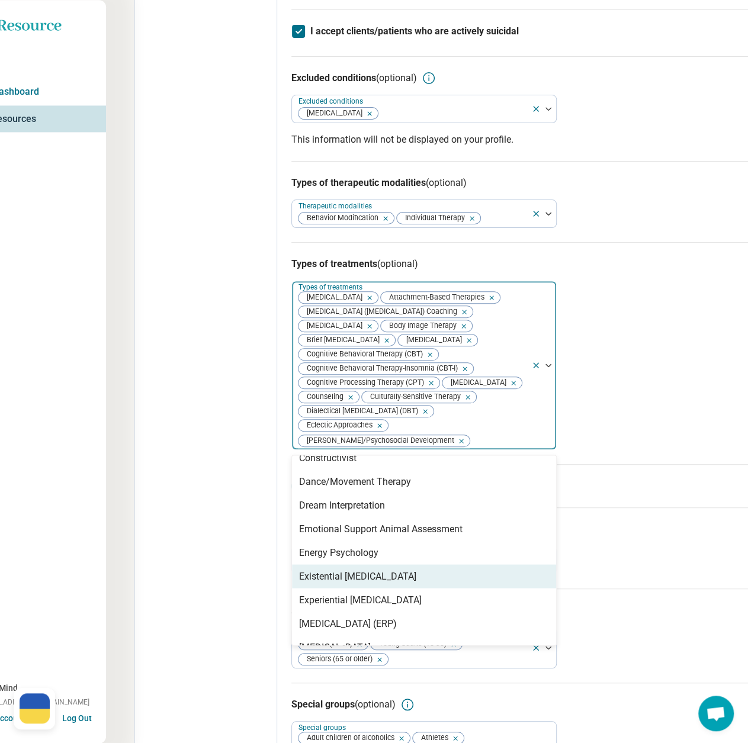
click at [385, 584] on div "Existential [MEDICAL_DATA]" at bounding box center [357, 576] width 117 height 14
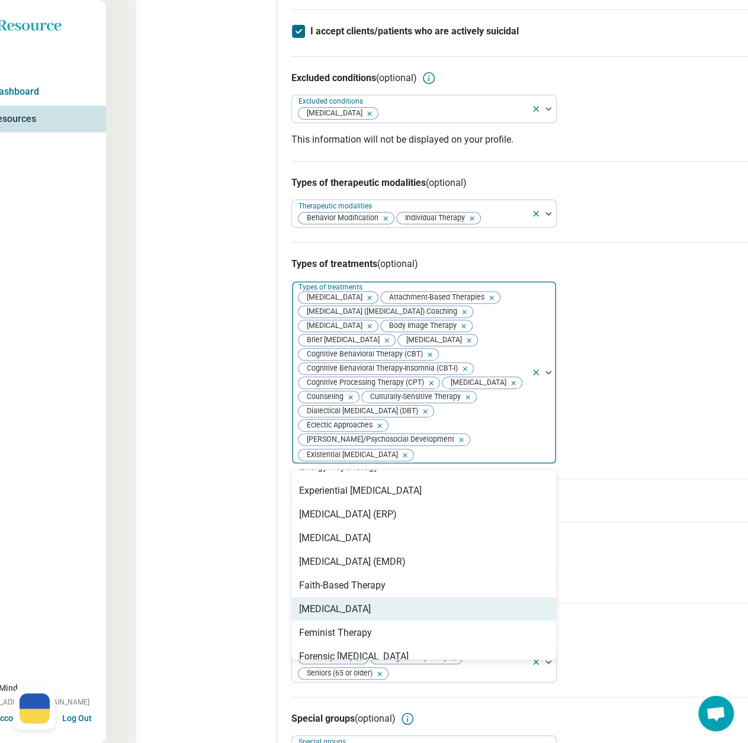
scroll to position [533, 0]
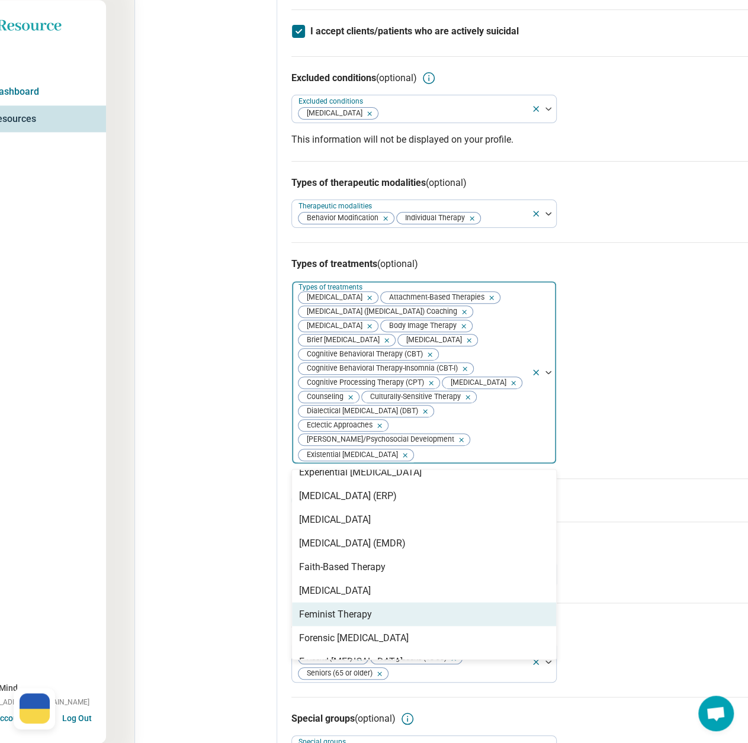
click at [351, 621] on div "Feminist Therapy" at bounding box center [335, 614] width 73 height 14
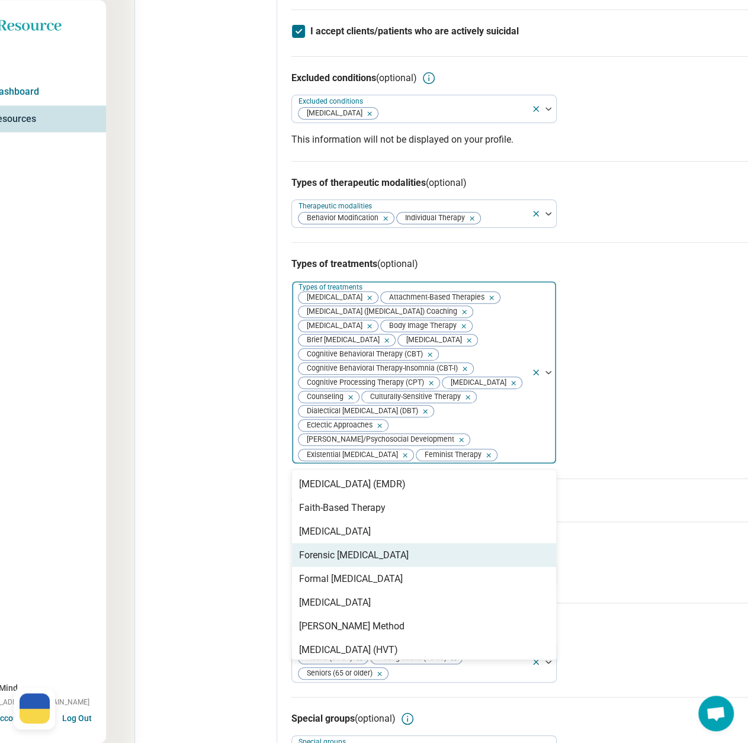
scroll to position [652, 0]
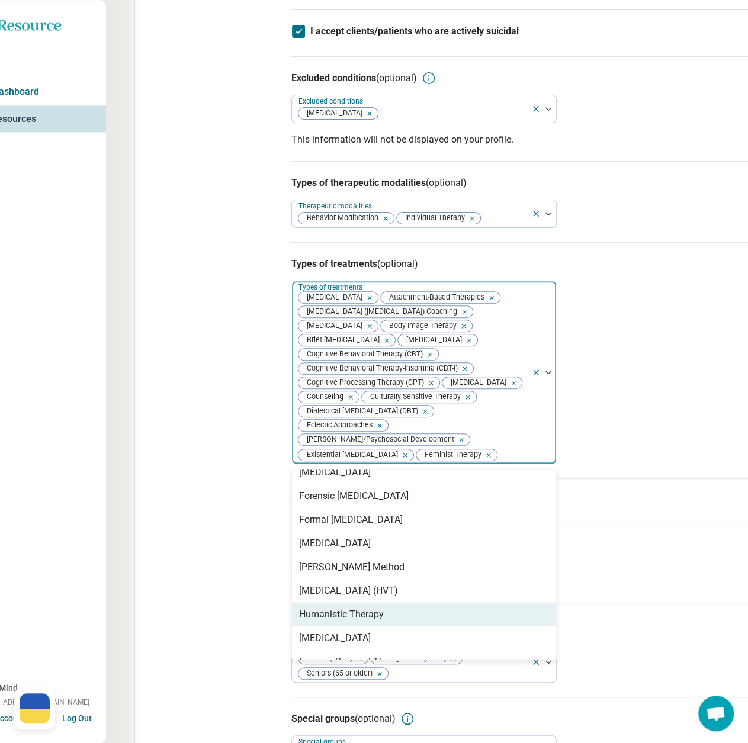
click at [344, 621] on div "Humanistic Therapy" at bounding box center [341, 614] width 85 height 14
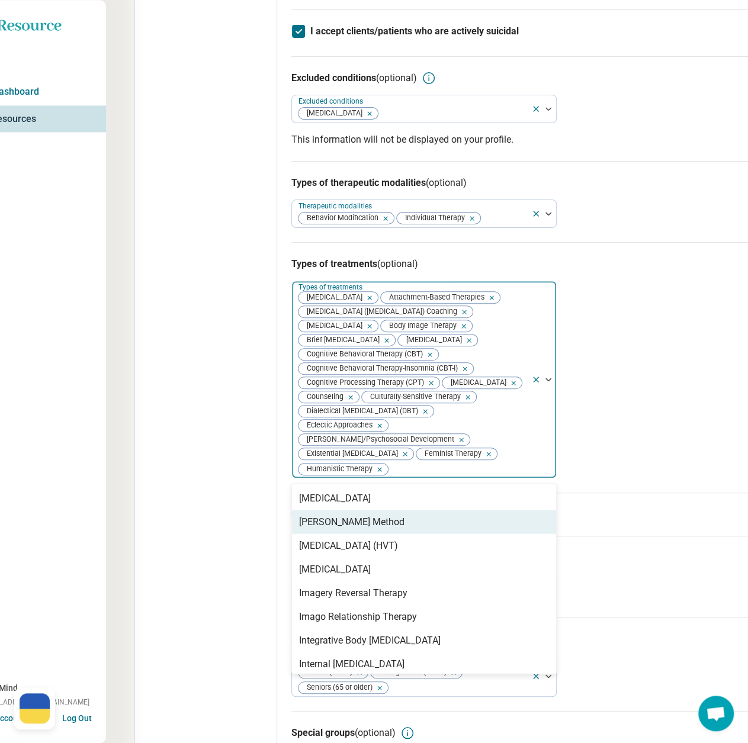
scroll to position [770, 0]
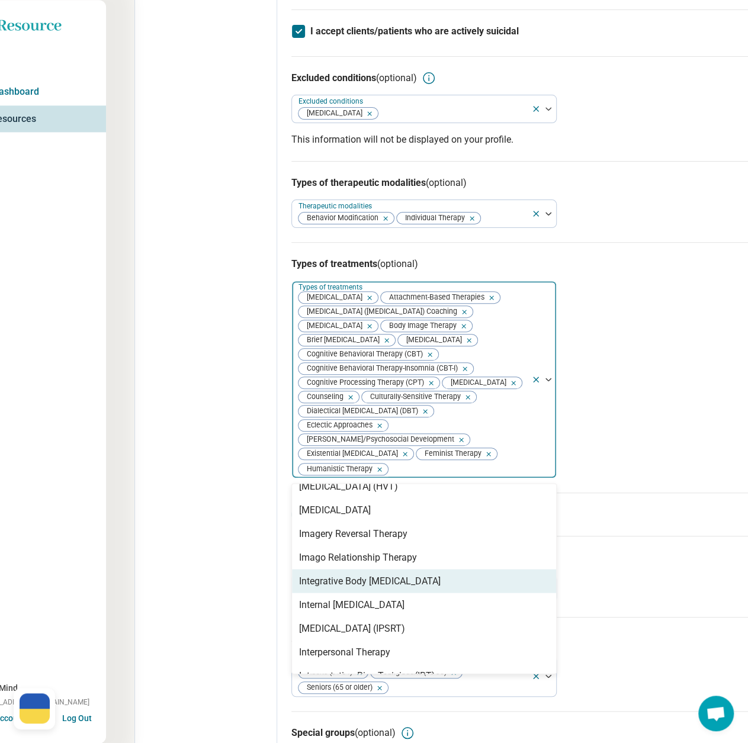
click at [427, 588] on div "Integrative Body [MEDICAL_DATA]" at bounding box center [370, 581] width 142 height 14
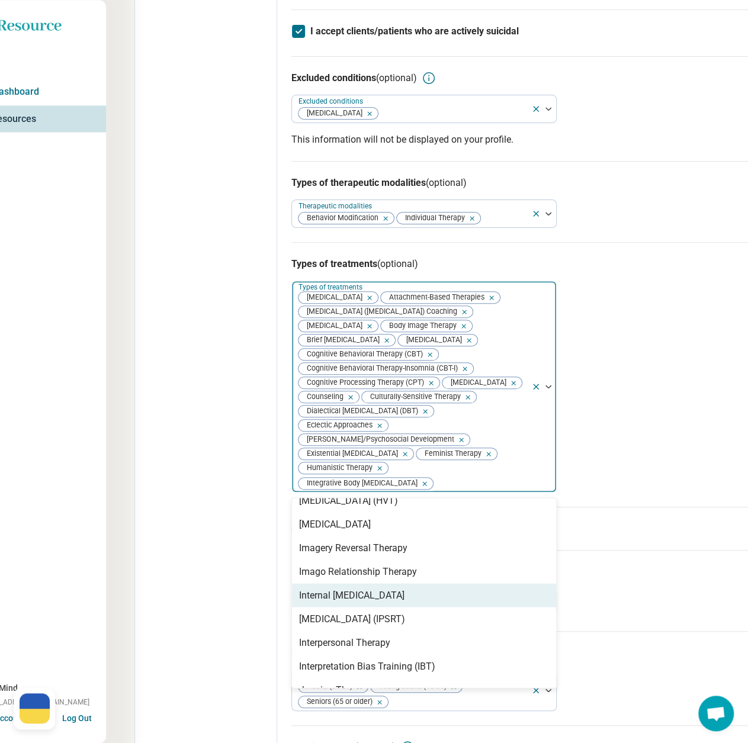
click at [393, 602] on div "Internal [MEDICAL_DATA]" at bounding box center [351, 595] width 105 height 14
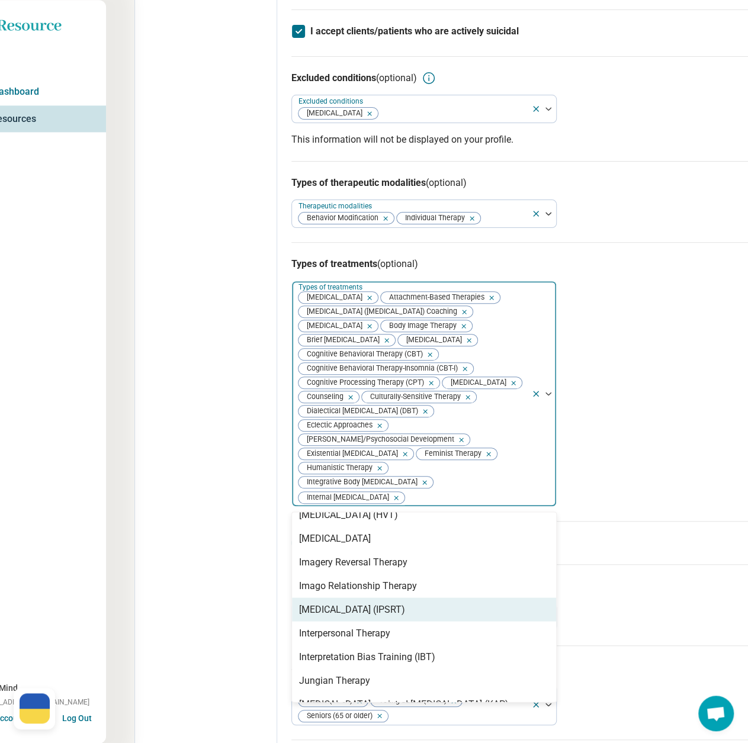
click at [399, 617] on div "[MEDICAL_DATA] (IPSRT)" at bounding box center [352, 609] width 106 height 14
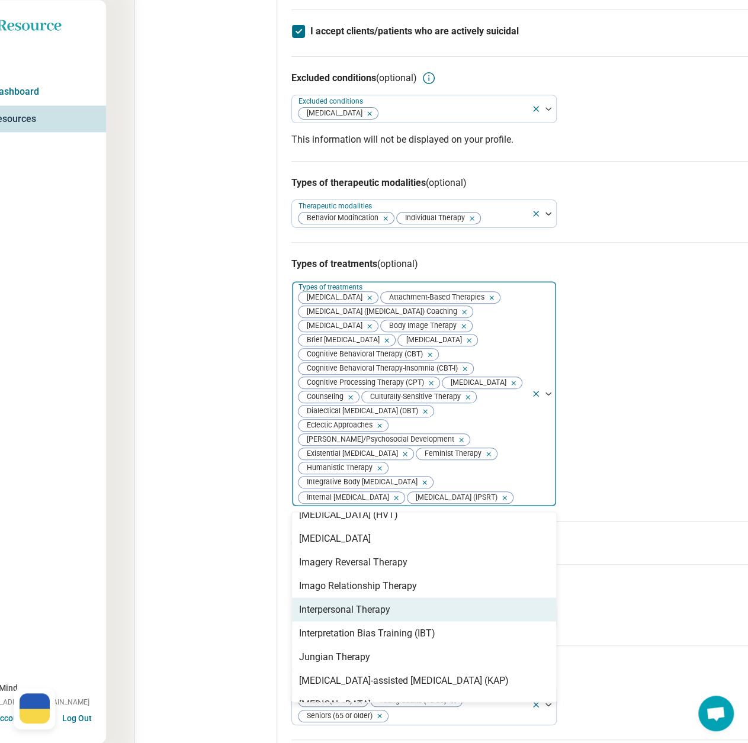
click at [398, 621] on div "Interpersonal Therapy" at bounding box center [424, 610] width 264 height 24
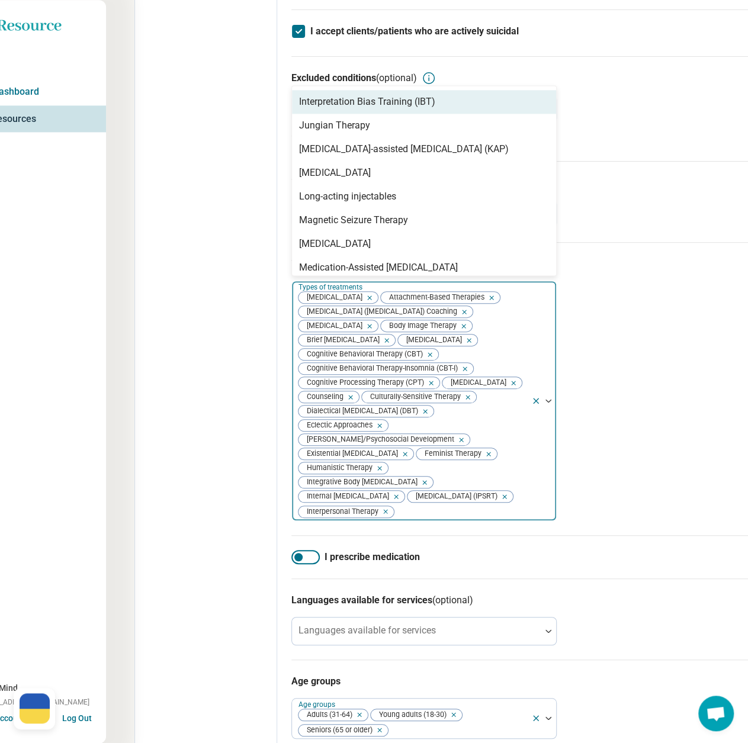
scroll to position [889, 0]
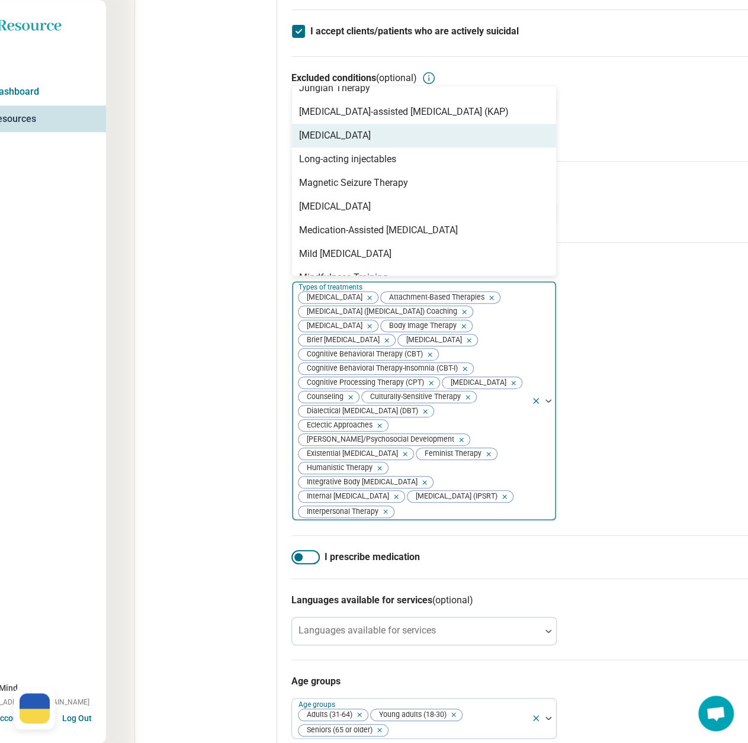
click at [358, 148] on div "[MEDICAL_DATA]" at bounding box center [424, 136] width 264 height 24
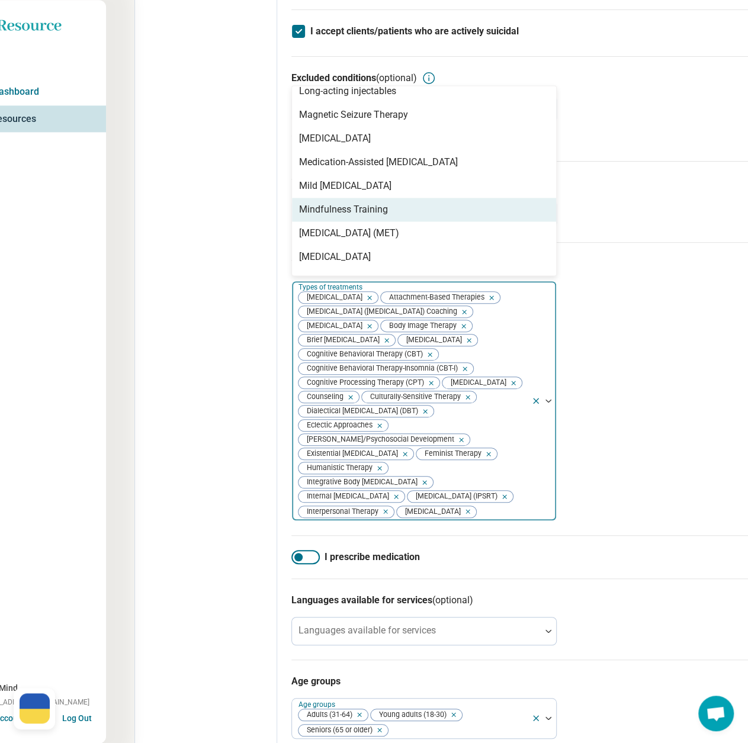
scroll to position [948, 0]
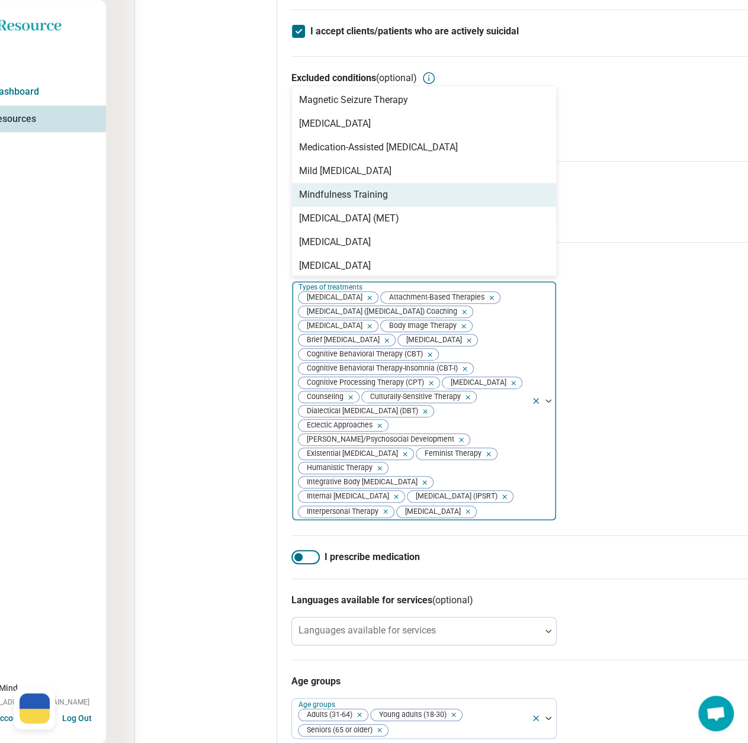
click at [357, 202] on div "Mindfulness Training" at bounding box center [343, 195] width 89 height 14
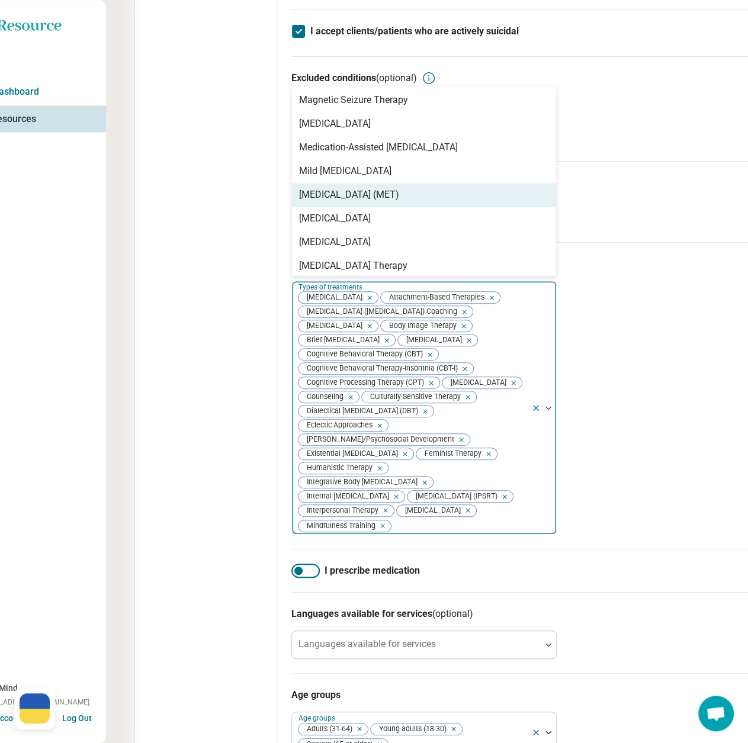
click at [357, 202] on div "[MEDICAL_DATA] (MET)" at bounding box center [349, 195] width 100 height 14
click at [371, 202] on div "[MEDICAL_DATA]" at bounding box center [335, 195] width 72 height 14
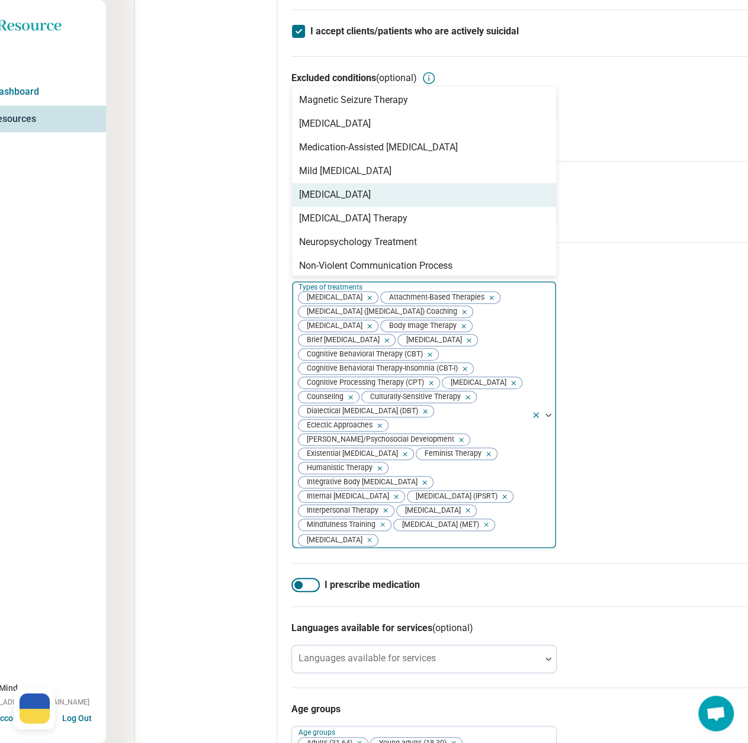
click at [371, 202] on div "[MEDICAL_DATA]" at bounding box center [335, 195] width 72 height 14
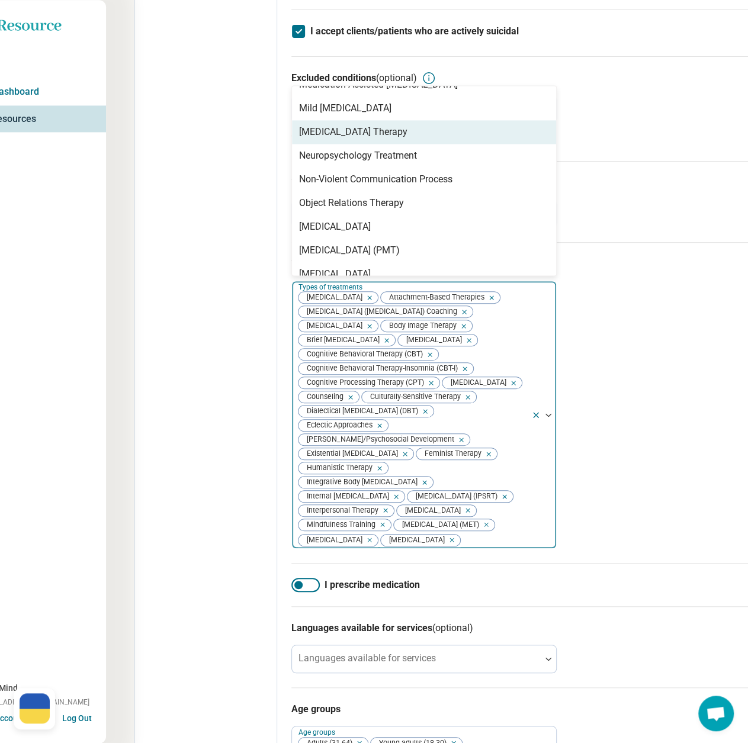
scroll to position [1066, 0]
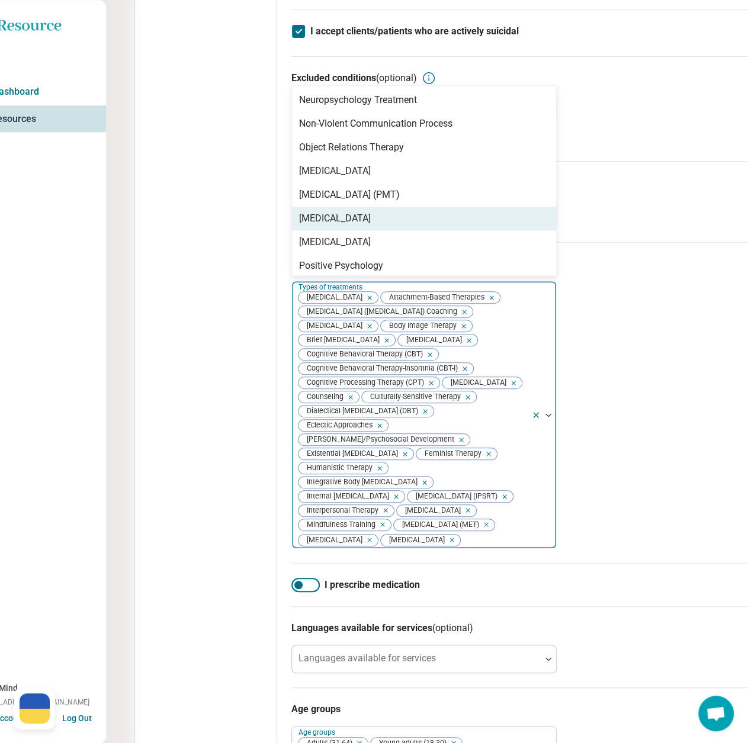
click at [371, 226] on div "[MEDICAL_DATA]" at bounding box center [335, 218] width 72 height 14
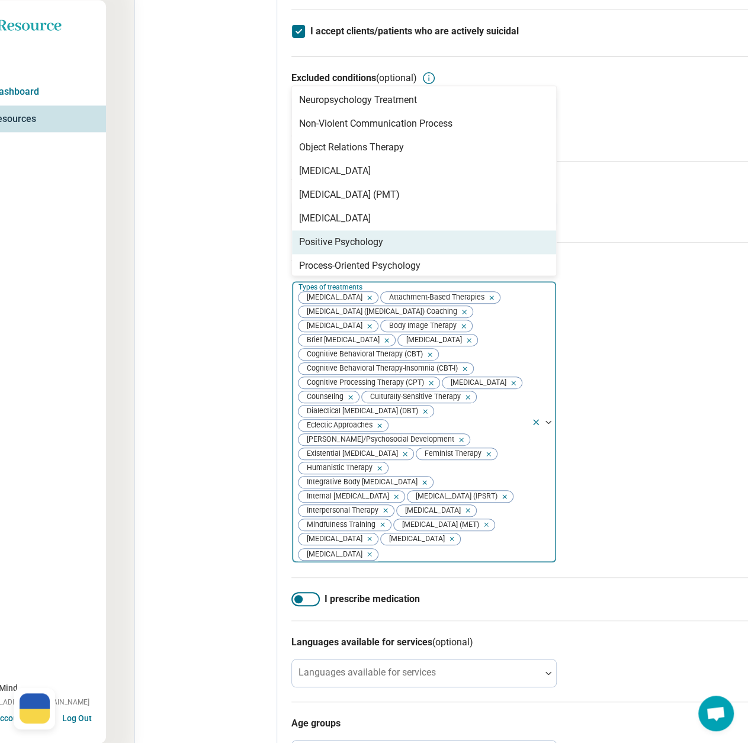
click at [371, 249] on div "Positive Psychology" at bounding box center [341, 242] width 84 height 14
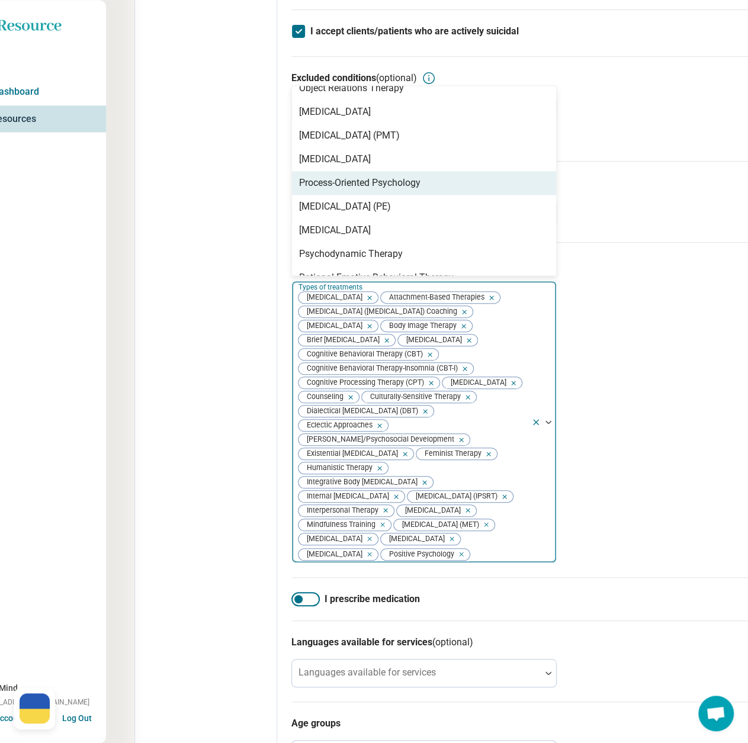
click at [371, 190] on div "Process-Oriented Psychology" at bounding box center [359, 183] width 121 height 14
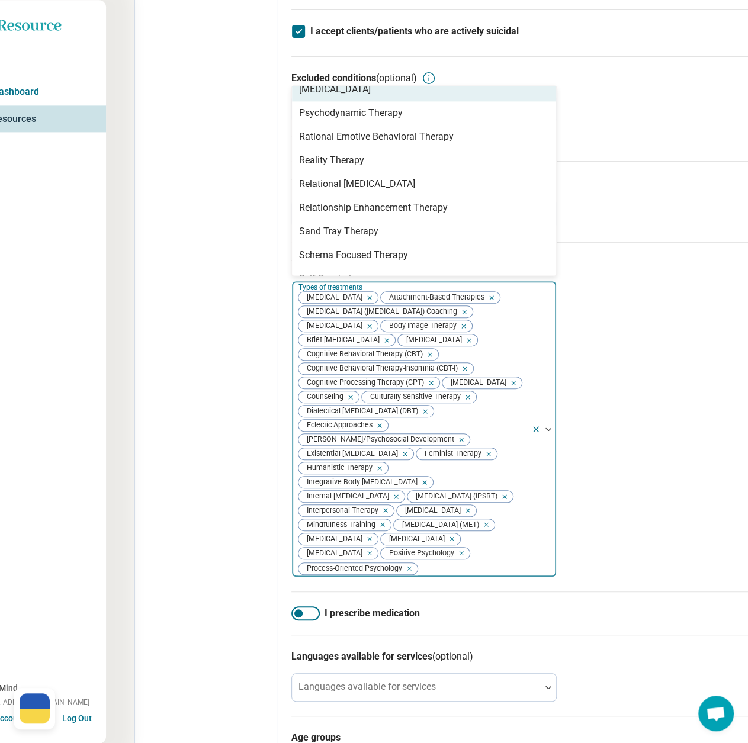
scroll to position [1244, 0]
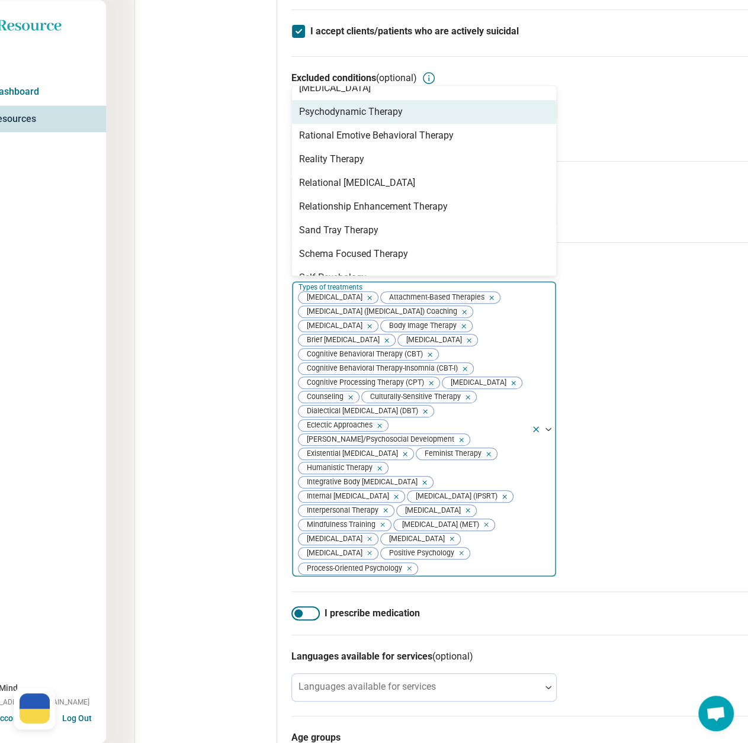
click at [336, 119] on div "Psychodynamic Therapy" at bounding box center [351, 112] width 104 height 14
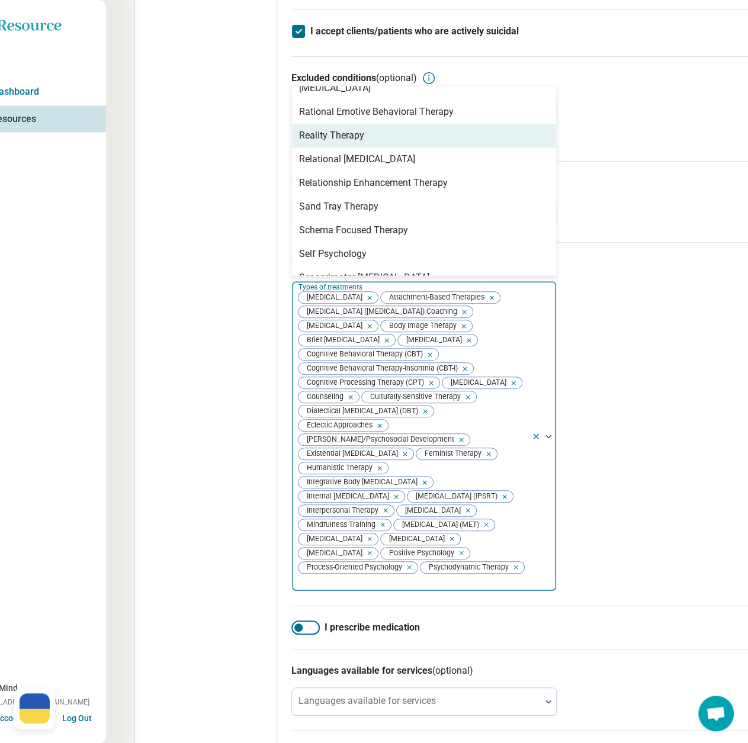
click at [333, 143] on div "Reality Therapy" at bounding box center [331, 136] width 65 height 14
click at [333, 143] on div "Relational [MEDICAL_DATA]" at bounding box center [357, 136] width 116 height 14
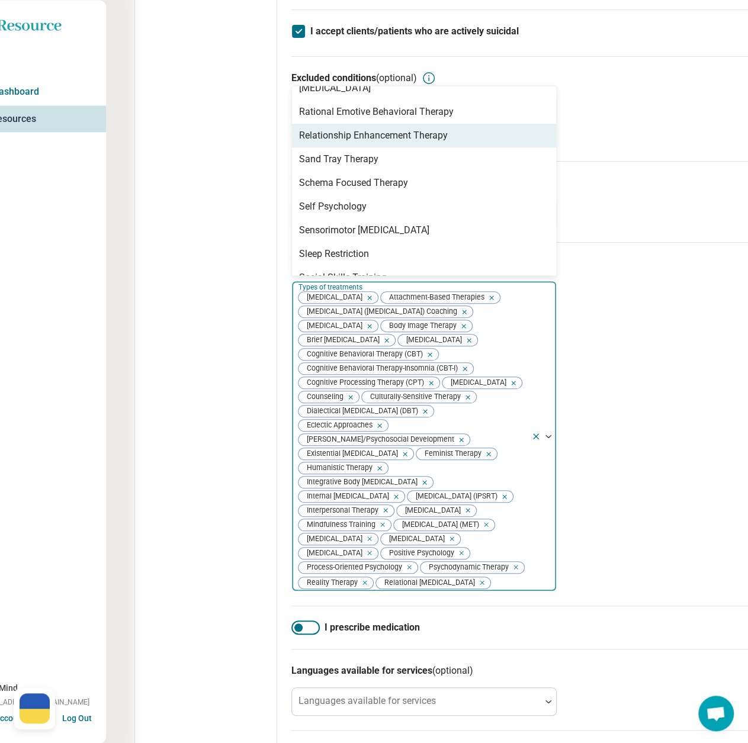
click at [333, 143] on div "Relationship Enhancement Therapy" at bounding box center [373, 136] width 149 height 14
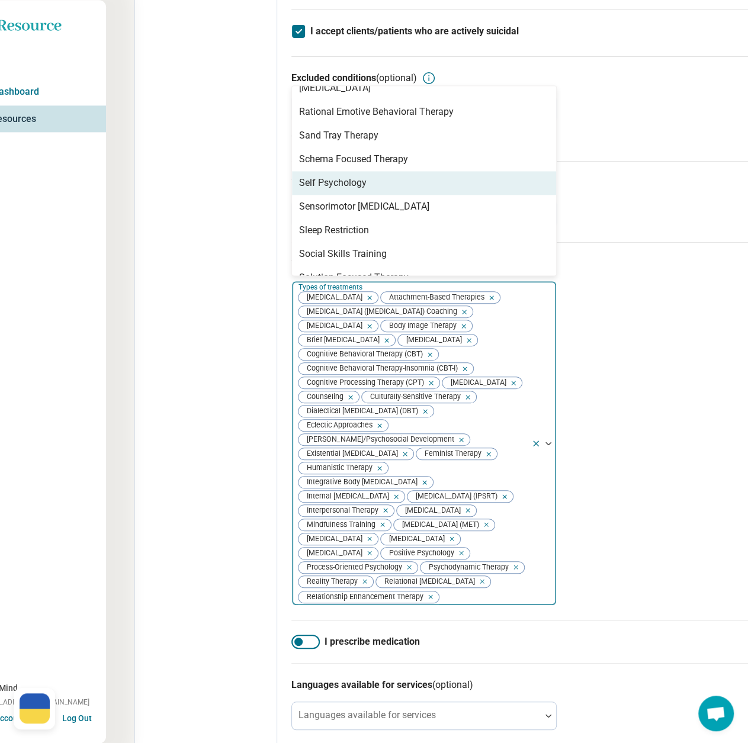
click at [348, 190] on div "Self Psychology" at bounding box center [333, 183] width 68 height 14
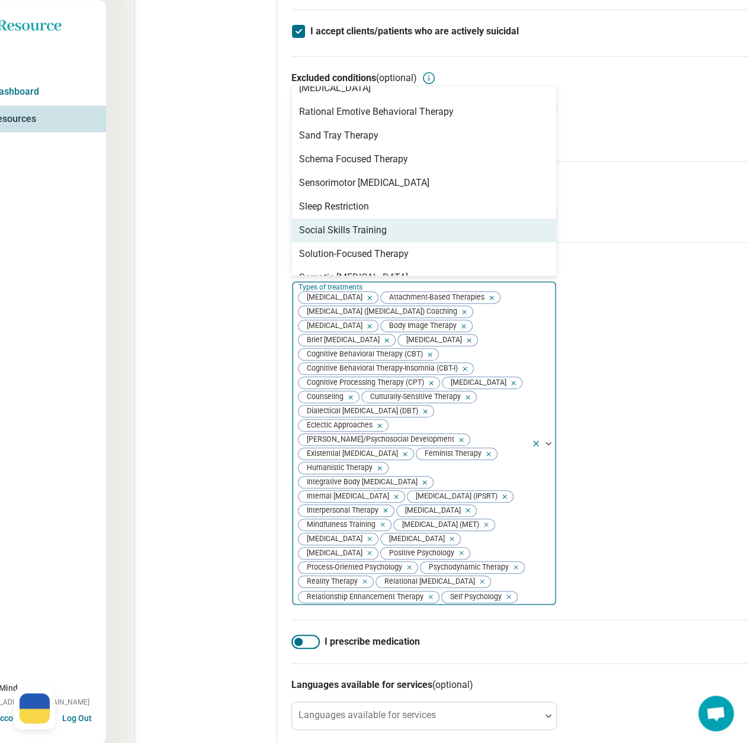
click at [359, 238] on div "Social Skills Training" at bounding box center [343, 230] width 88 height 14
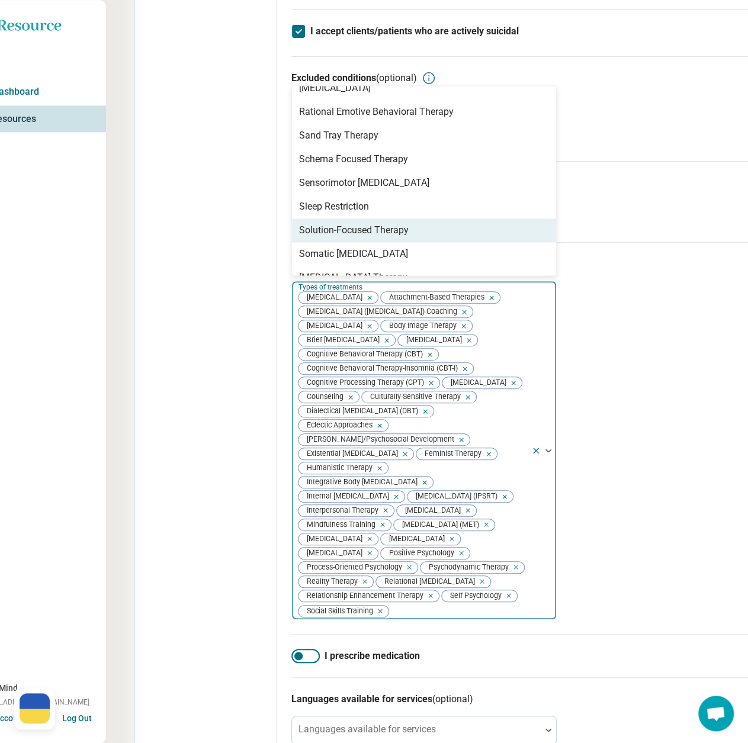
click at [360, 238] on div "Solution-Focused Therapy" at bounding box center [354, 230] width 110 height 14
click at [360, 238] on div "Somatic [MEDICAL_DATA]" at bounding box center [353, 230] width 109 height 14
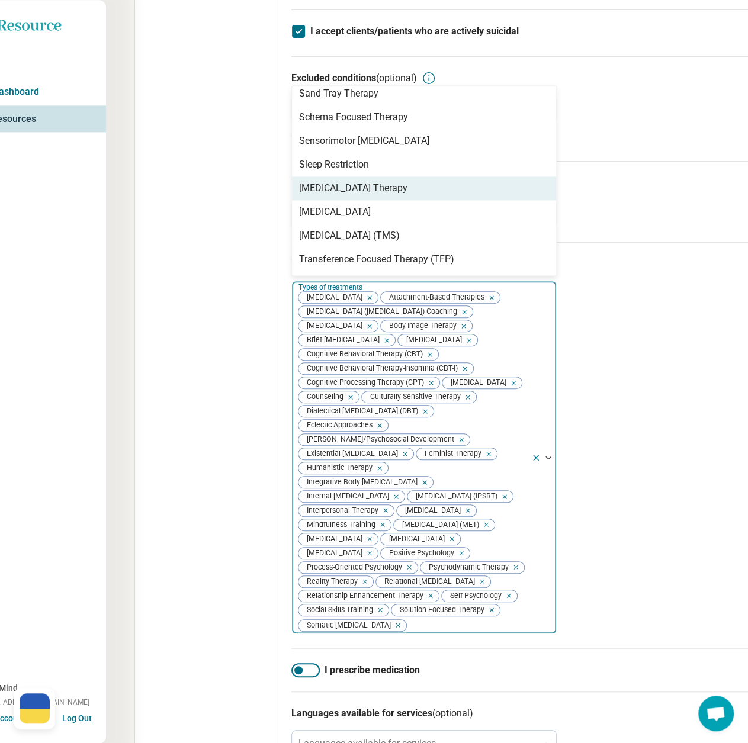
scroll to position [1303, 0]
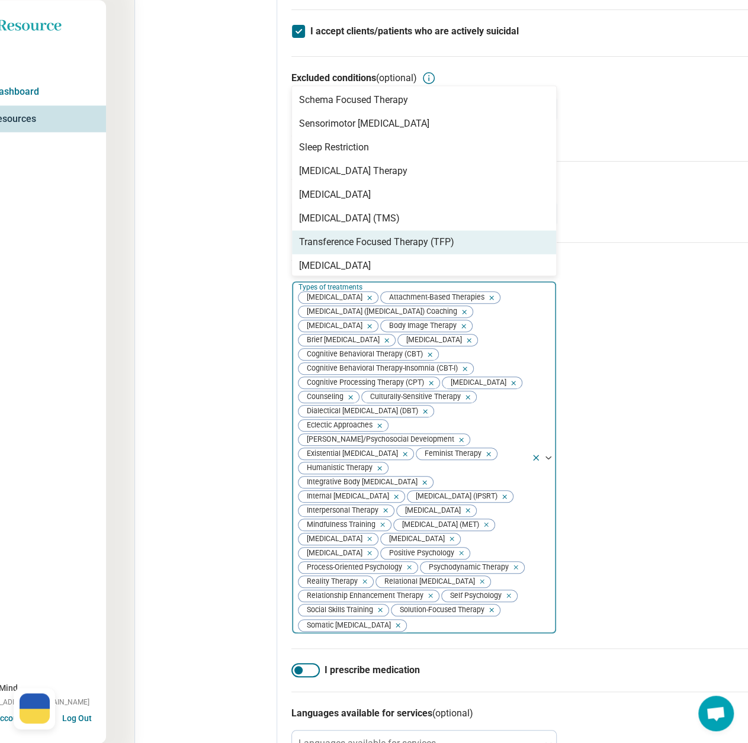
click at [358, 249] on div "Transference Focused Therapy (TFP)" at bounding box center [376, 242] width 155 height 14
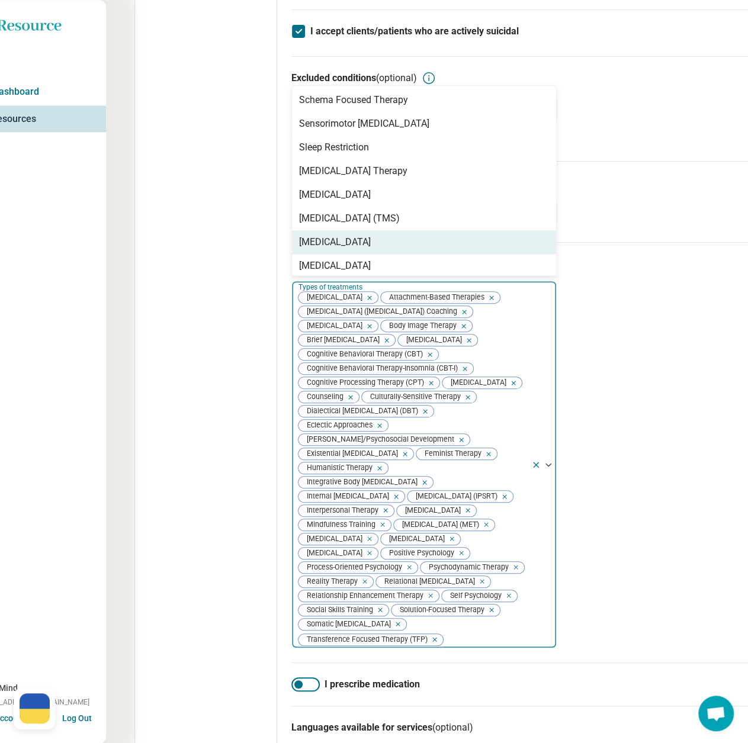
click at [358, 249] on div "[MEDICAL_DATA]" at bounding box center [335, 242] width 72 height 14
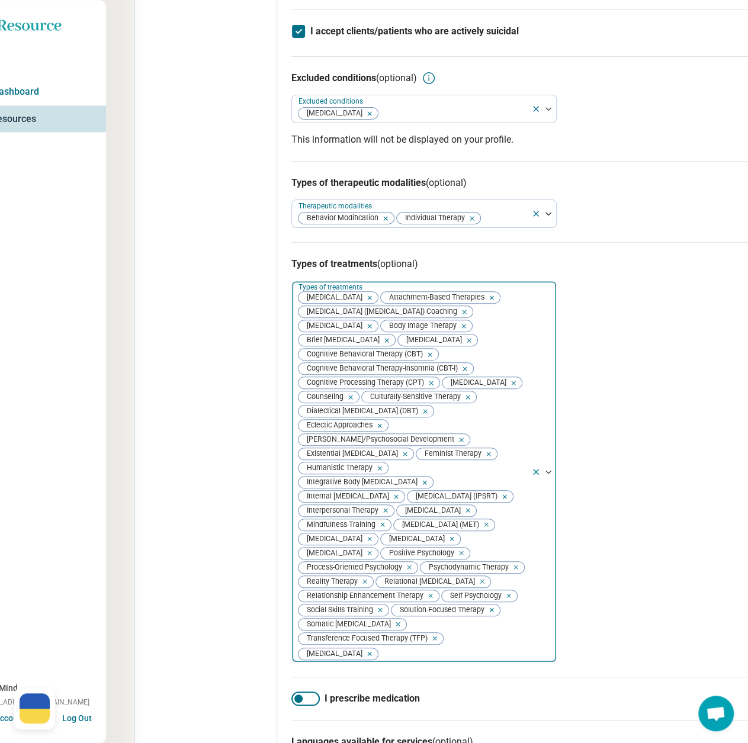
click at [229, 275] on div "Edit profile General Specialty Credentials Location Payment Schedule Profile co…" at bounding box center [206, 227] width 142 height 1867
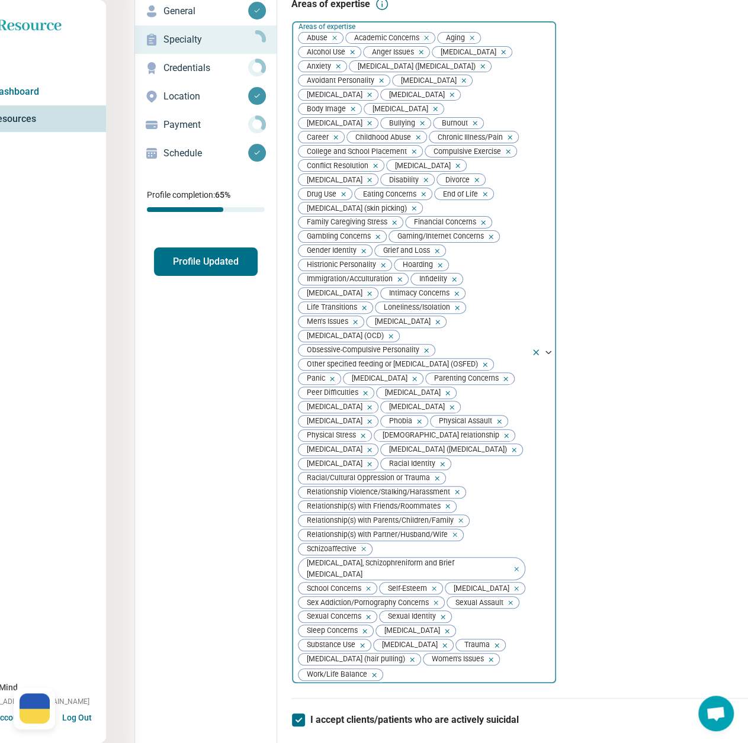
scroll to position [0, 36]
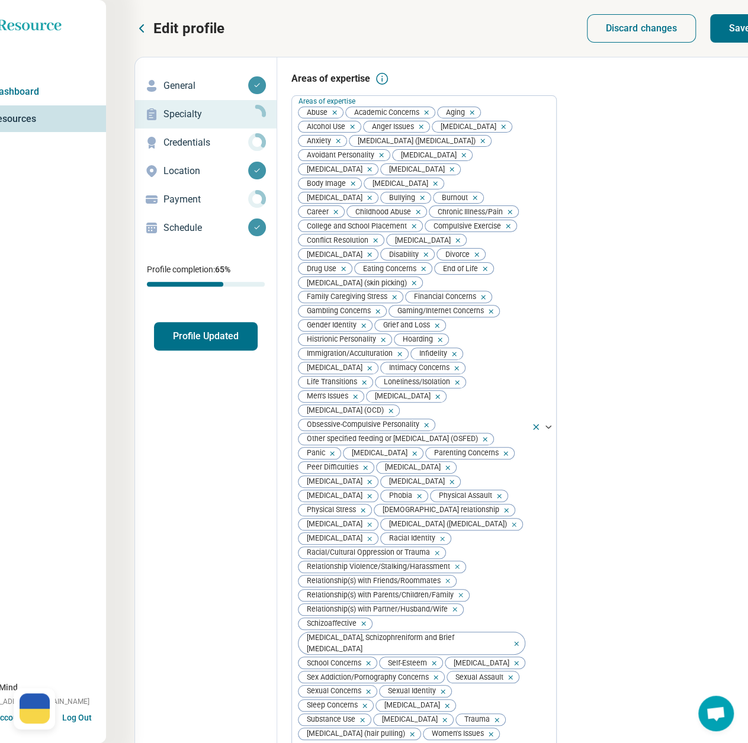
click at [730, 22] on button "Save" at bounding box center [739, 28] width 59 height 28
drag, startPoint x: 167, startPoint y: 139, endPoint x: 161, endPoint y: 146, distance: 9.3
click at [167, 139] on p "Credentials" at bounding box center [206, 143] width 85 height 14
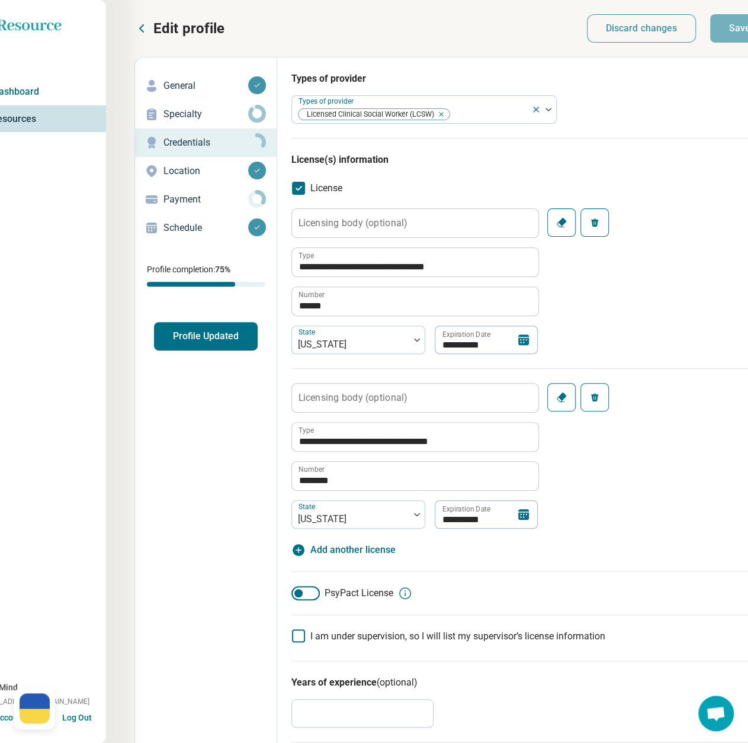
click at [180, 164] on p "Location" at bounding box center [206, 171] width 85 height 14
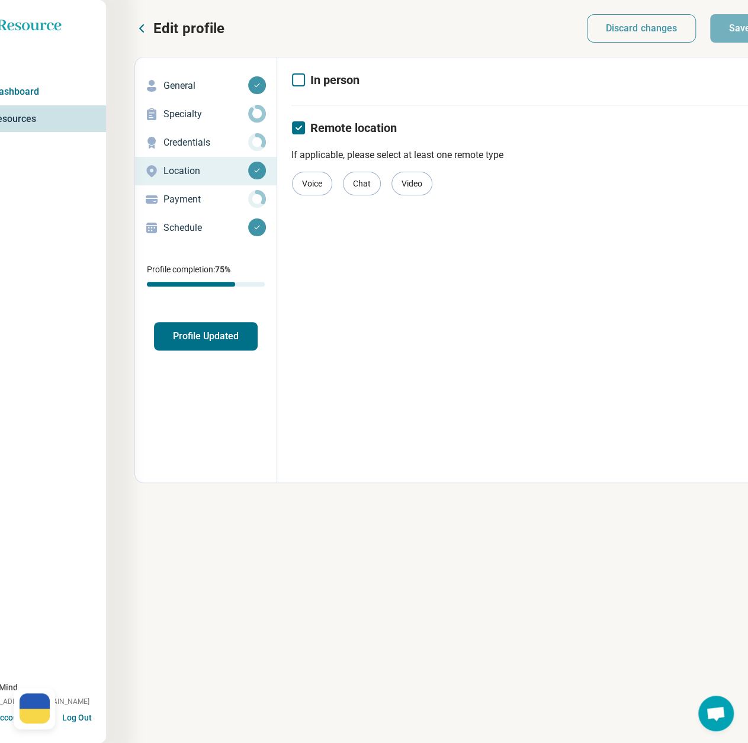
click at [200, 141] on p "Credentials" at bounding box center [206, 143] width 85 height 14
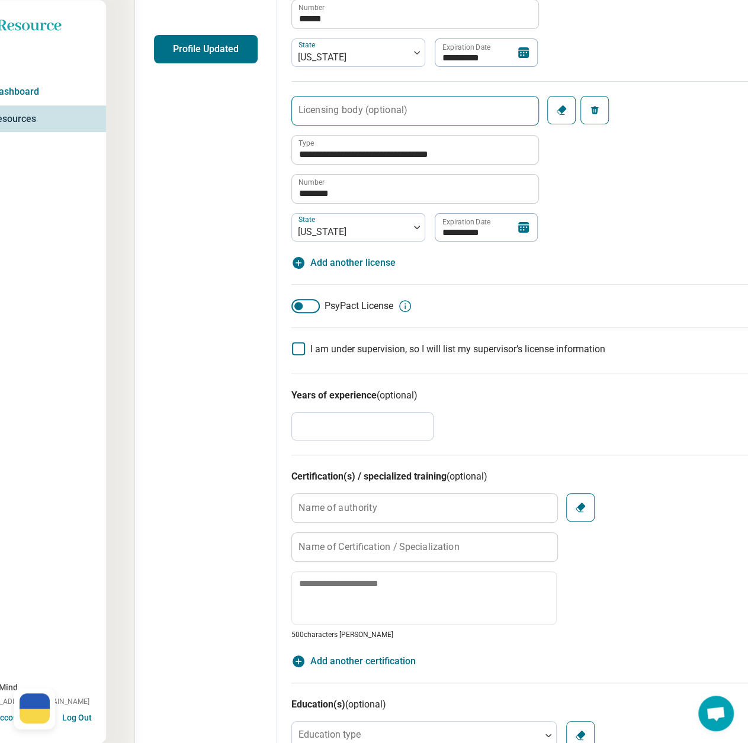
scroll to position [296, 36]
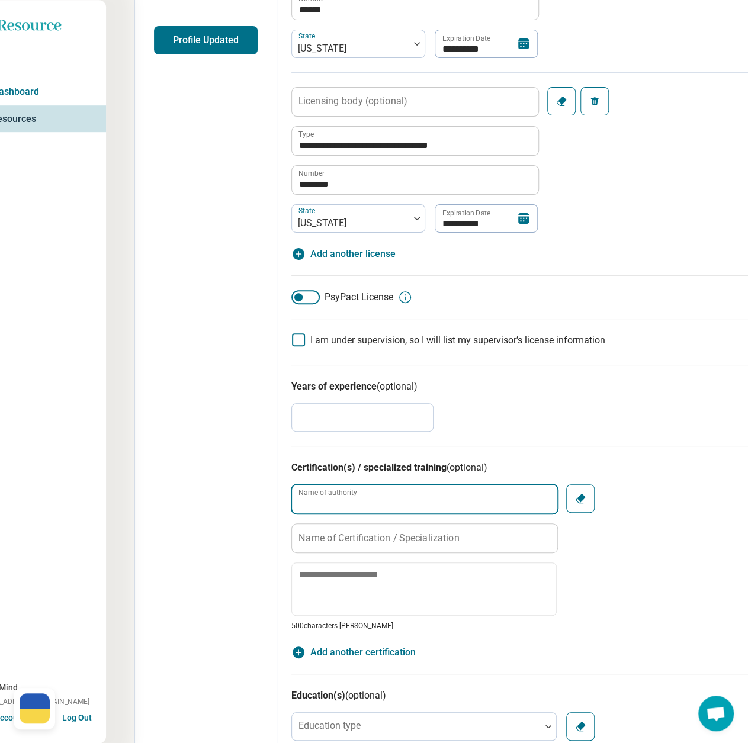
click at [318, 489] on div "Name of authority" at bounding box center [423, 500] width 265 height 30
paste input "**********"
type textarea "*"
type input "**********"
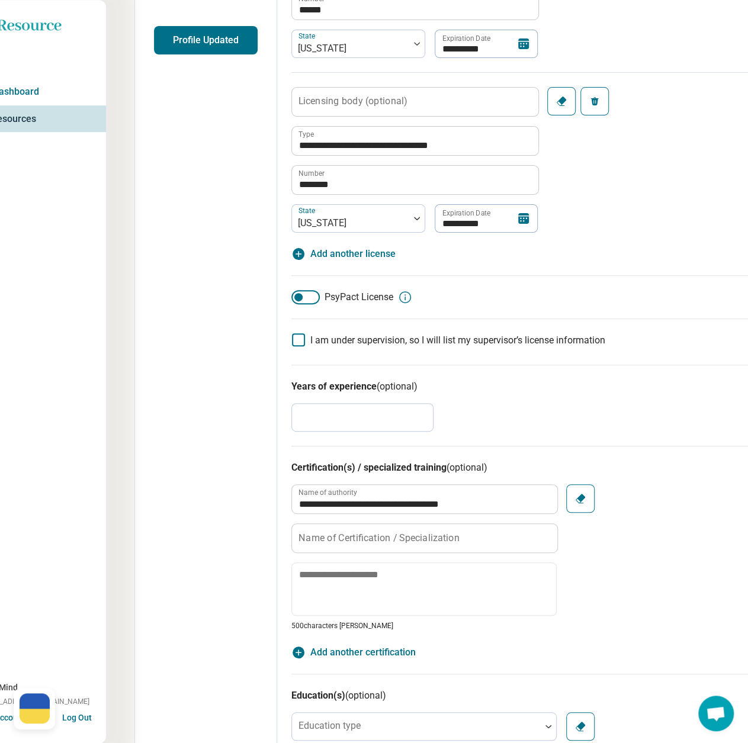
click at [370, 534] on label "Name of Certification / Specialization" at bounding box center [379, 537] width 161 height 9
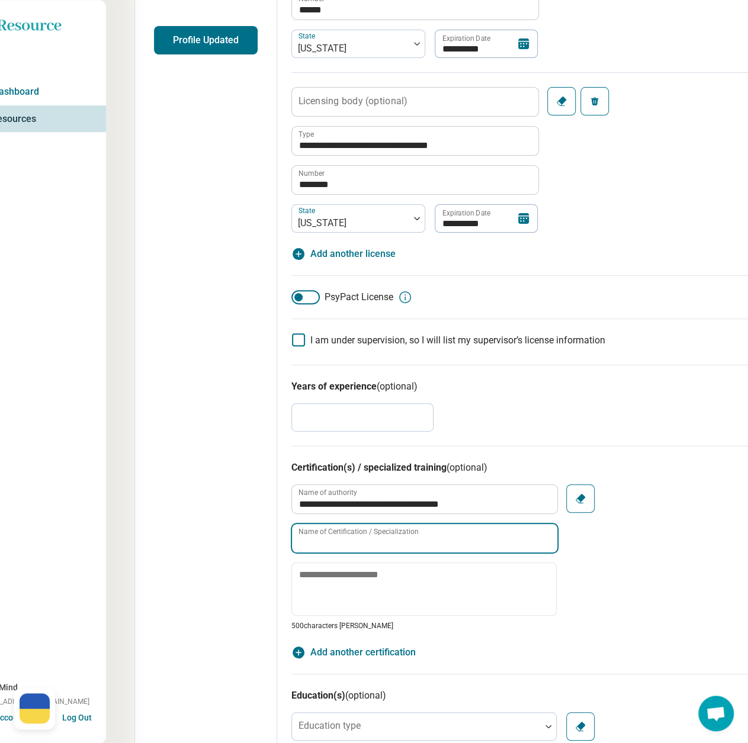
click at [370, 534] on input "Name of Certification / Specialization" at bounding box center [424, 538] width 265 height 28
paste input "**********"
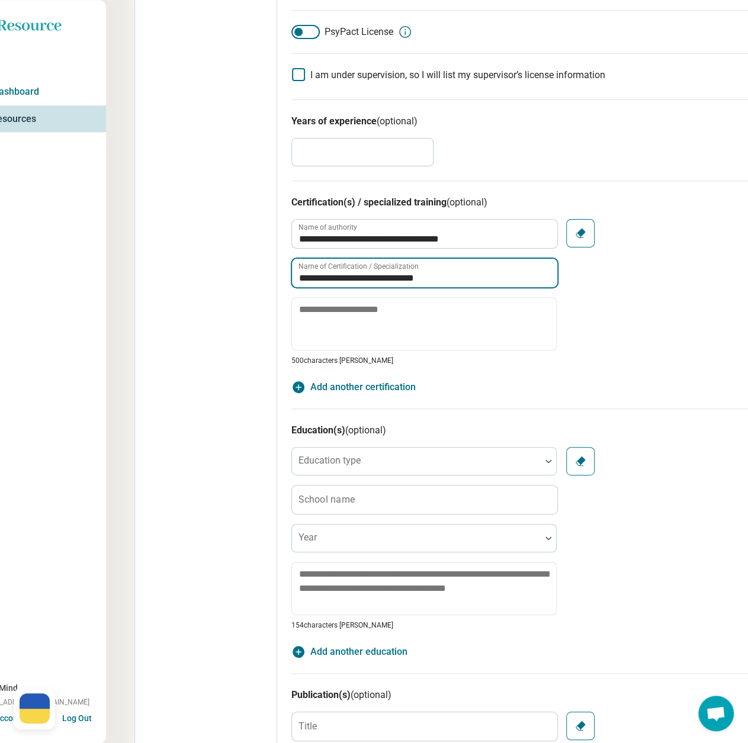
scroll to position [652, 36]
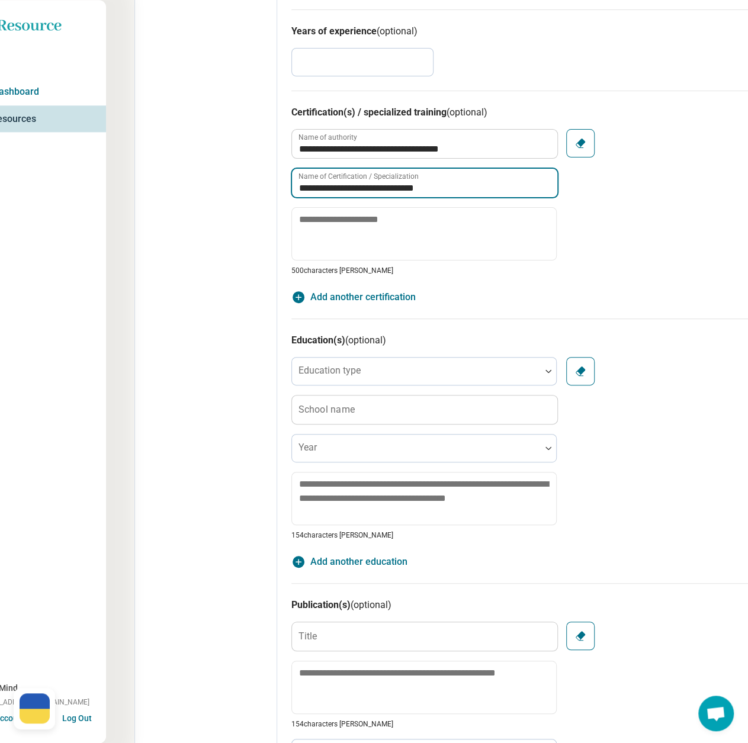
type input "**********"
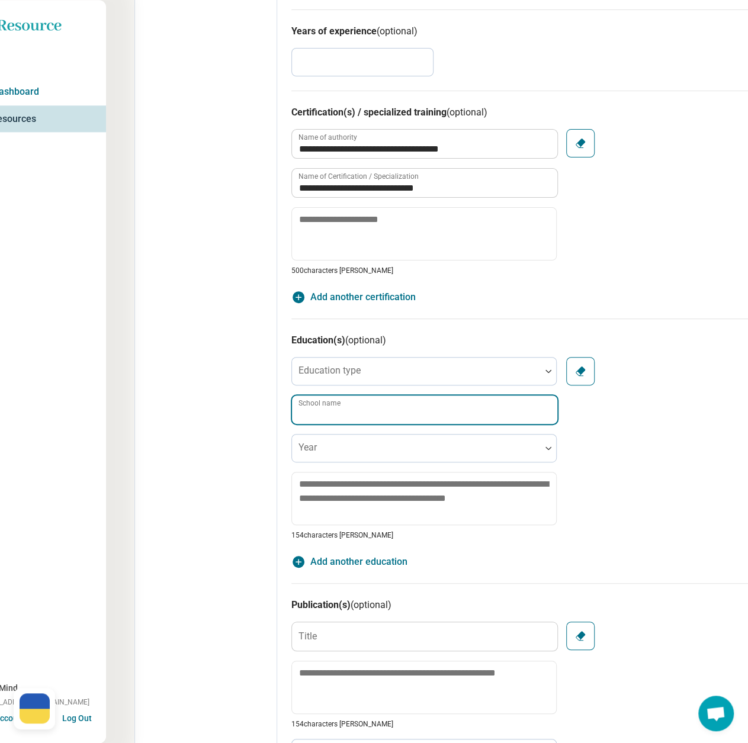
click at [364, 414] on input "School name" at bounding box center [424, 410] width 265 height 28
paste input "**********"
type input "**********"
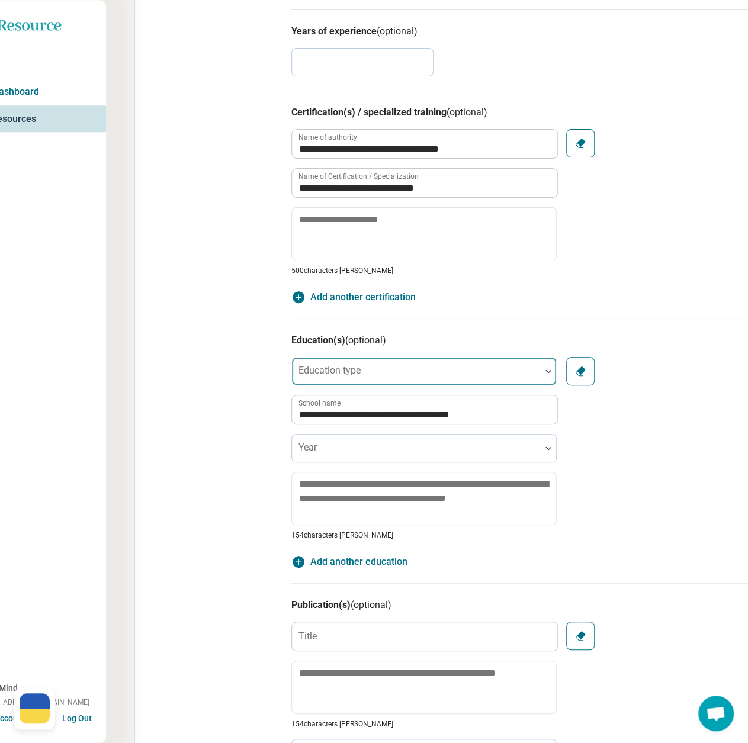
click at [363, 368] on div at bounding box center [416, 376] width 239 height 17
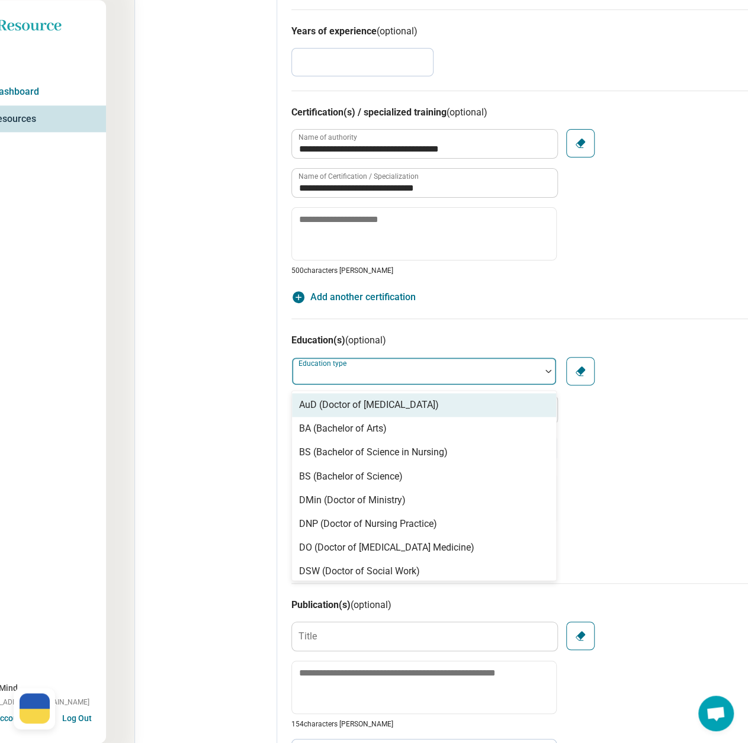
type input "*"
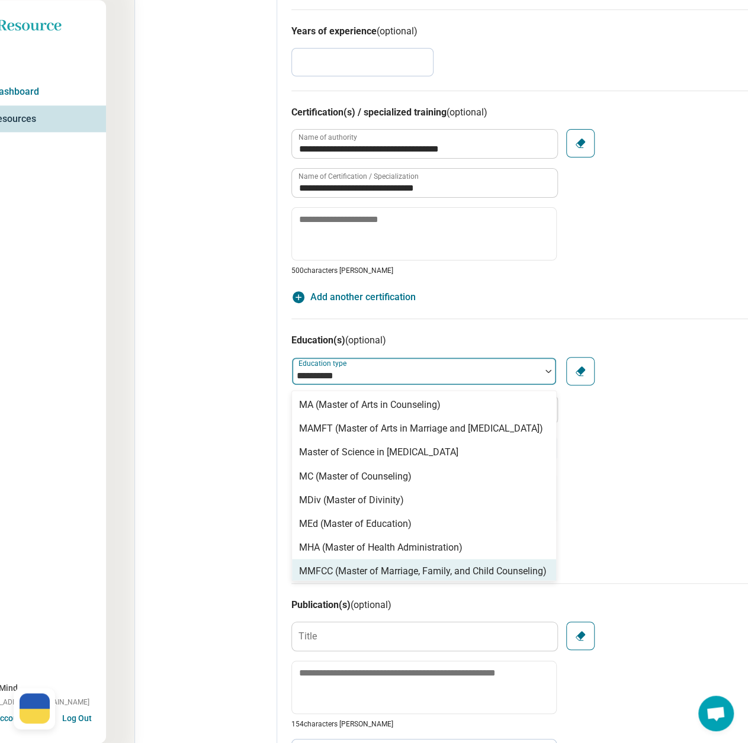
type input "**********"
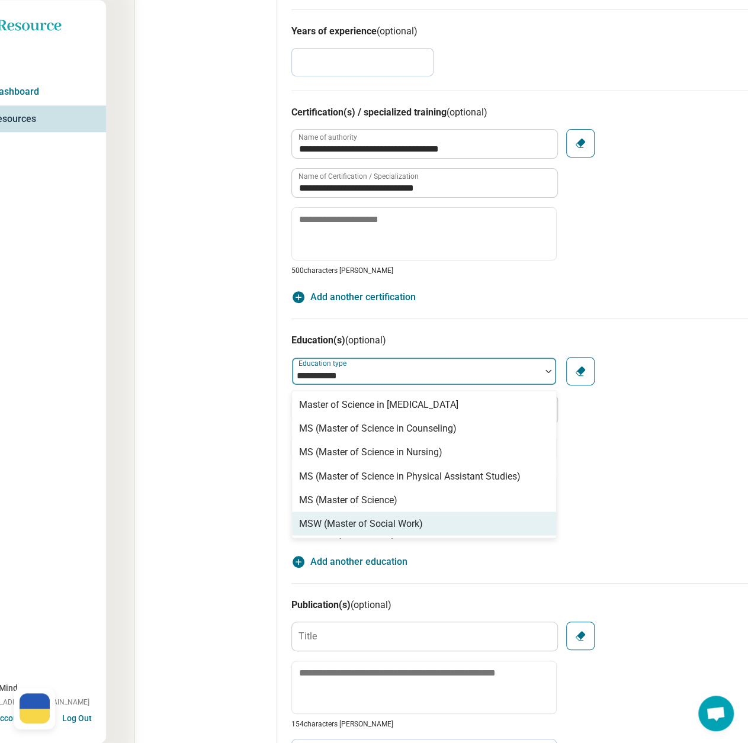
drag, startPoint x: 398, startPoint y: 524, endPoint x: 248, endPoint y: 502, distance: 152.1
click at [397, 523] on div "MSW (Master of Social Work)" at bounding box center [361, 524] width 124 height 14
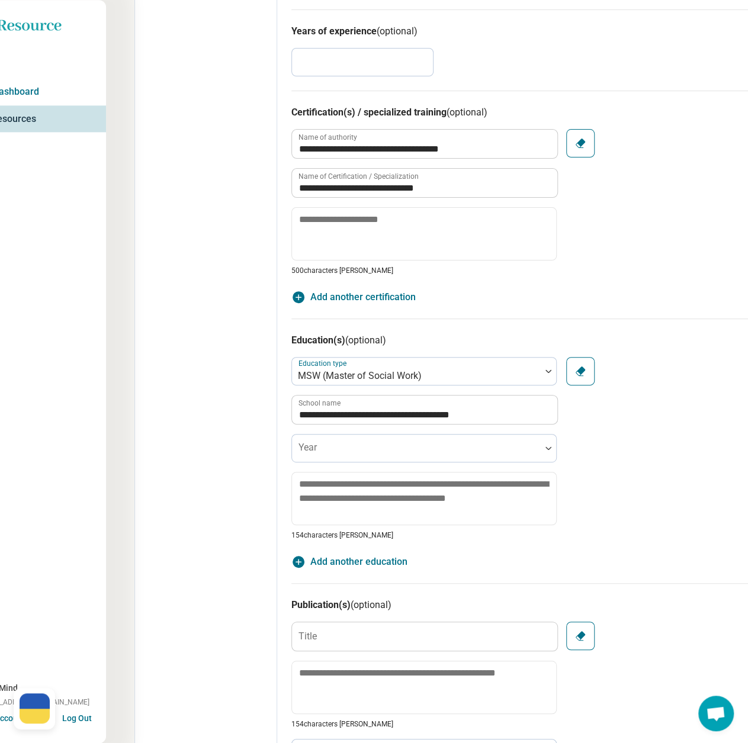
click at [206, 478] on div "Edit profile General Specialty Credentials Location Payment Schedule Profile co…" at bounding box center [206, 174] width 142 height 1536
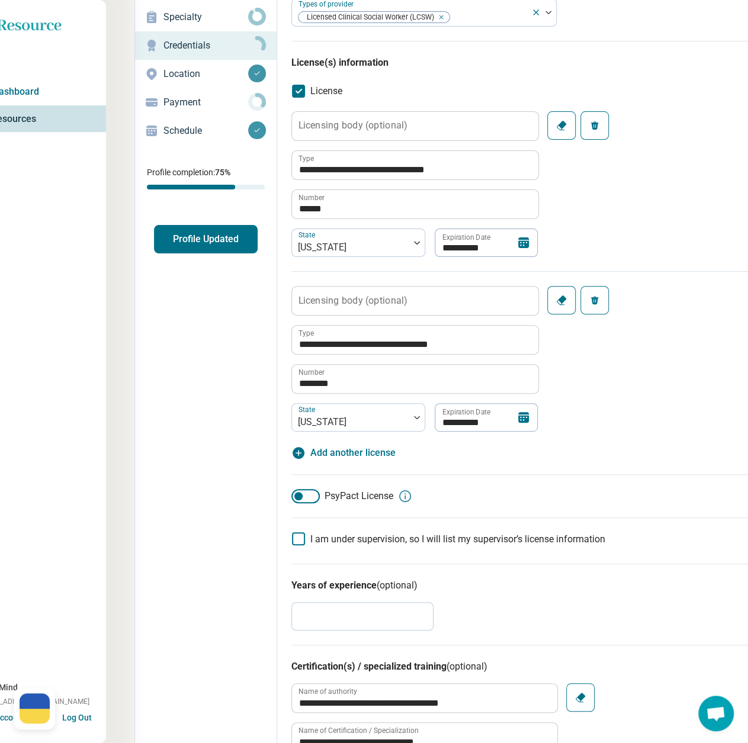
scroll to position [0, 36]
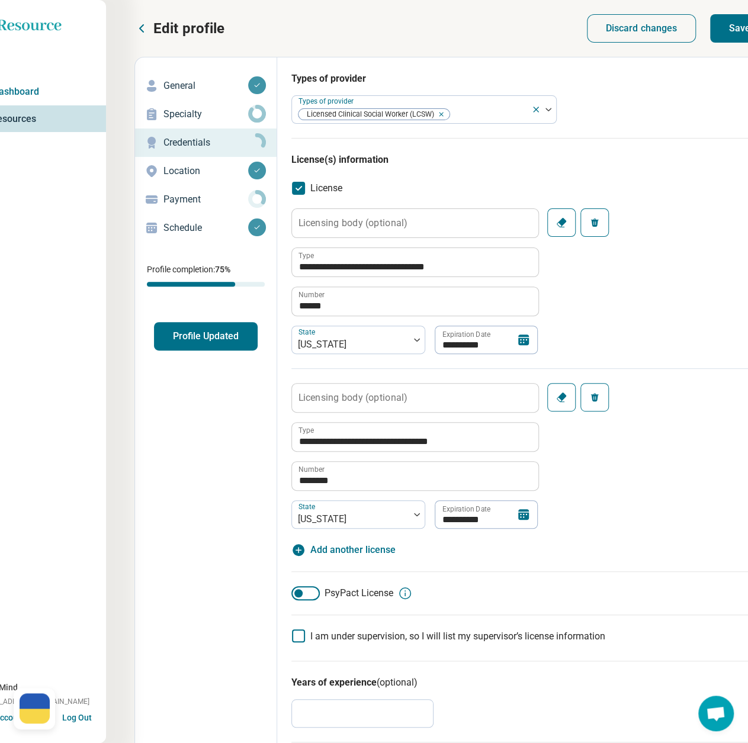
drag, startPoint x: 738, startPoint y: 23, endPoint x: 175, endPoint y: 75, distance: 565.2
click at [737, 23] on button "Save" at bounding box center [739, 28] width 59 height 28
click at [185, 214] on link "Schedule" at bounding box center [206, 228] width 142 height 28
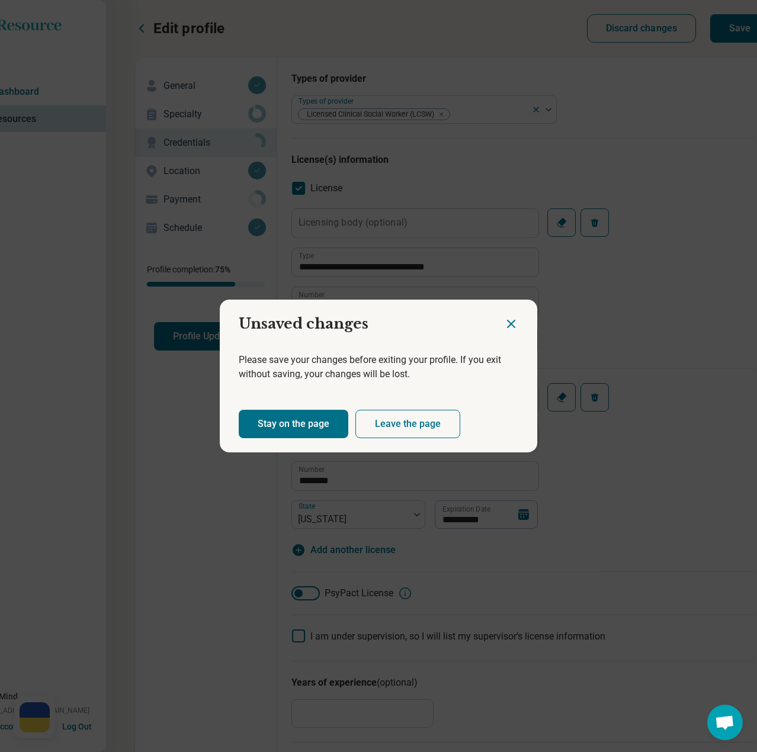
click at [316, 427] on button "Stay on the page" at bounding box center [294, 424] width 110 height 28
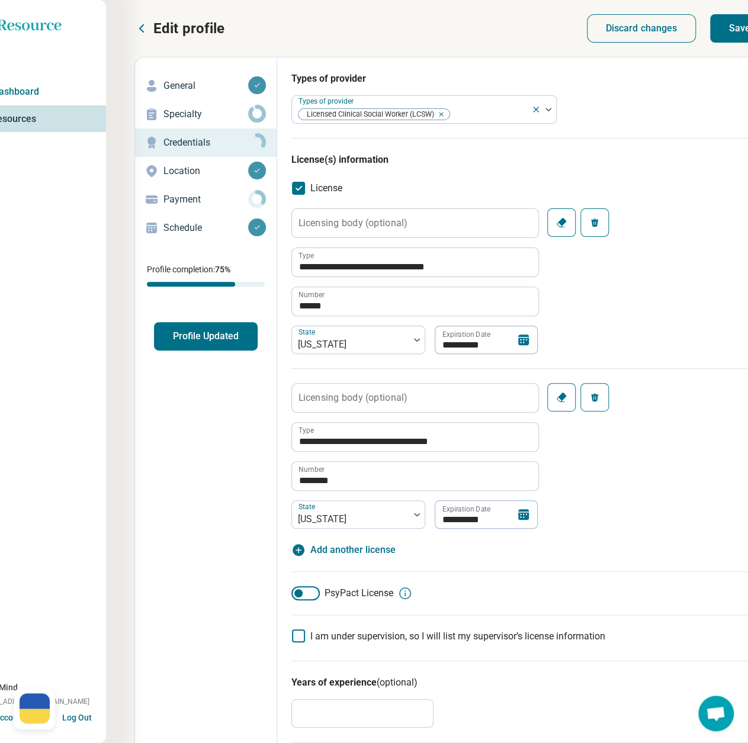
click at [738, 29] on button "Save" at bounding box center [739, 28] width 59 height 28
click at [732, 30] on button "Save" at bounding box center [739, 28] width 59 height 28
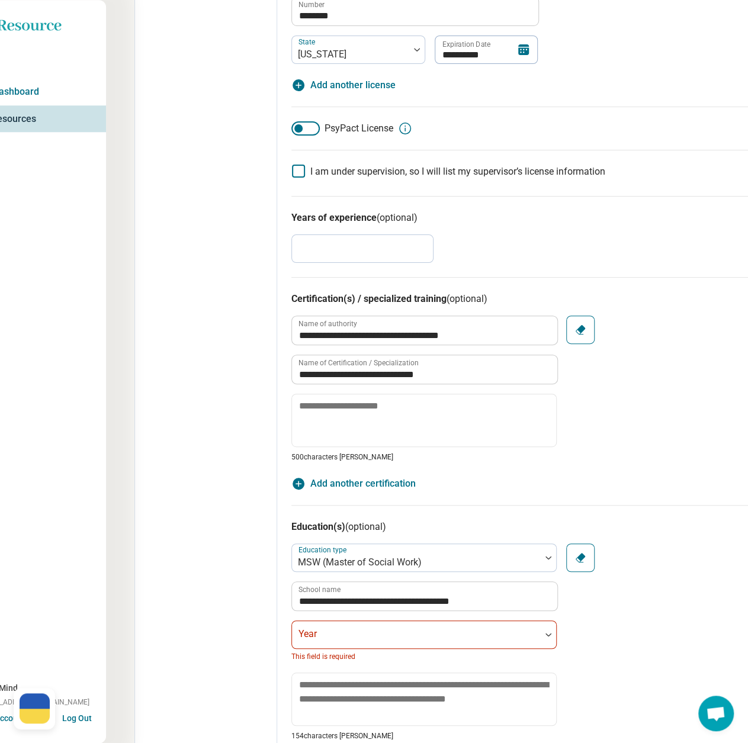
scroll to position [474, 36]
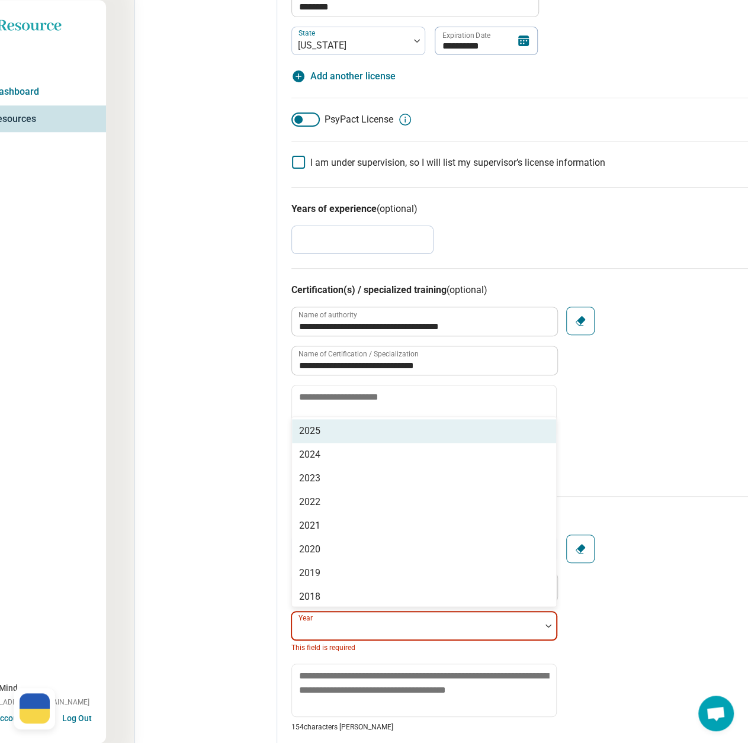
click at [370, 613] on div at bounding box center [416, 626] width 249 height 26
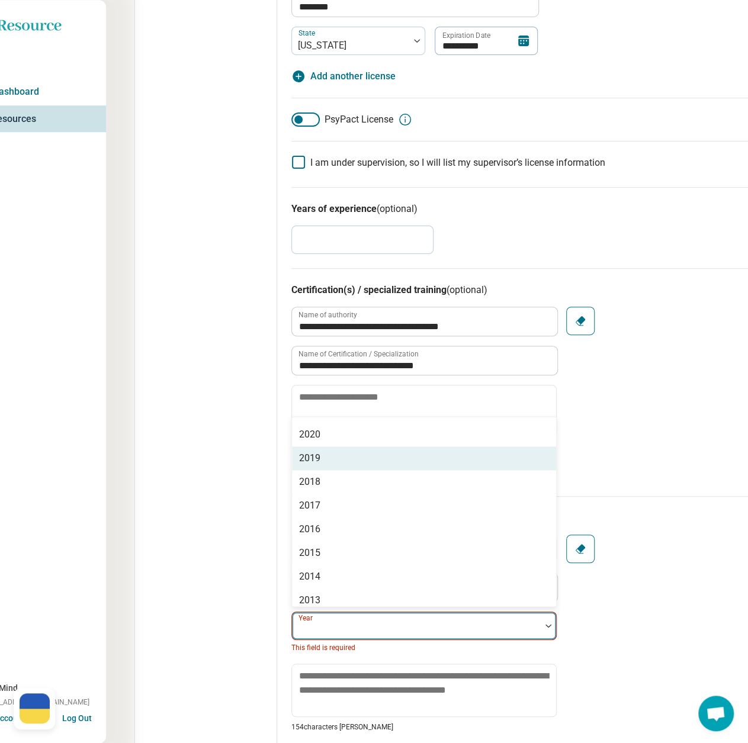
scroll to position [118, 0]
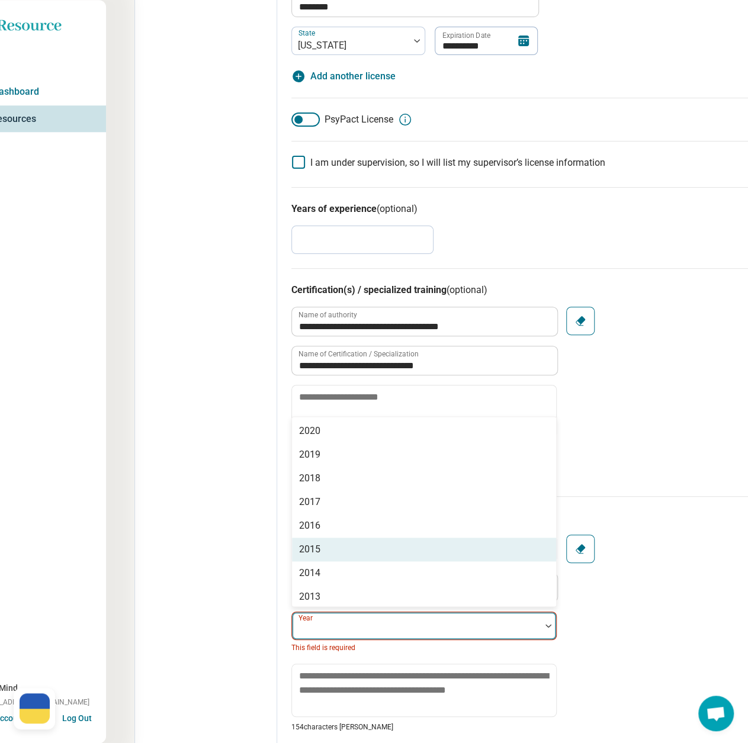
click at [351, 549] on div "2015" at bounding box center [424, 550] width 264 height 24
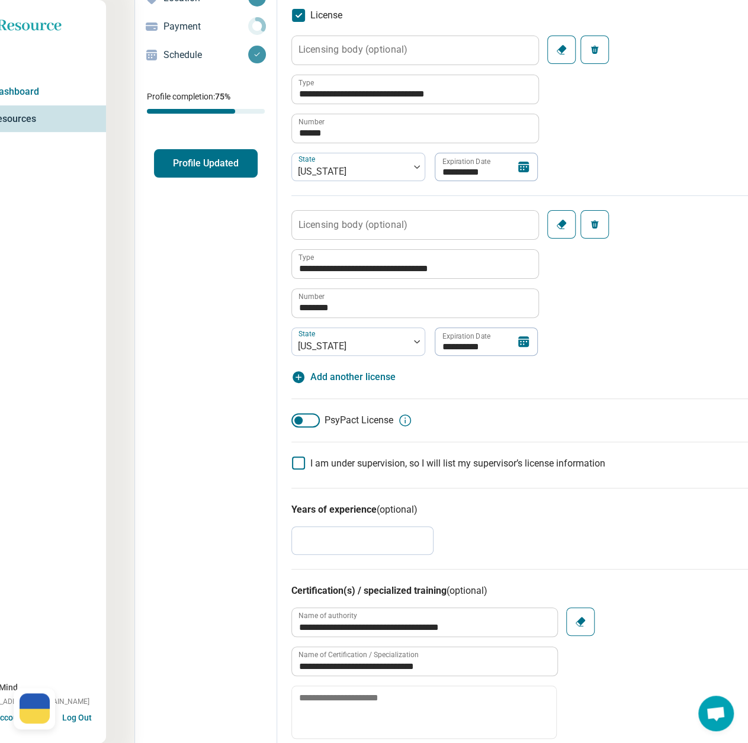
scroll to position [0, 36]
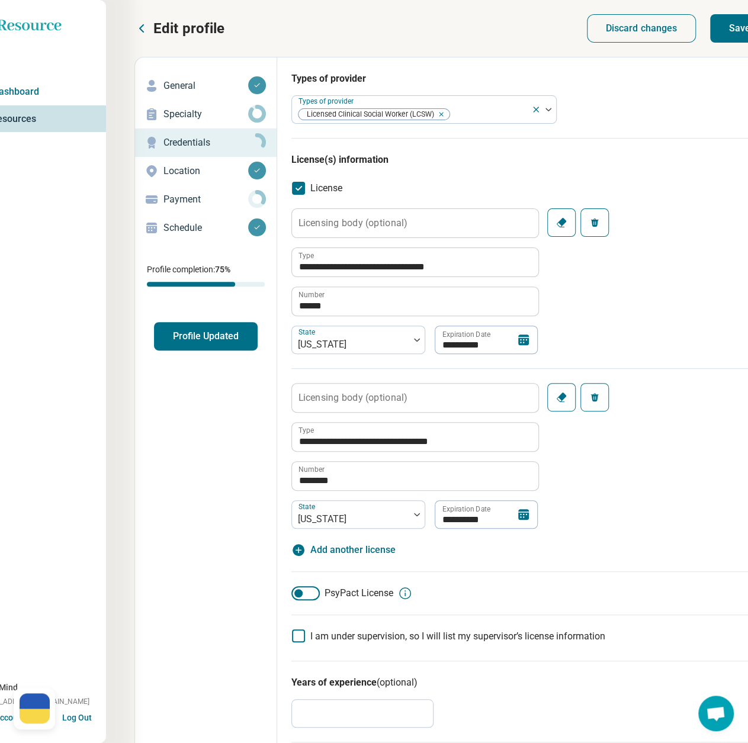
click at [738, 21] on button "Save" at bounding box center [739, 28] width 59 height 28
type textarea "*"
click at [182, 201] on p "Payment" at bounding box center [206, 200] width 85 height 14
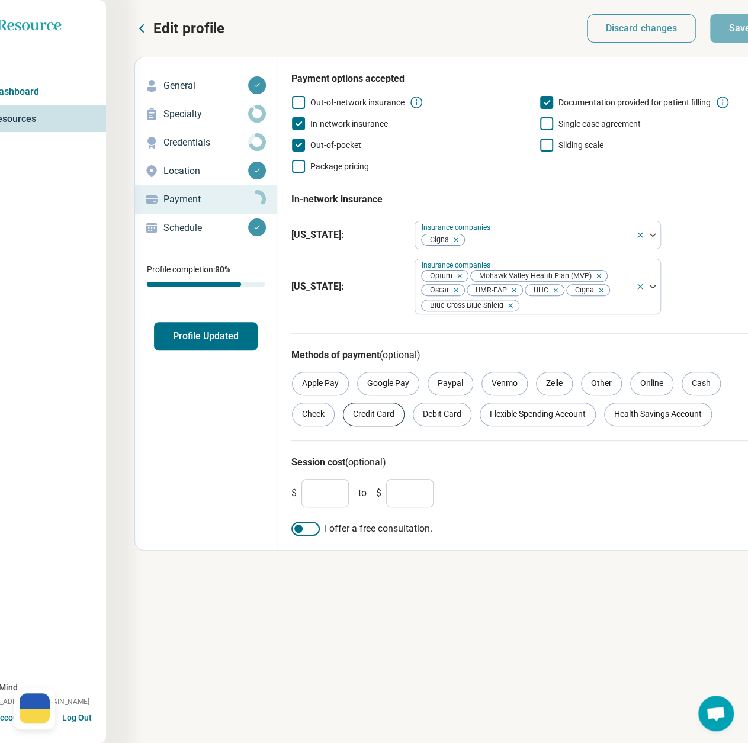
click at [359, 418] on div "Credit Card" at bounding box center [374, 415] width 62 height 24
drag, startPoint x: 453, startPoint y: 413, endPoint x: 469, endPoint y: 411, distance: 16.7
click at [455, 412] on div "Debit Card" at bounding box center [442, 415] width 59 height 24
drag, startPoint x: 530, startPoint y: 411, endPoint x: 550, endPoint y: 413, distance: 19.6
click at [531, 411] on div "Flexible Spending Account" at bounding box center [538, 415] width 116 height 24
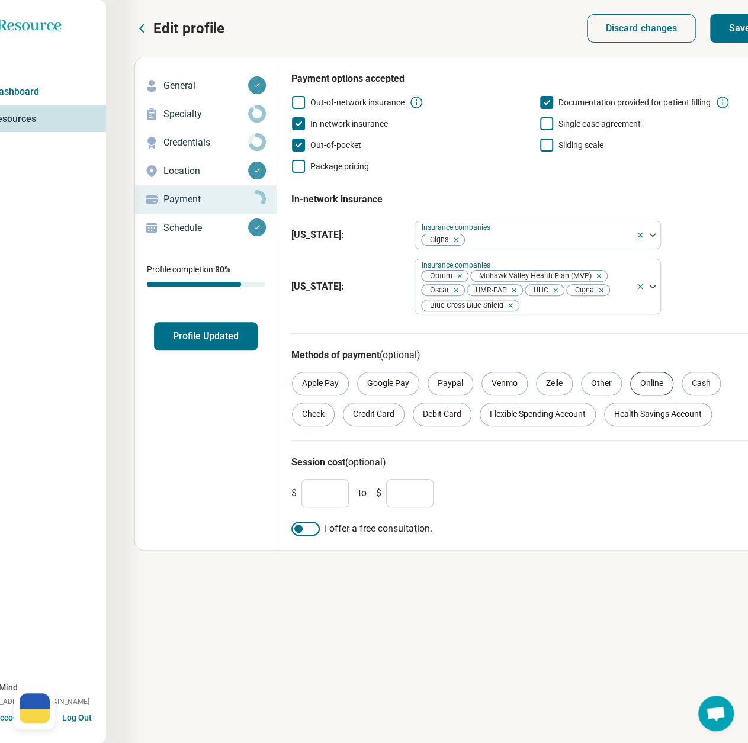
drag, startPoint x: 632, startPoint y: 412, endPoint x: 648, endPoint y: 393, distance: 25.2
click at [632, 412] on div "Health Savings Account" at bounding box center [658, 415] width 108 height 24
click at [648, 386] on div "Online" at bounding box center [651, 384] width 43 height 24
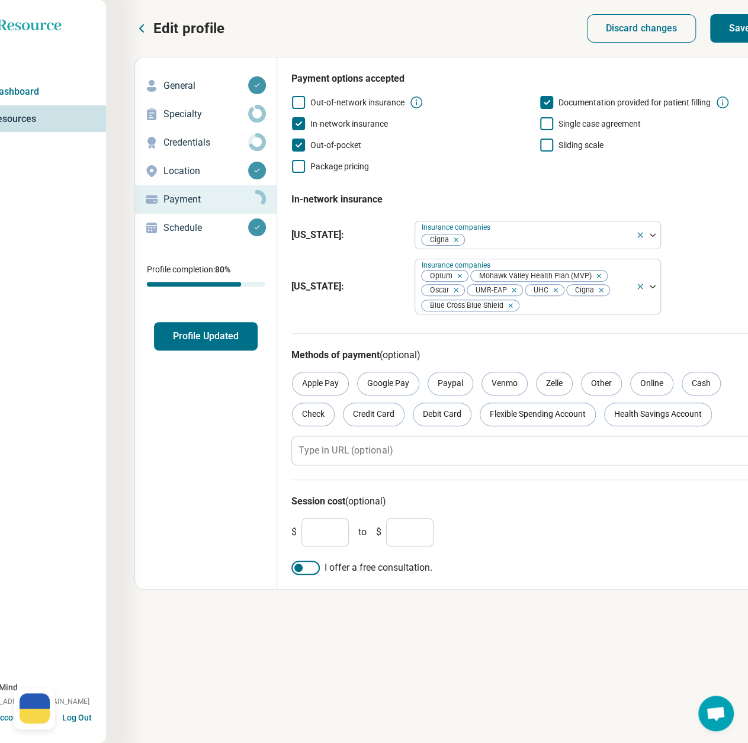
click at [736, 27] on button "Save" at bounding box center [739, 28] width 59 height 28
click at [235, 336] on button "Profile Updated" at bounding box center [206, 336] width 104 height 28
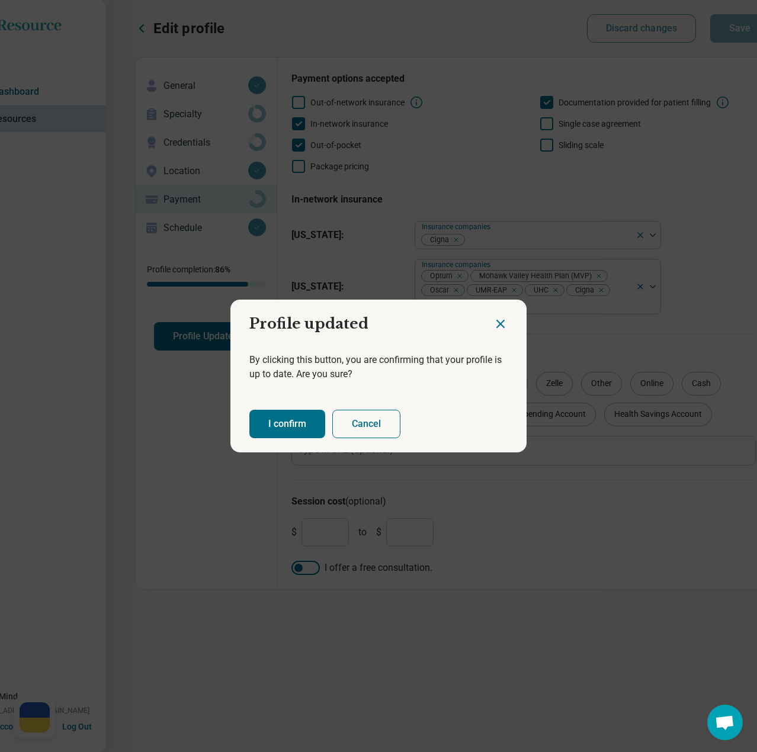
click at [283, 431] on button "I confirm" at bounding box center [287, 424] width 76 height 28
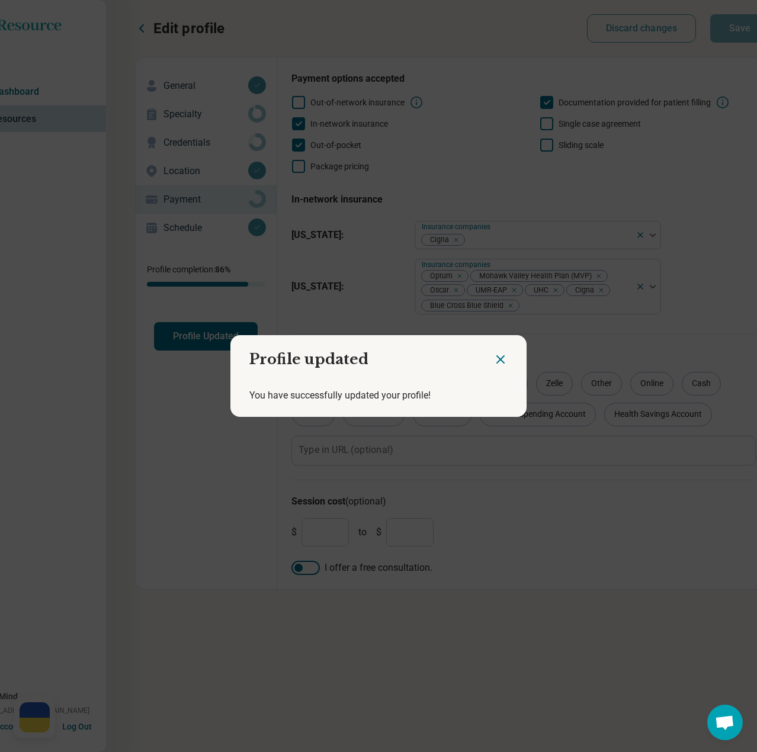
click at [493, 356] on icon "Close dialog" at bounding box center [500, 359] width 14 height 14
